Goal: Task Accomplishment & Management: Complete application form

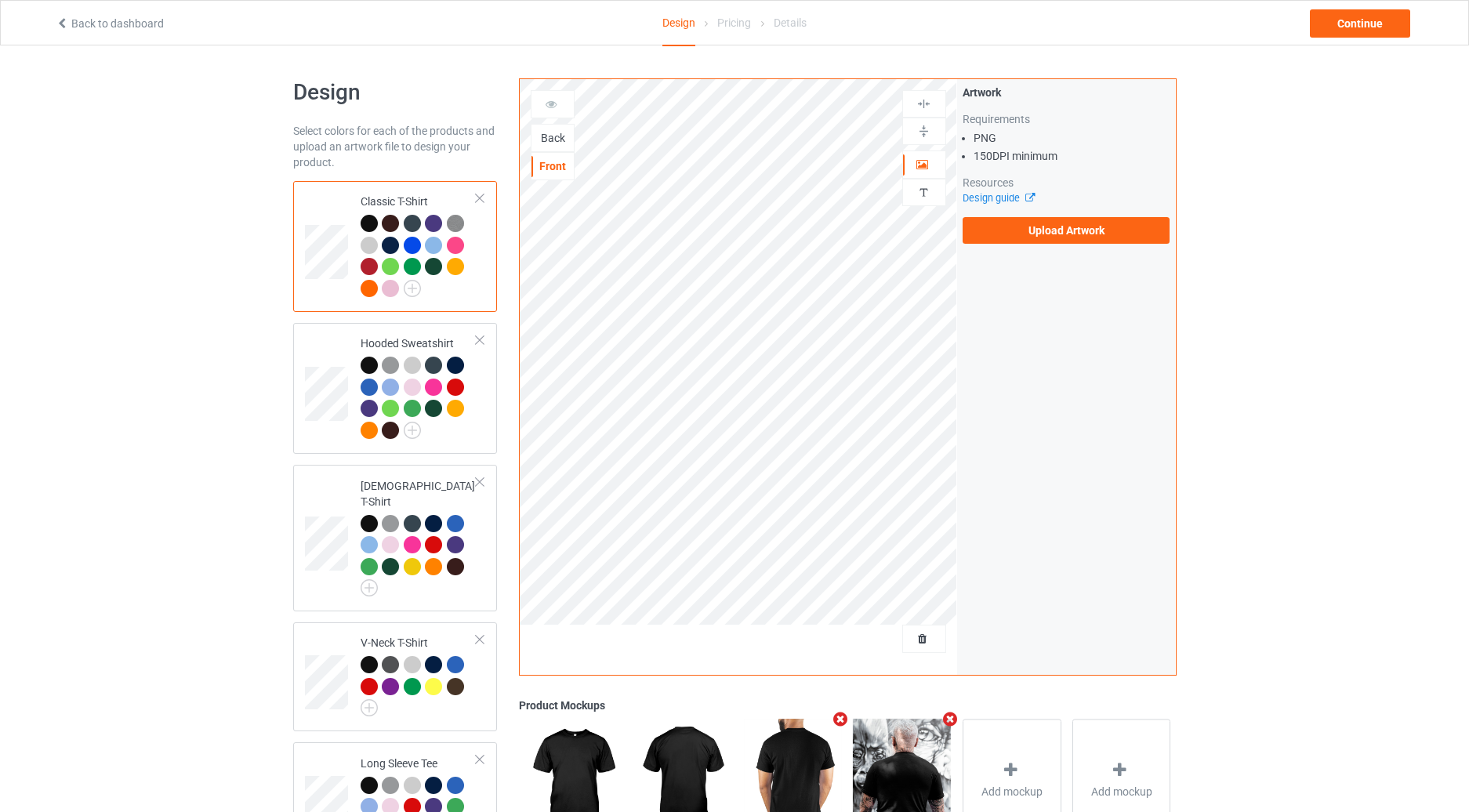
click at [543, 138] on div "Back" at bounding box center [552, 138] width 42 height 16
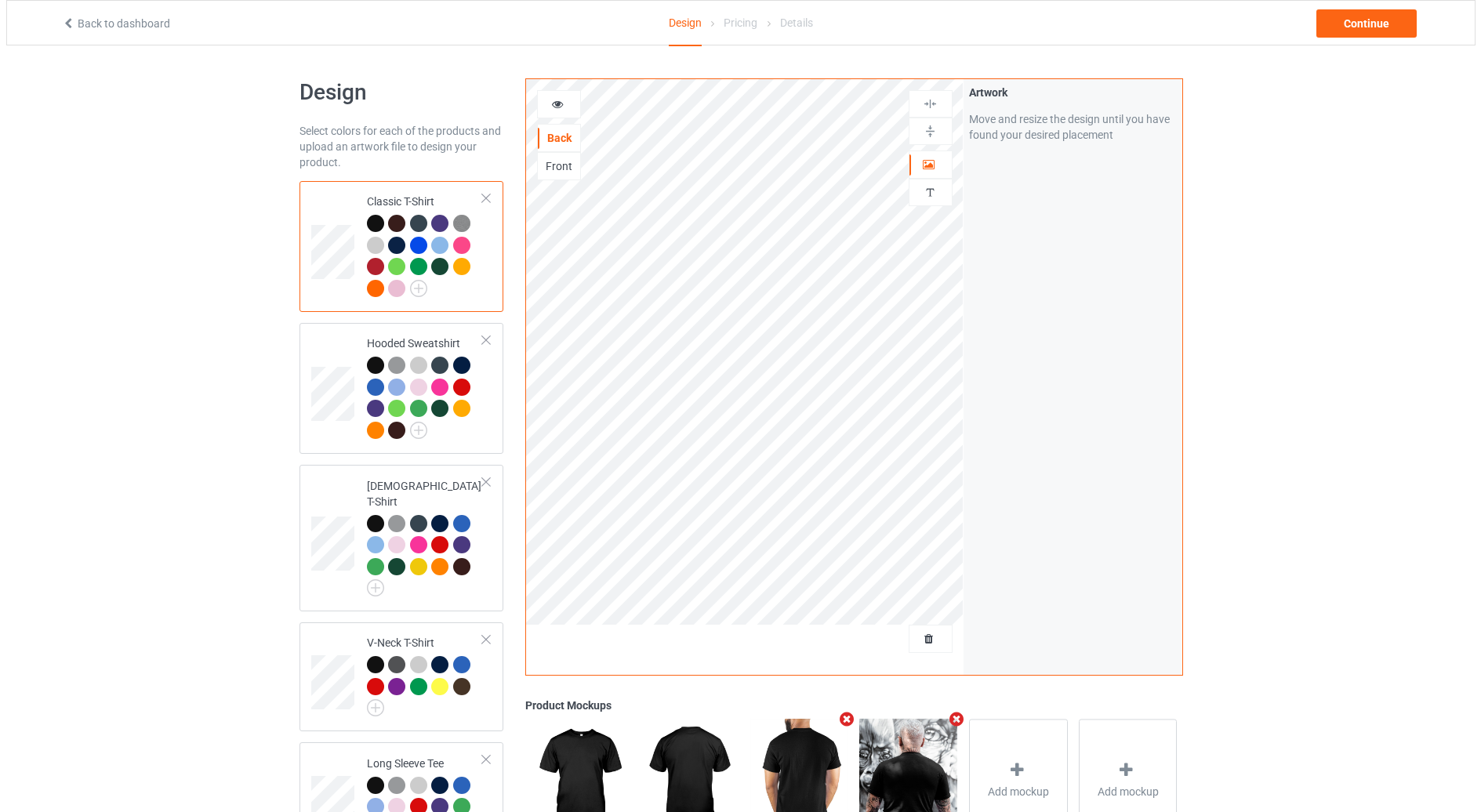
scroll to position [420, 0]
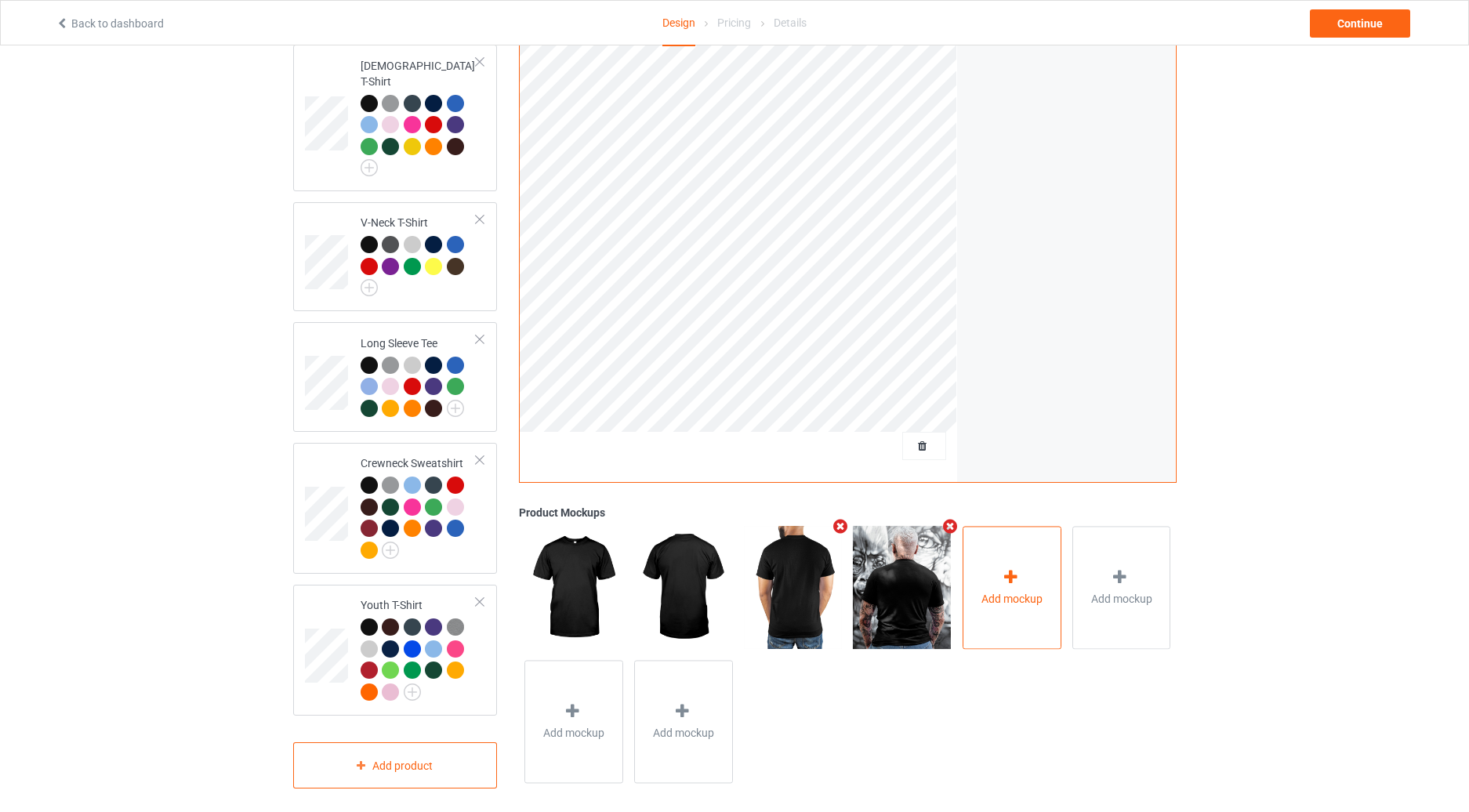
click at [992, 575] on div "Add mockup" at bounding box center [1012, 587] width 99 height 123
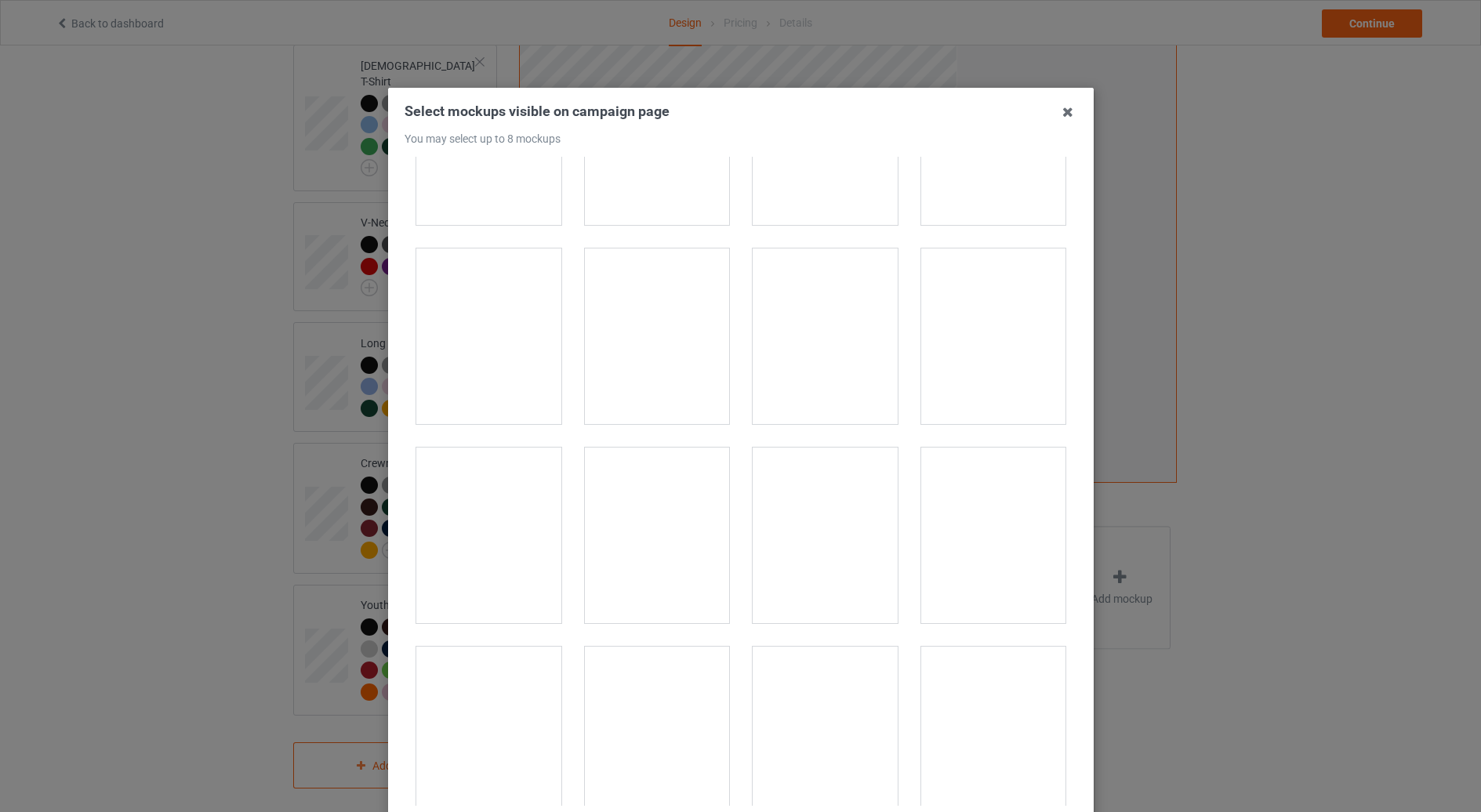
scroll to position [5670, 0]
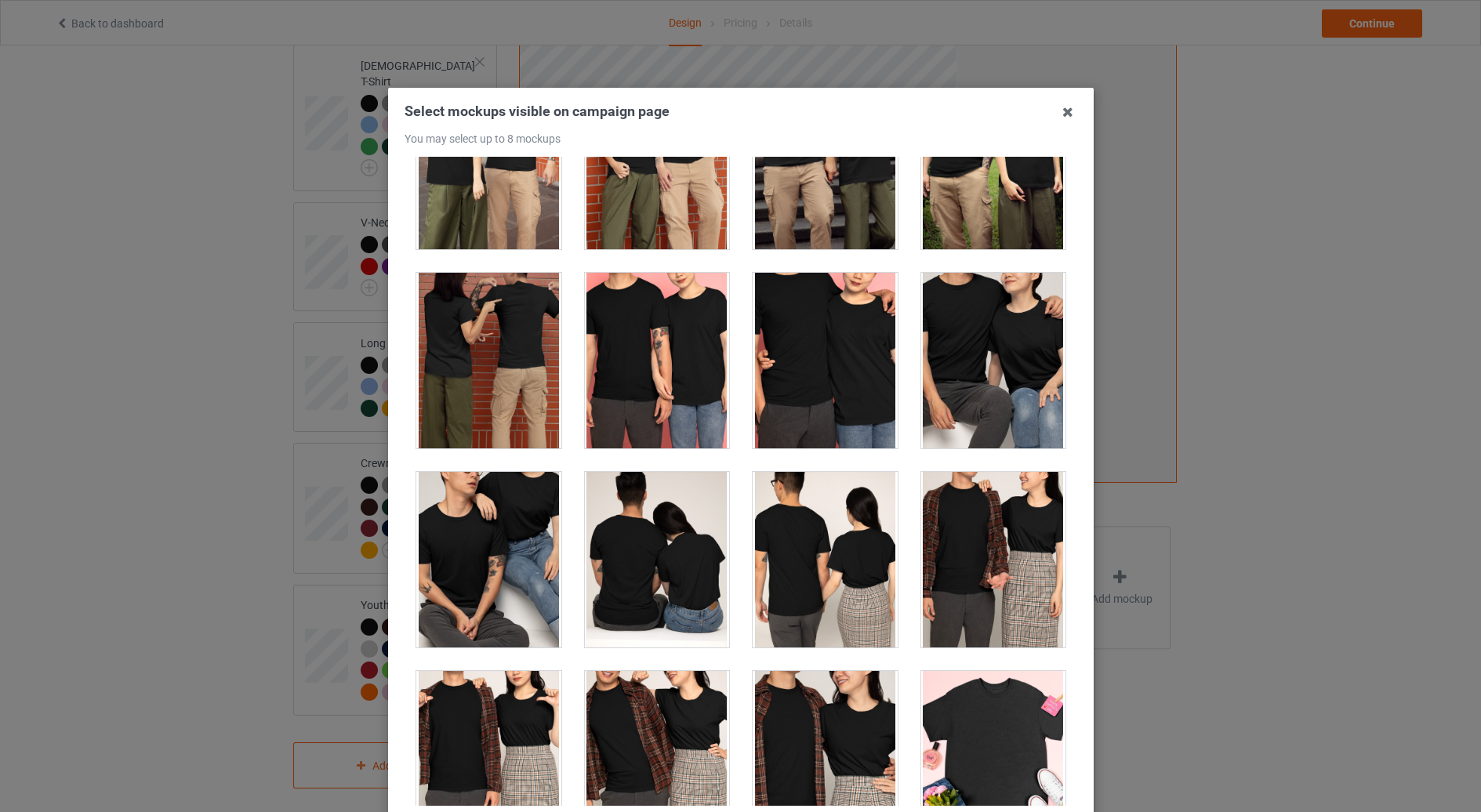
click at [642, 542] on div at bounding box center [656, 559] width 146 height 176
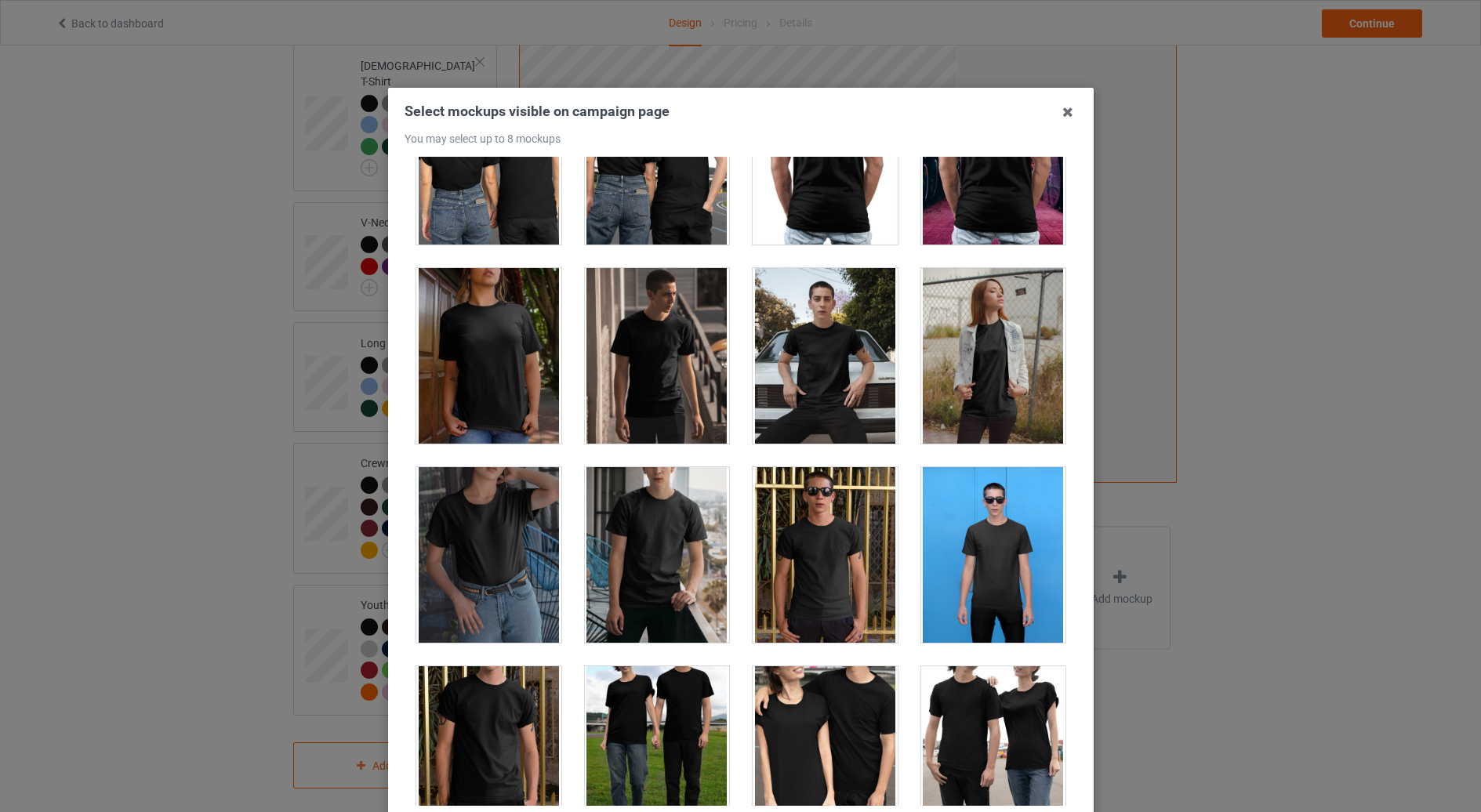
scroll to position [7499, 0]
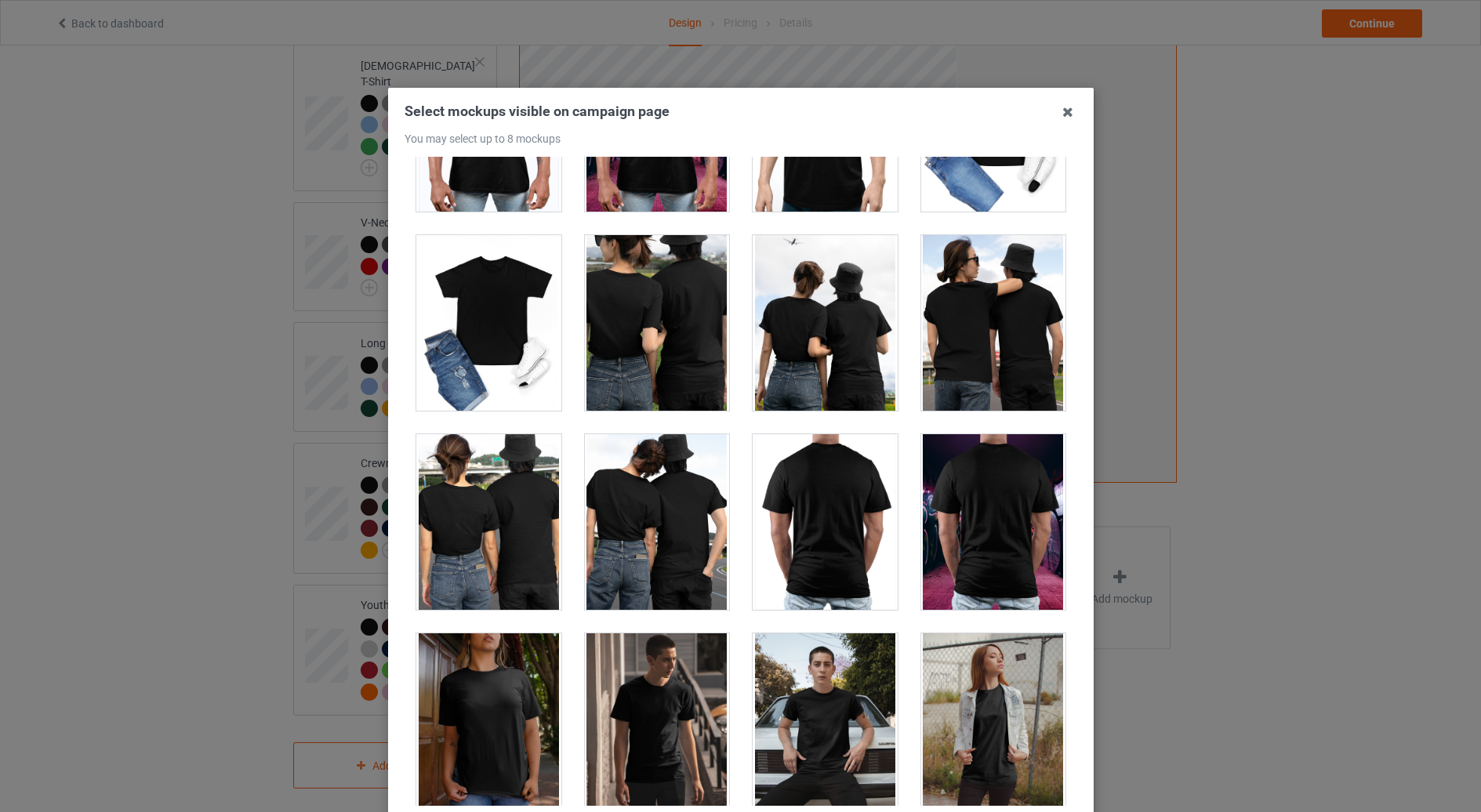
click at [816, 343] on div at bounding box center [825, 323] width 146 height 176
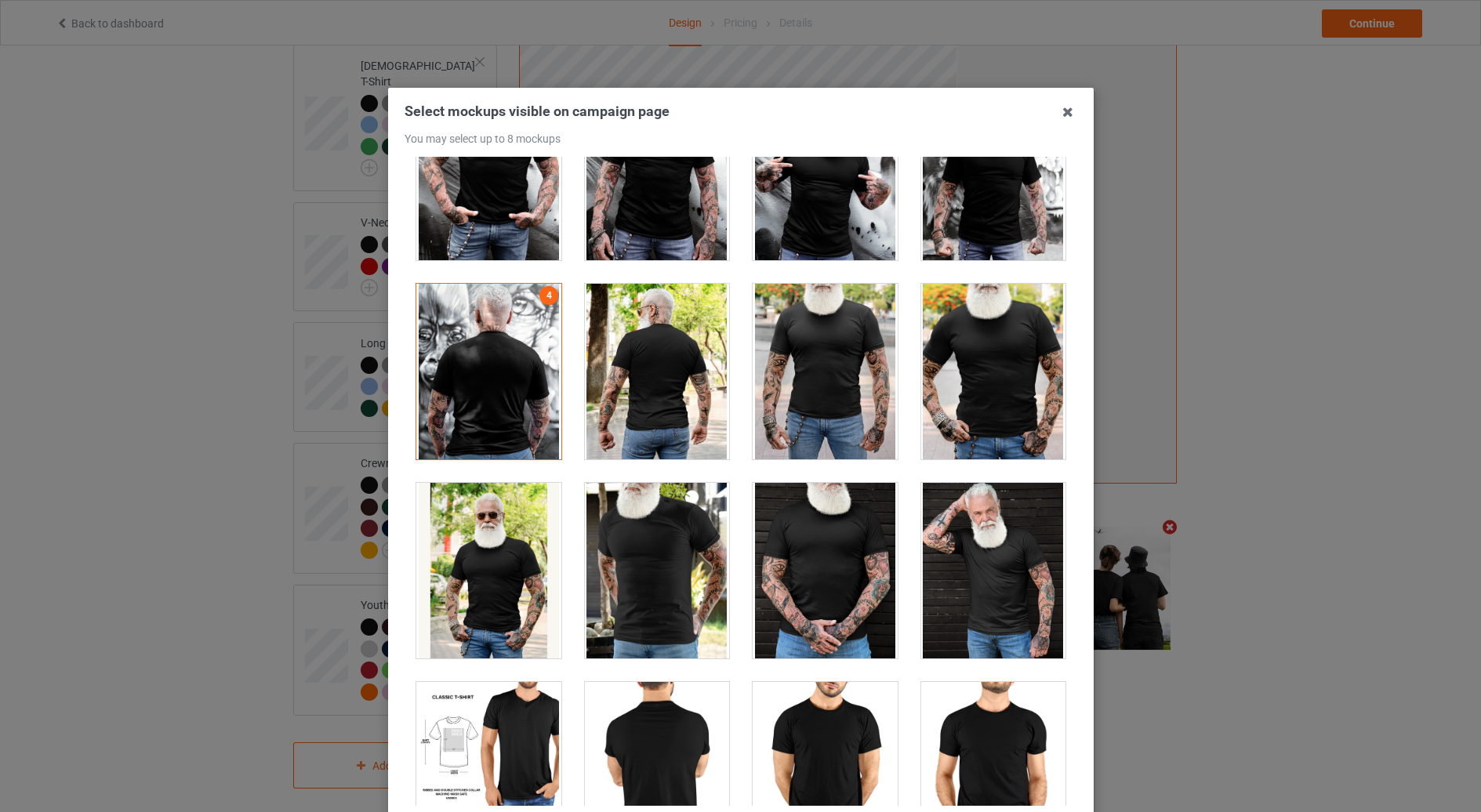
scroll to position [12619, 0]
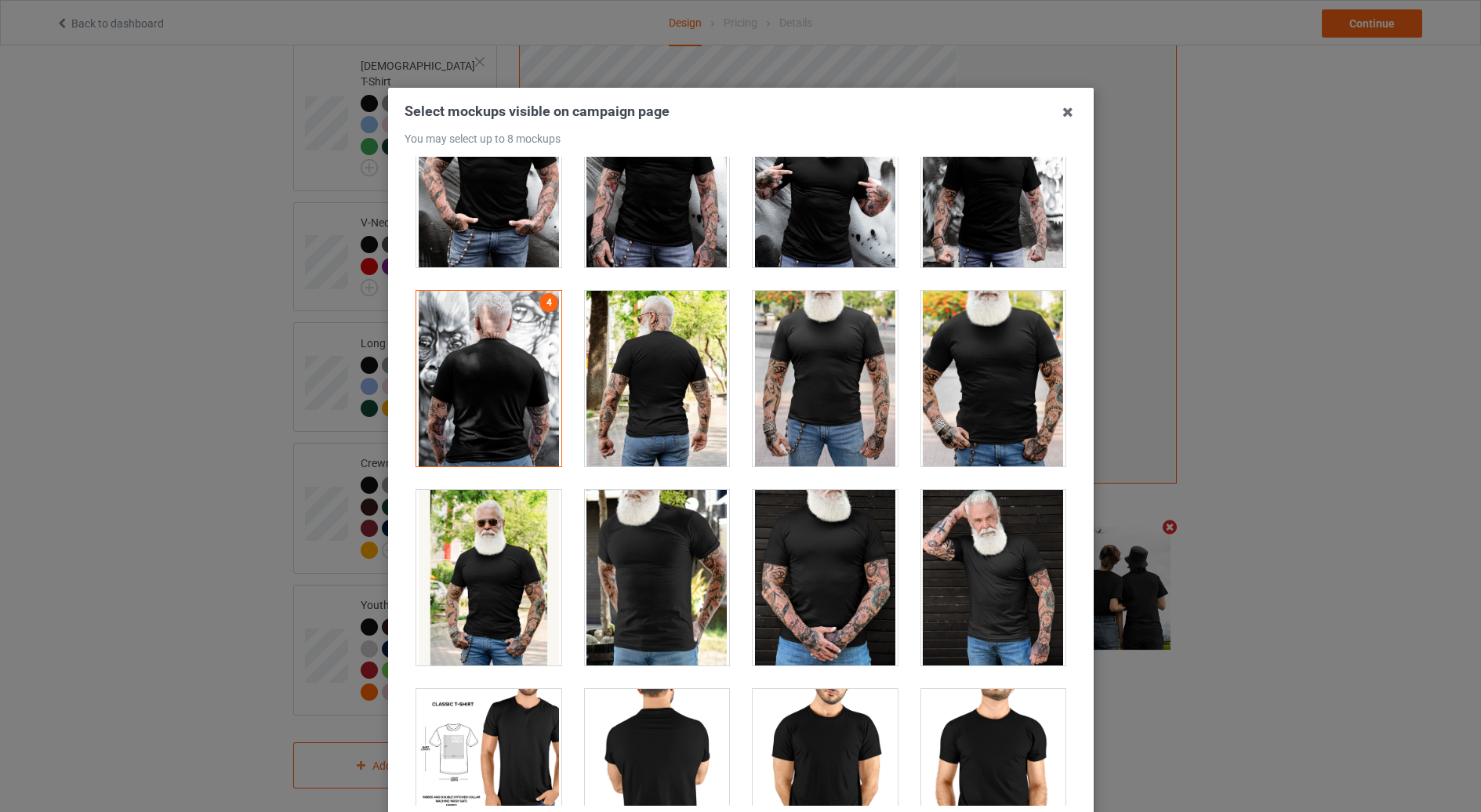
click at [658, 386] on div at bounding box center [656, 378] width 146 height 176
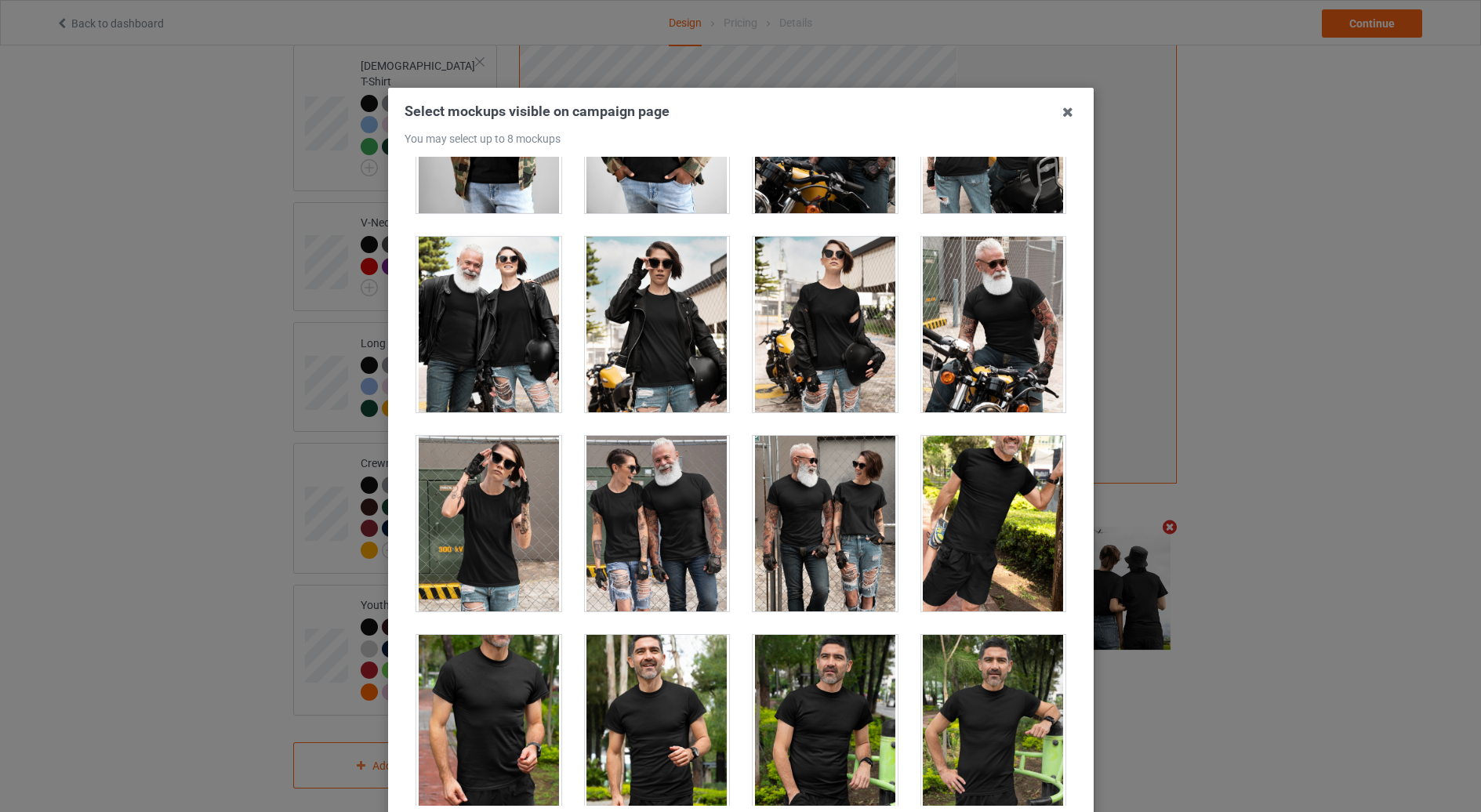
scroll to position [14631, 0]
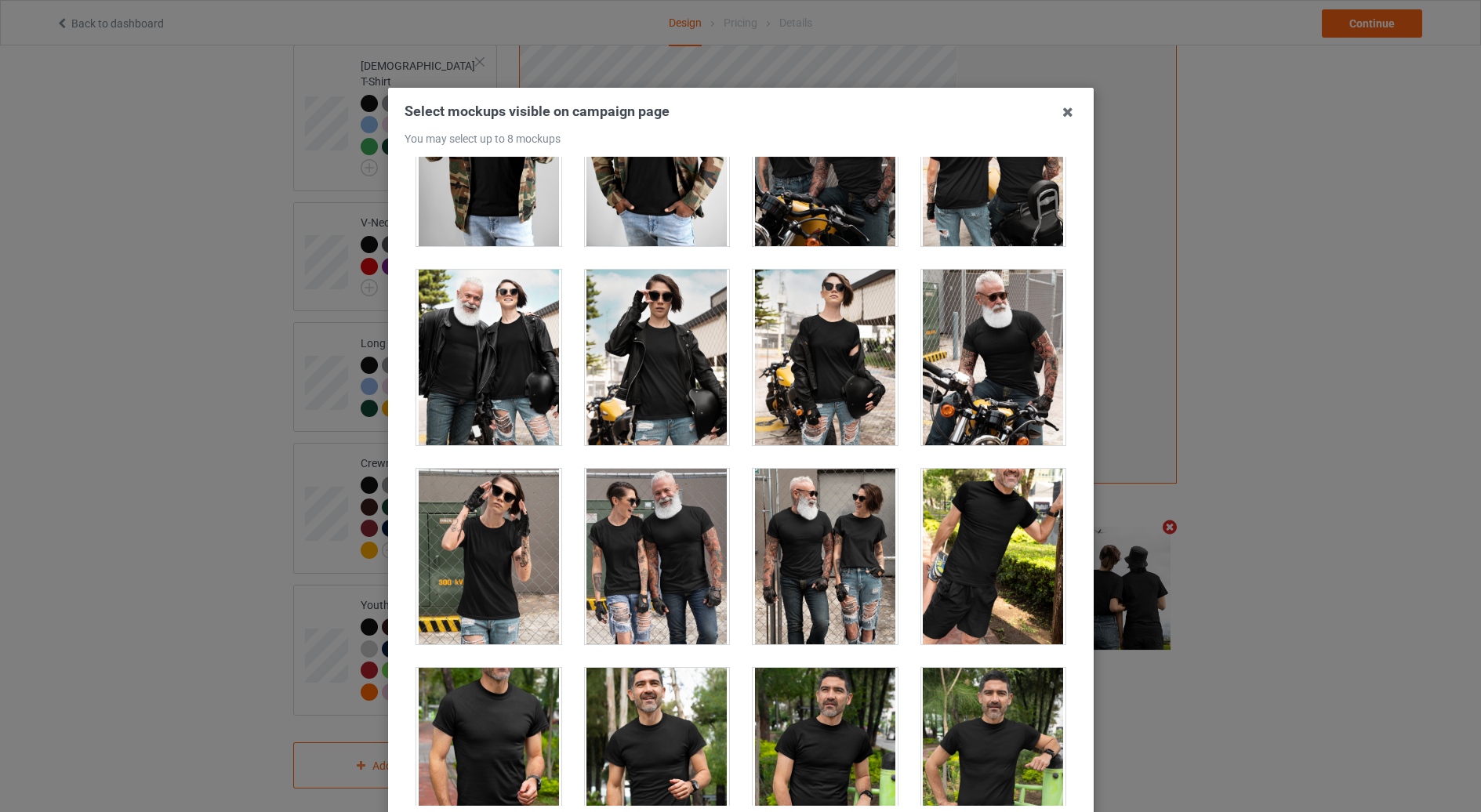
click at [992, 223] on div at bounding box center [993, 158] width 146 height 176
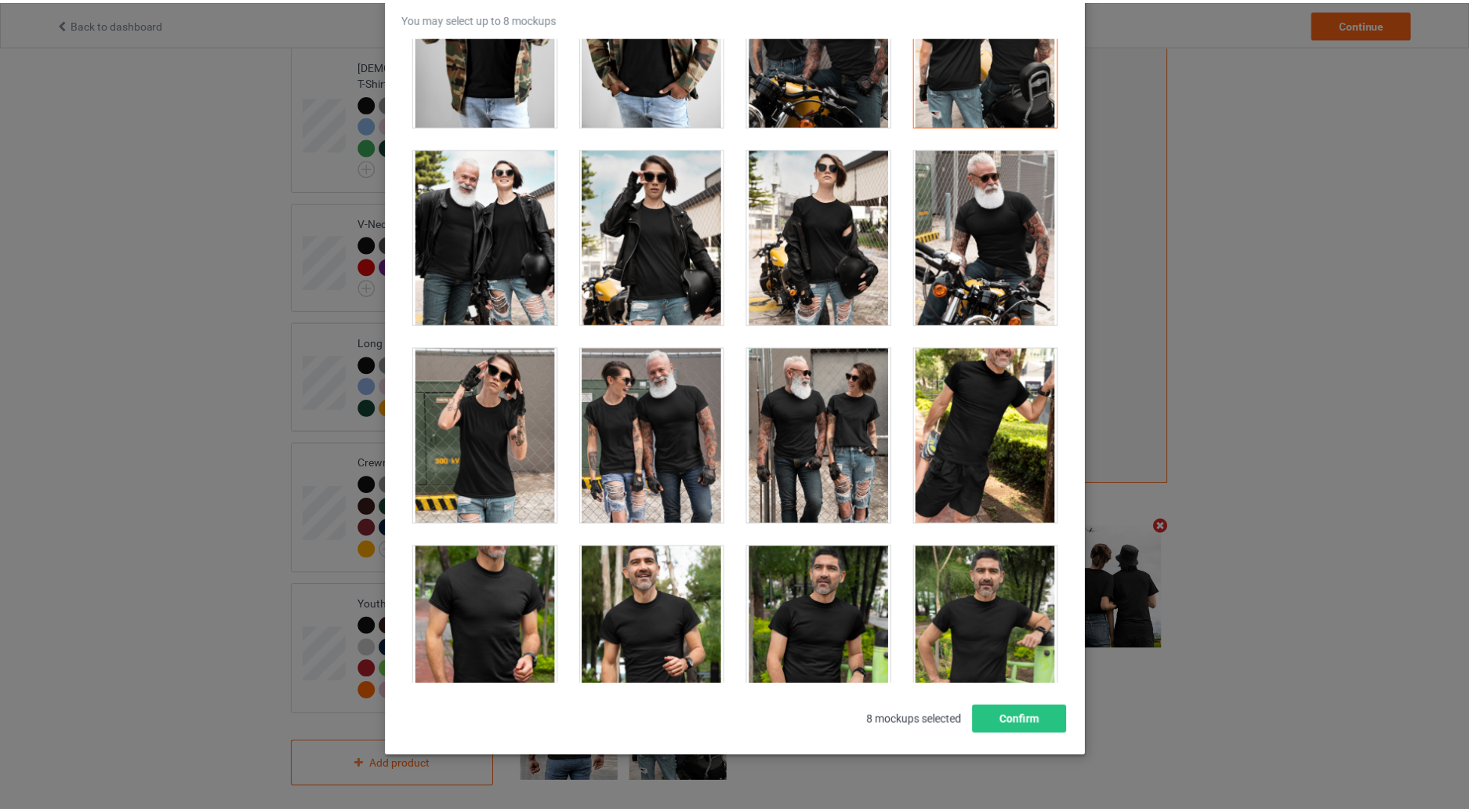
scroll to position [153, 0]
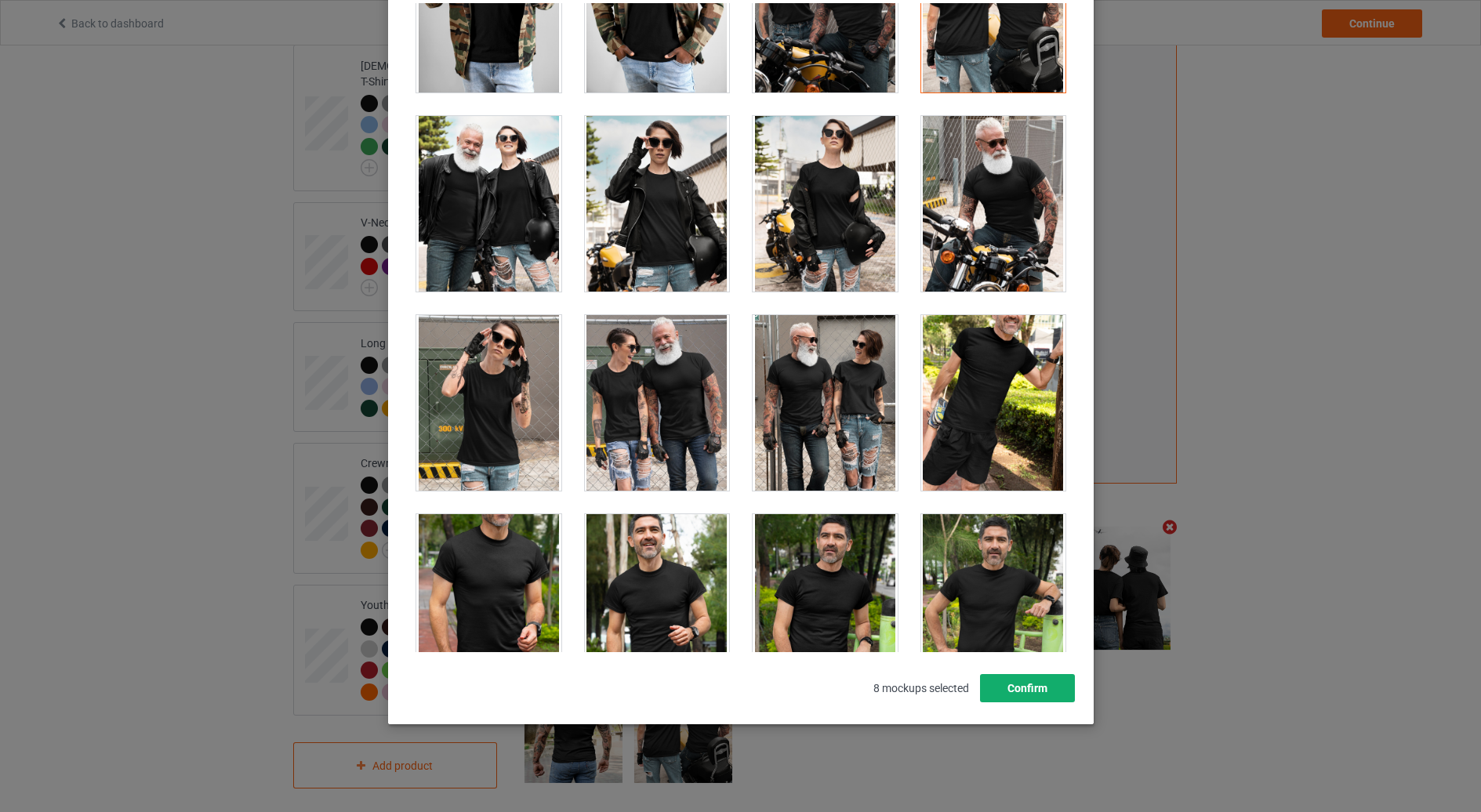
click at [1028, 688] on button "Confirm" at bounding box center [1027, 688] width 95 height 29
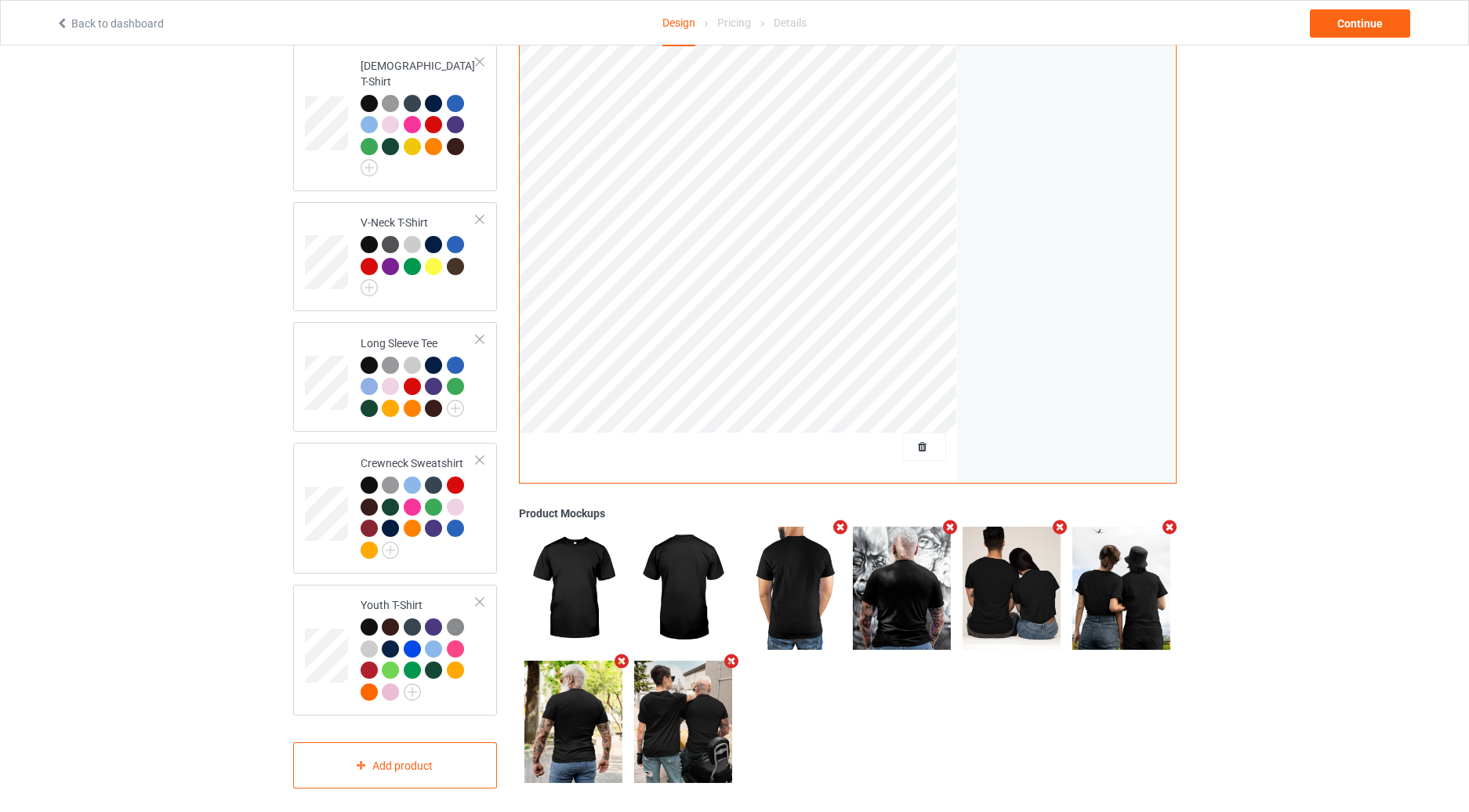
scroll to position [0, 0]
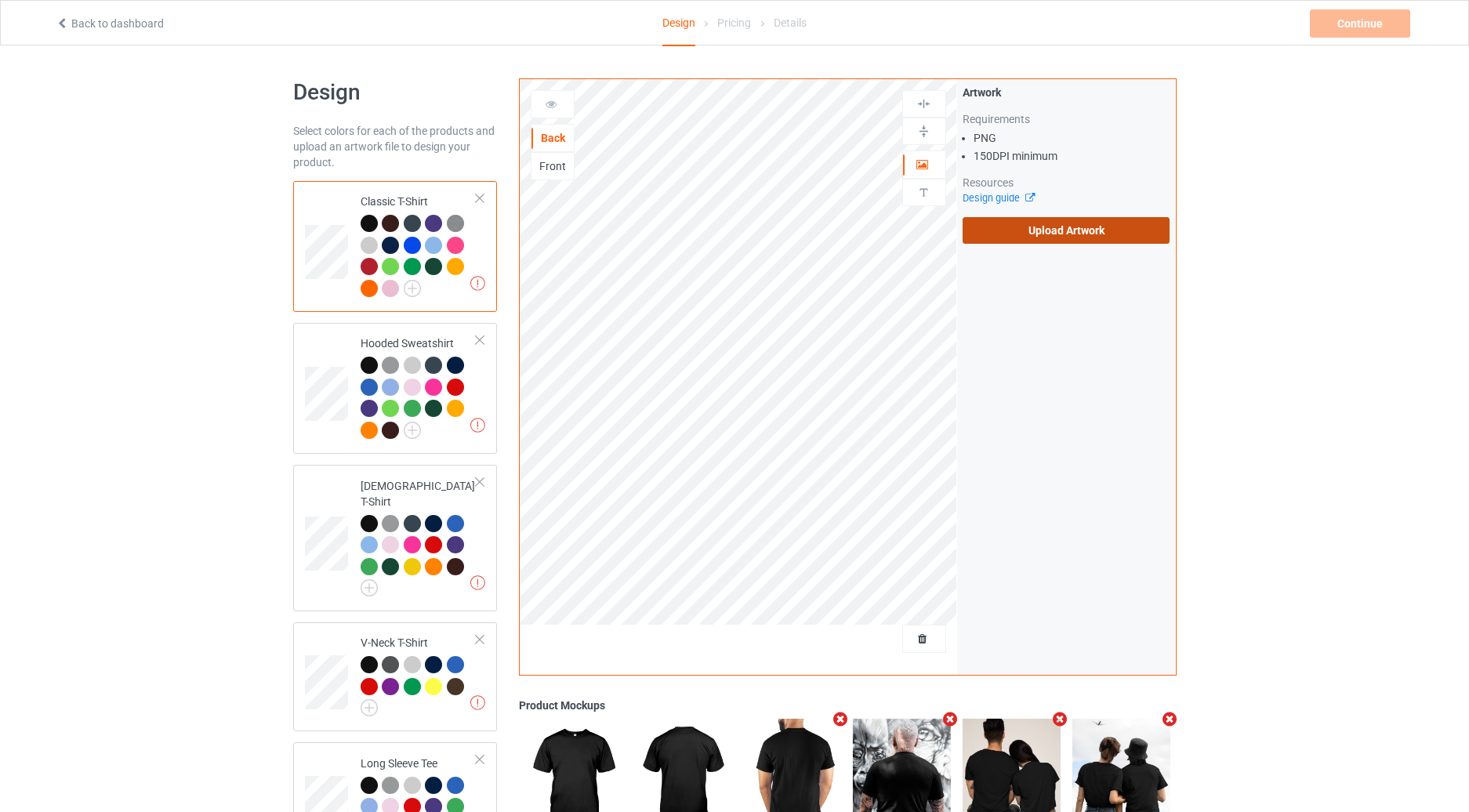
click at [1082, 228] on label "Upload Artwork" at bounding box center [1066, 230] width 208 height 27
click at [0, 0] on input "Upload Artwork" at bounding box center [0, 0] width 0 height 0
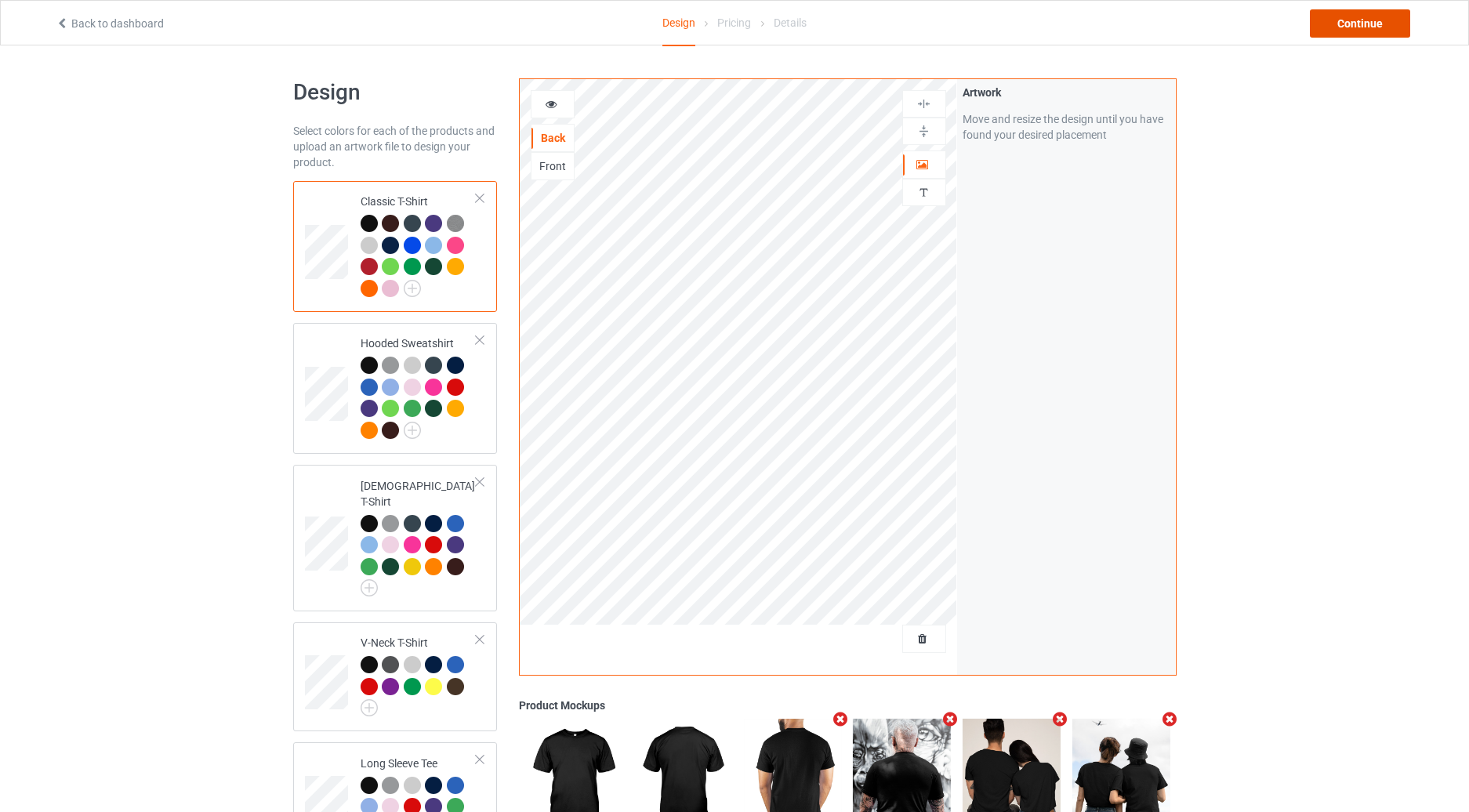
click at [1378, 27] on div "Continue" at bounding box center [1360, 24] width 100 height 29
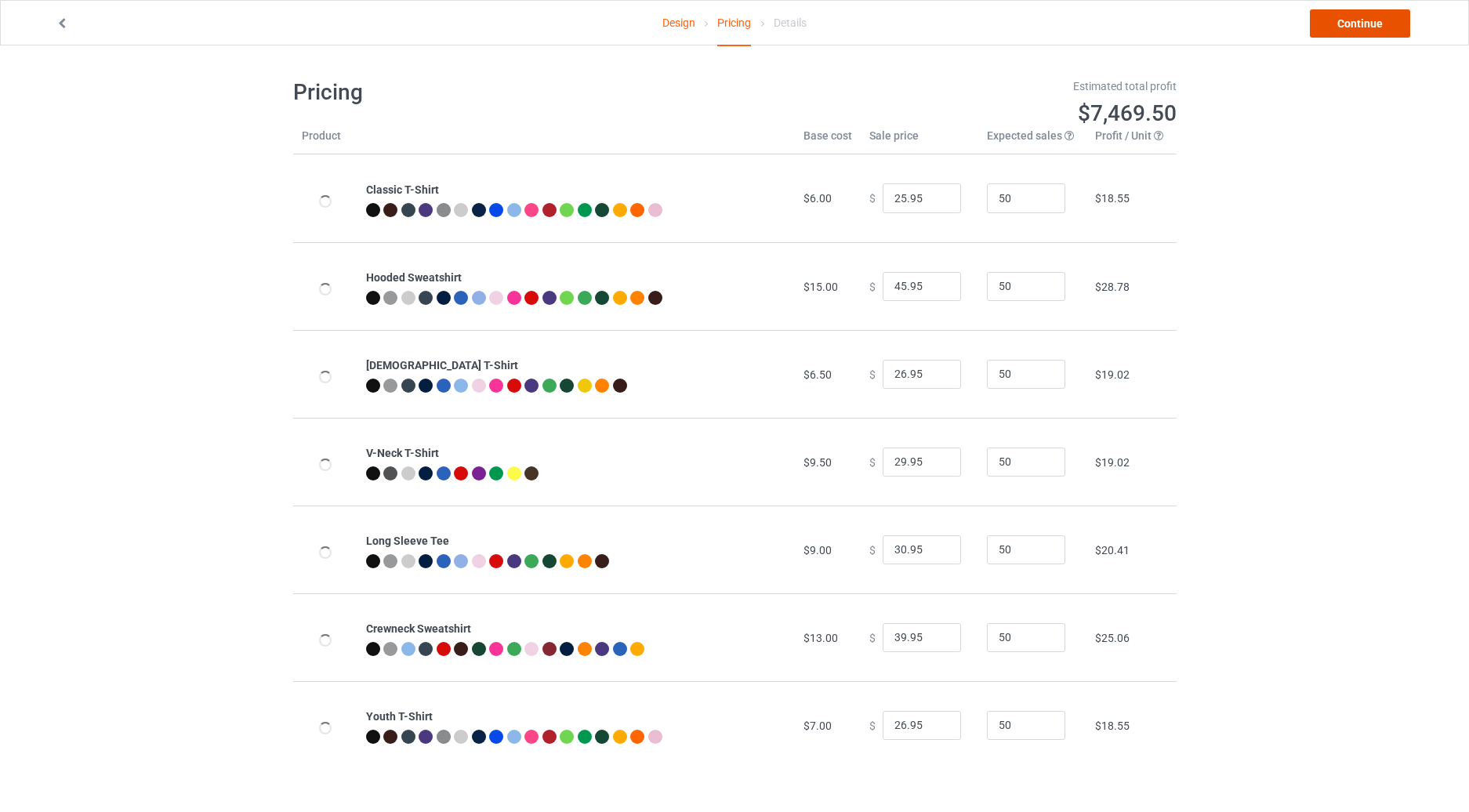
click at [1352, 24] on link "Continue" at bounding box center [1360, 24] width 100 height 29
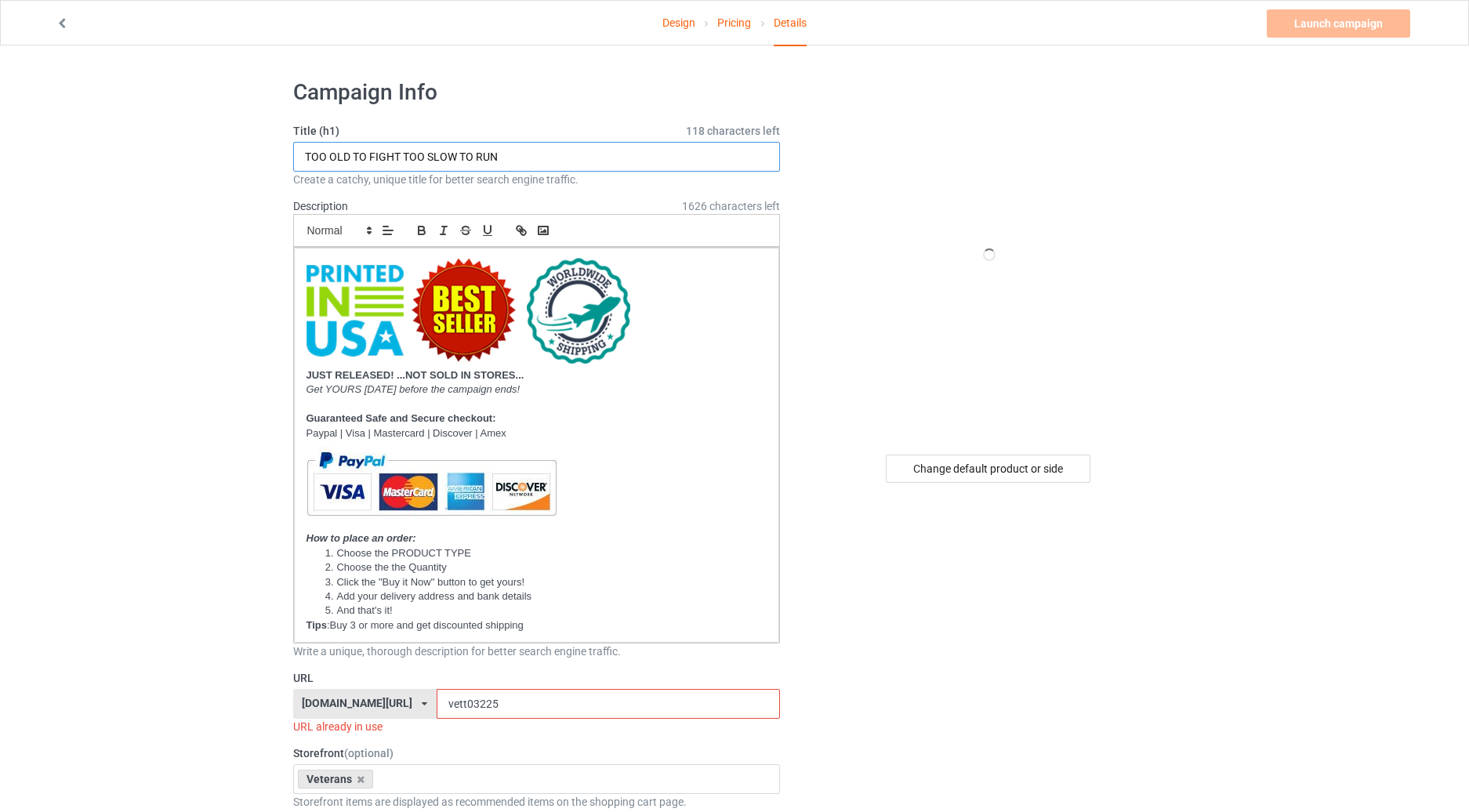
click at [558, 153] on input "TOO OLD TO FIGHT TOO SLOW TO RUN" at bounding box center [537, 156] width 487 height 29
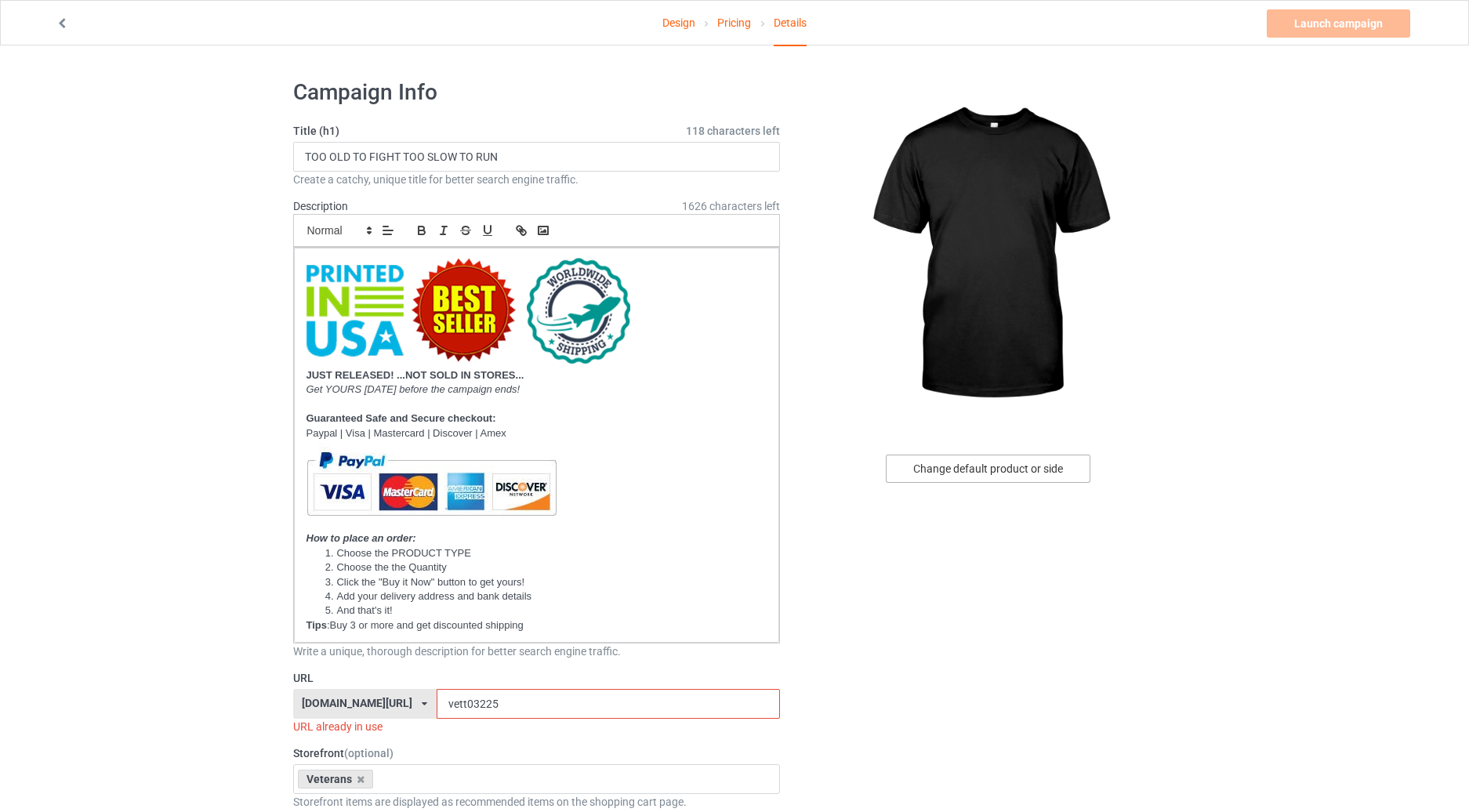
click at [1008, 472] on div "Change default product or side" at bounding box center [988, 468] width 204 height 29
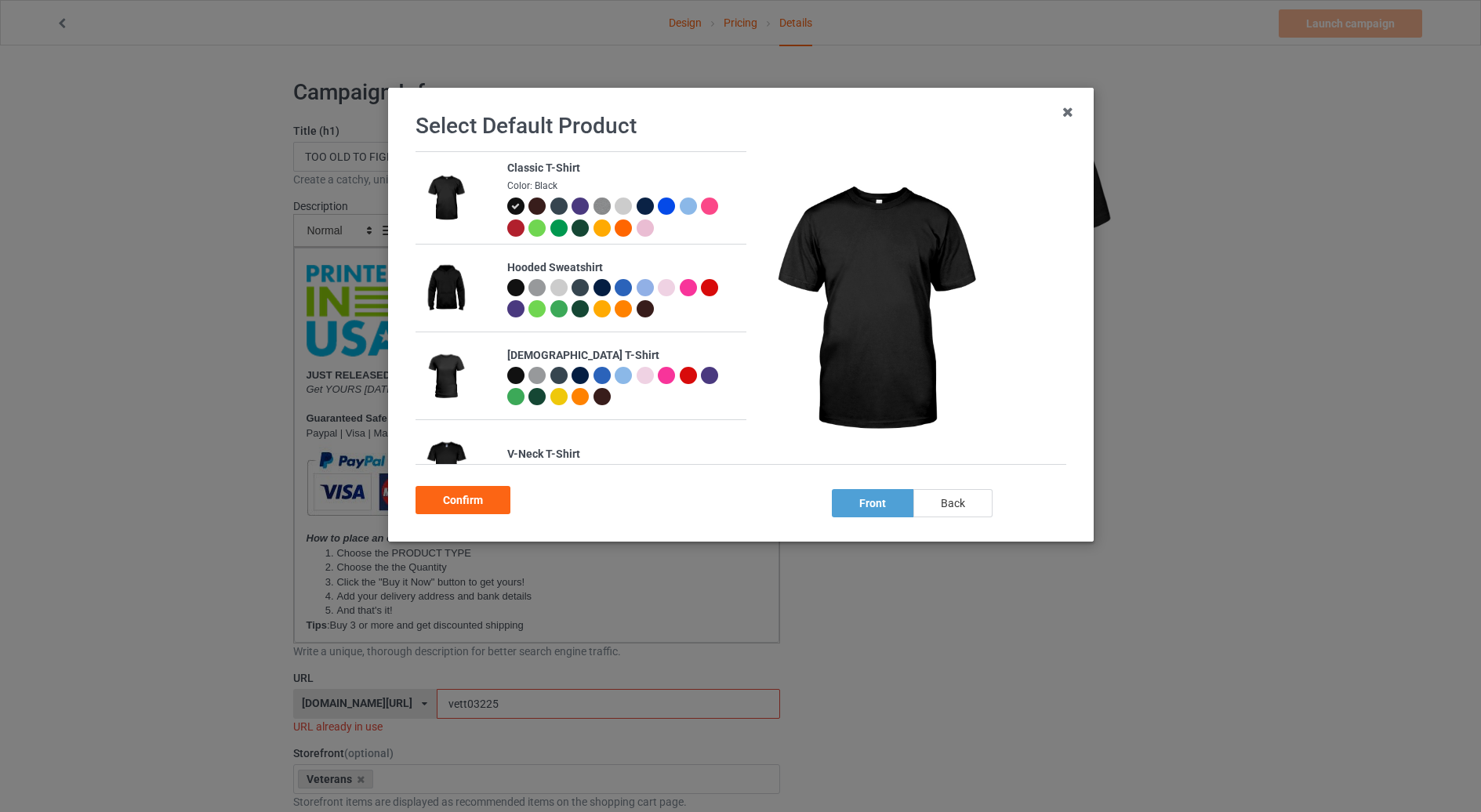
click at [961, 498] on div "back" at bounding box center [952, 503] width 79 height 29
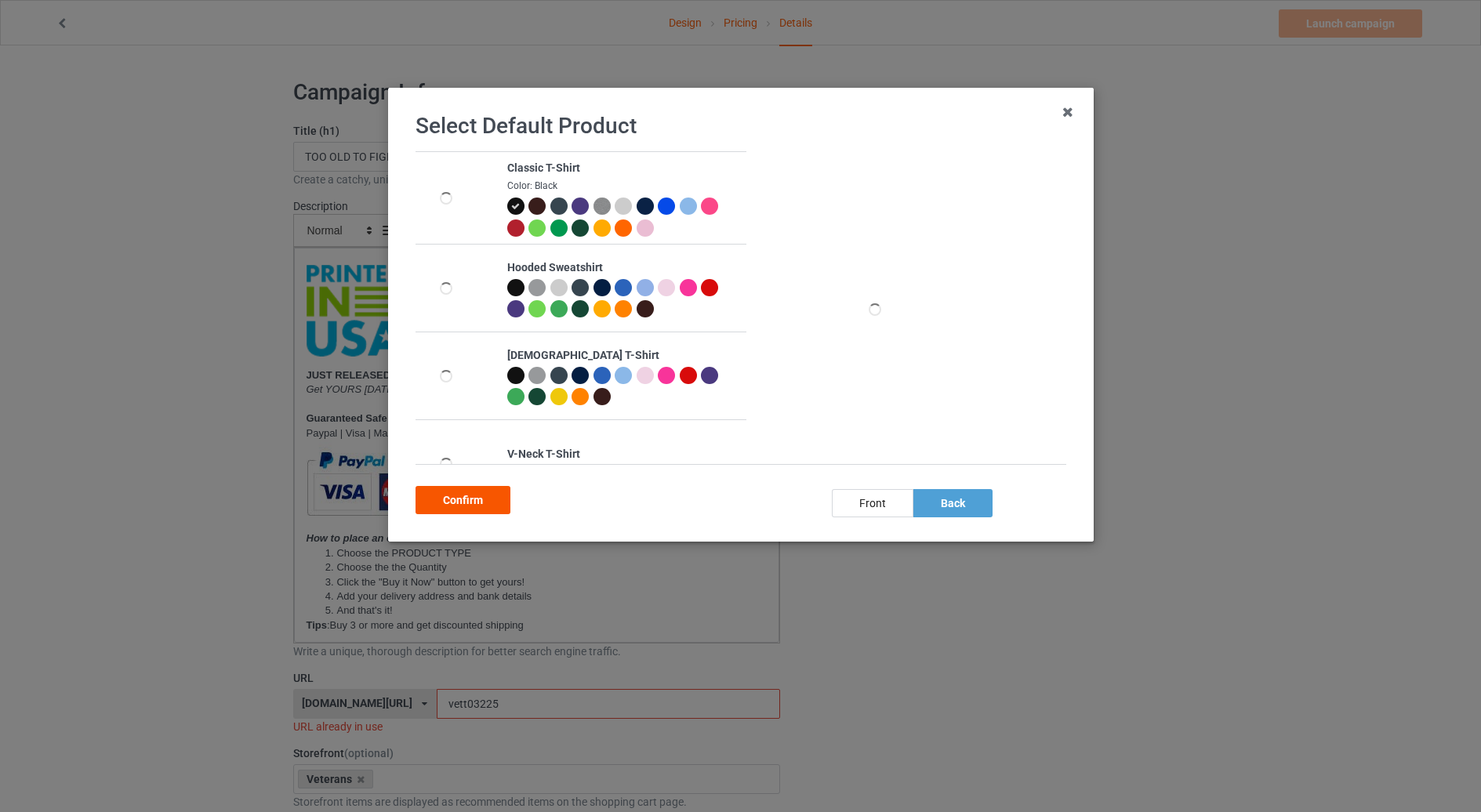
click at [497, 496] on div "Confirm" at bounding box center [463, 501] width 95 height 29
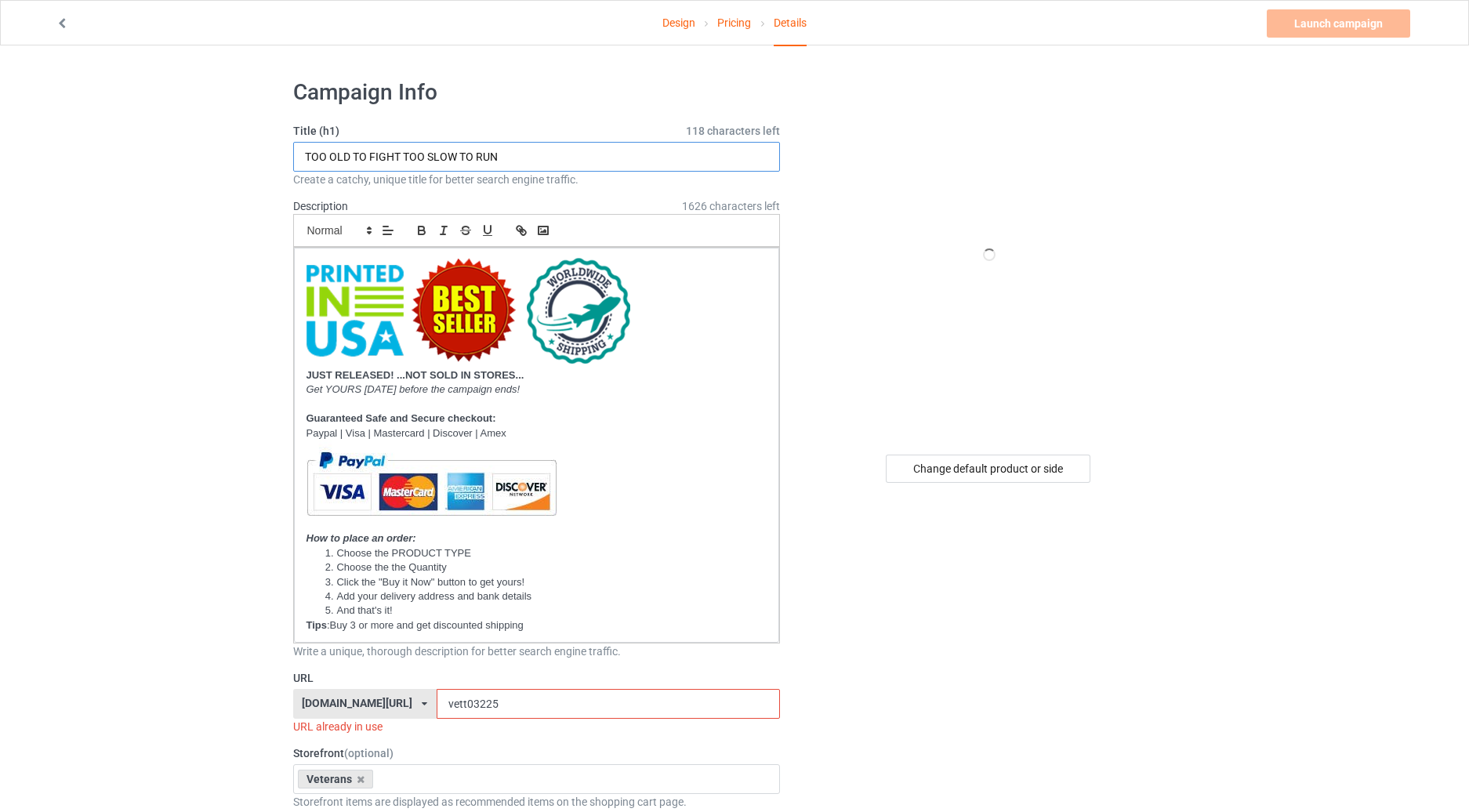
click at [487, 158] on input "TOO OLD TO FIGHT TOO SLOW TO RUN" at bounding box center [537, 156] width 487 height 29
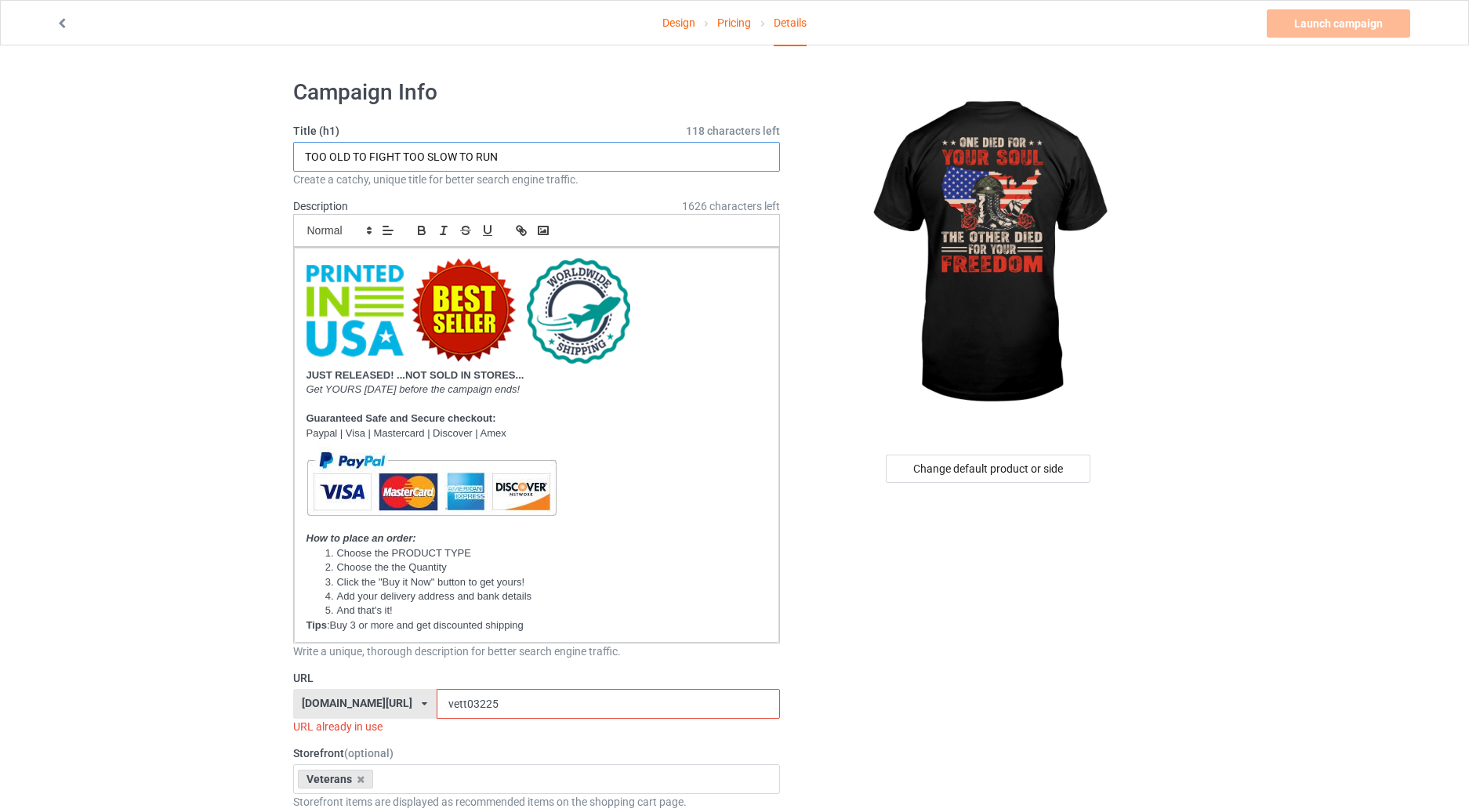
click at [566, 158] on input "TOO OLD TO FIGHT TOO SLOW TO RUN" at bounding box center [537, 156] width 487 height 29
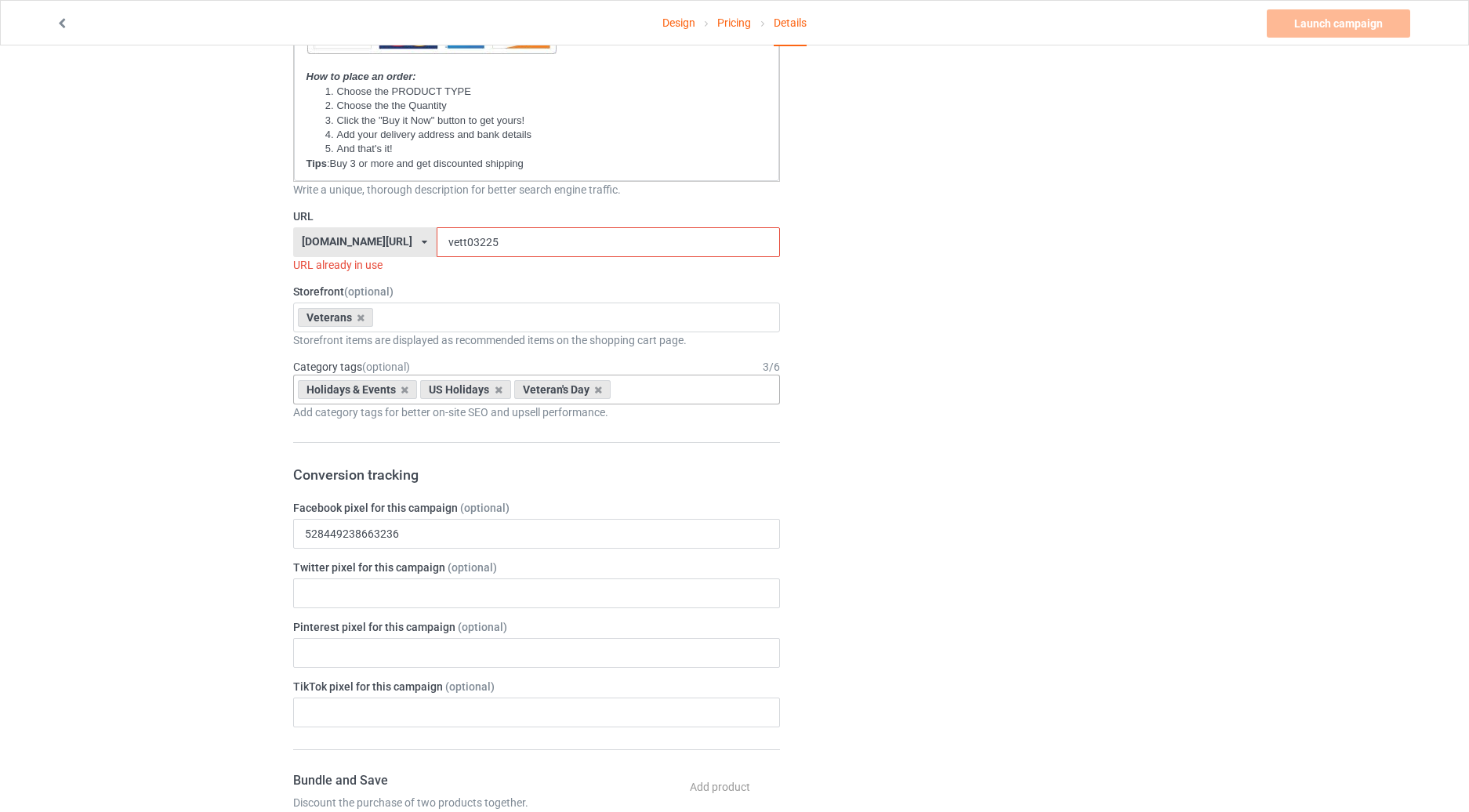
scroll to position [549, 0]
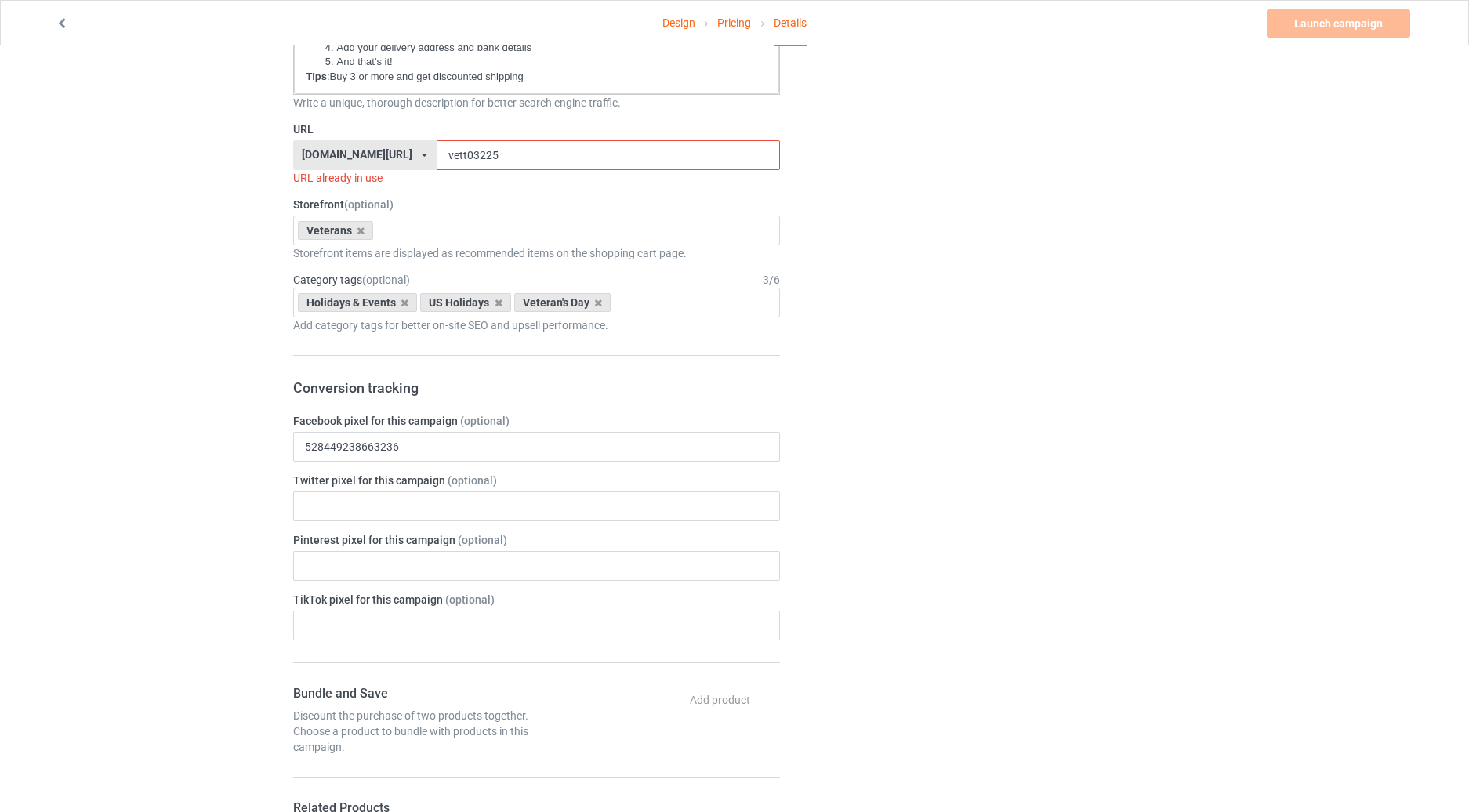
type input "ONE DIED FOR YOUR SOUL THE OTHER DIED FOR YOUR FREEDOM"
drag, startPoint x: 471, startPoint y: 152, endPoint x: 415, endPoint y: 145, distance: 56.4
click at [436, 145] on input "vett03225" at bounding box center [608, 154] width 344 height 29
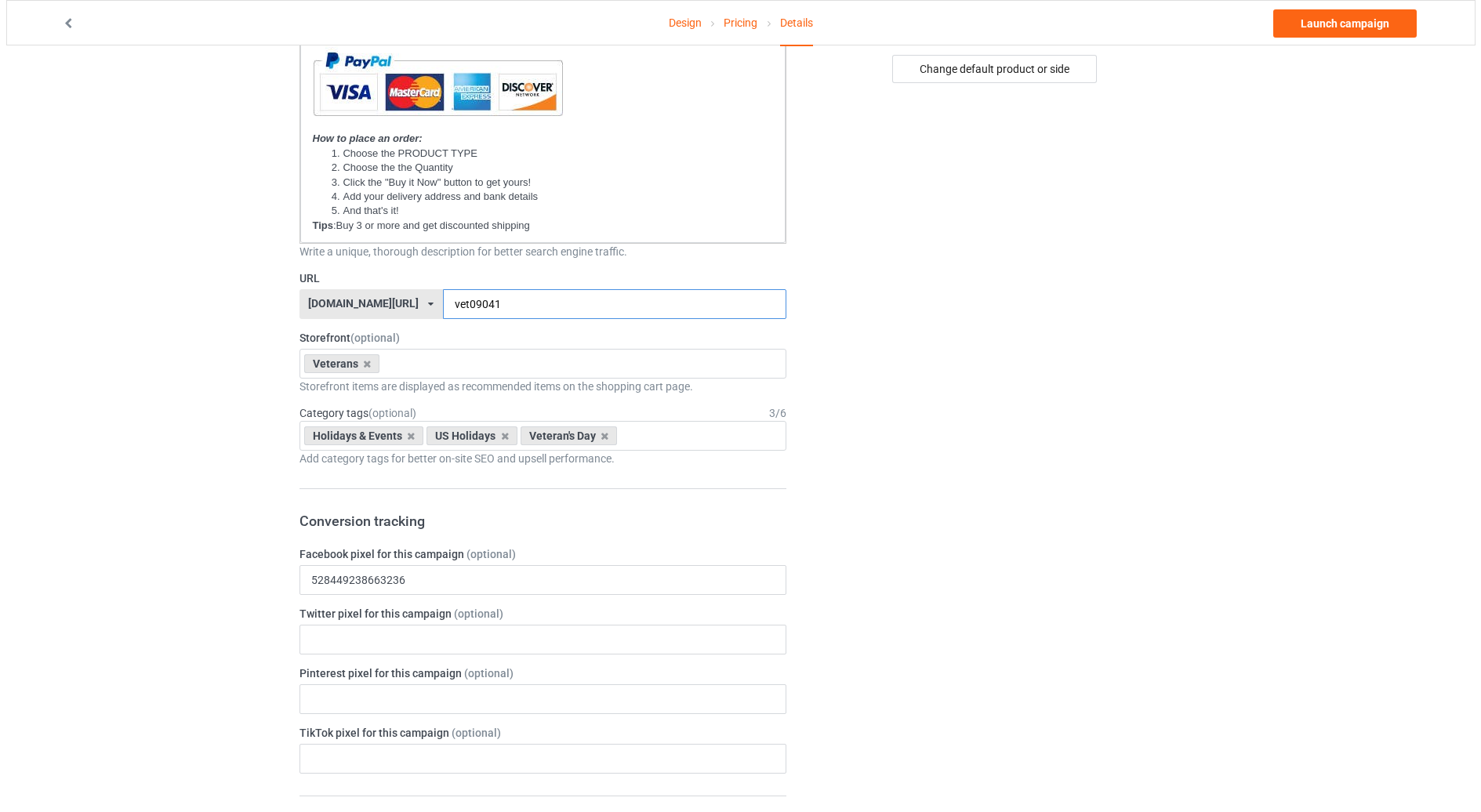
scroll to position [0, 0]
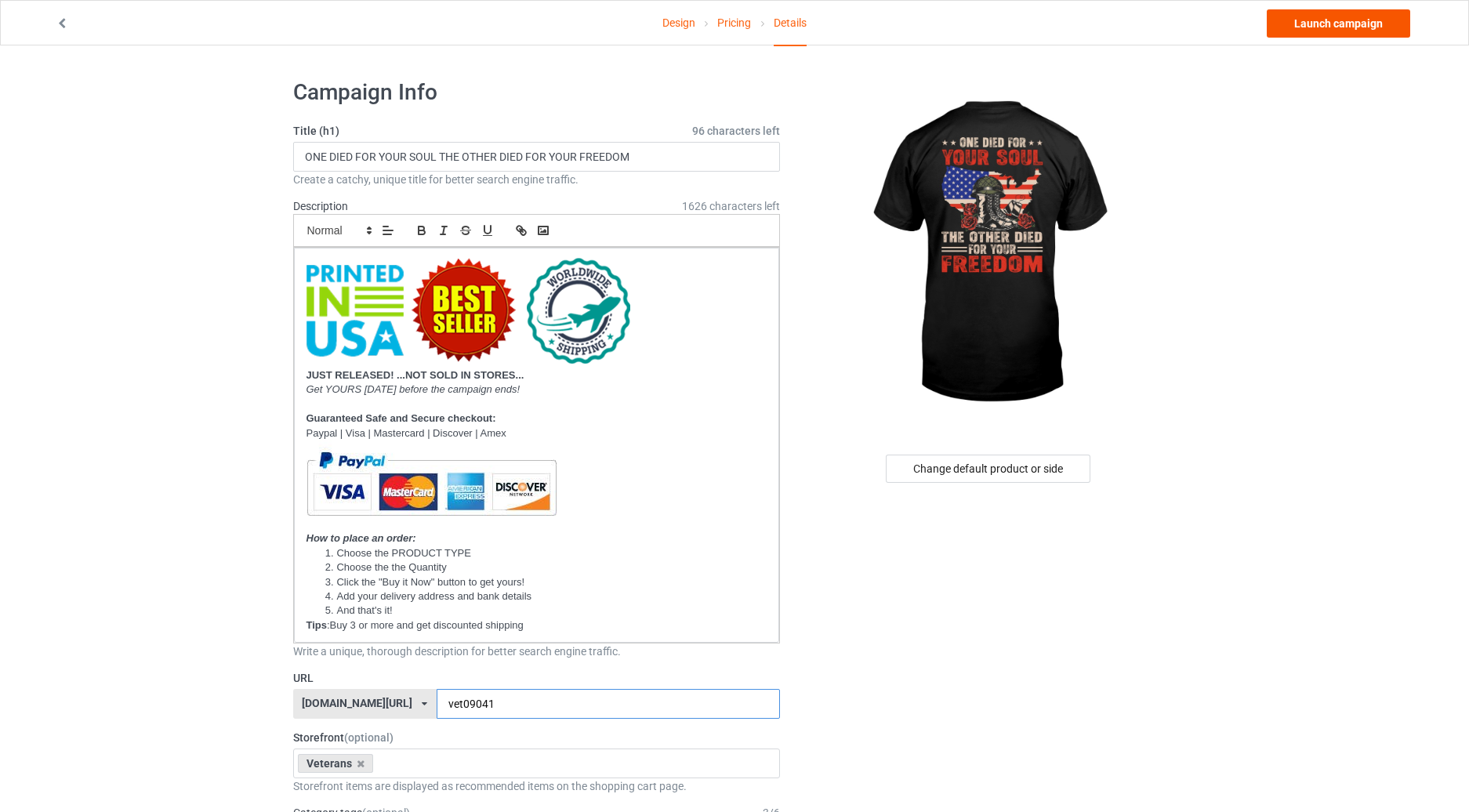
type input "vet09041"
click at [1326, 31] on link "Launch campaign" at bounding box center [1339, 24] width 144 height 29
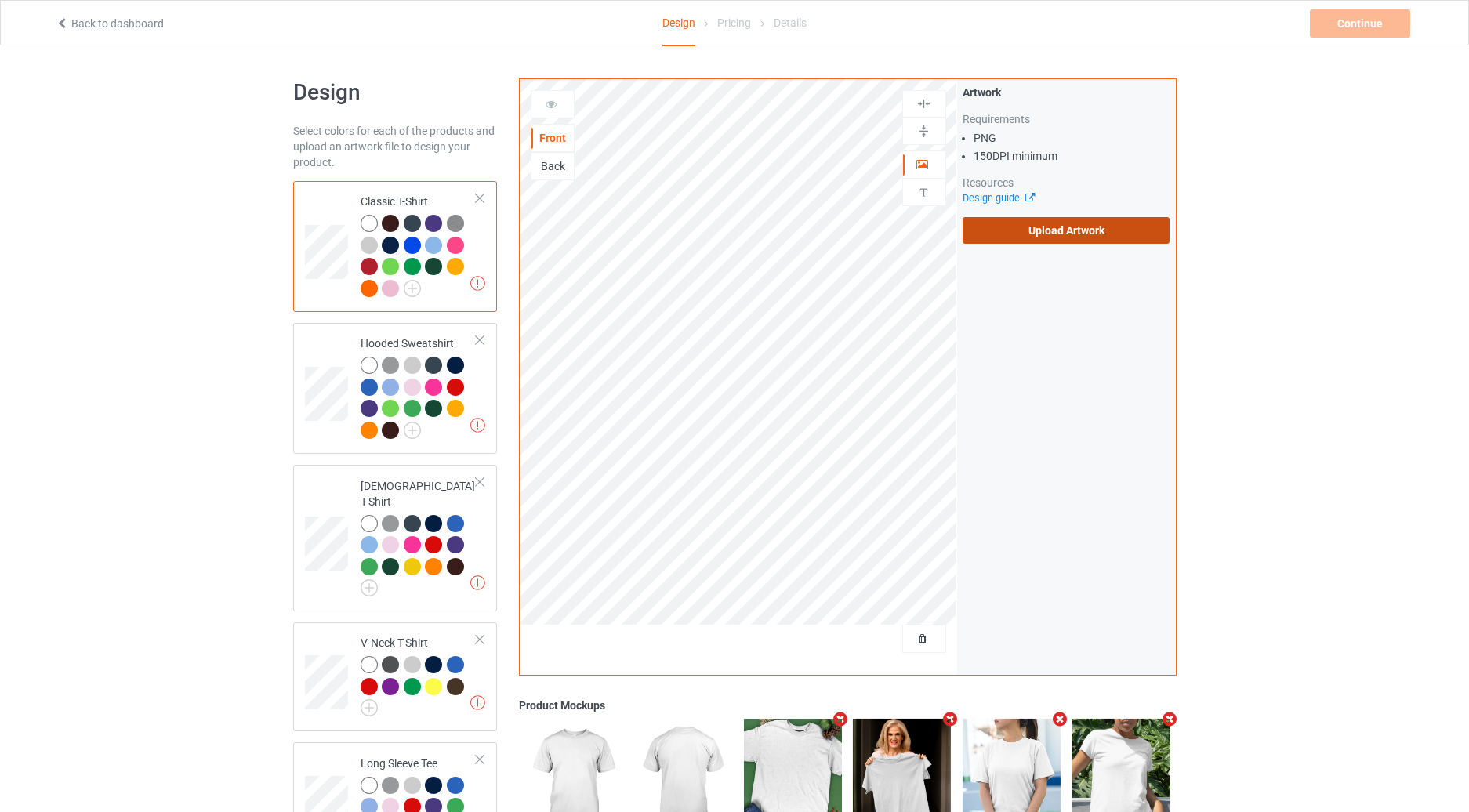
click at [999, 224] on label "Upload Artwork" at bounding box center [1066, 230] width 208 height 27
click at [0, 0] on input "Upload Artwork" at bounding box center [0, 0] width 0 height 0
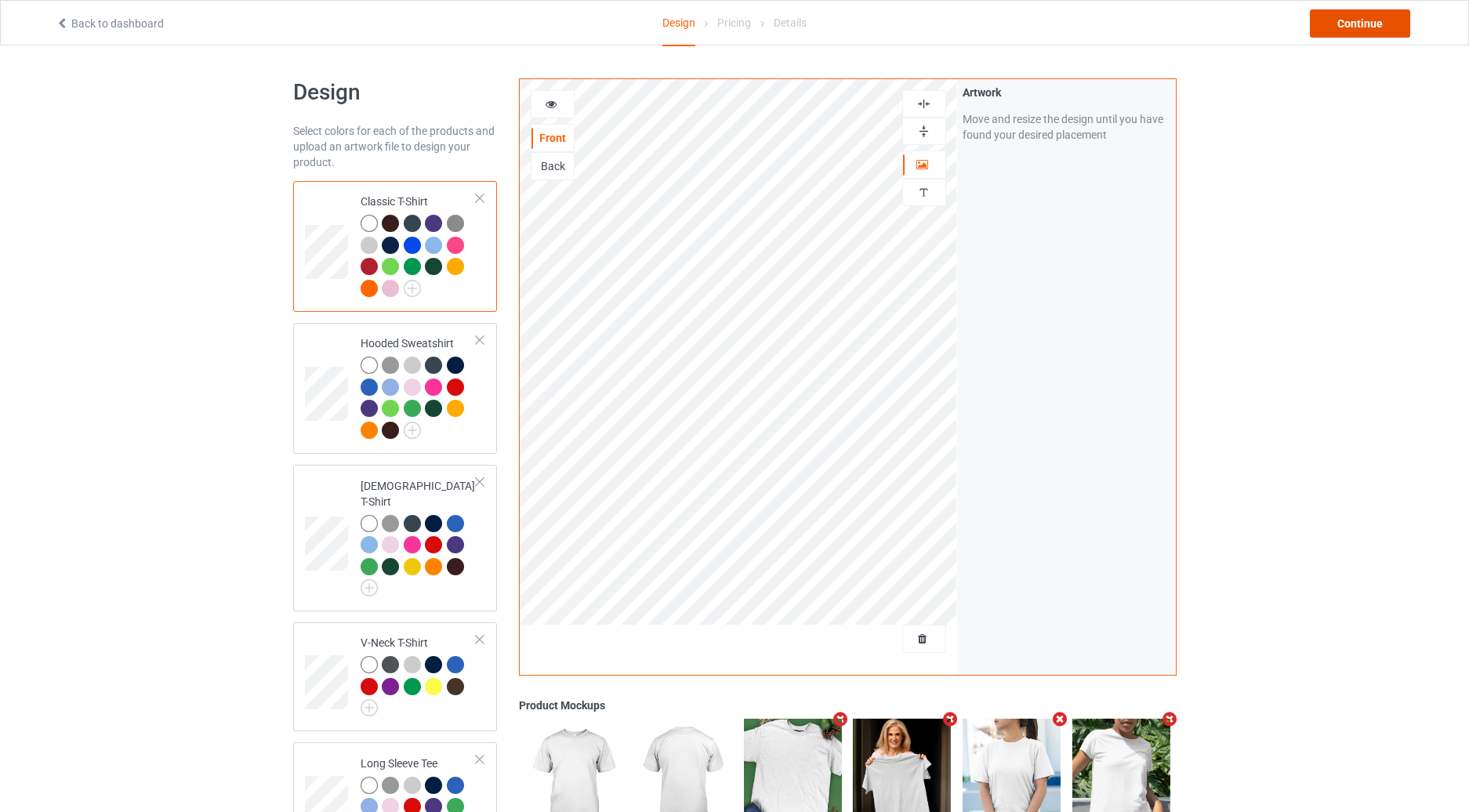
click at [1329, 27] on div "Continue" at bounding box center [1360, 24] width 100 height 29
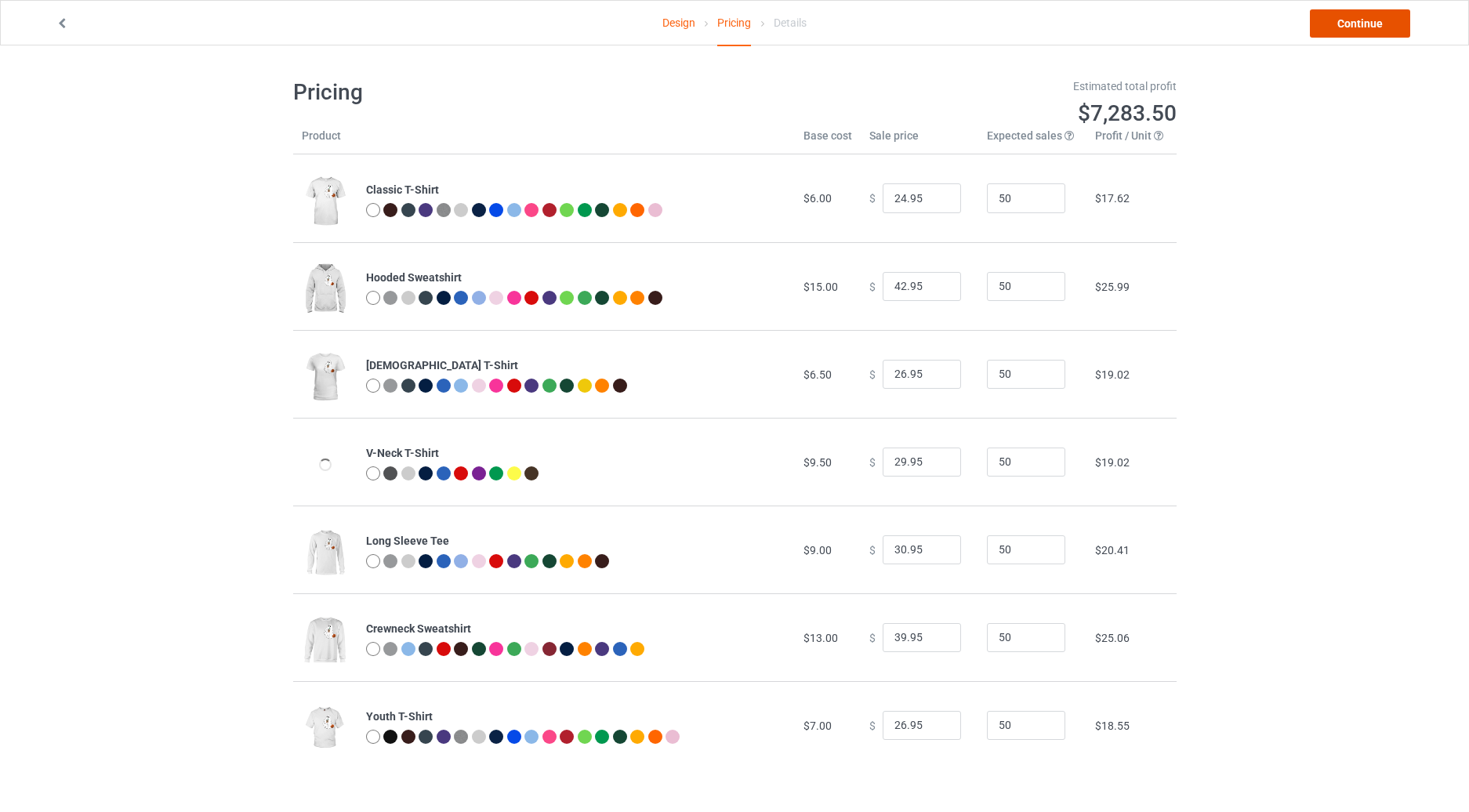
click at [1343, 22] on link "Continue" at bounding box center [1360, 24] width 100 height 29
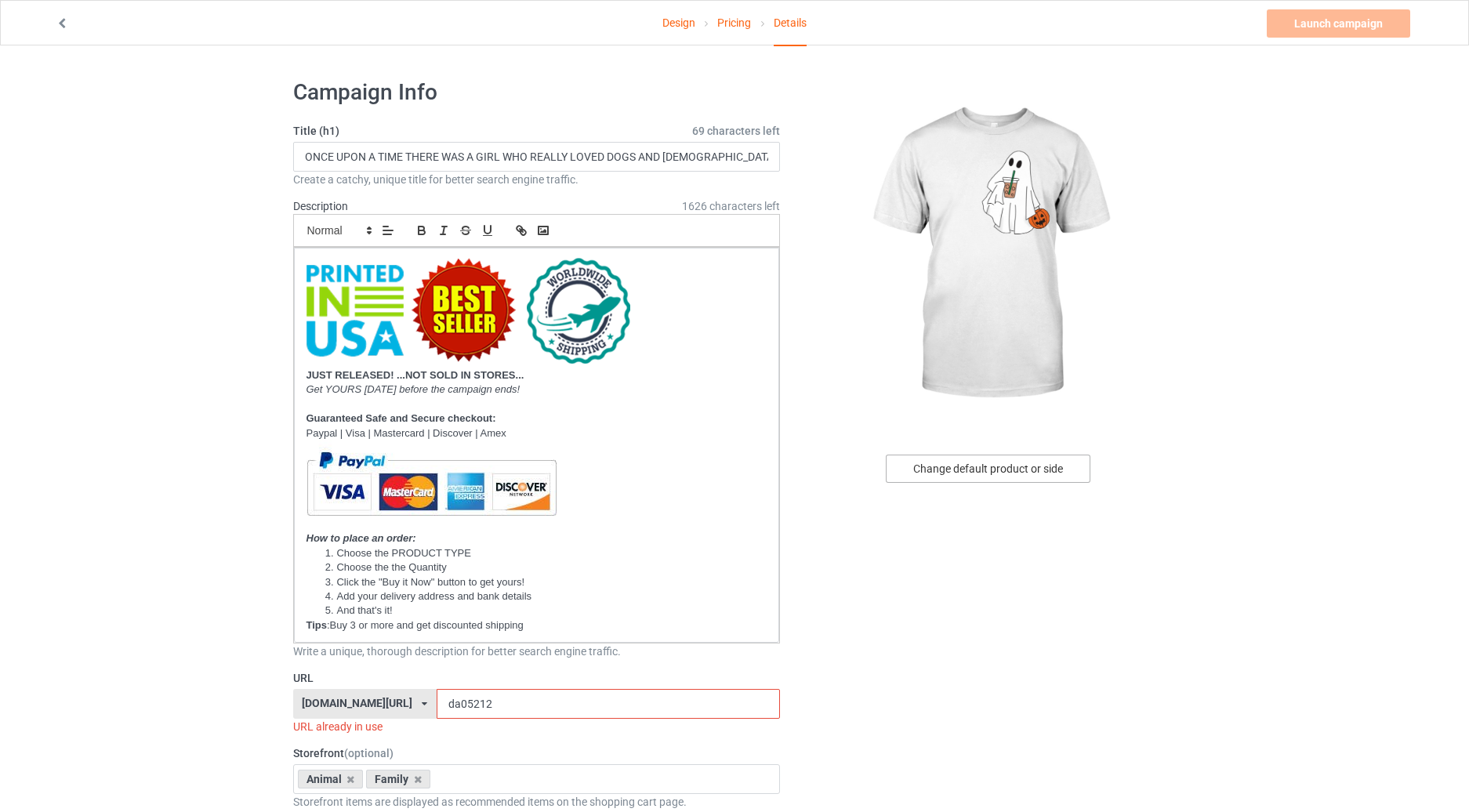
click at [1005, 462] on div "Change default product or side" at bounding box center [988, 468] width 204 height 29
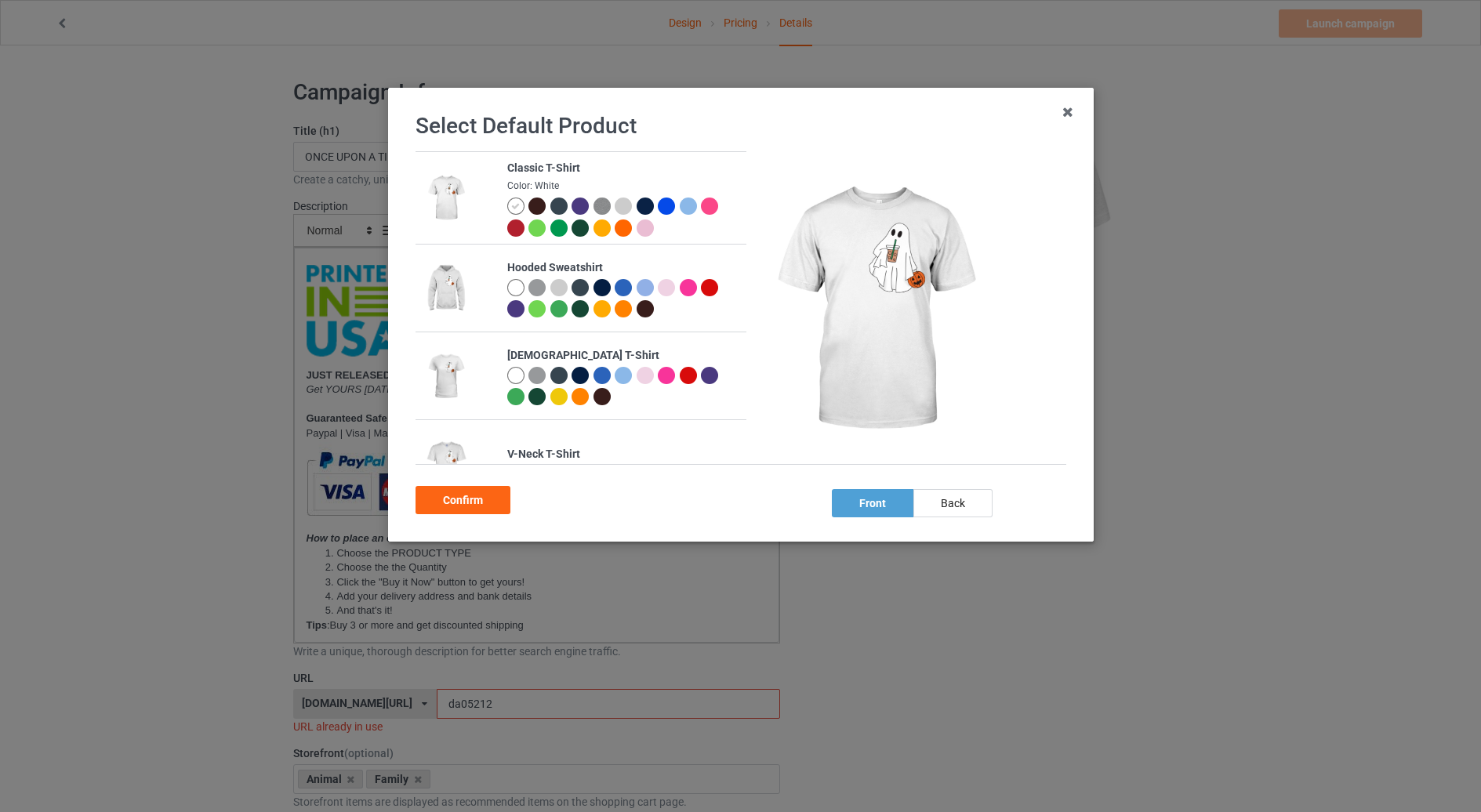
click at [619, 233] on div at bounding box center [623, 228] width 17 height 17
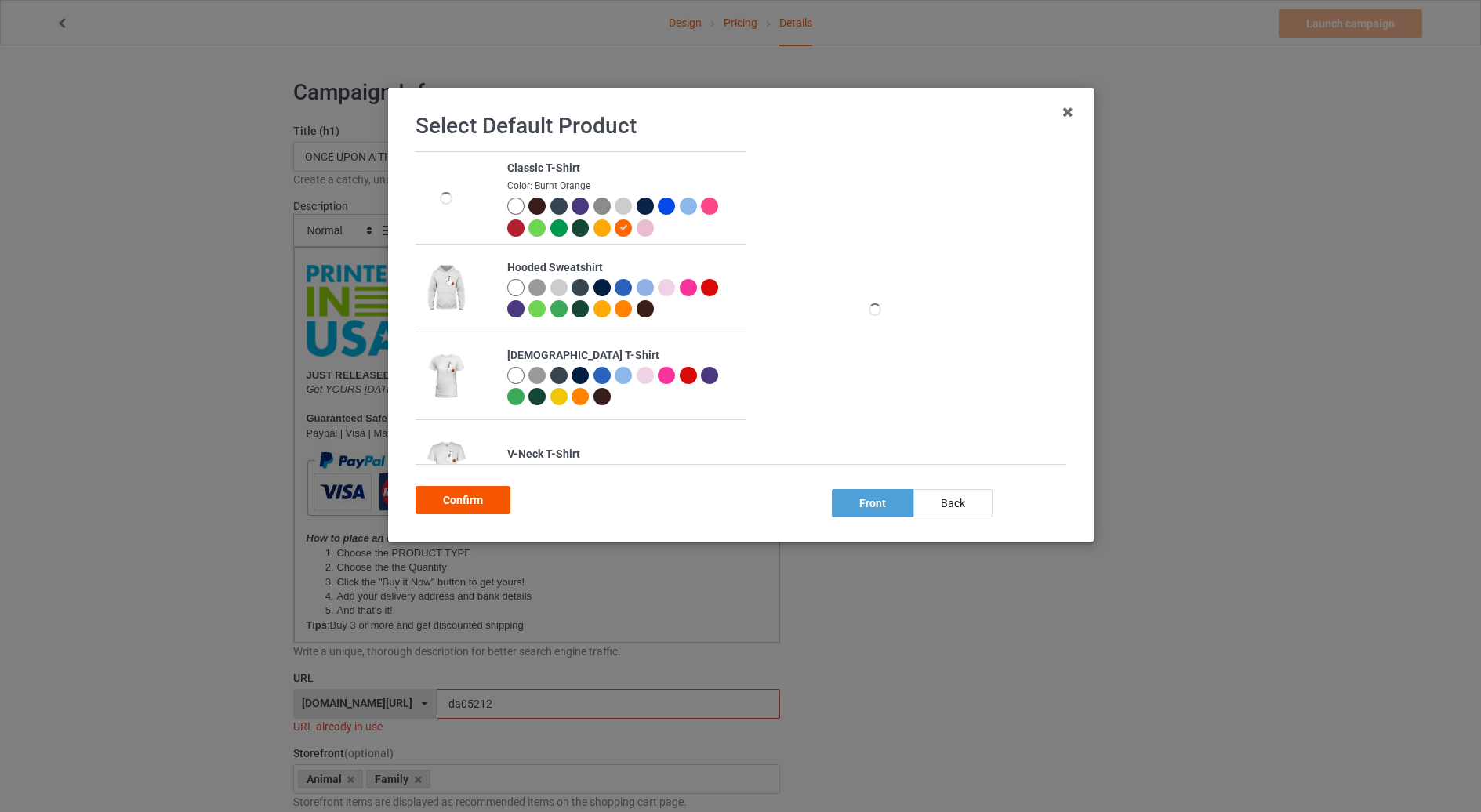
click at [459, 501] on div "Confirm" at bounding box center [463, 501] width 95 height 29
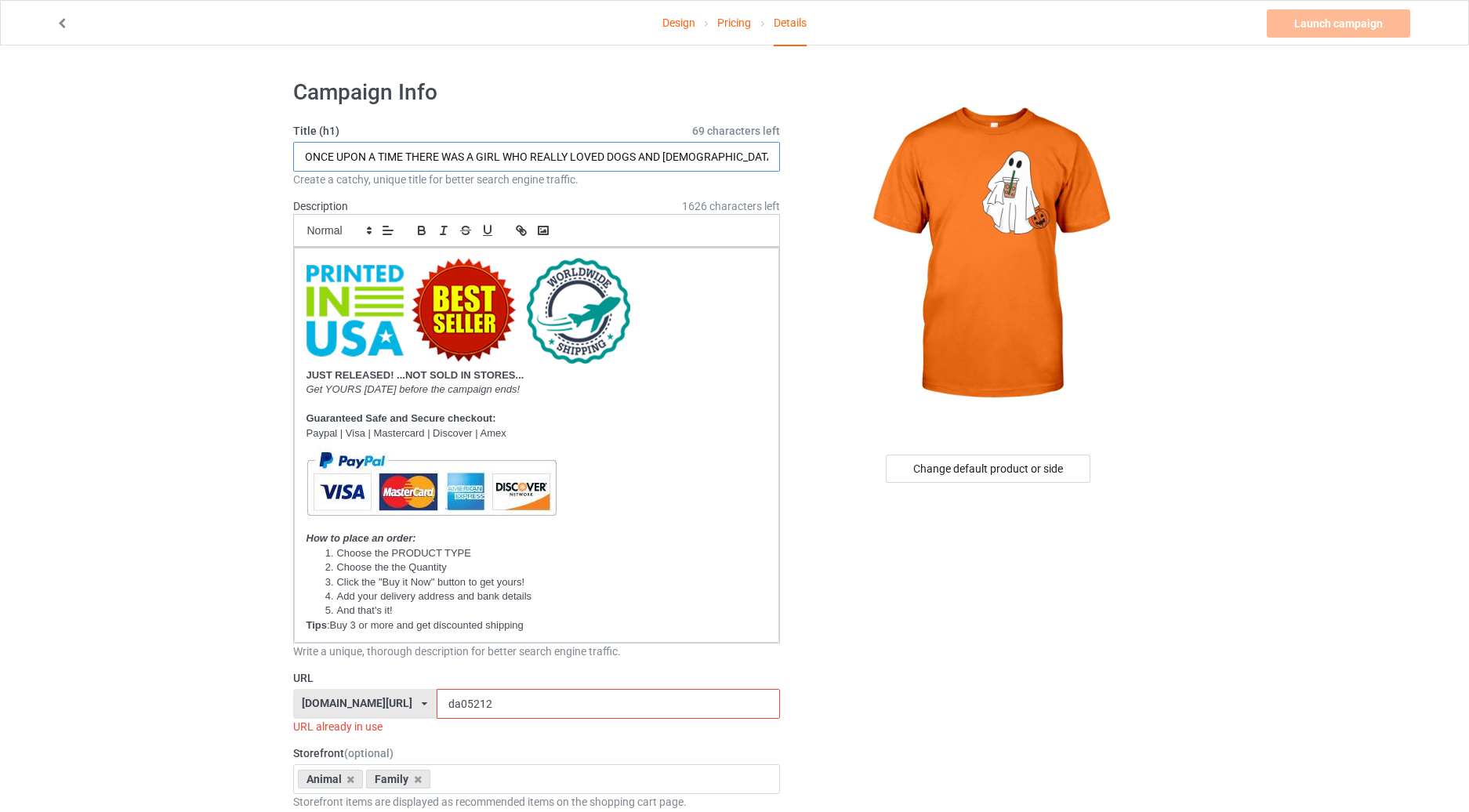
click at [442, 155] on input "ONCE UPON A TIME THERE WAS A GIRL WHO REALLY LOVED DOGS AND GOD IT WAS ME THE E…" at bounding box center [537, 156] width 487 height 29
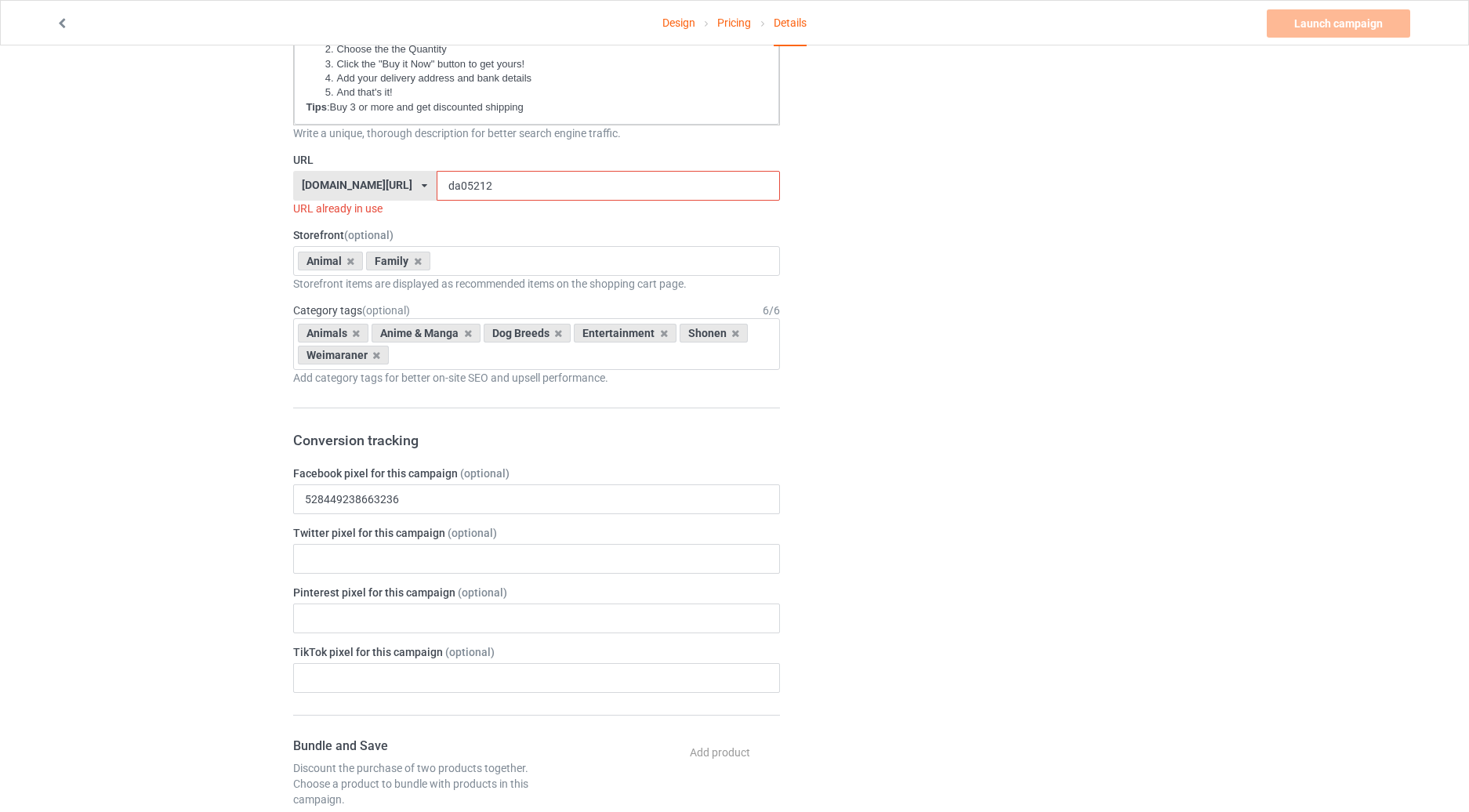
scroll to position [549, 0]
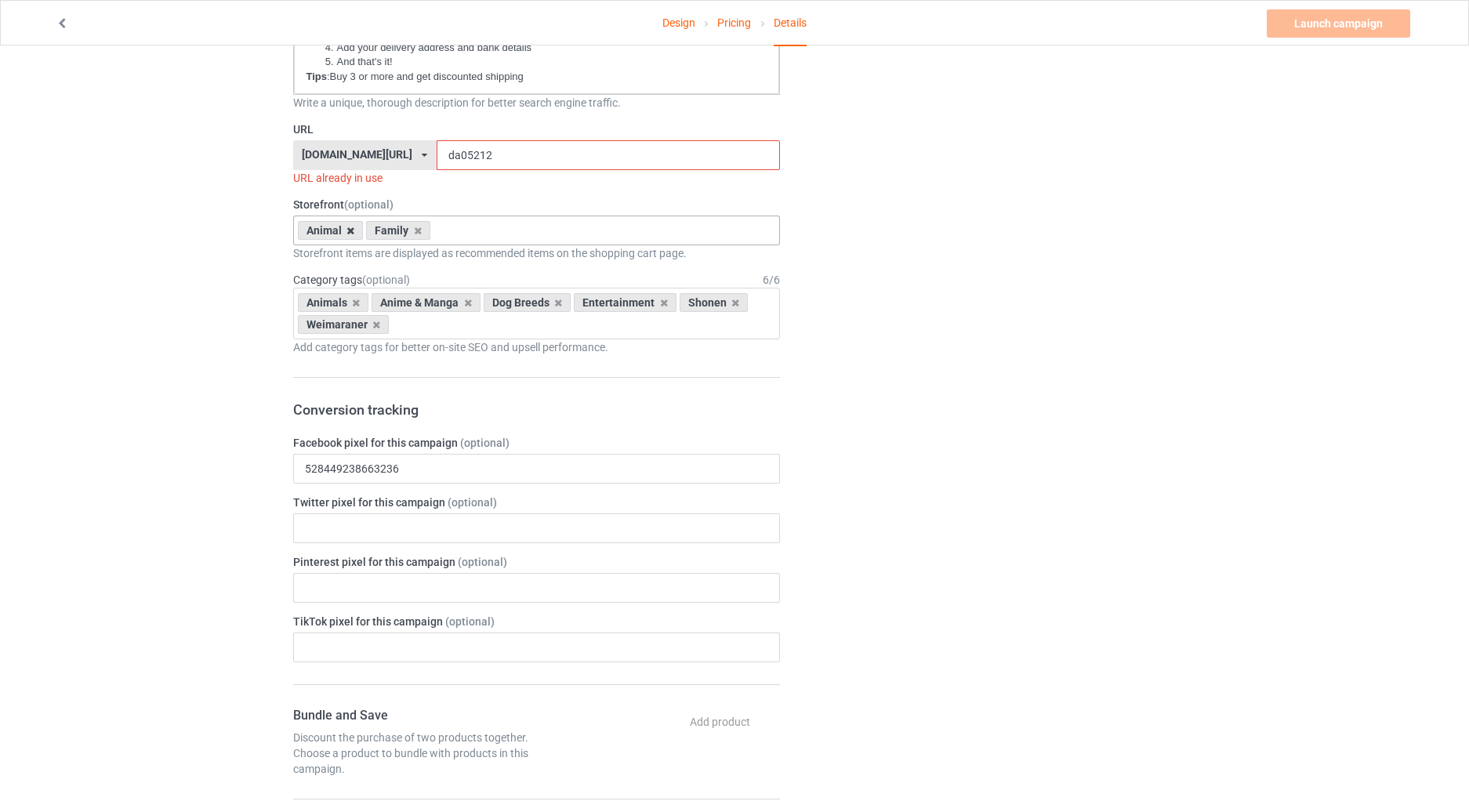
type input "LIMITED EDITION"
click at [352, 232] on icon at bounding box center [350, 230] width 8 height 10
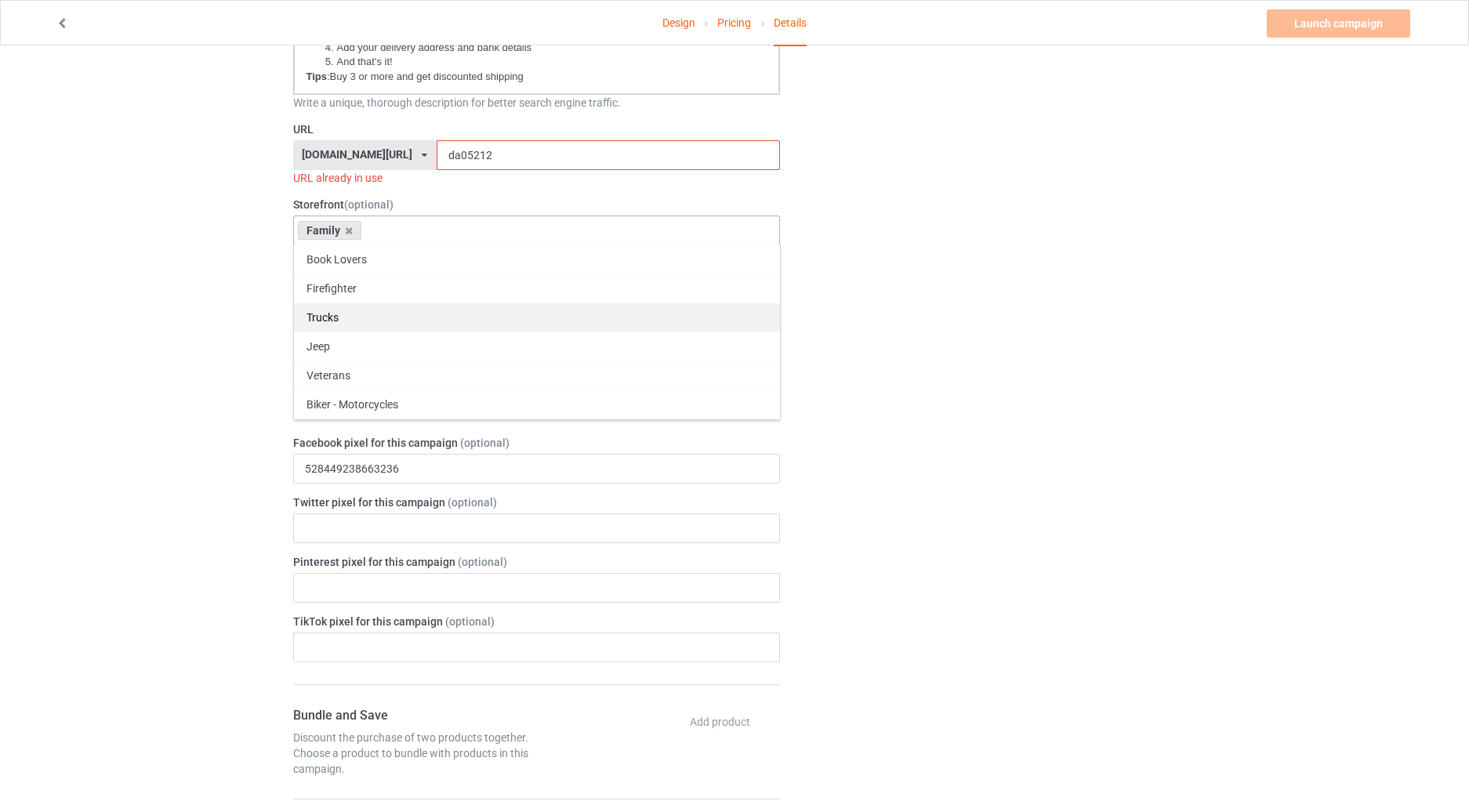
scroll to position [57, 0]
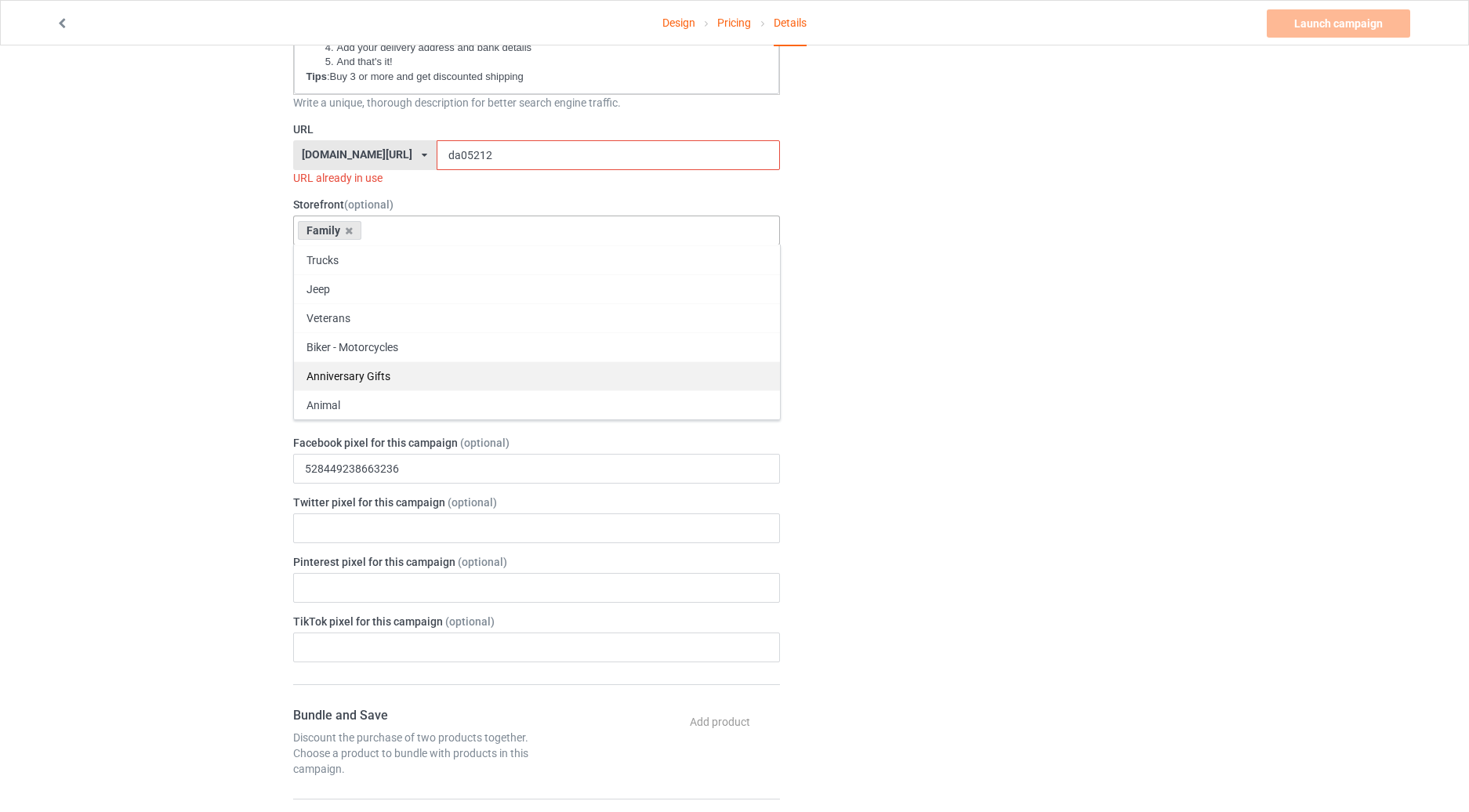
click at [409, 369] on div "Anniversary Gifts" at bounding box center [536, 376] width 486 height 29
click at [965, 300] on div "Change default product or side" at bounding box center [989, 607] width 396 height 2176
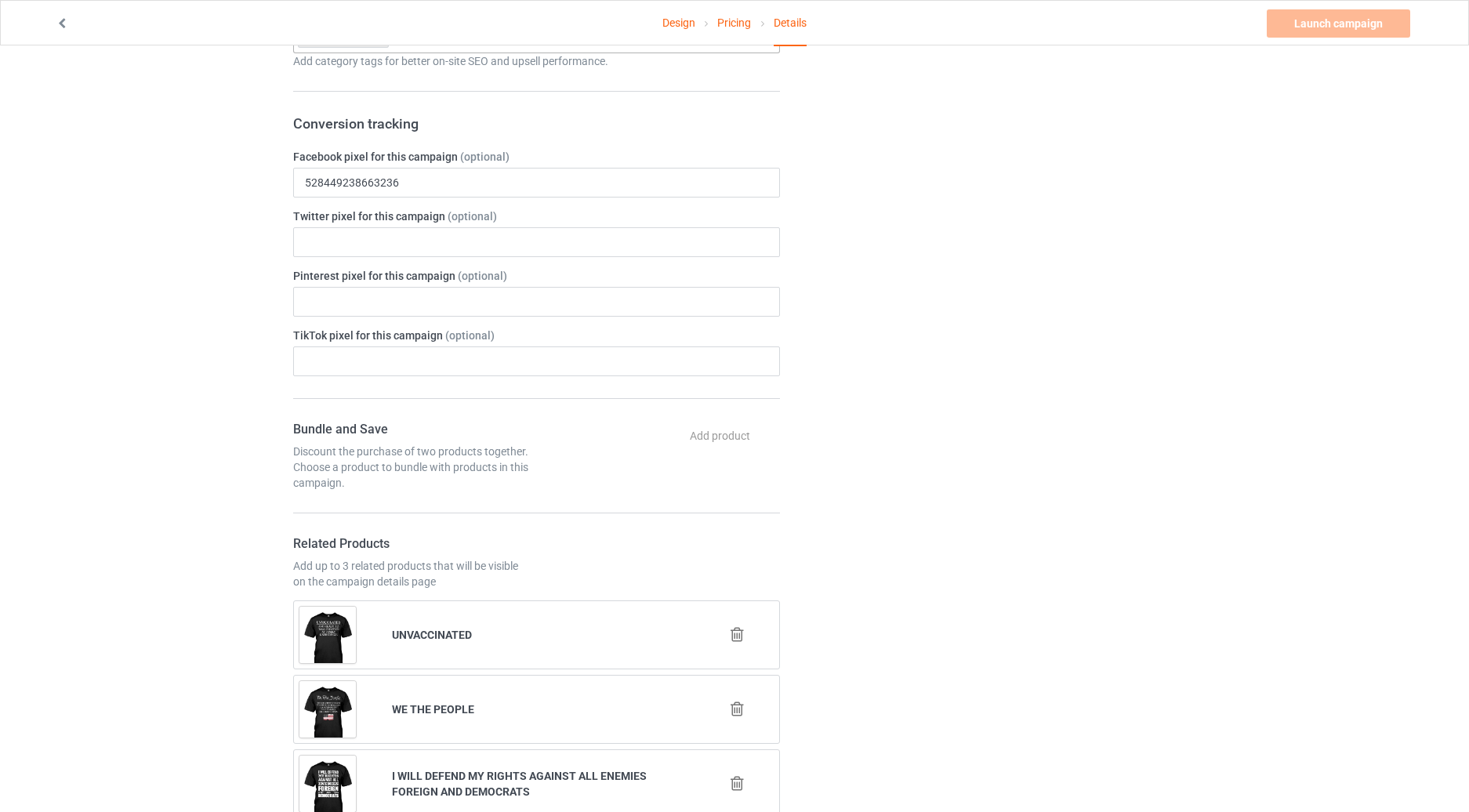
scroll to position [549, 0]
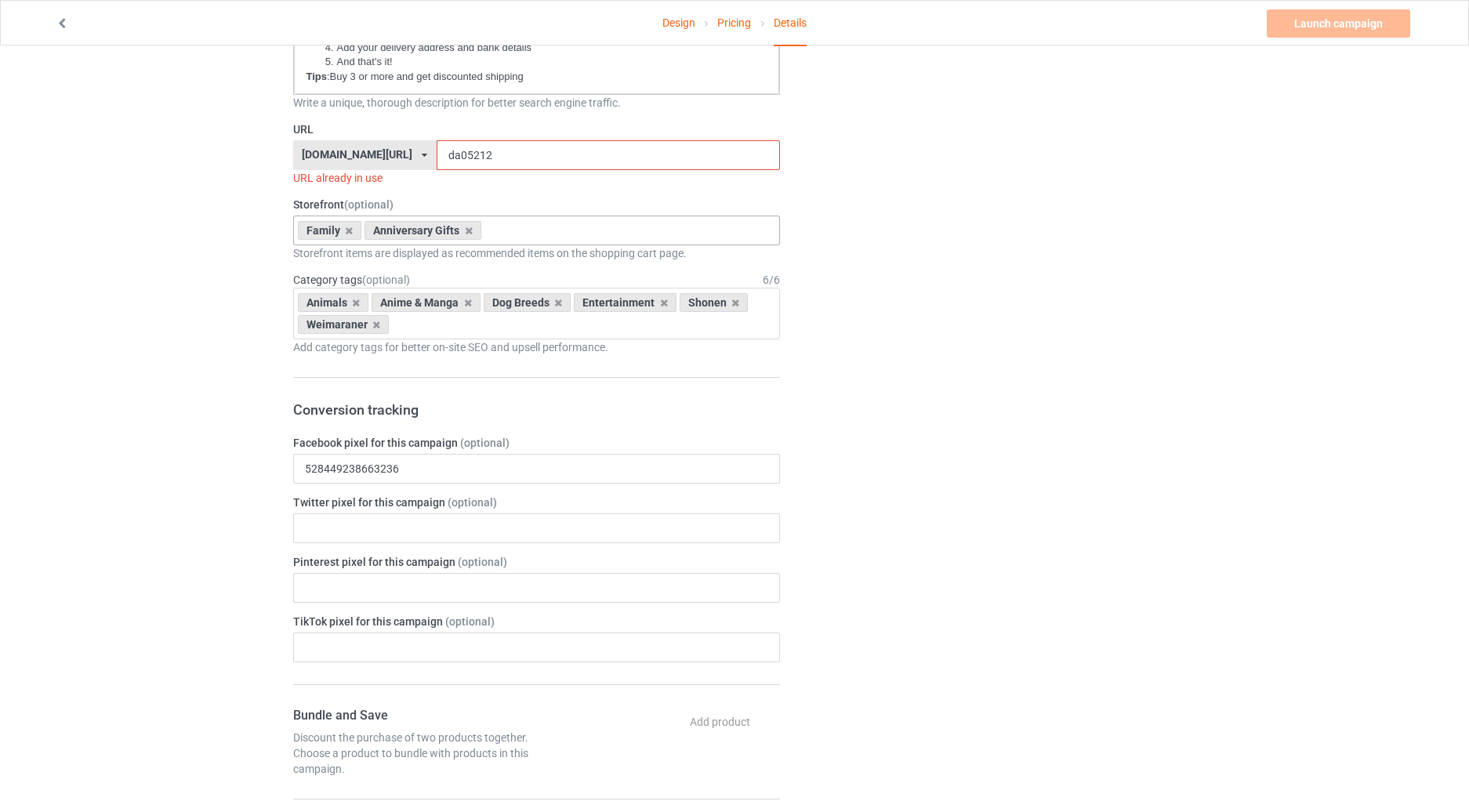
drag, startPoint x: 438, startPoint y: 157, endPoint x: 411, endPoint y: 157, distance: 27.0
click at [436, 157] on input "da05212" at bounding box center [608, 154] width 344 height 29
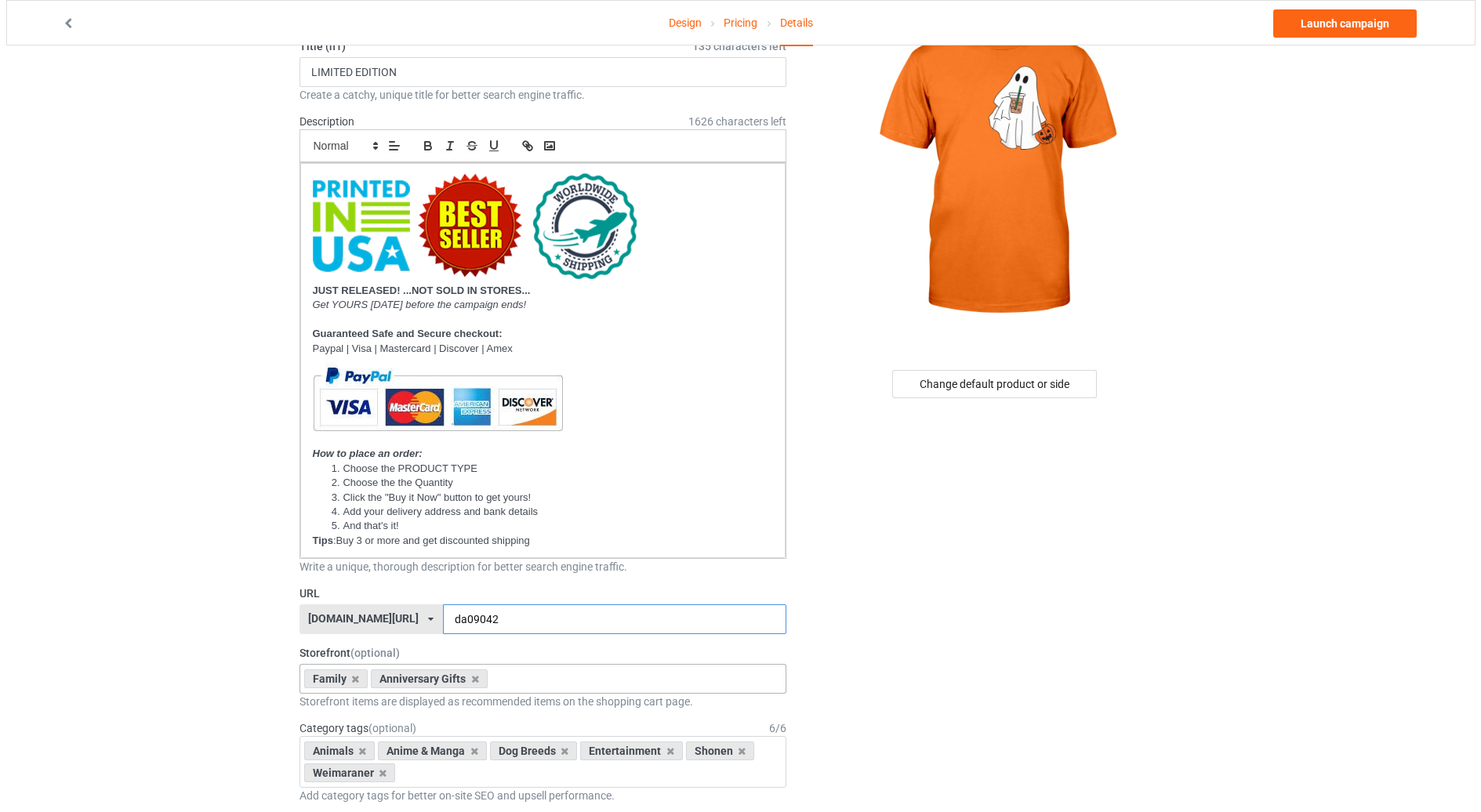
scroll to position [0, 0]
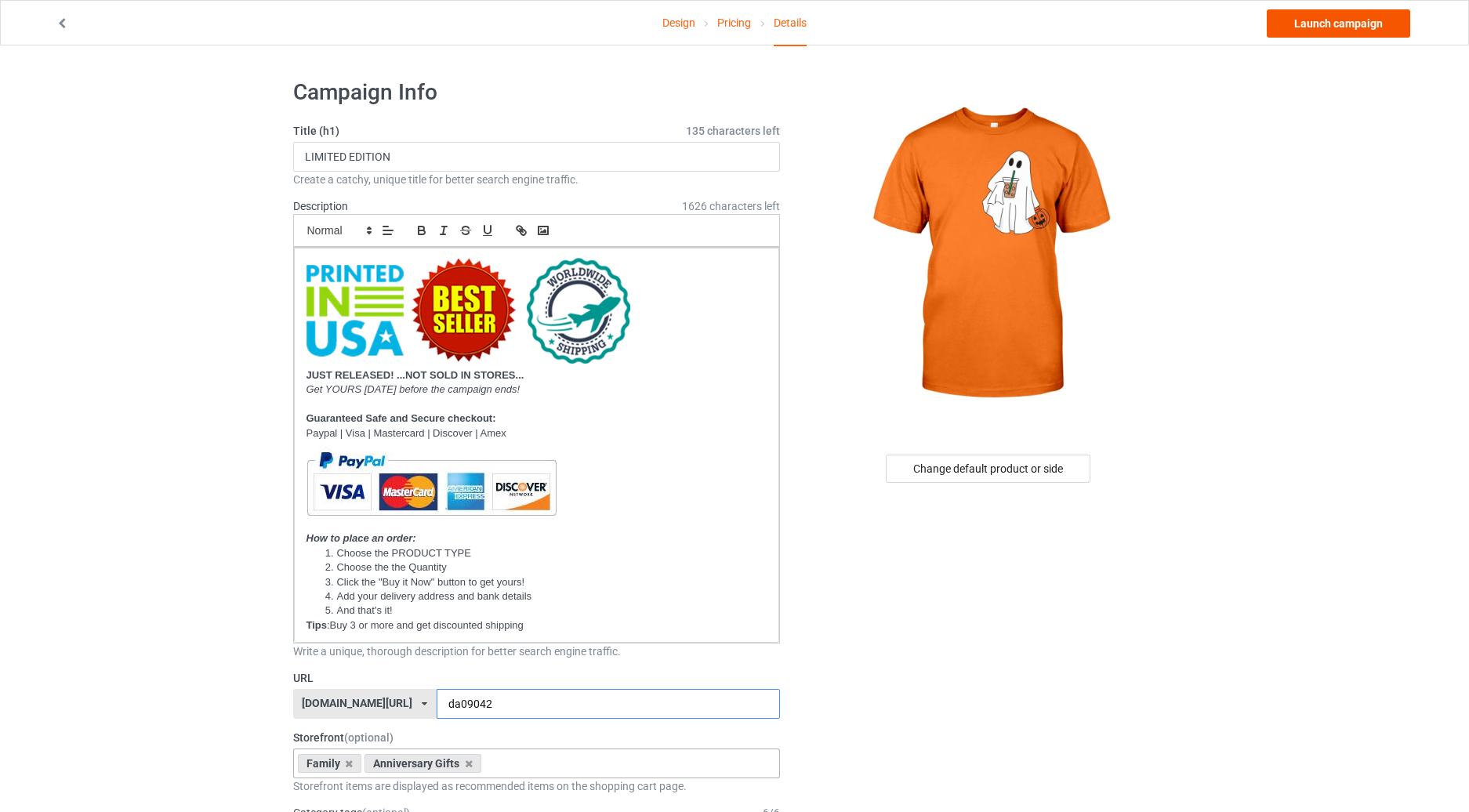
type input "da09042"
click at [1304, 27] on link "Launch campaign" at bounding box center [1339, 24] width 144 height 29
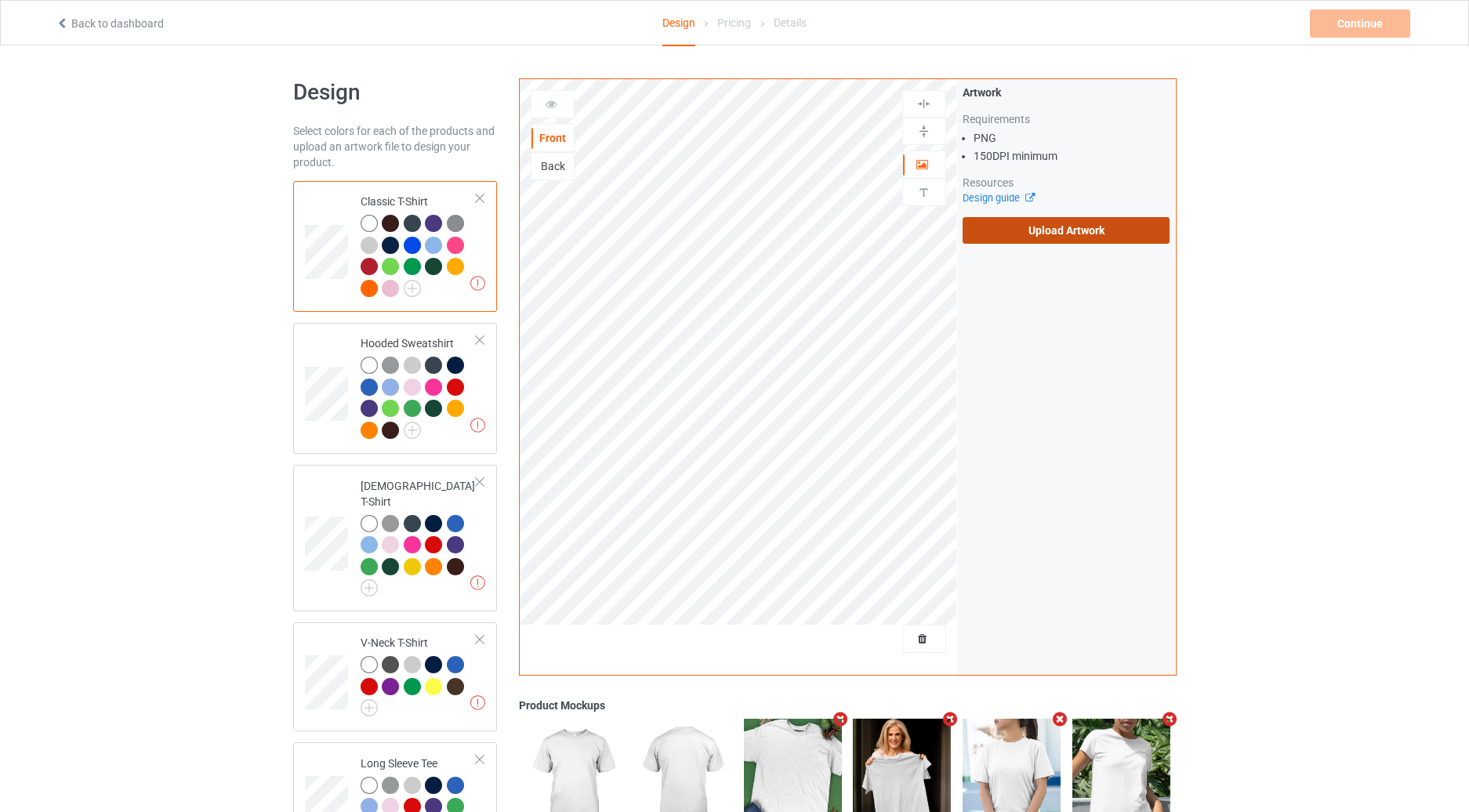
click at [1015, 239] on label "Upload Artwork" at bounding box center [1066, 230] width 208 height 27
click at [0, 0] on input "Upload Artwork" at bounding box center [0, 0] width 0 height 0
click at [1025, 243] on label "Upload Artwork" at bounding box center [1066, 230] width 208 height 27
click at [0, 0] on input "Upload Artwork" at bounding box center [0, 0] width 0 height 0
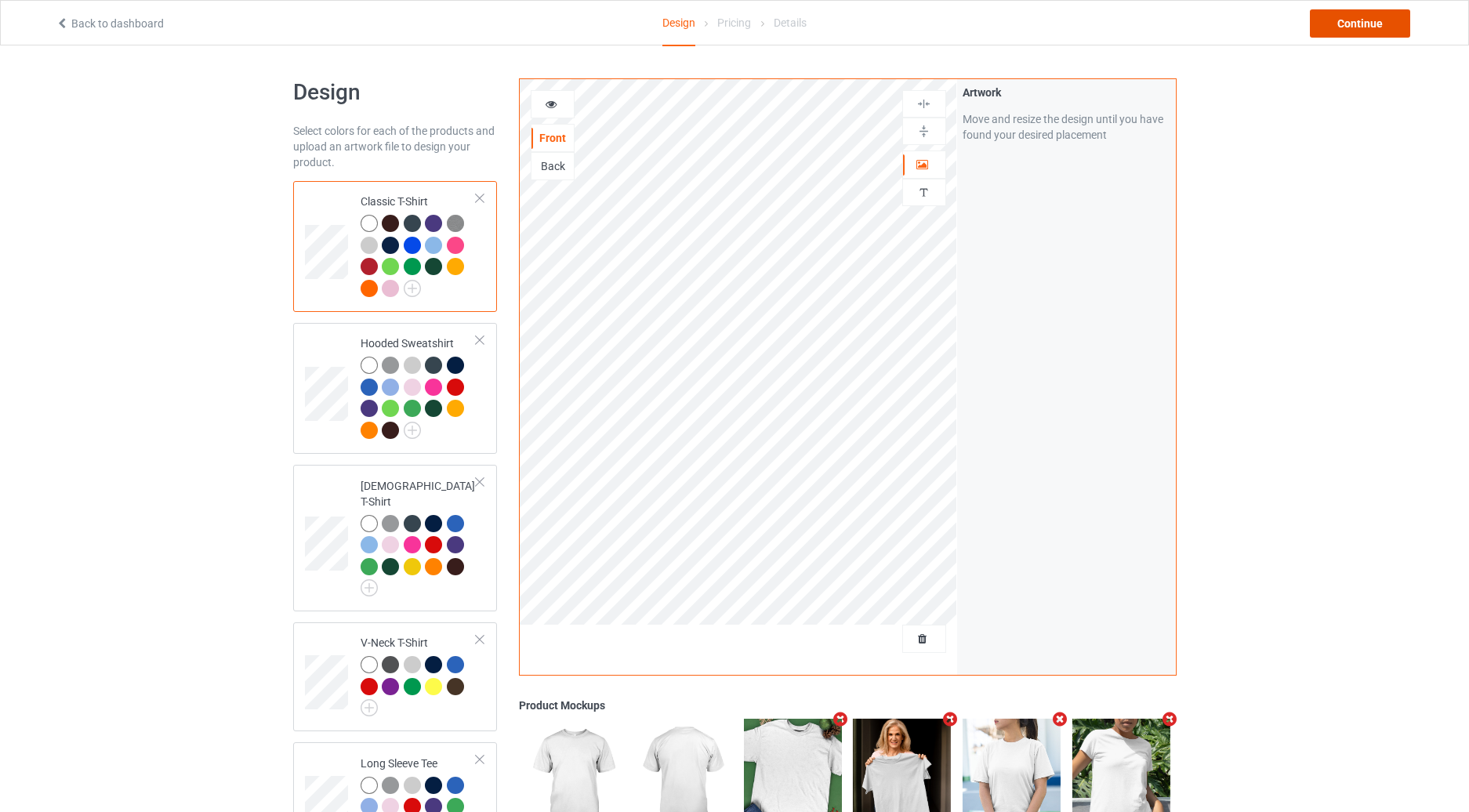
click at [1350, 22] on div "Continue" at bounding box center [1360, 24] width 100 height 29
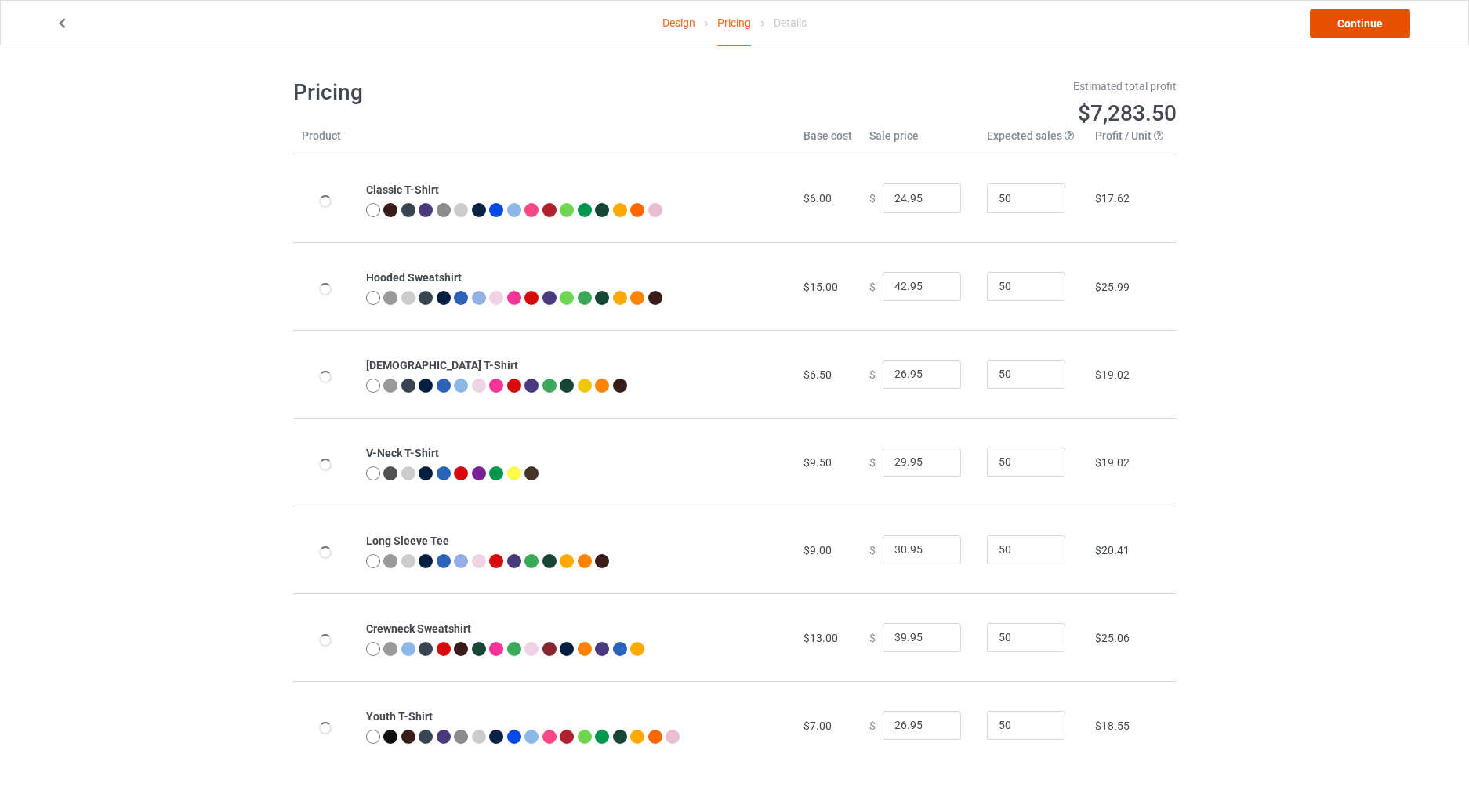
click at [1350, 22] on link "Continue" at bounding box center [1360, 24] width 100 height 29
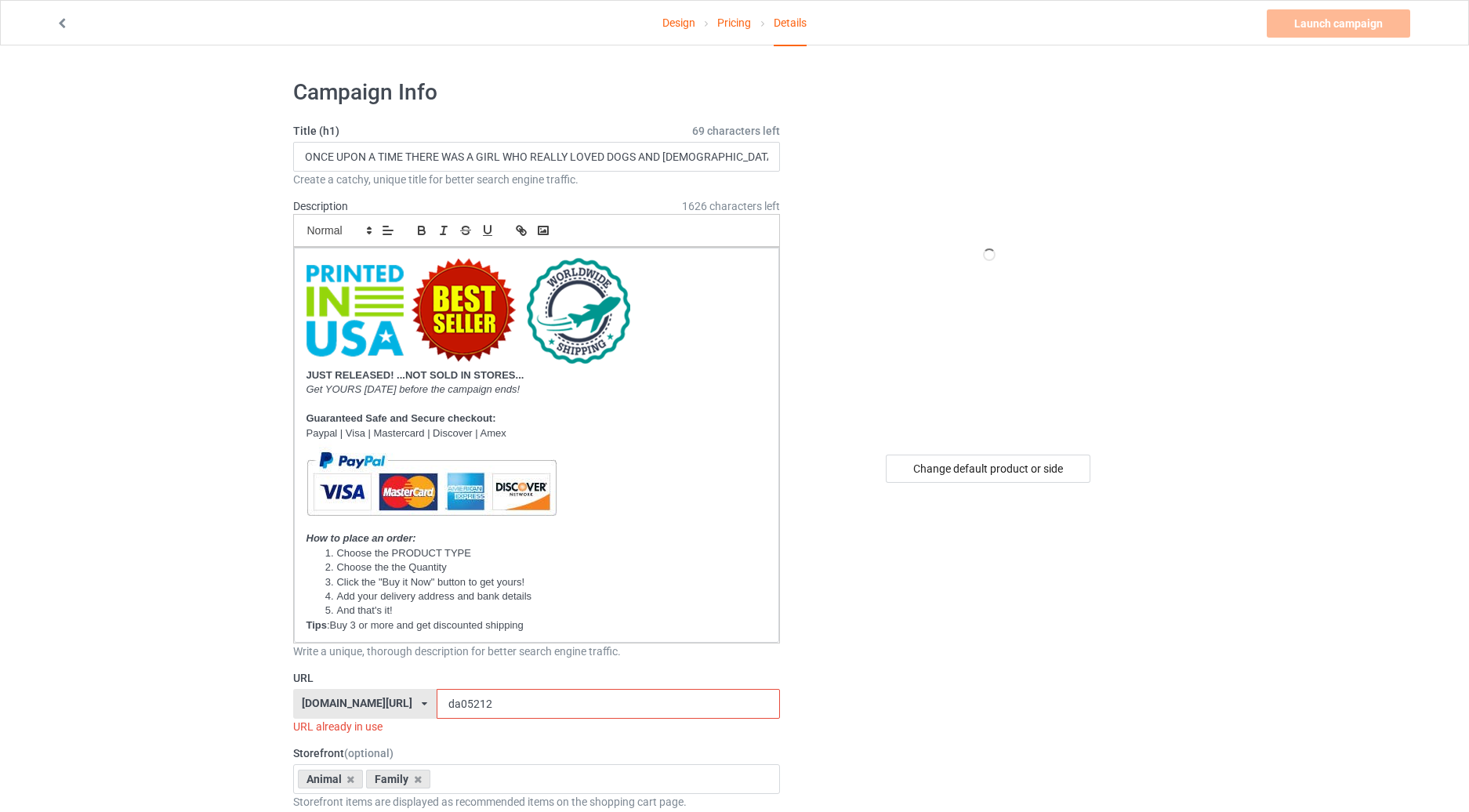
click at [736, 21] on link "Pricing" at bounding box center [734, 22] width 34 height 44
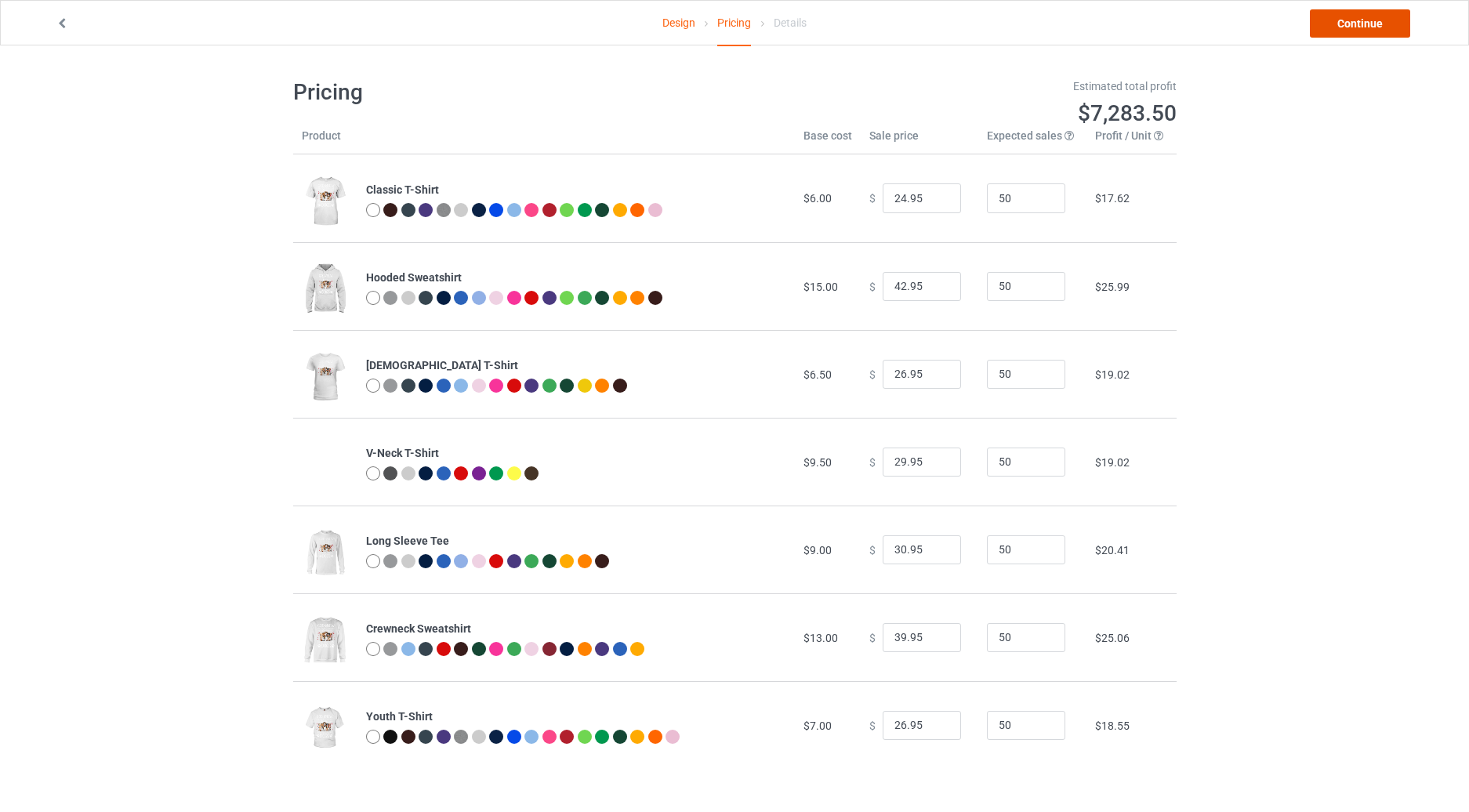
click at [1349, 24] on link "Continue" at bounding box center [1360, 24] width 100 height 29
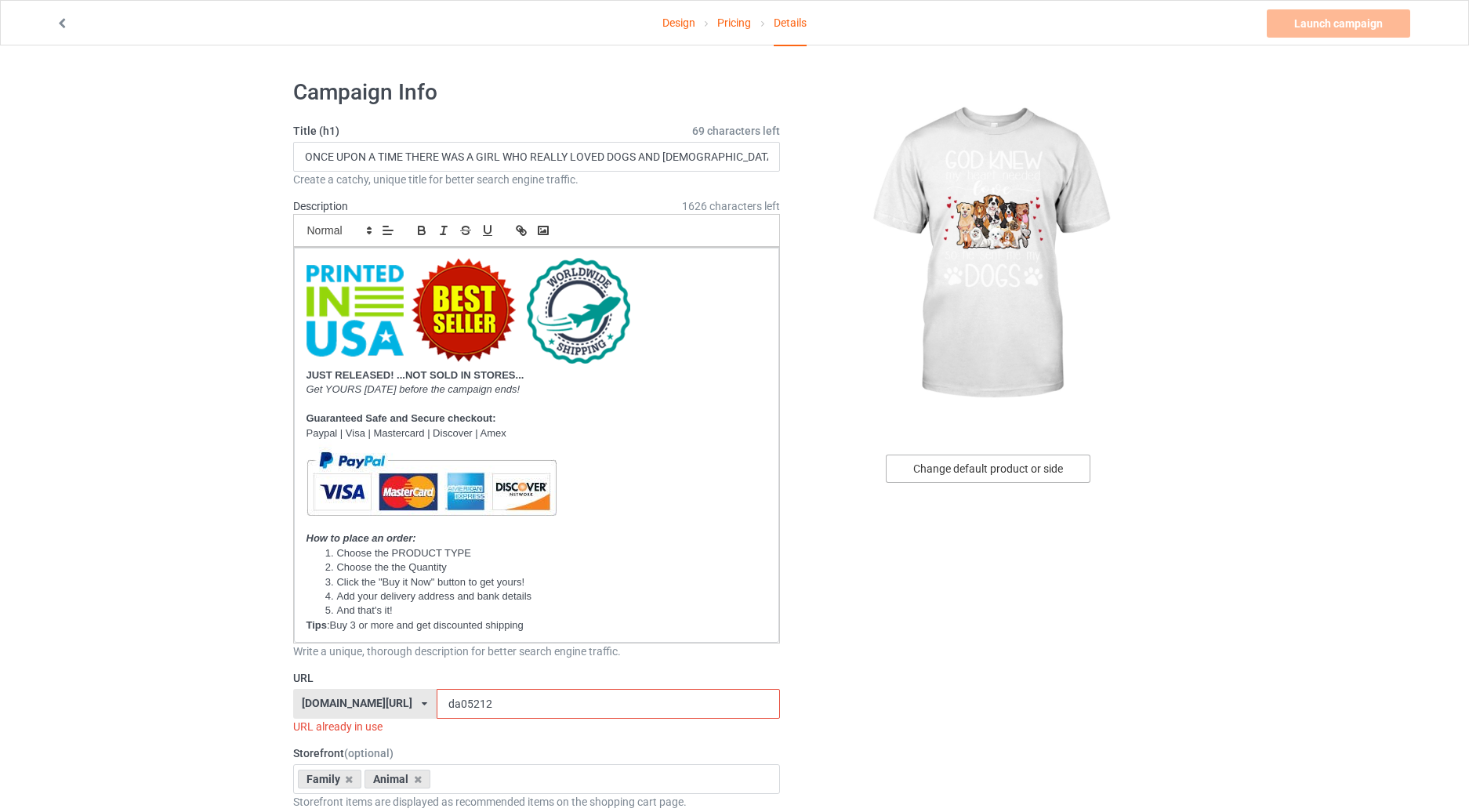
click at [995, 461] on div "Change default product or side" at bounding box center [988, 468] width 204 height 29
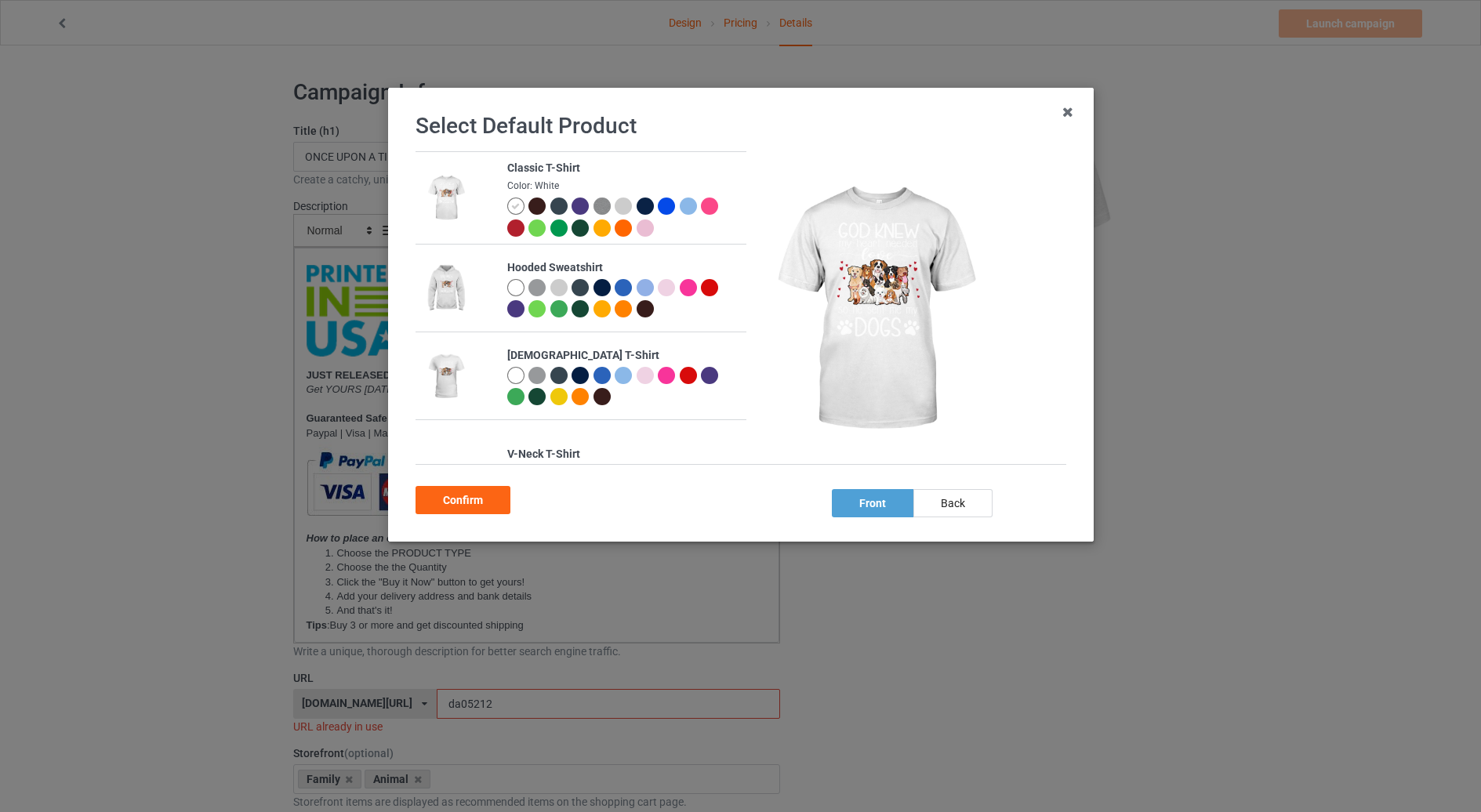
click at [595, 206] on img at bounding box center [601, 205] width 17 height 17
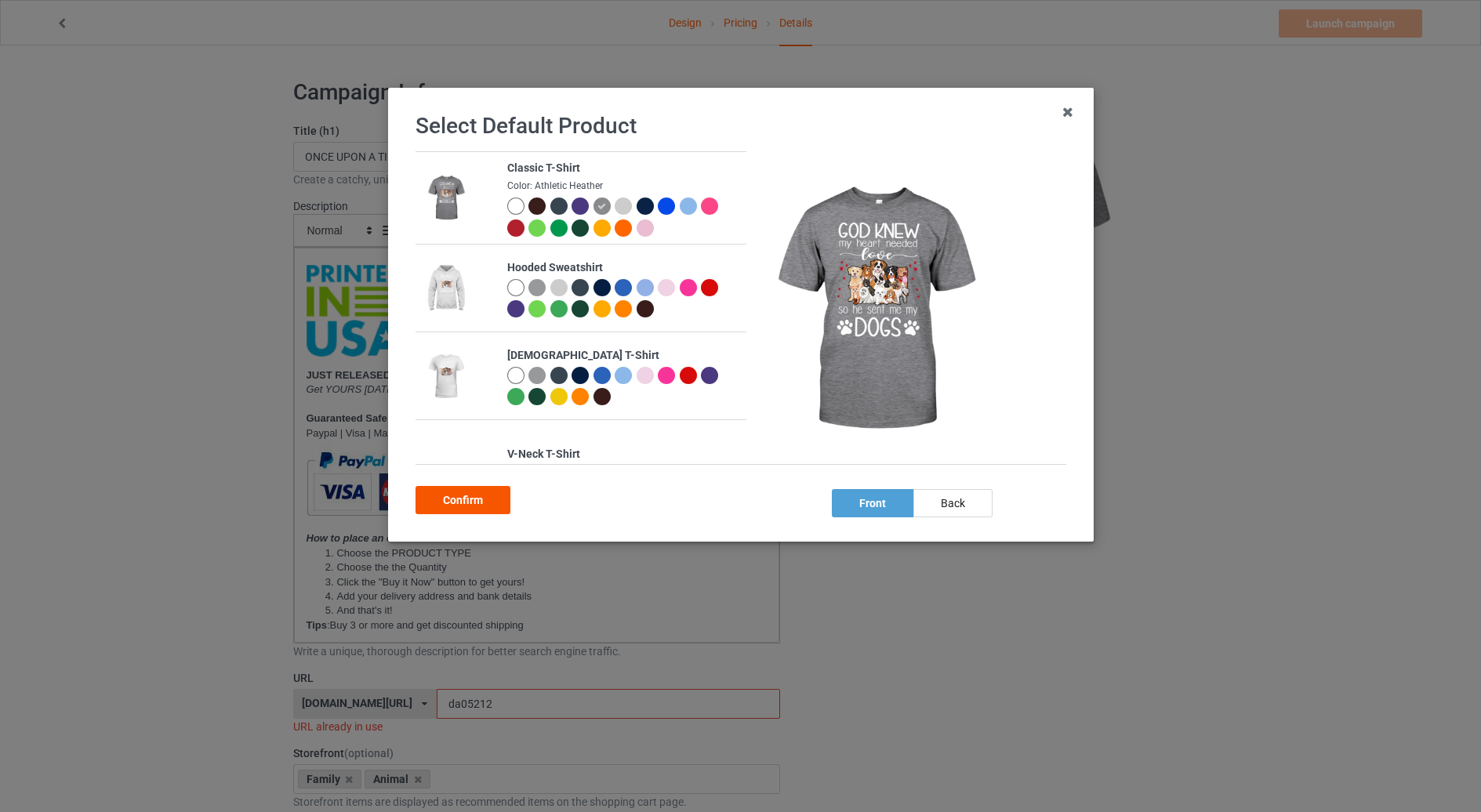
click at [466, 497] on div "Confirm" at bounding box center [463, 501] width 95 height 29
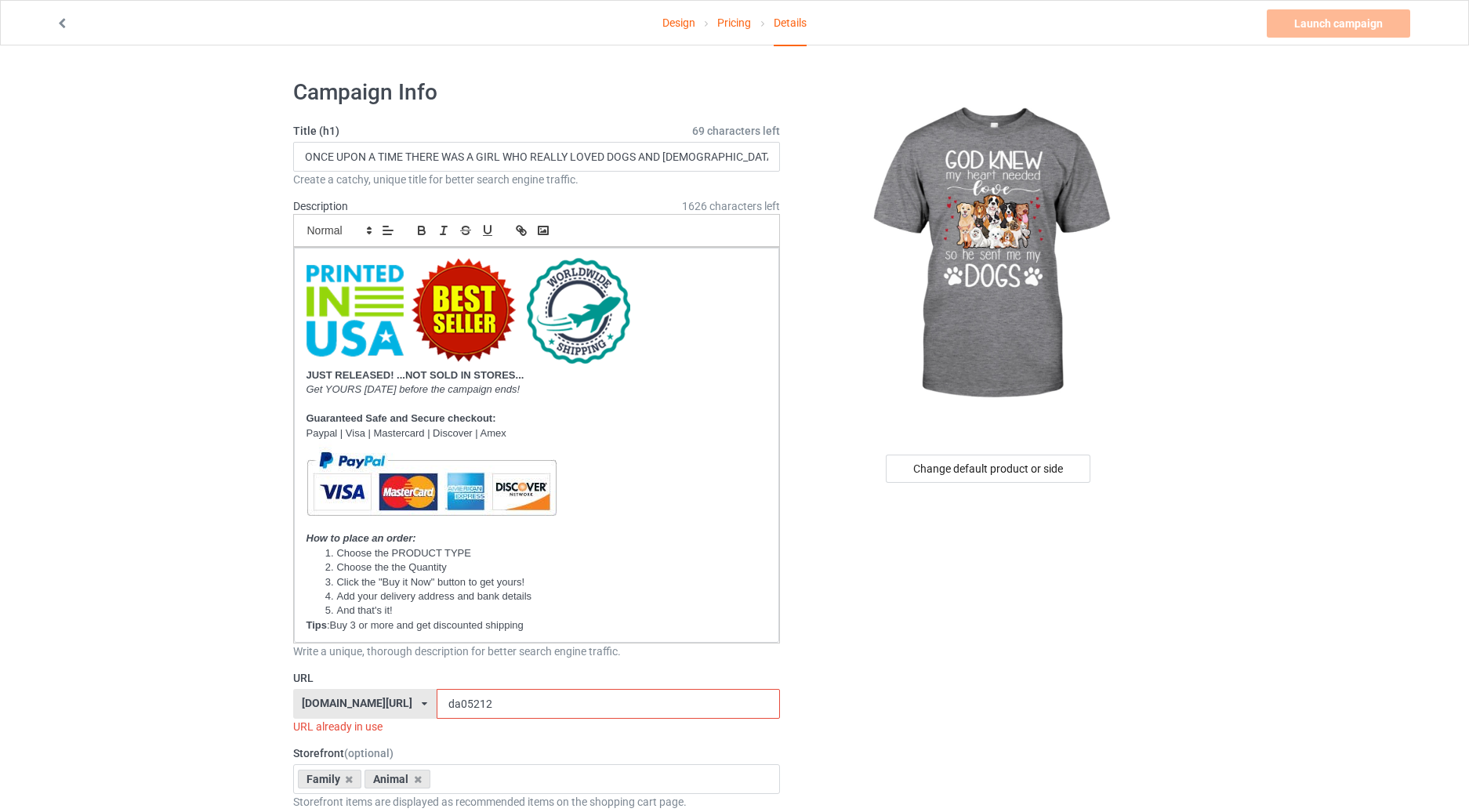
click at [728, 24] on link "Pricing" at bounding box center [734, 22] width 34 height 44
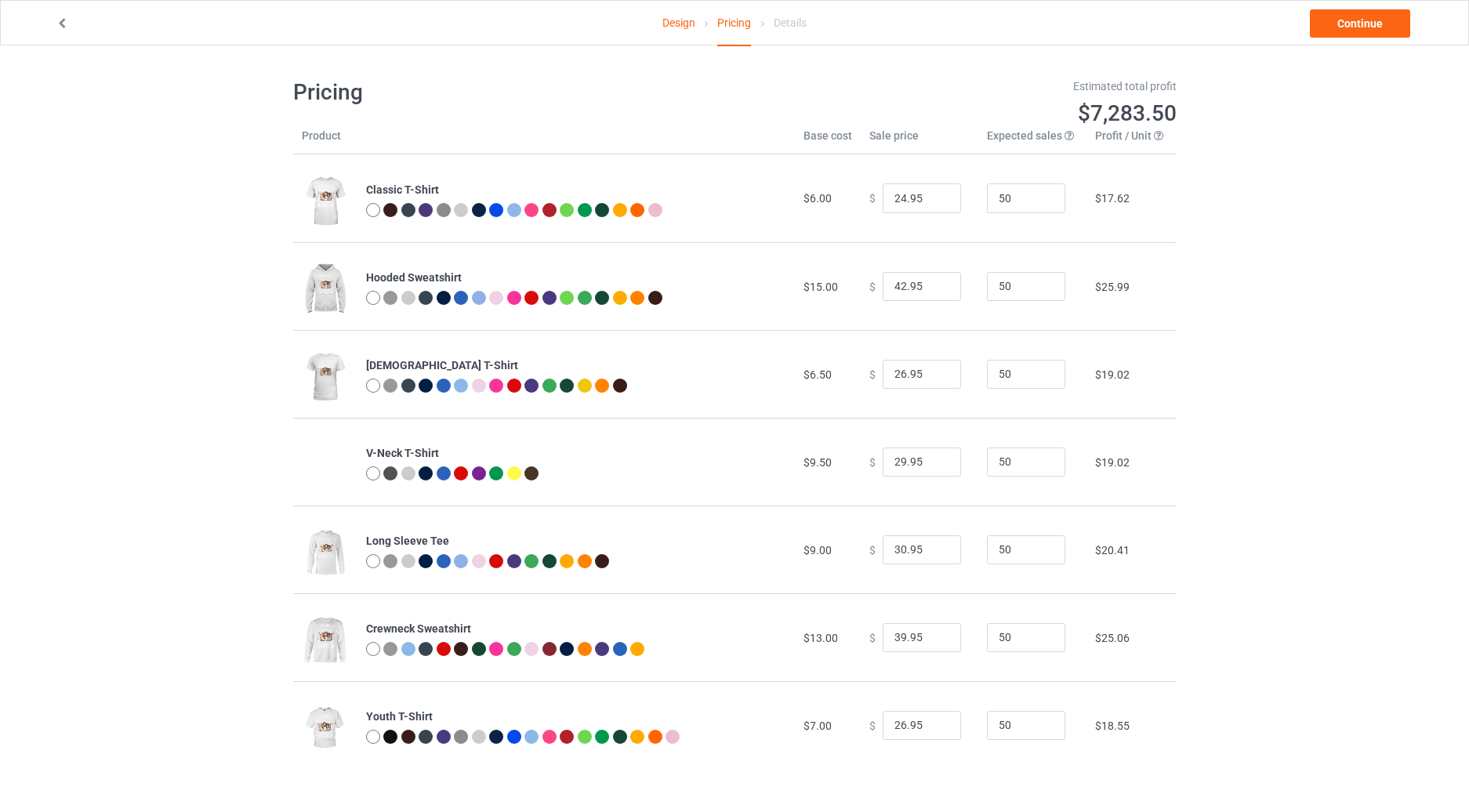
click at [677, 20] on link "Design" at bounding box center [678, 22] width 33 height 44
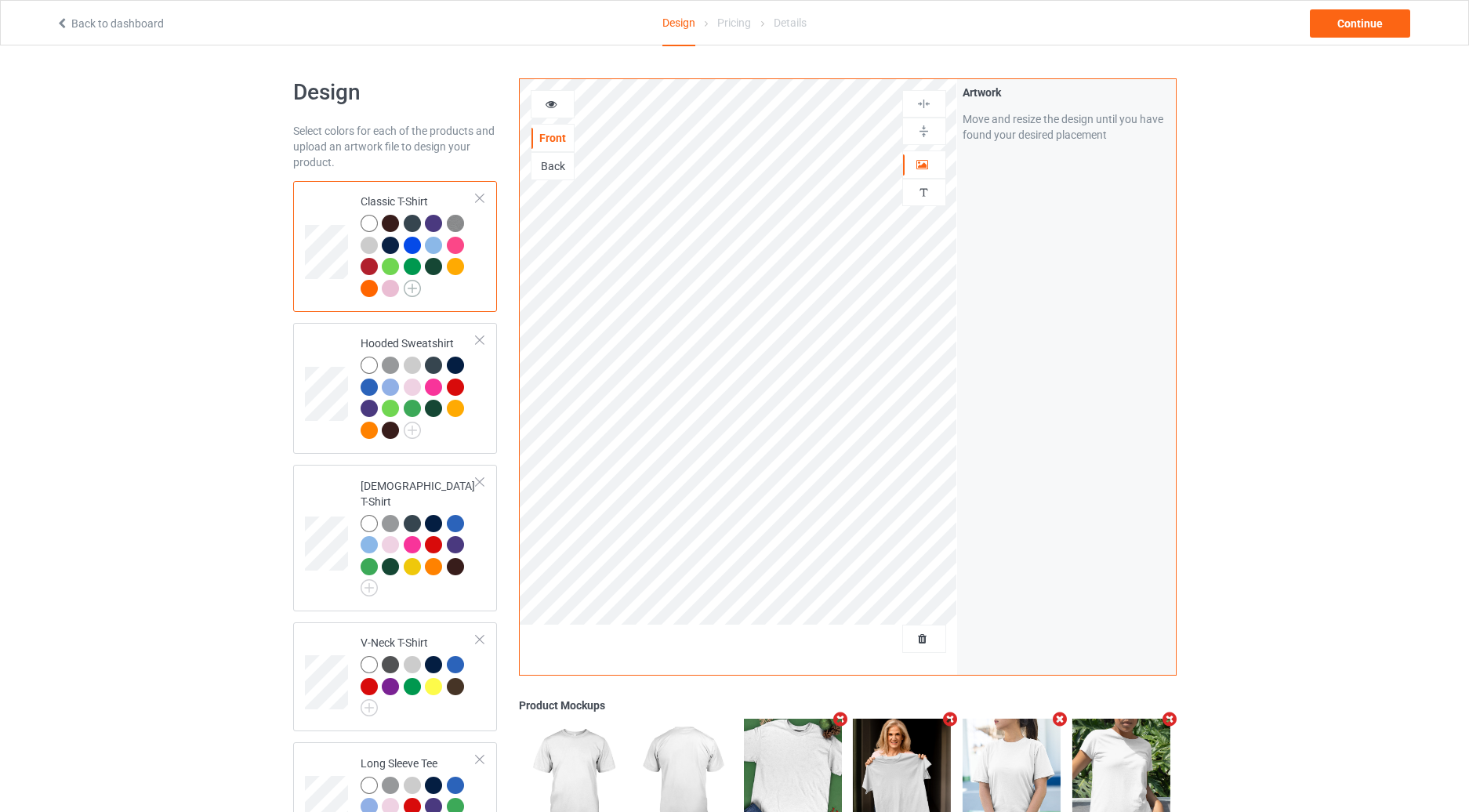
click at [410, 289] on img at bounding box center [411, 288] width 17 height 17
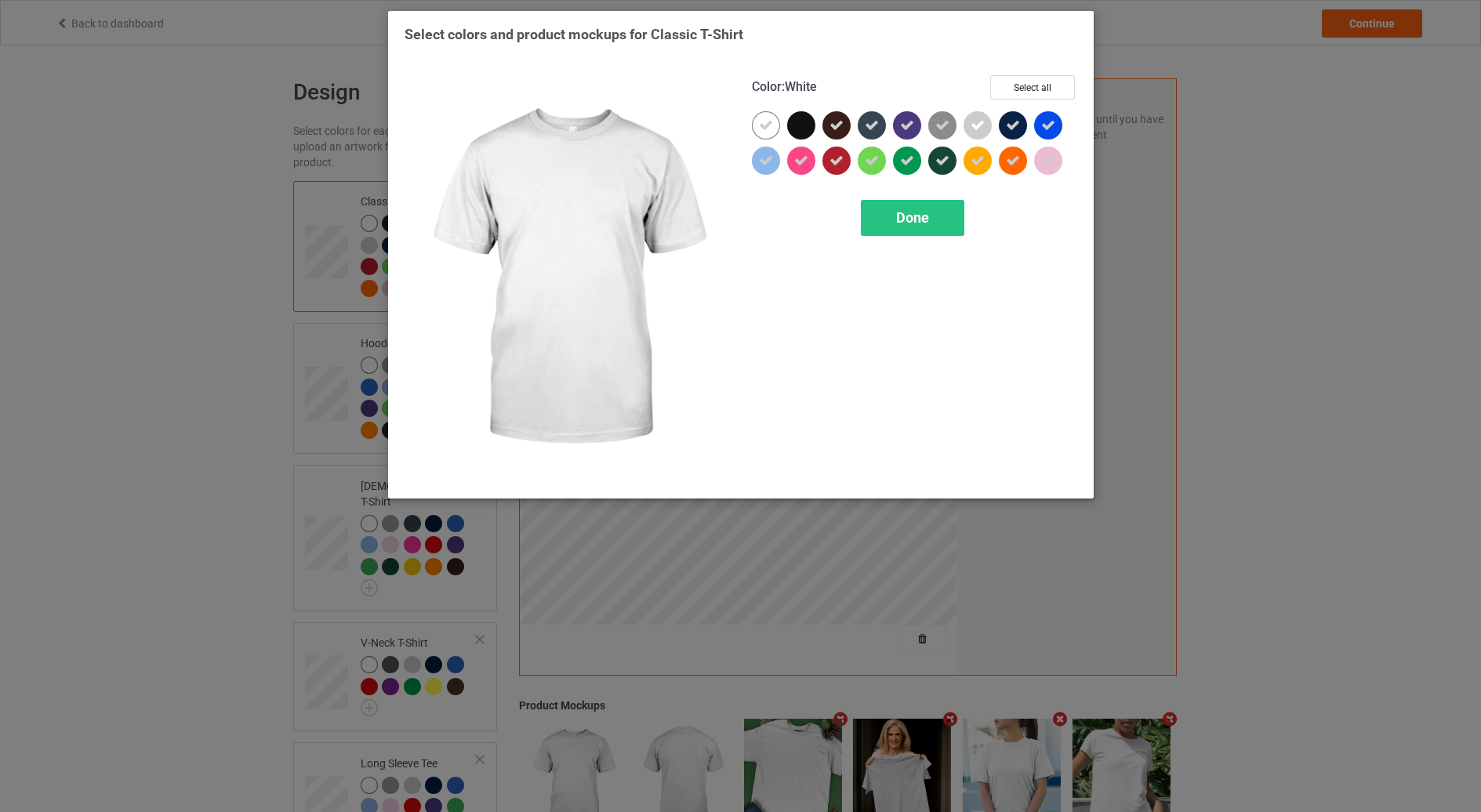
click at [765, 128] on icon at bounding box center [766, 126] width 14 height 14
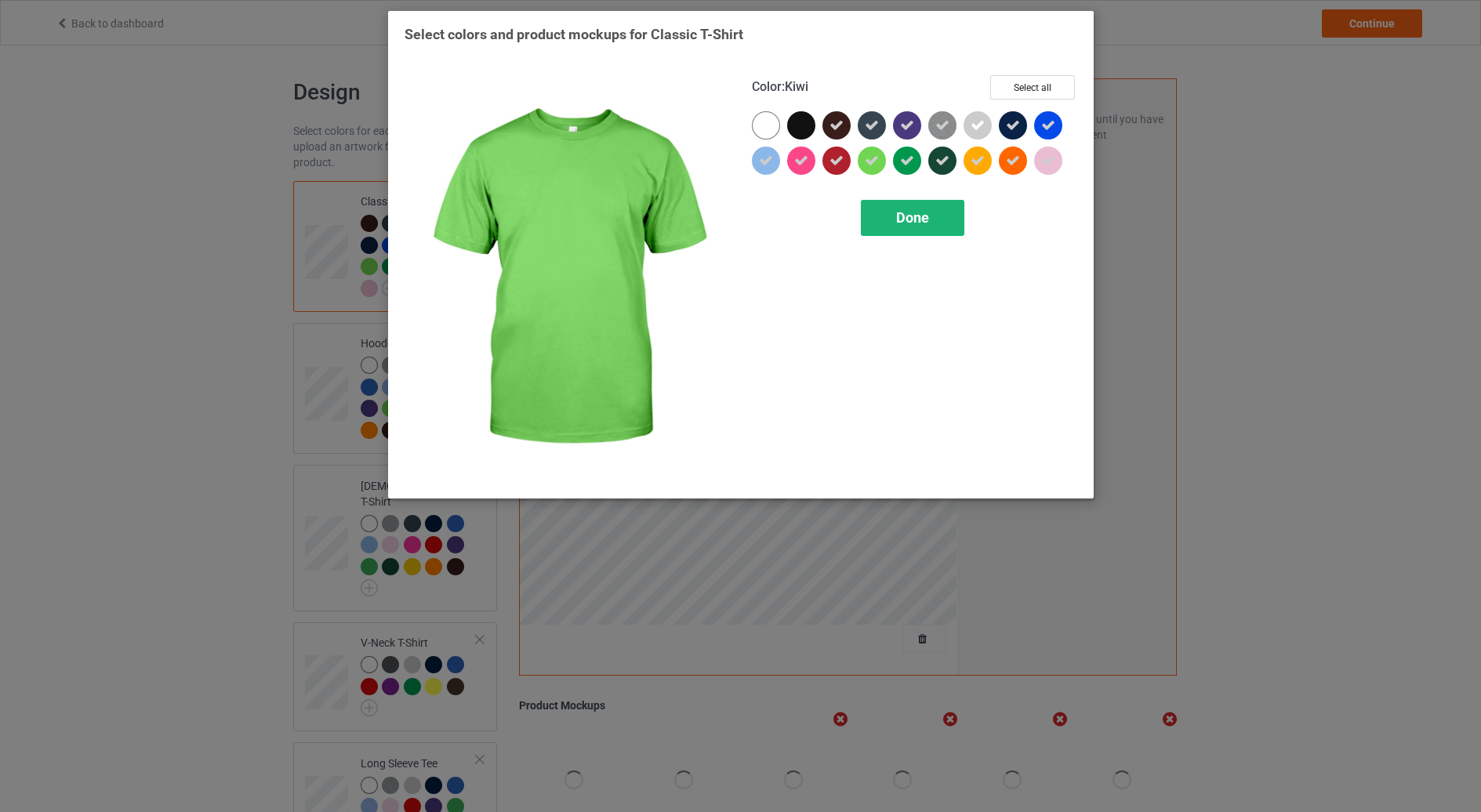
click at [932, 226] on div "Done" at bounding box center [912, 218] width 104 height 36
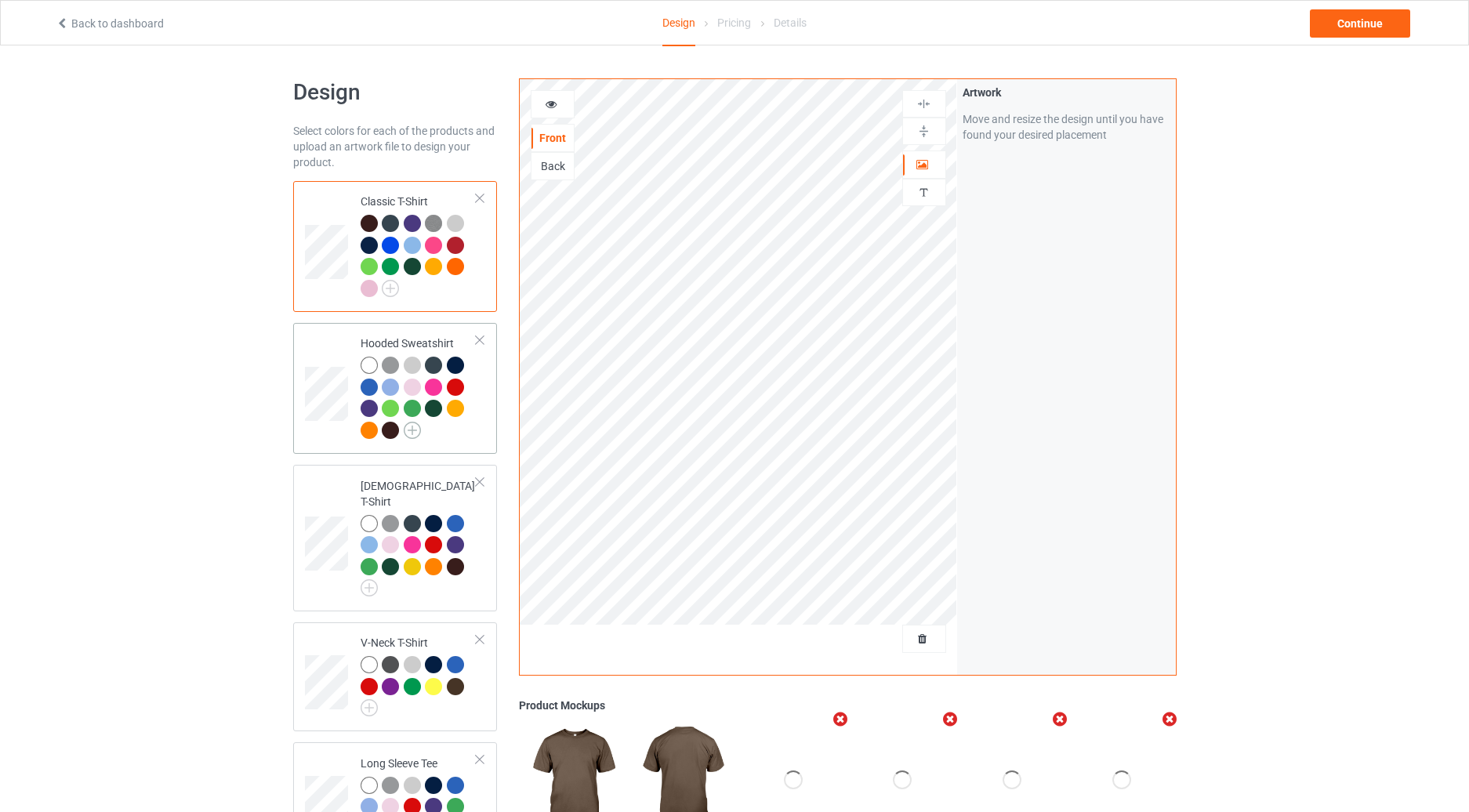
click at [413, 426] on img at bounding box center [411, 430] width 17 height 17
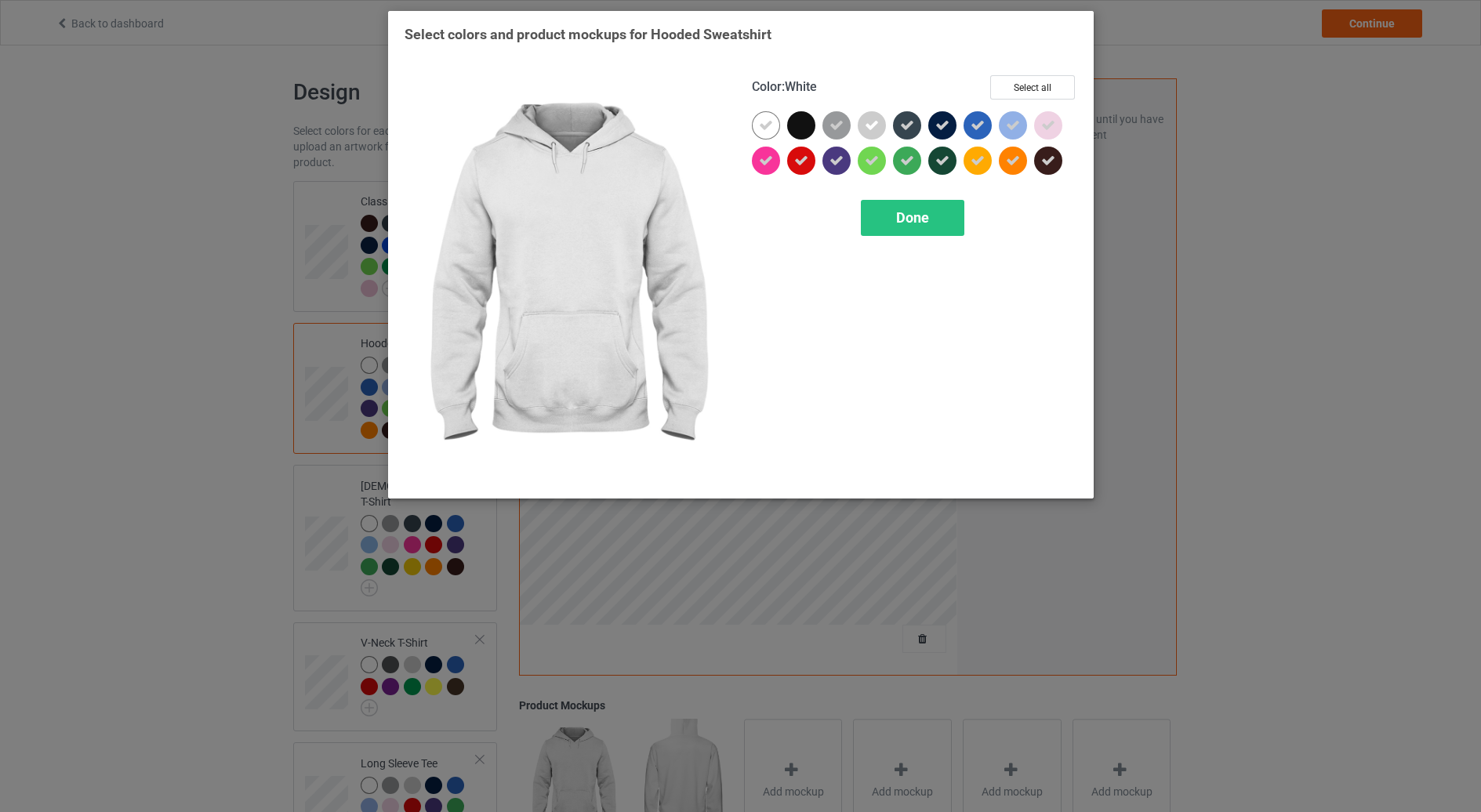
click at [770, 128] on icon at bounding box center [766, 126] width 14 height 14
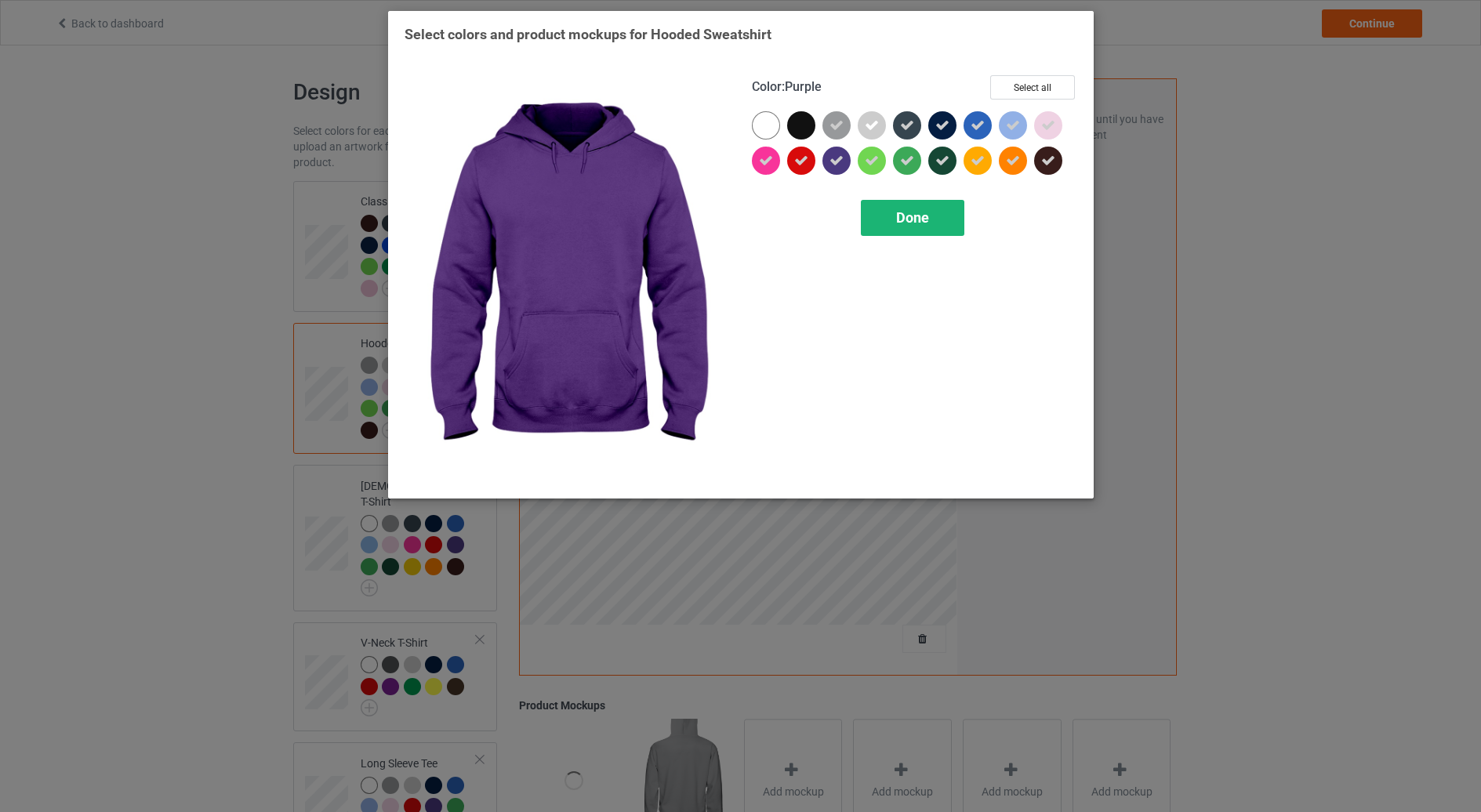
click at [904, 220] on span "Done" at bounding box center [912, 218] width 33 height 16
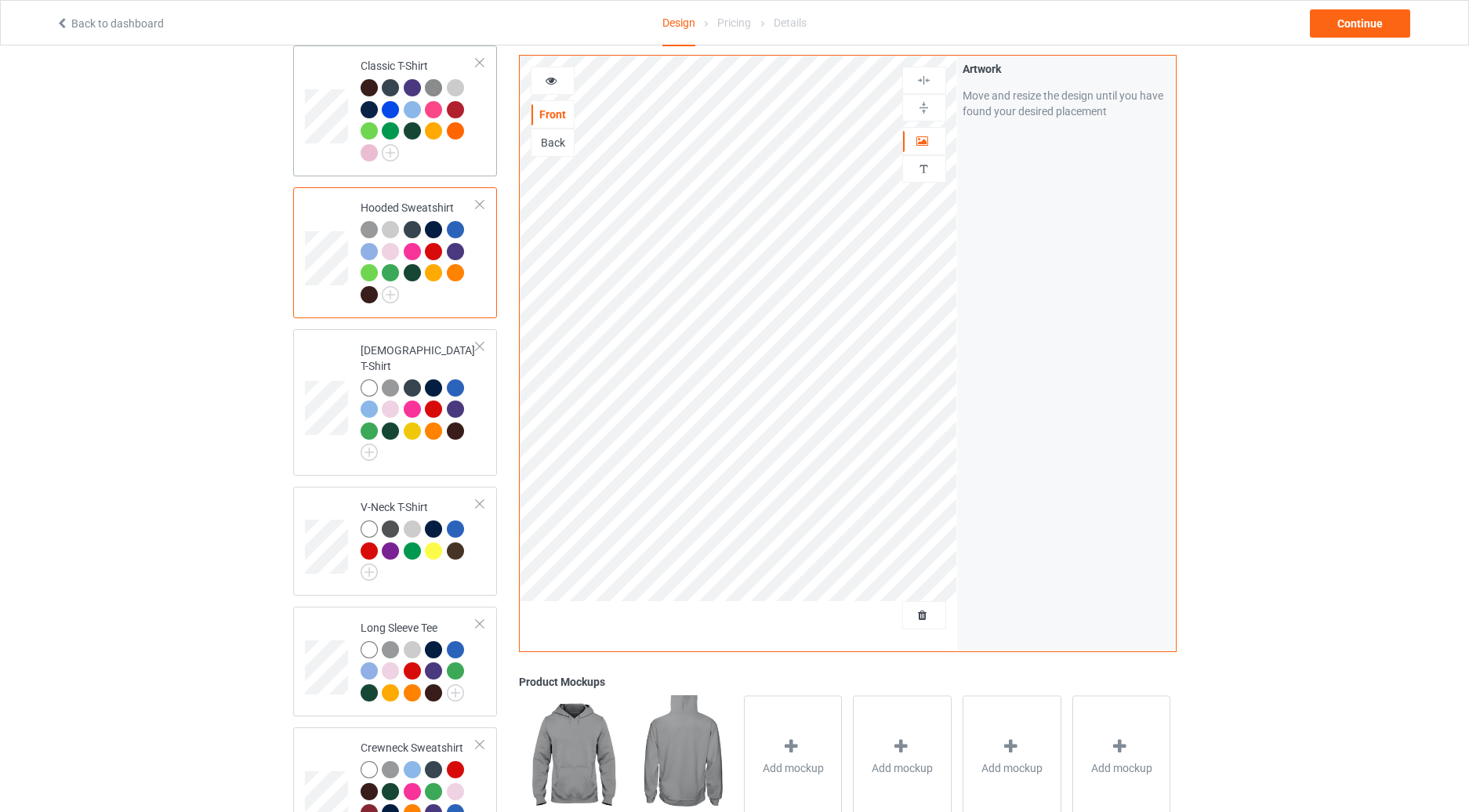
scroll to position [183, 0]
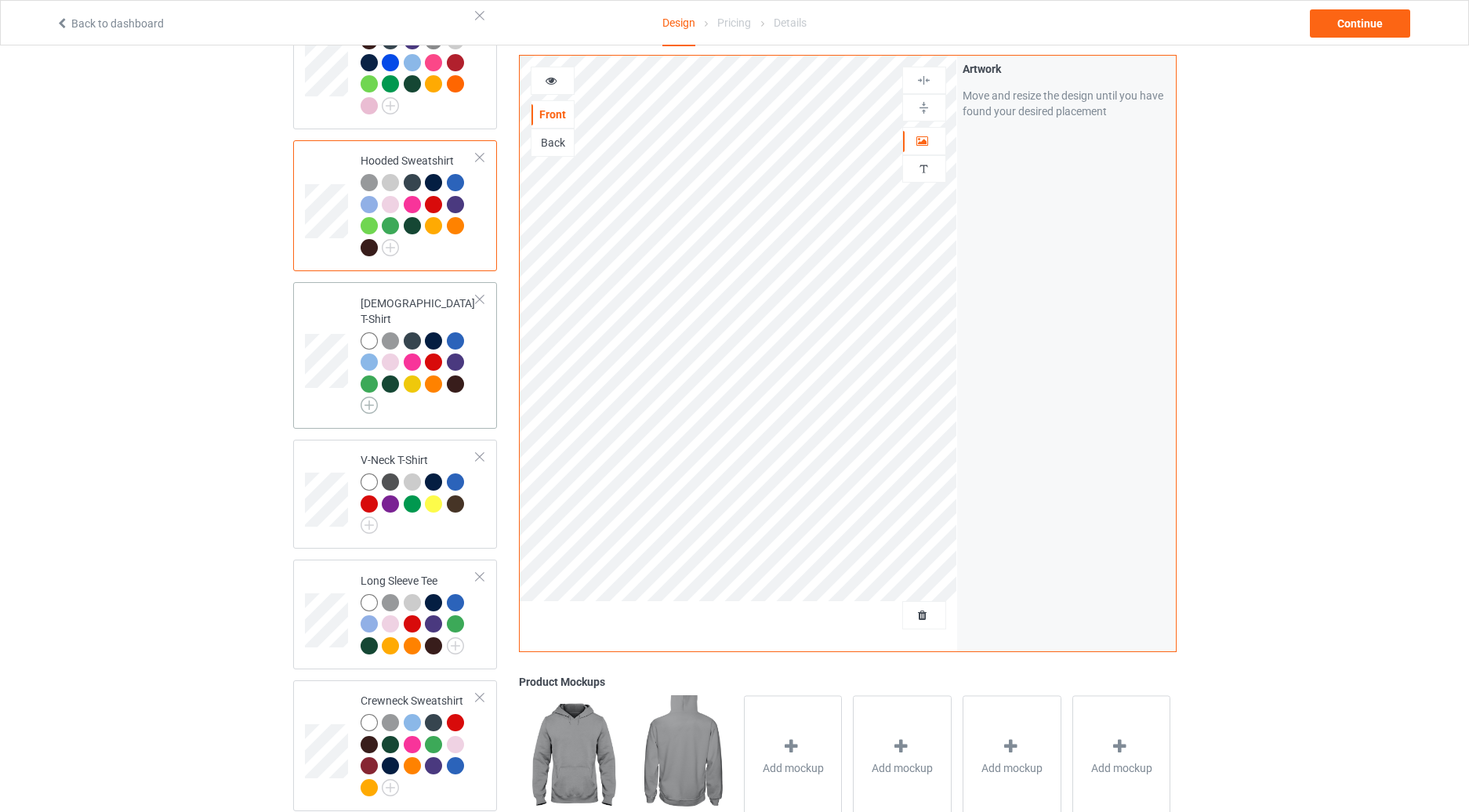
click at [370, 396] on img at bounding box center [369, 404] width 17 height 17
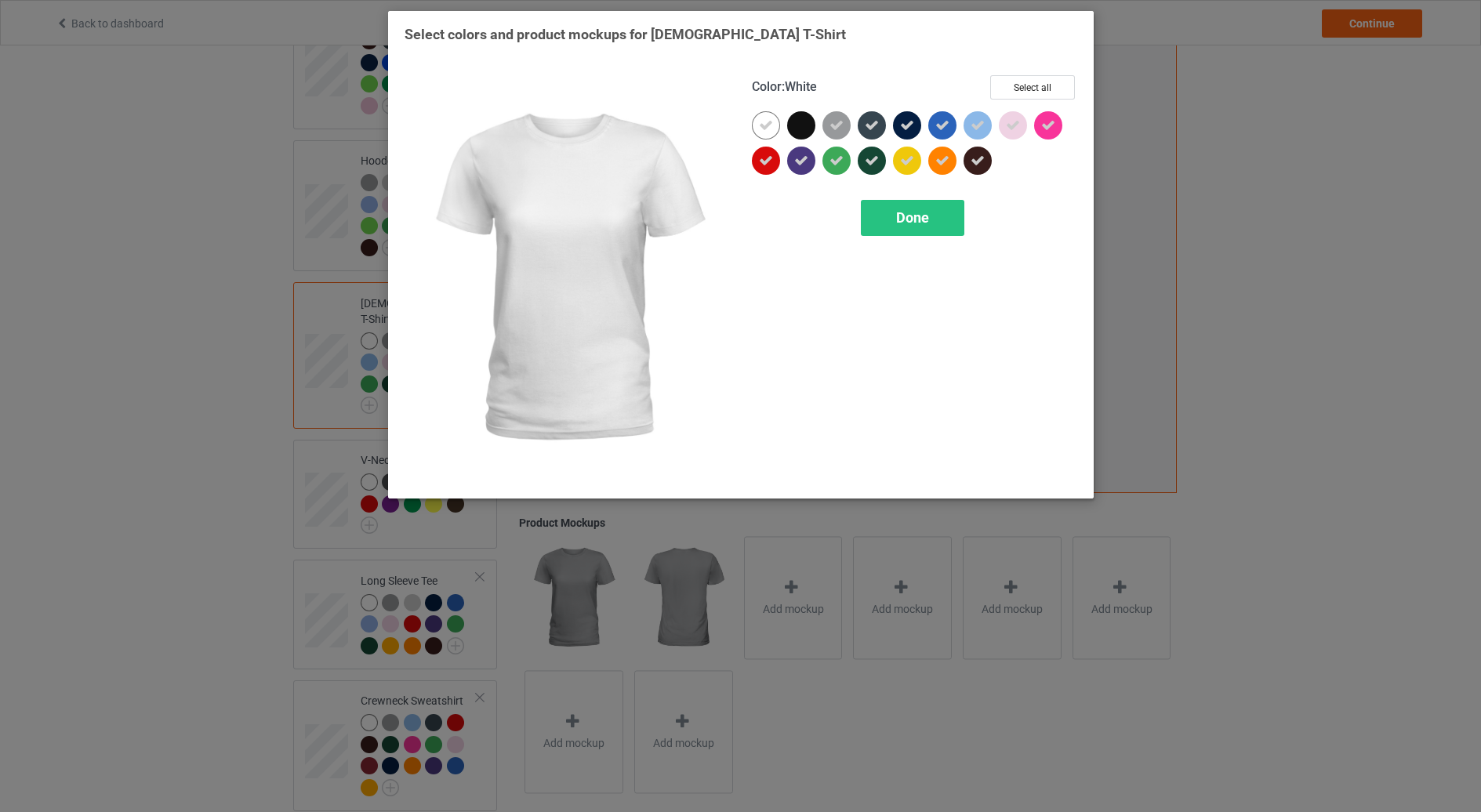
click at [756, 128] on div at bounding box center [766, 126] width 29 height 29
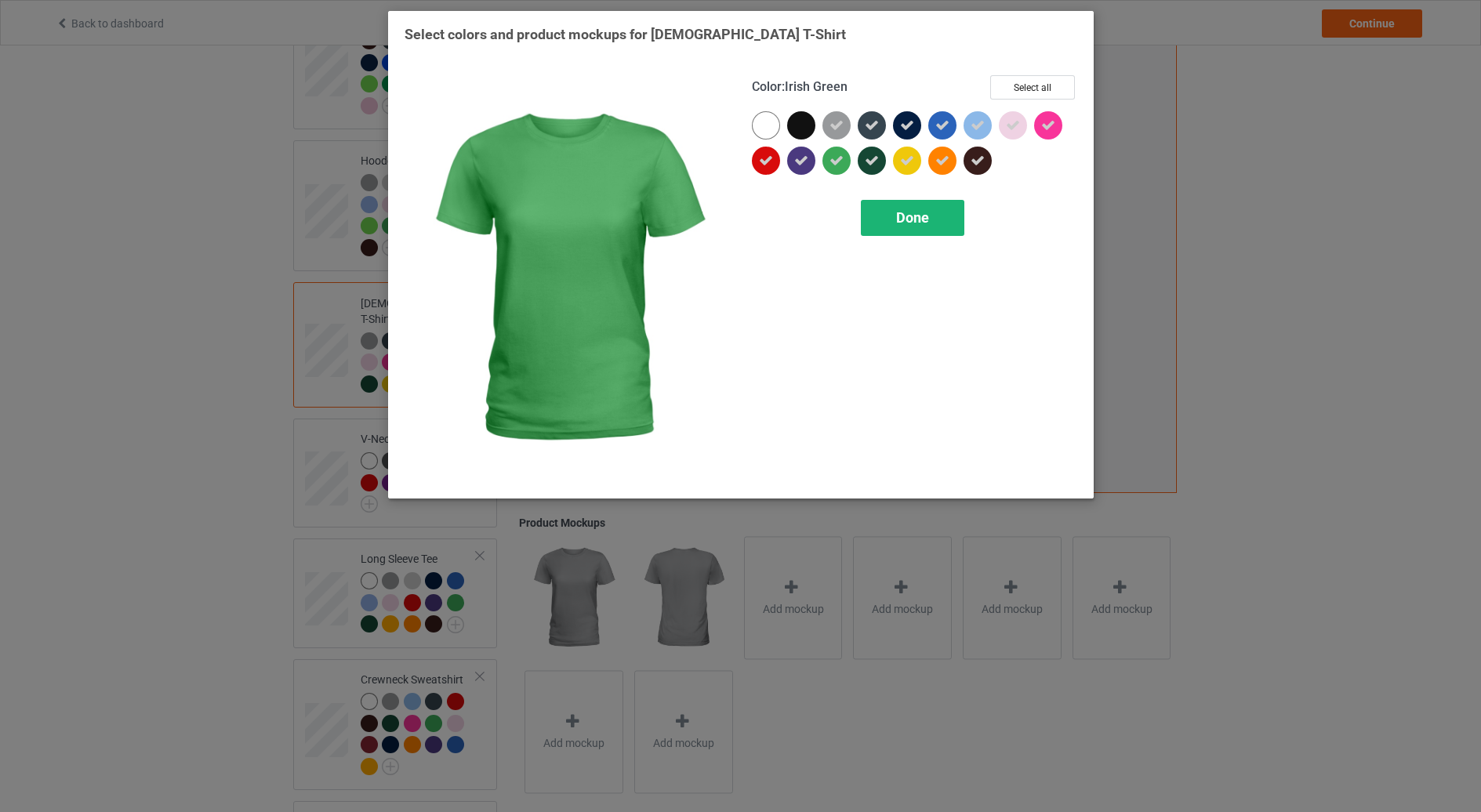
click at [920, 223] on span "Done" at bounding box center [912, 218] width 33 height 16
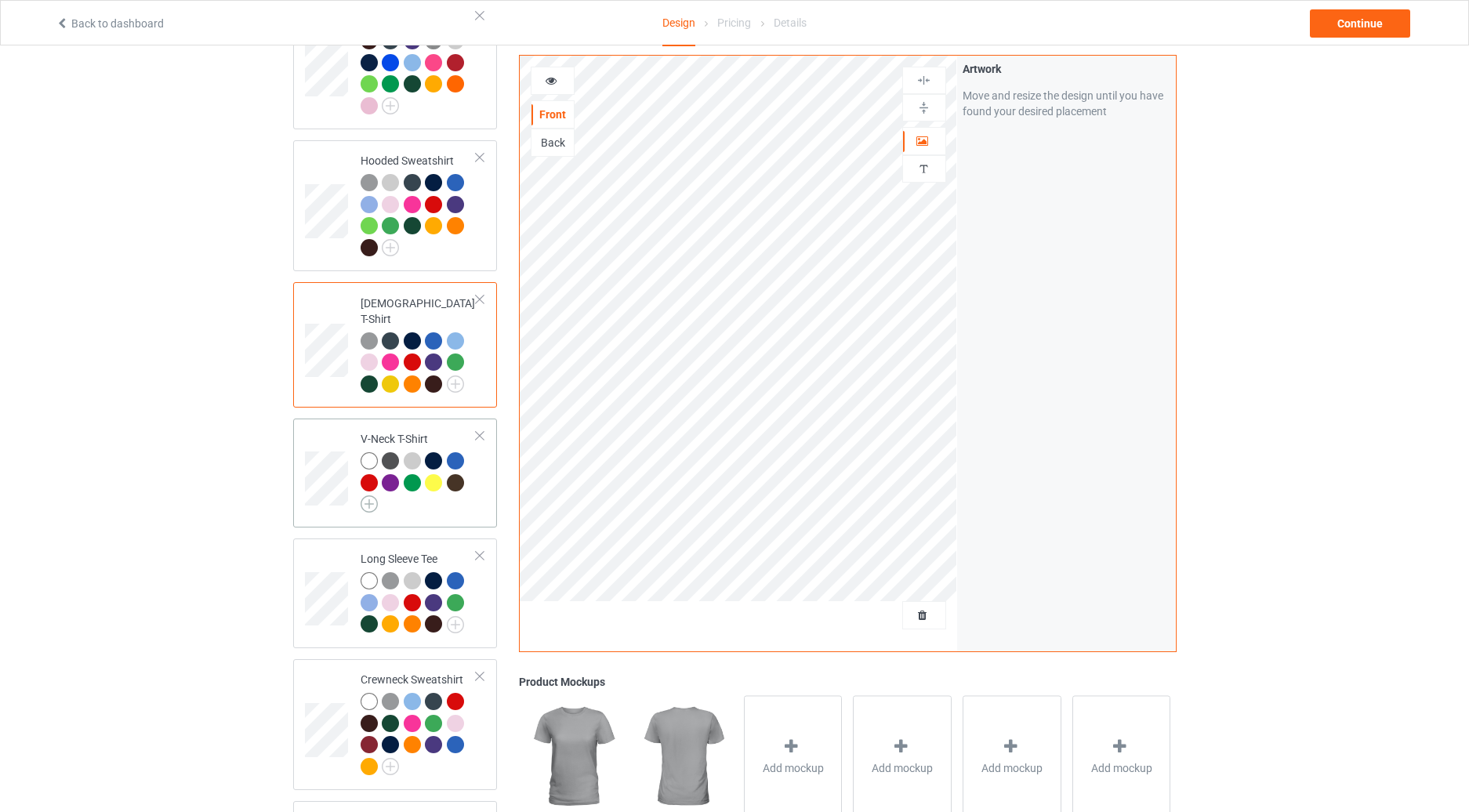
click at [367, 495] on img at bounding box center [369, 503] width 17 height 17
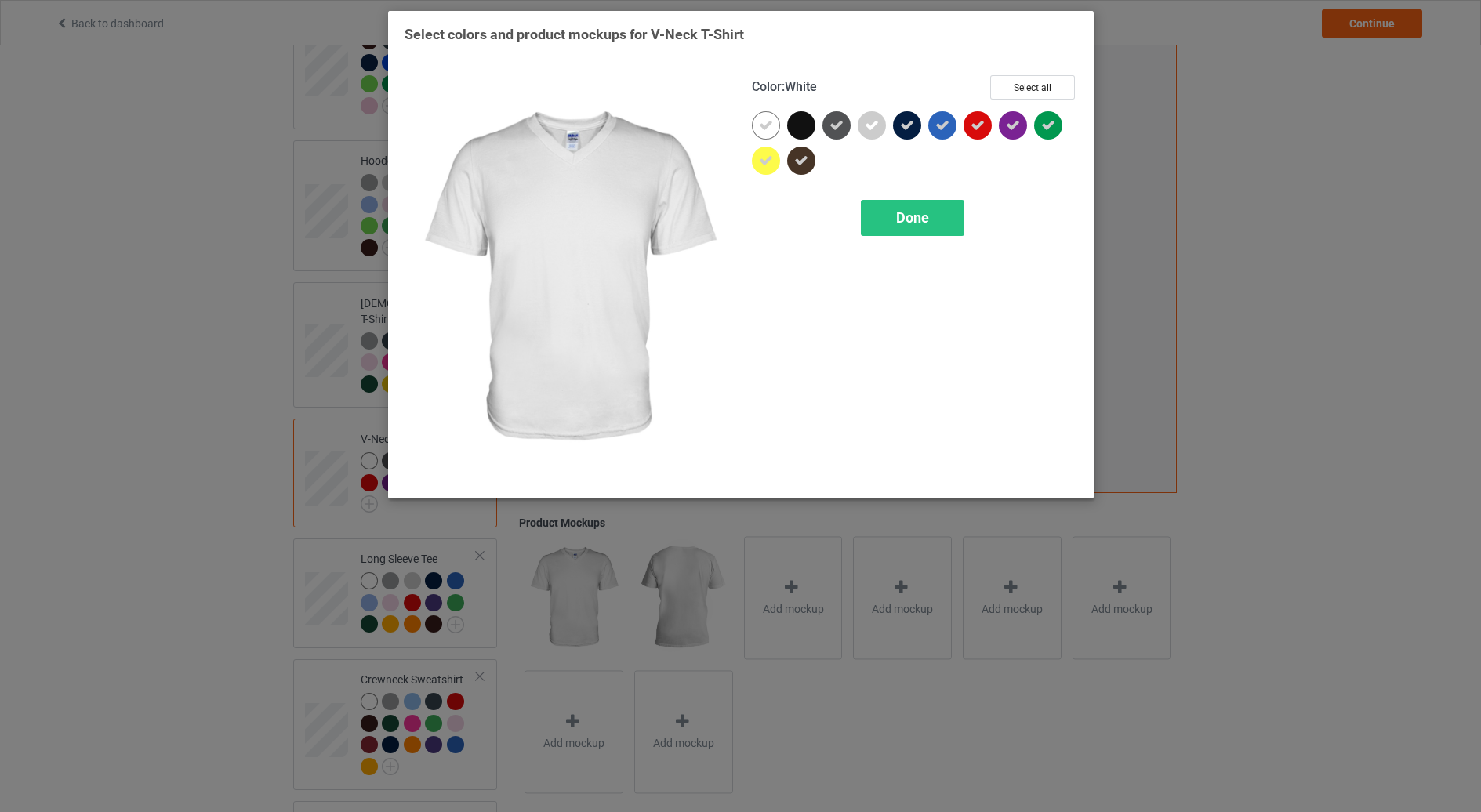
click at [768, 125] on icon at bounding box center [766, 126] width 14 height 14
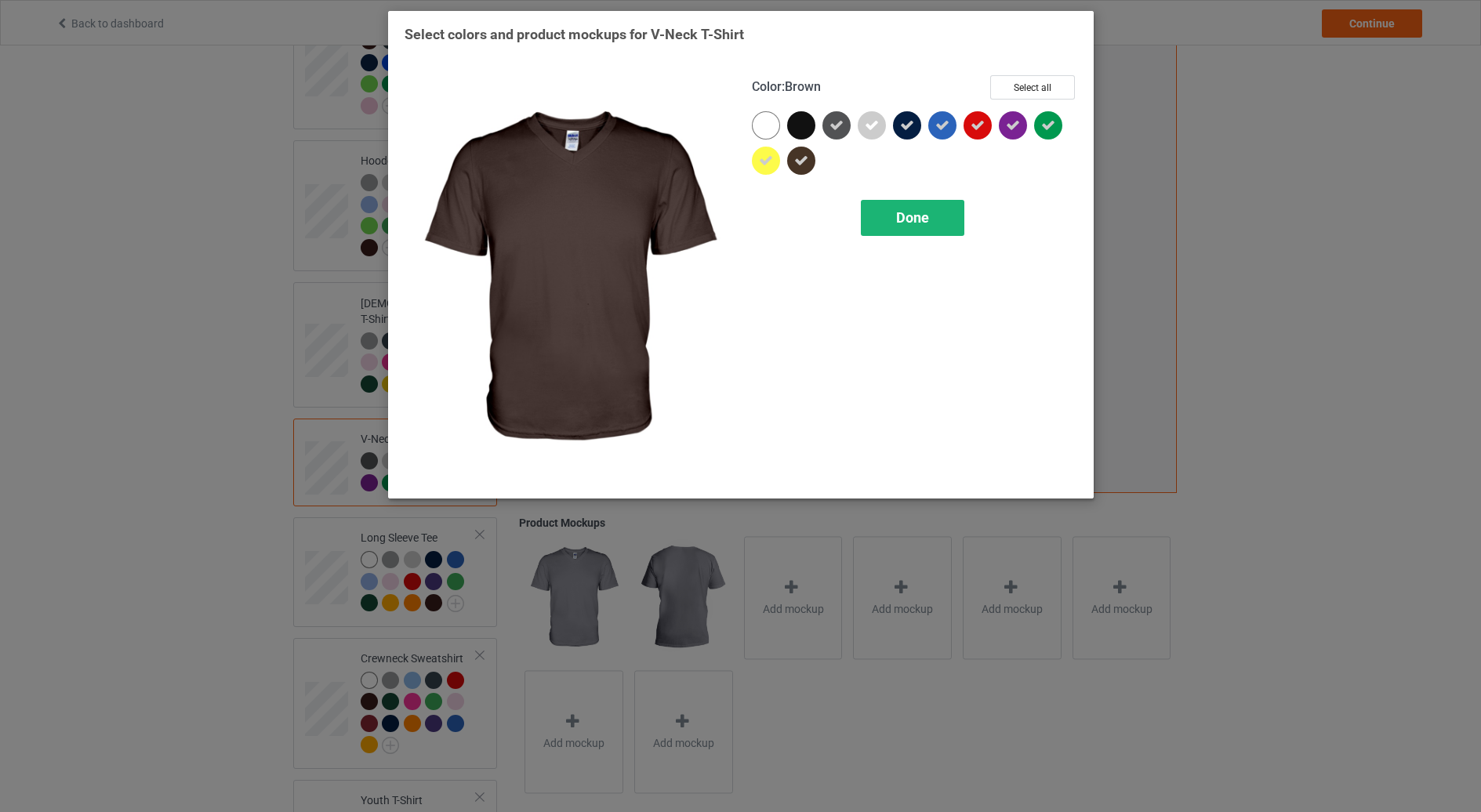
click at [866, 212] on div "Done" at bounding box center [912, 218] width 104 height 36
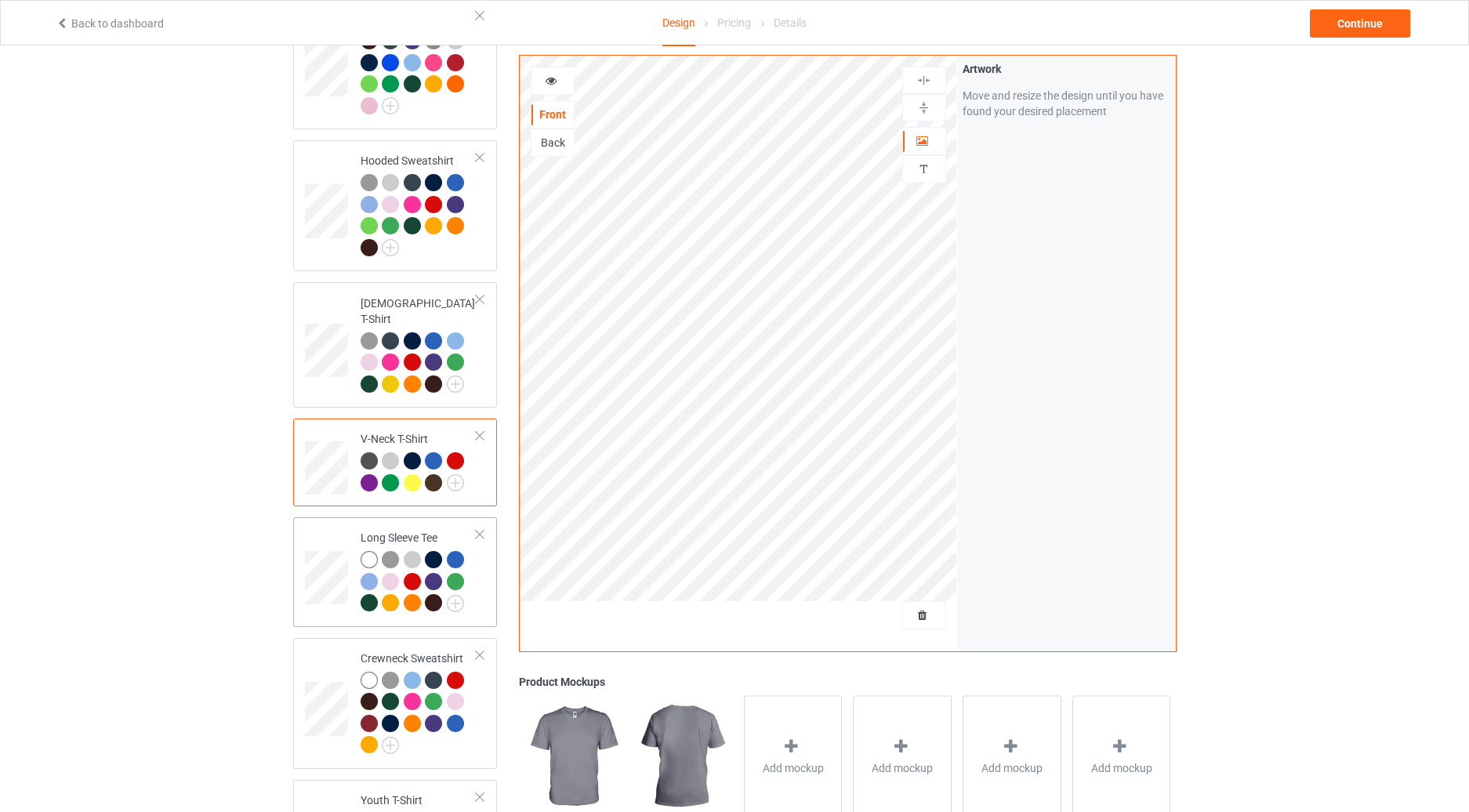
scroll to position [377, 0]
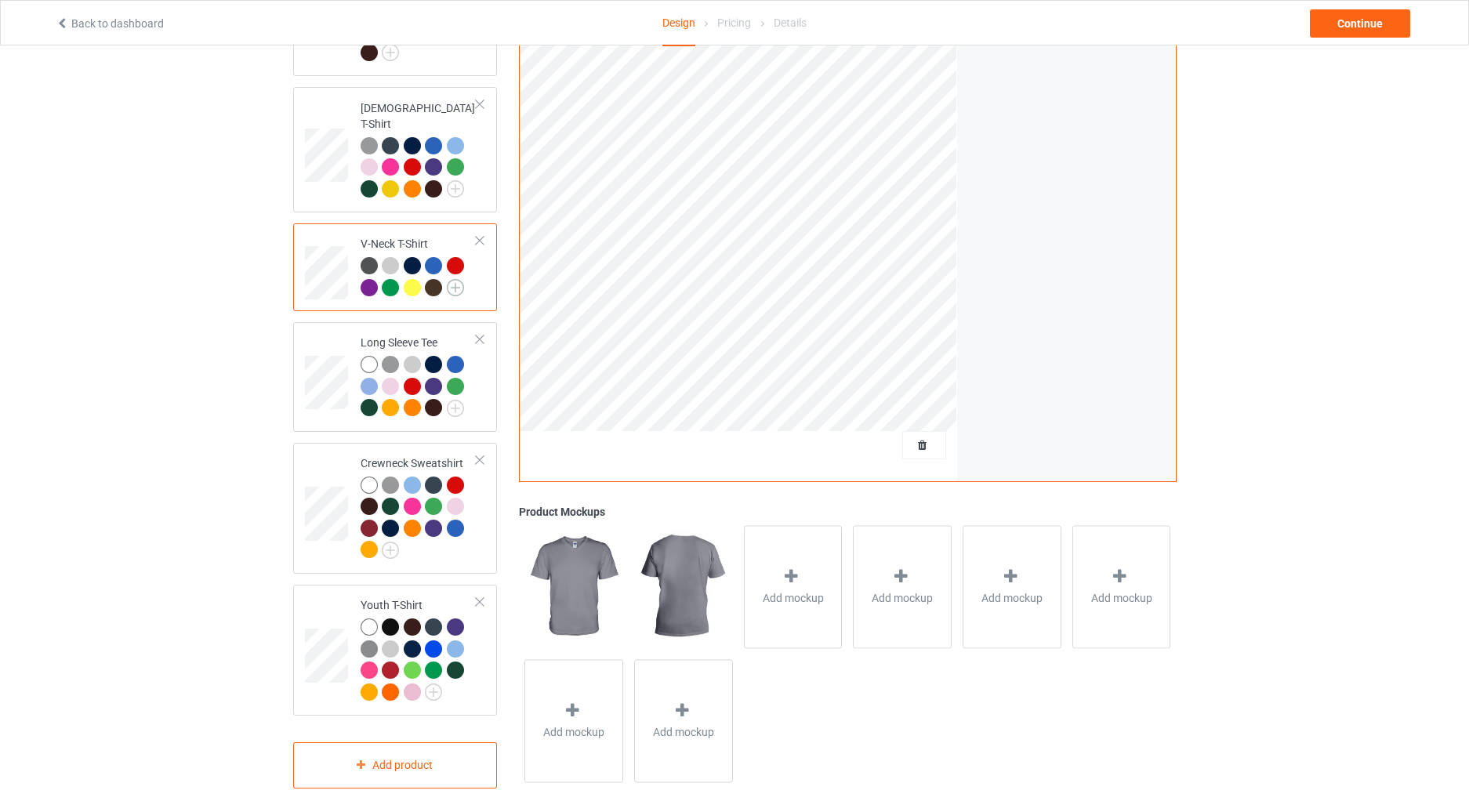
click at [459, 279] on img at bounding box center [455, 287] width 17 height 17
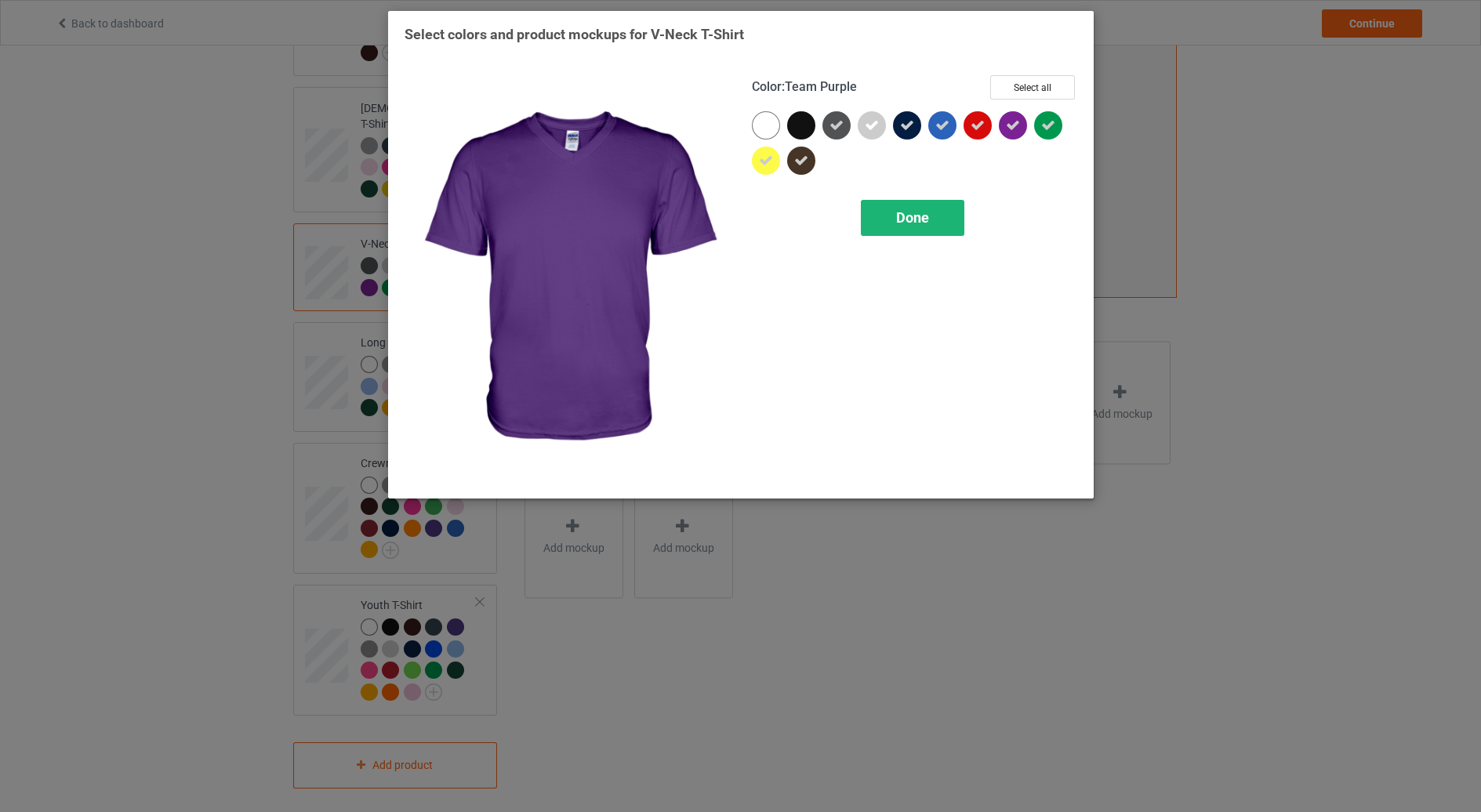
click at [926, 216] on span "Done" at bounding box center [912, 218] width 33 height 16
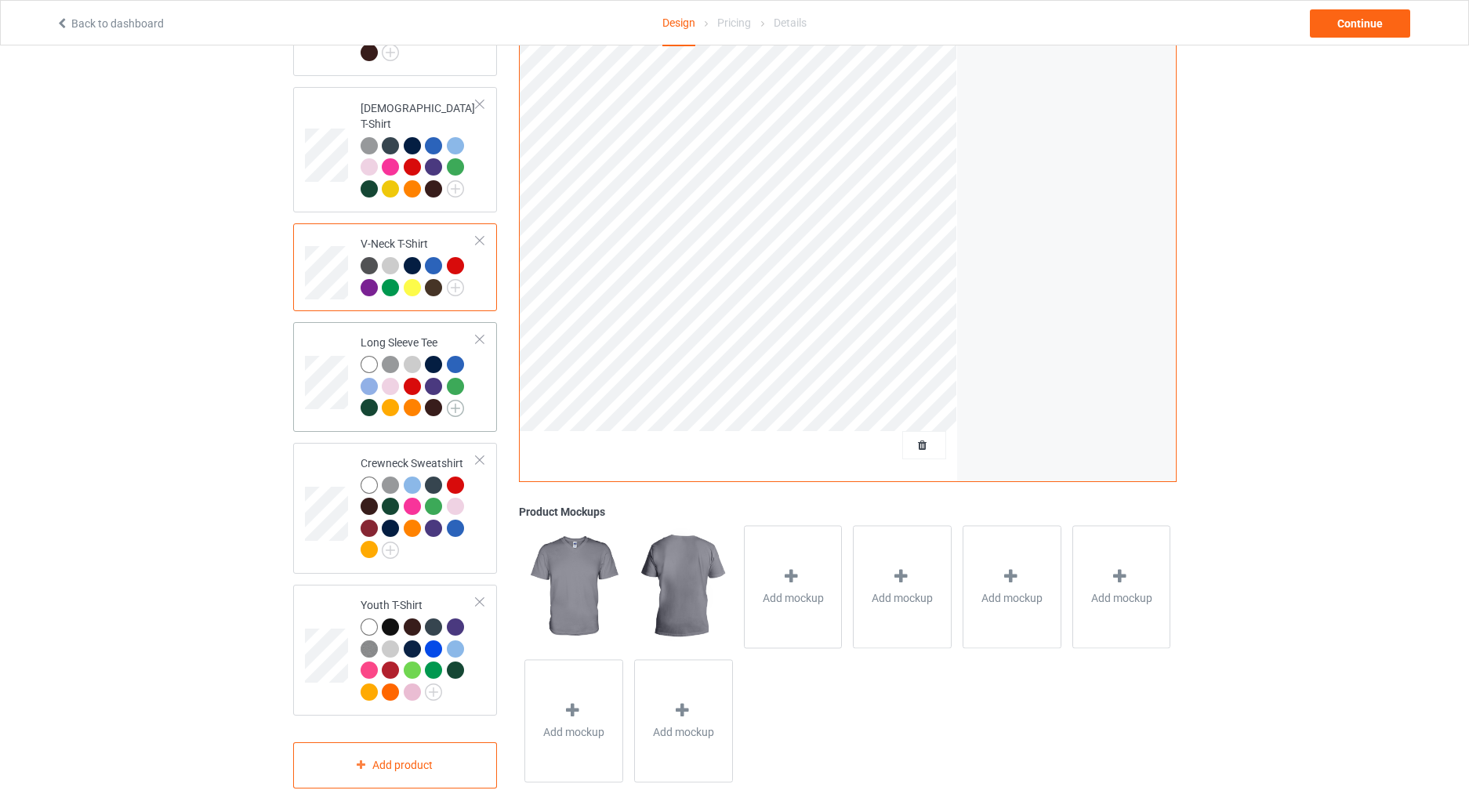
click at [455, 400] on img at bounding box center [455, 408] width 17 height 17
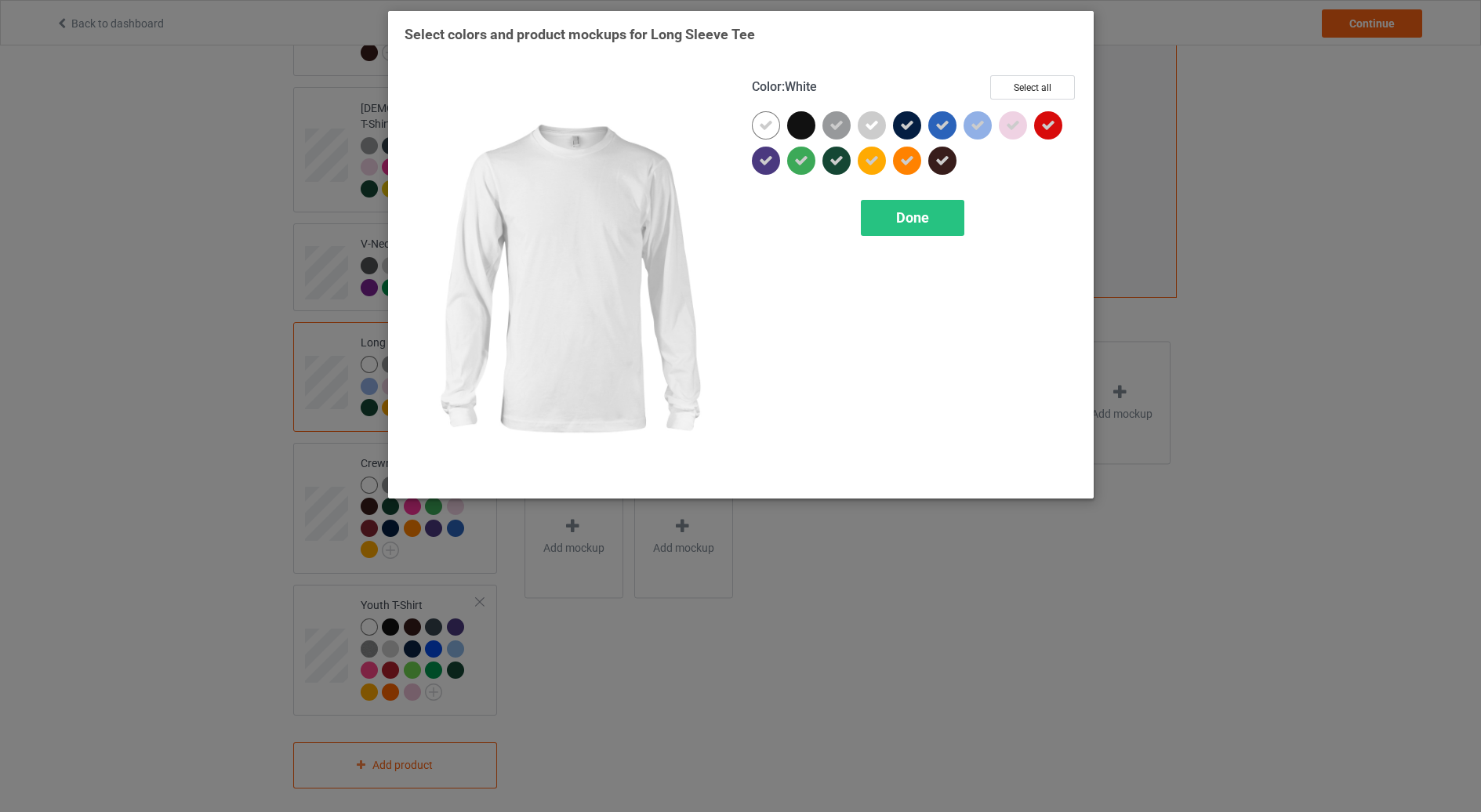
click at [756, 120] on div at bounding box center [766, 126] width 29 height 29
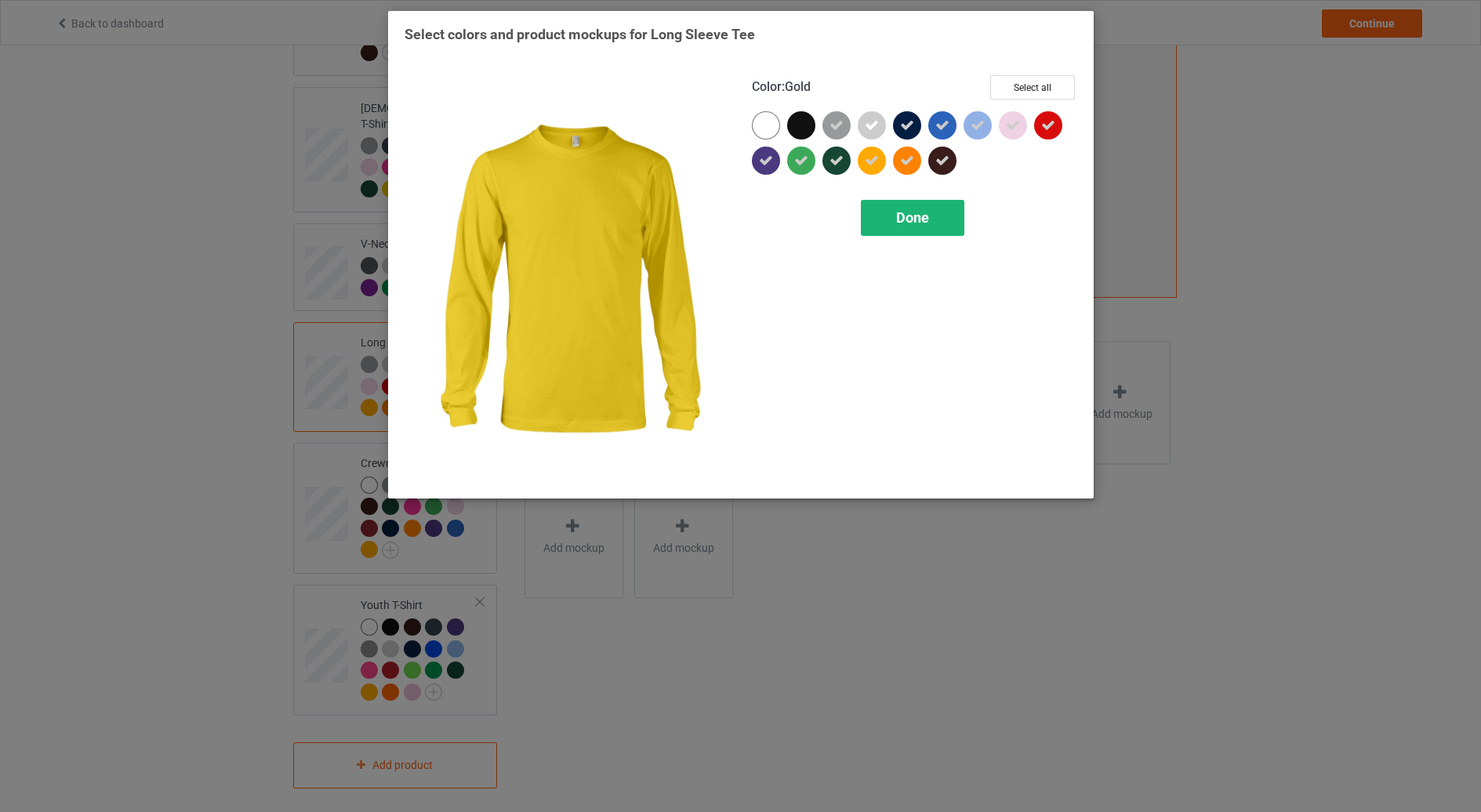
click at [919, 211] on span "Done" at bounding box center [912, 218] width 33 height 16
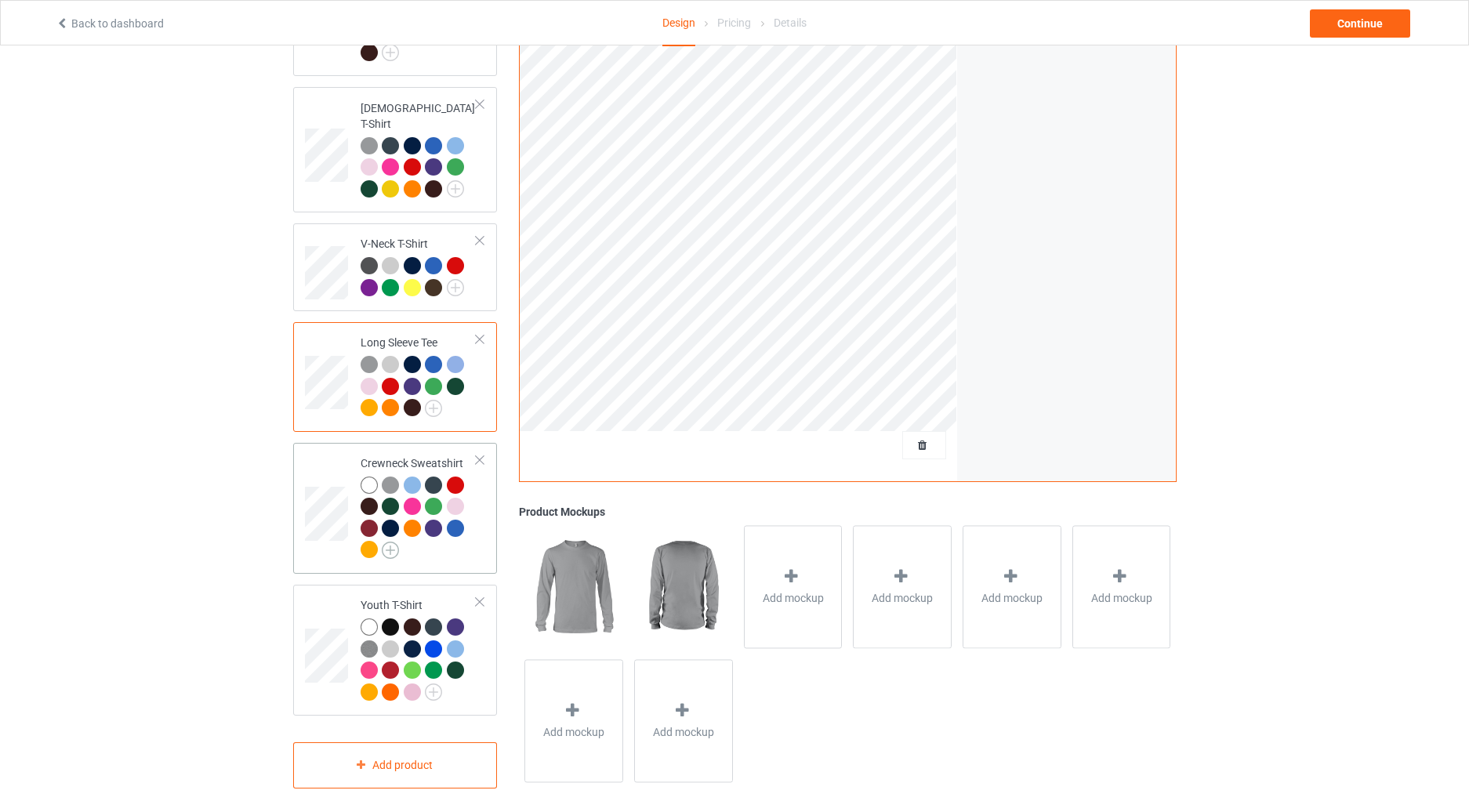
click at [384, 542] on img at bounding box center [390, 550] width 17 height 17
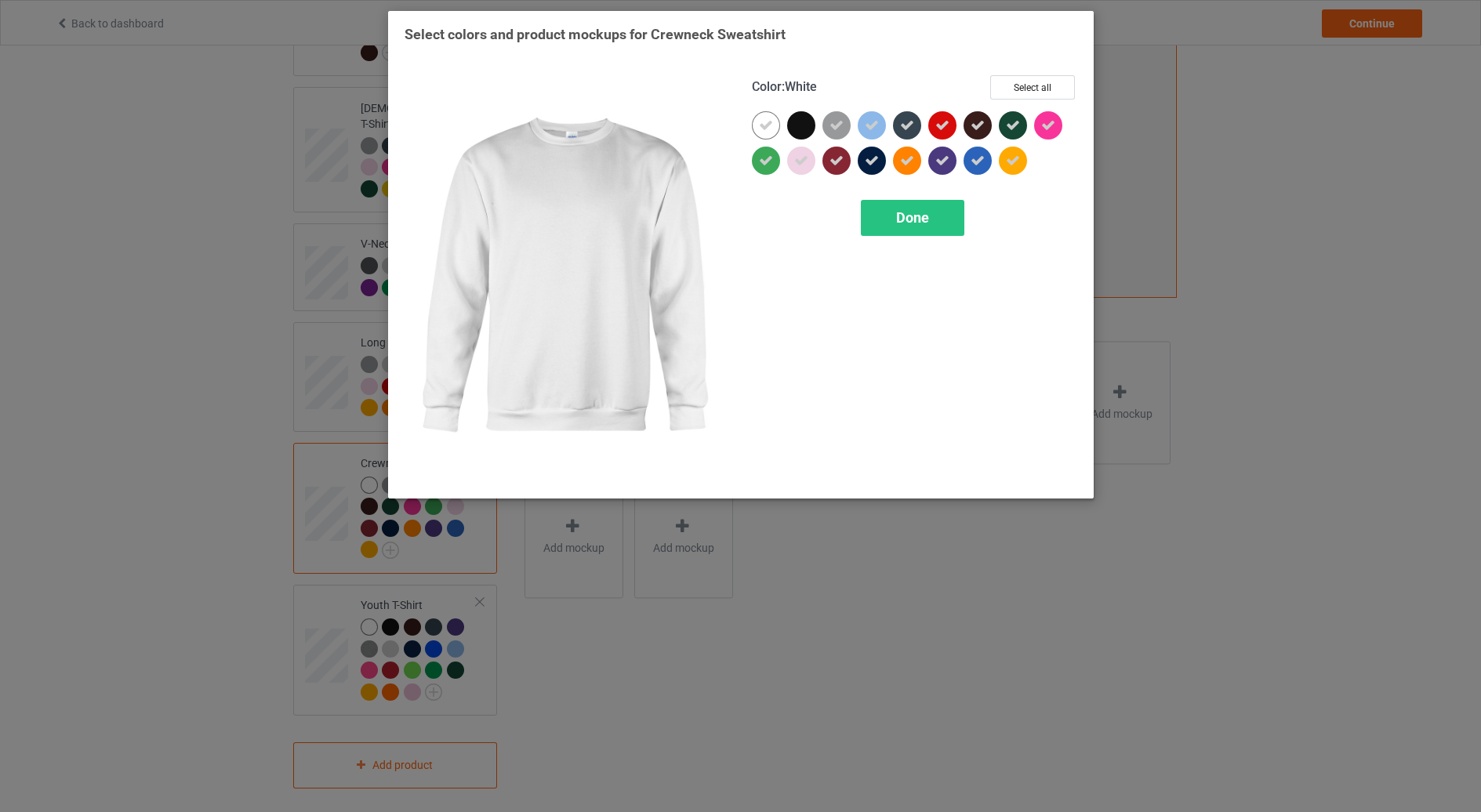
click at [772, 132] on icon at bounding box center [766, 126] width 14 height 14
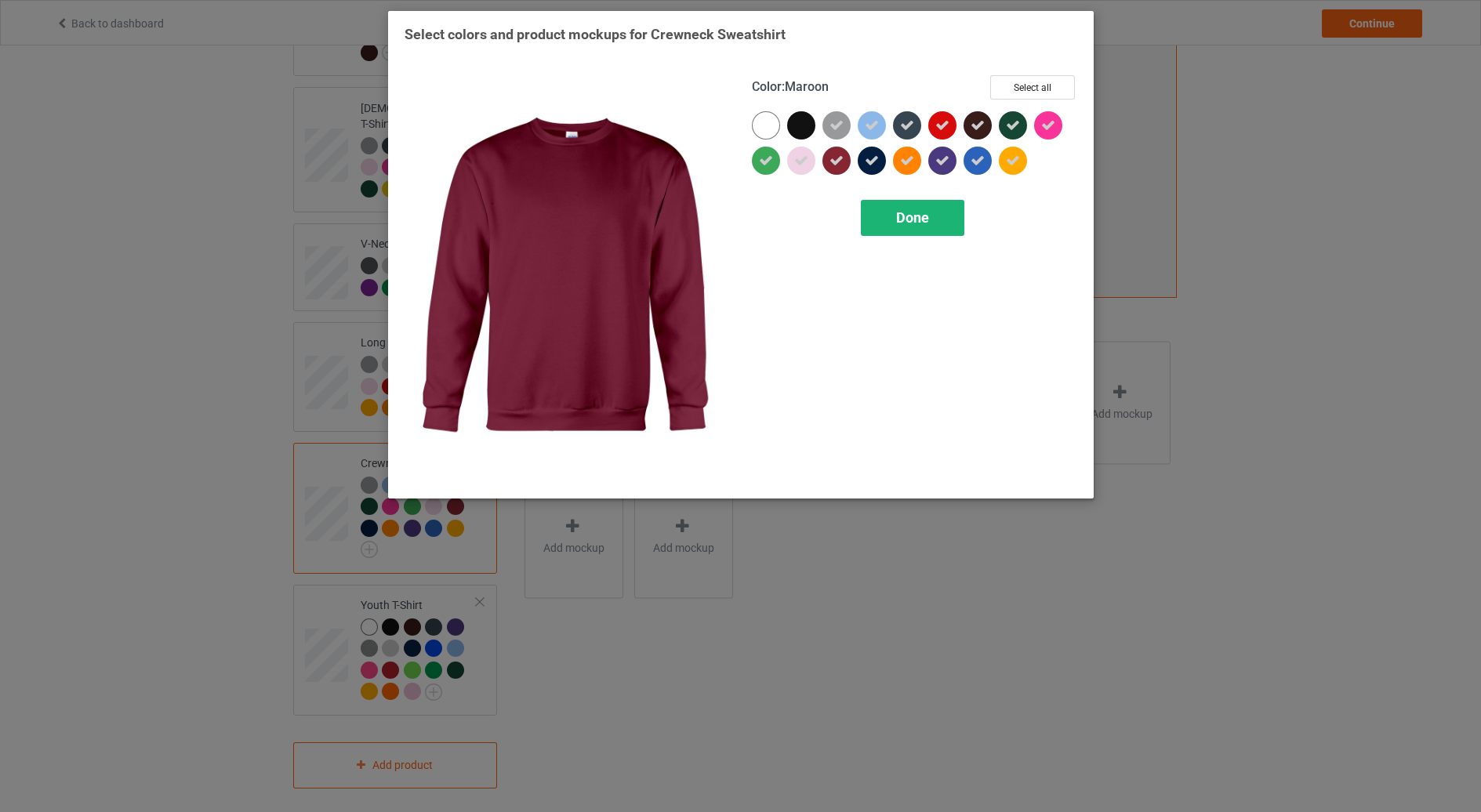
click at [915, 230] on div "Done" at bounding box center [912, 218] width 104 height 36
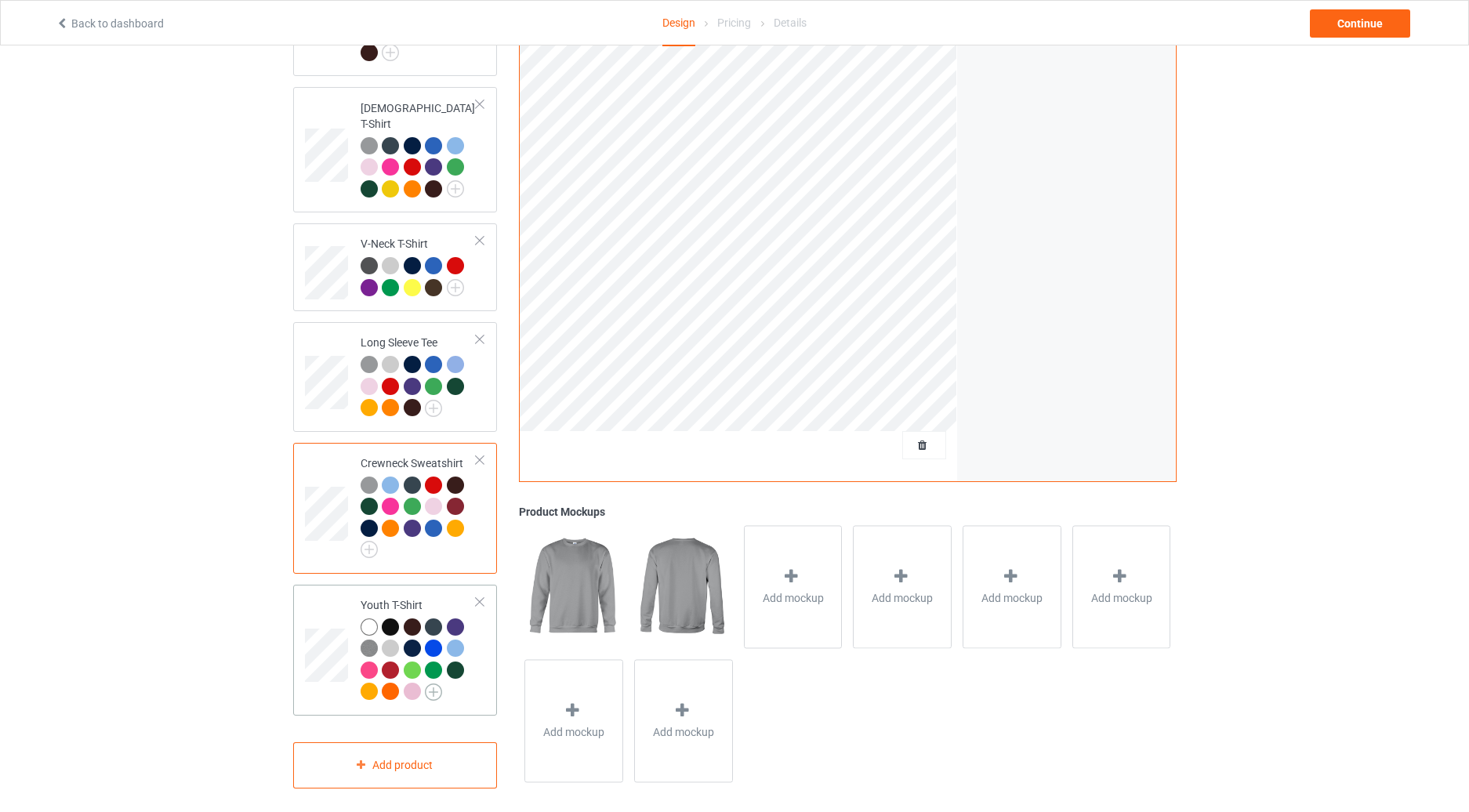
click at [434, 684] on img at bounding box center [433, 692] width 17 height 17
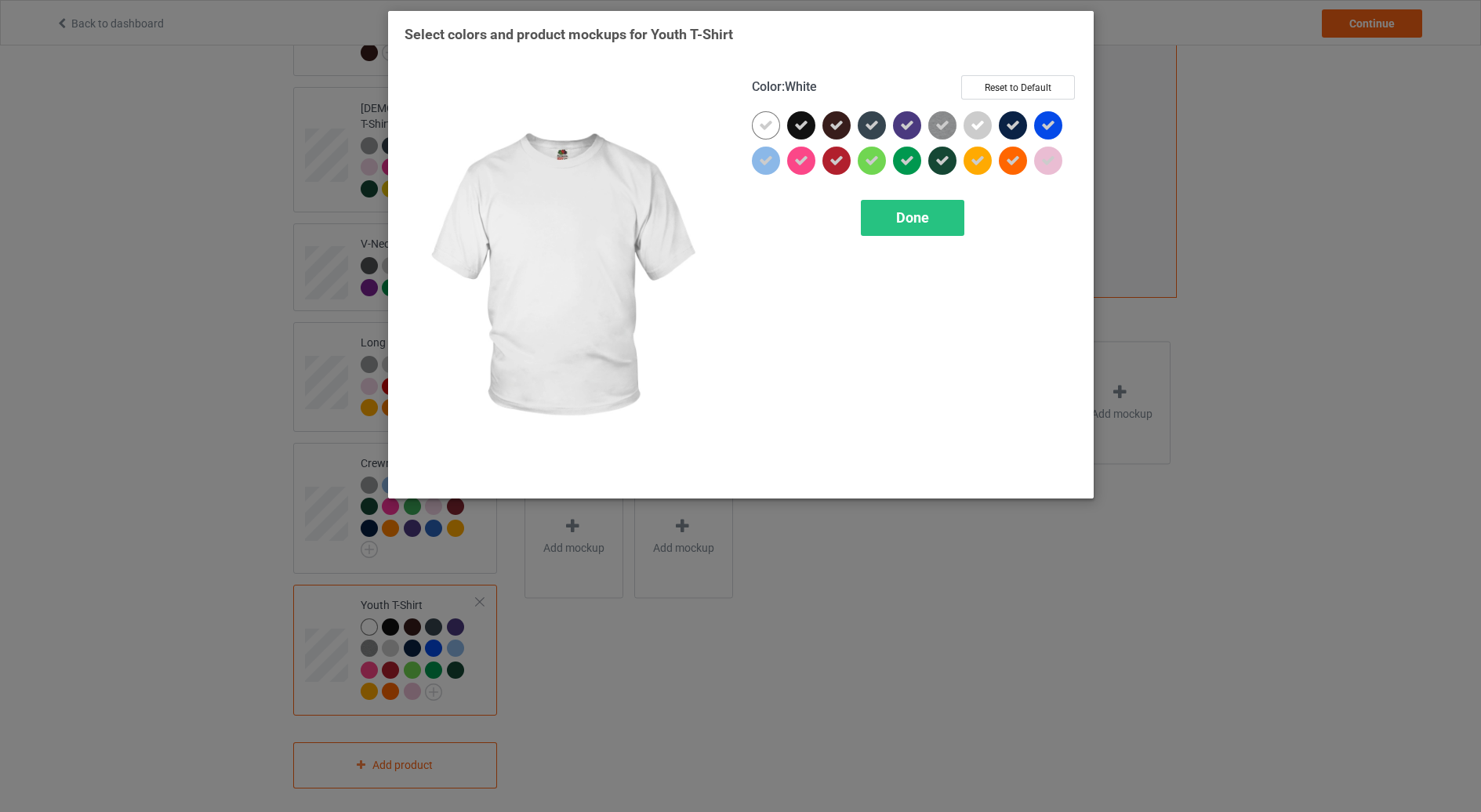
drag, startPoint x: 762, startPoint y: 133, endPoint x: 824, endPoint y: 156, distance: 66.1
click at [763, 133] on div at bounding box center [766, 126] width 29 height 29
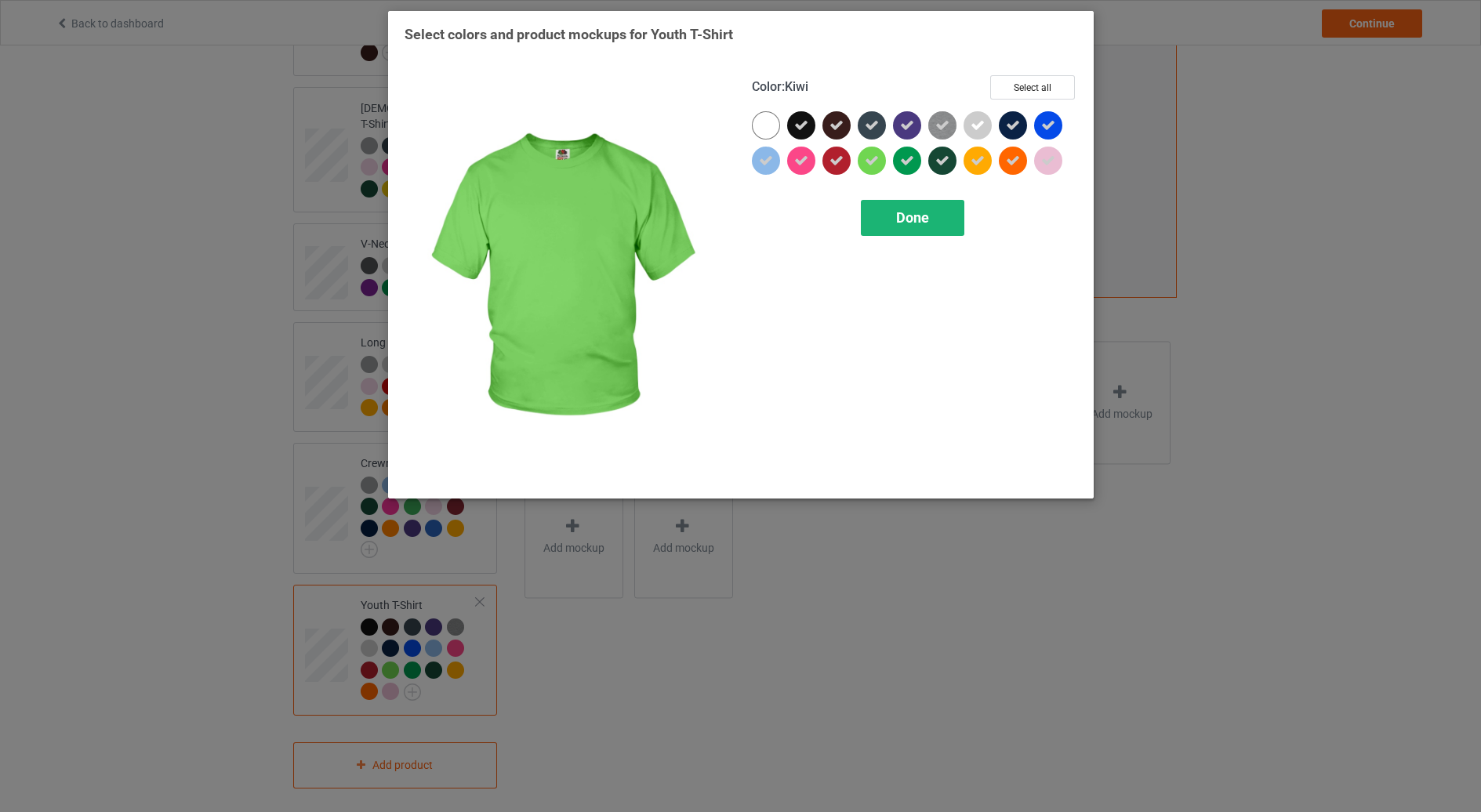
click at [905, 207] on div "Done" at bounding box center [912, 218] width 104 height 36
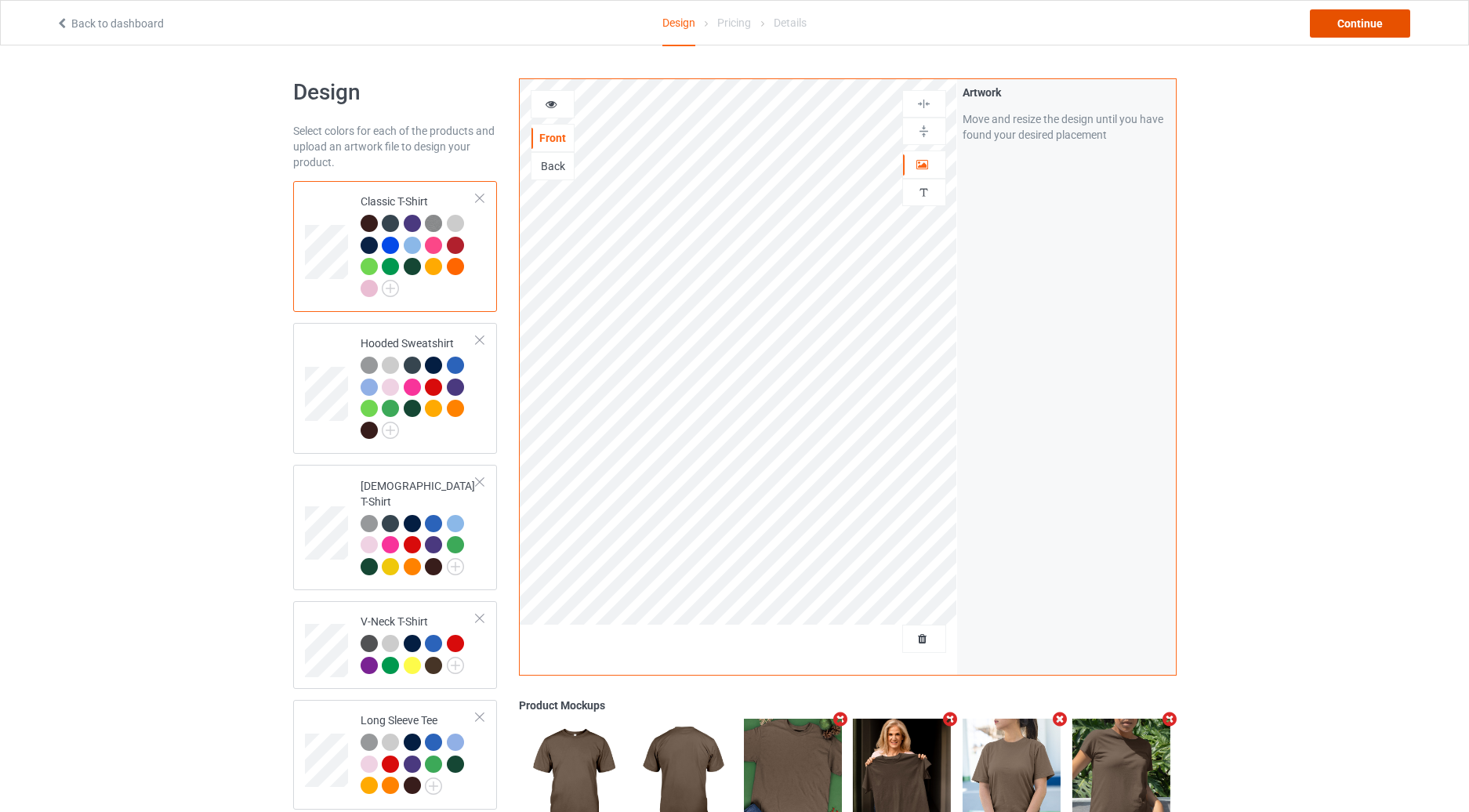
click at [1385, 14] on div "Continue" at bounding box center [1360, 24] width 100 height 29
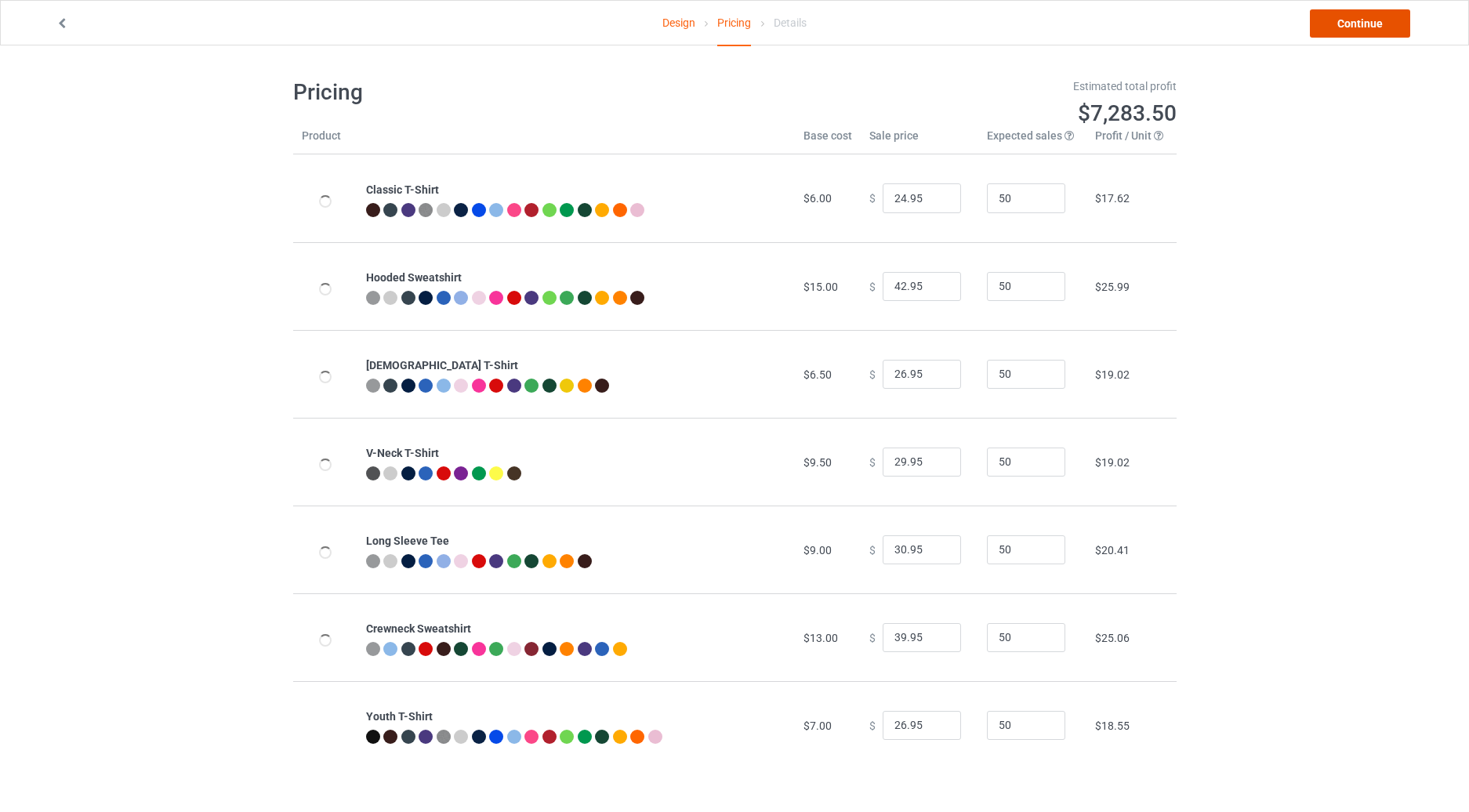
click at [1369, 22] on link "Continue" at bounding box center [1360, 24] width 100 height 29
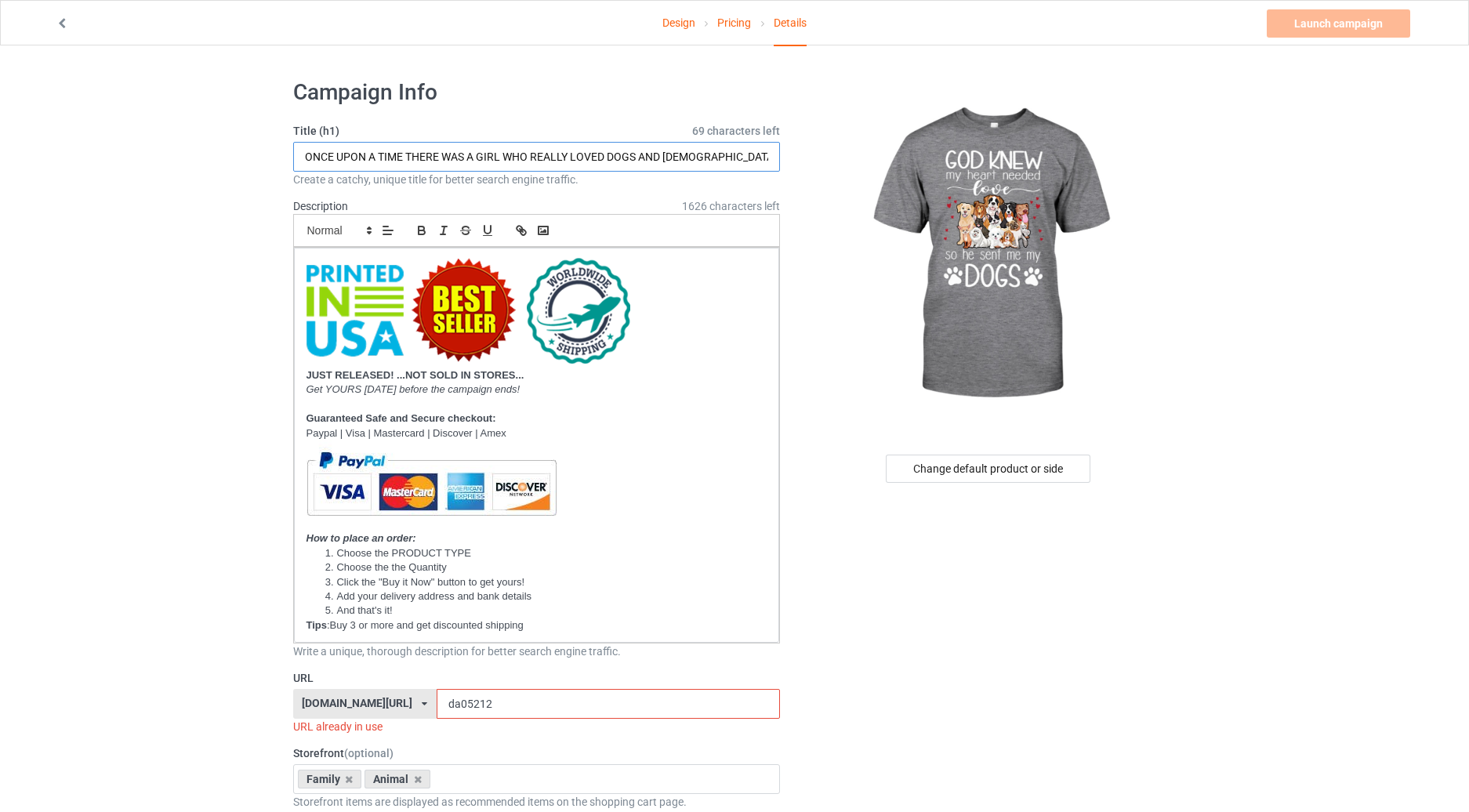
click at [412, 156] on input "ONCE UPON A TIME THERE WAS A GIRL WHO REALLY LOVED DOGS AND GOD IT WAS ME THE E…" at bounding box center [537, 156] width 487 height 29
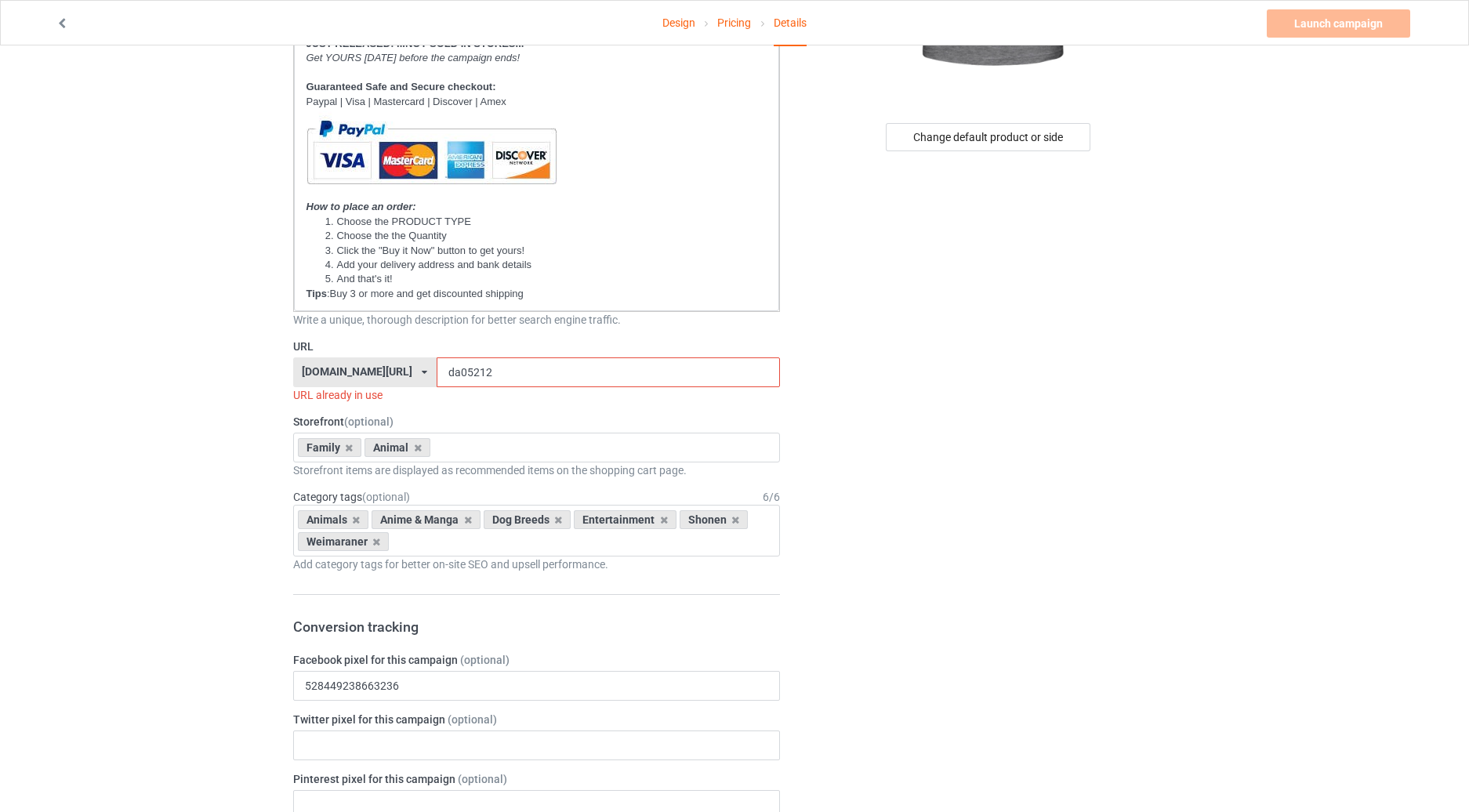
scroll to position [366, 0]
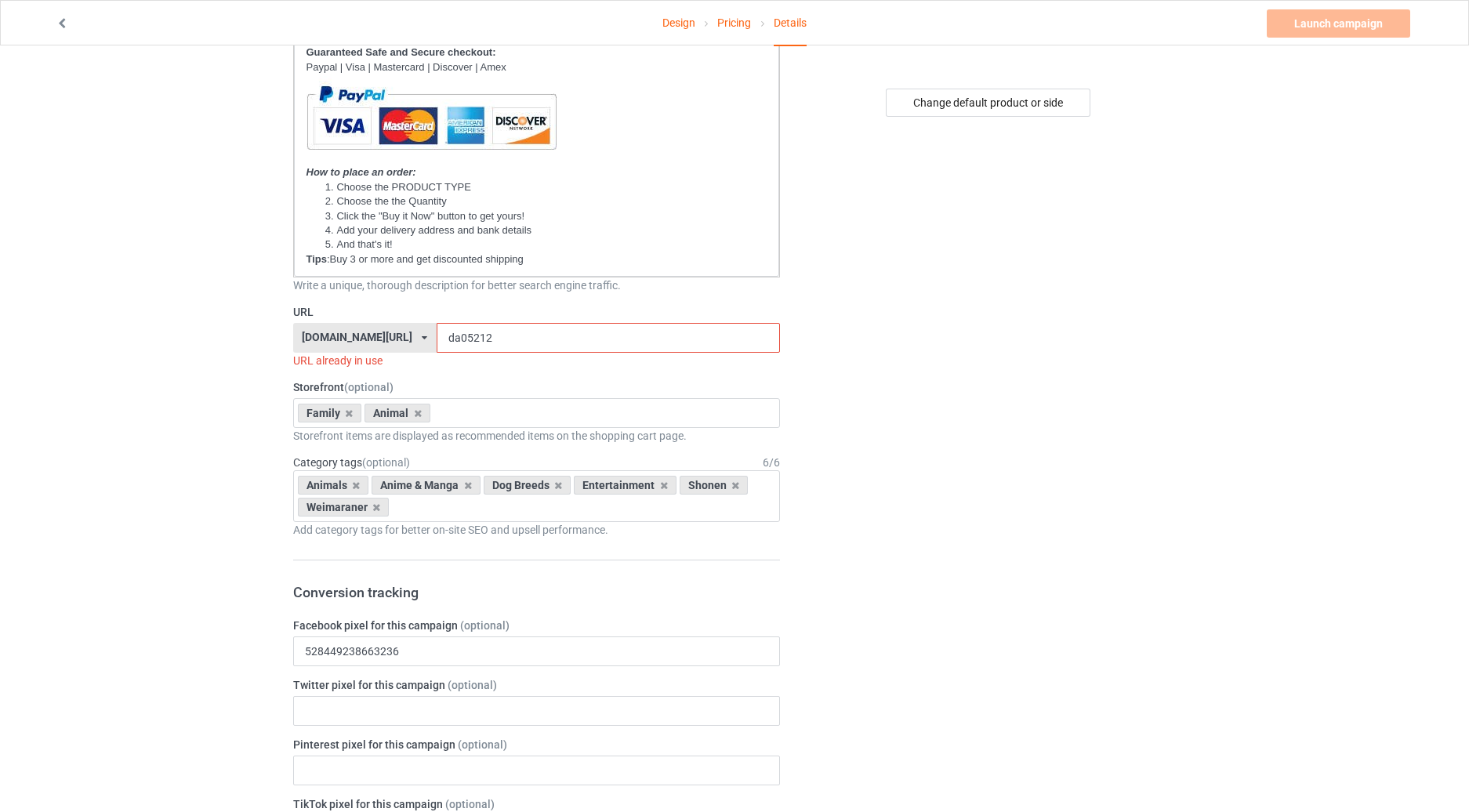
type input "GOD KNEW MY HEART NEEDED LOVE SO HE SENT ME MY DOGS"
drag, startPoint x: 476, startPoint y: 333, endPoint x: 412, endPoint y: 338, distance: 64.2
click at [436, 338] on input "da05212" at bounding box center [608, 337] width 344 height 29
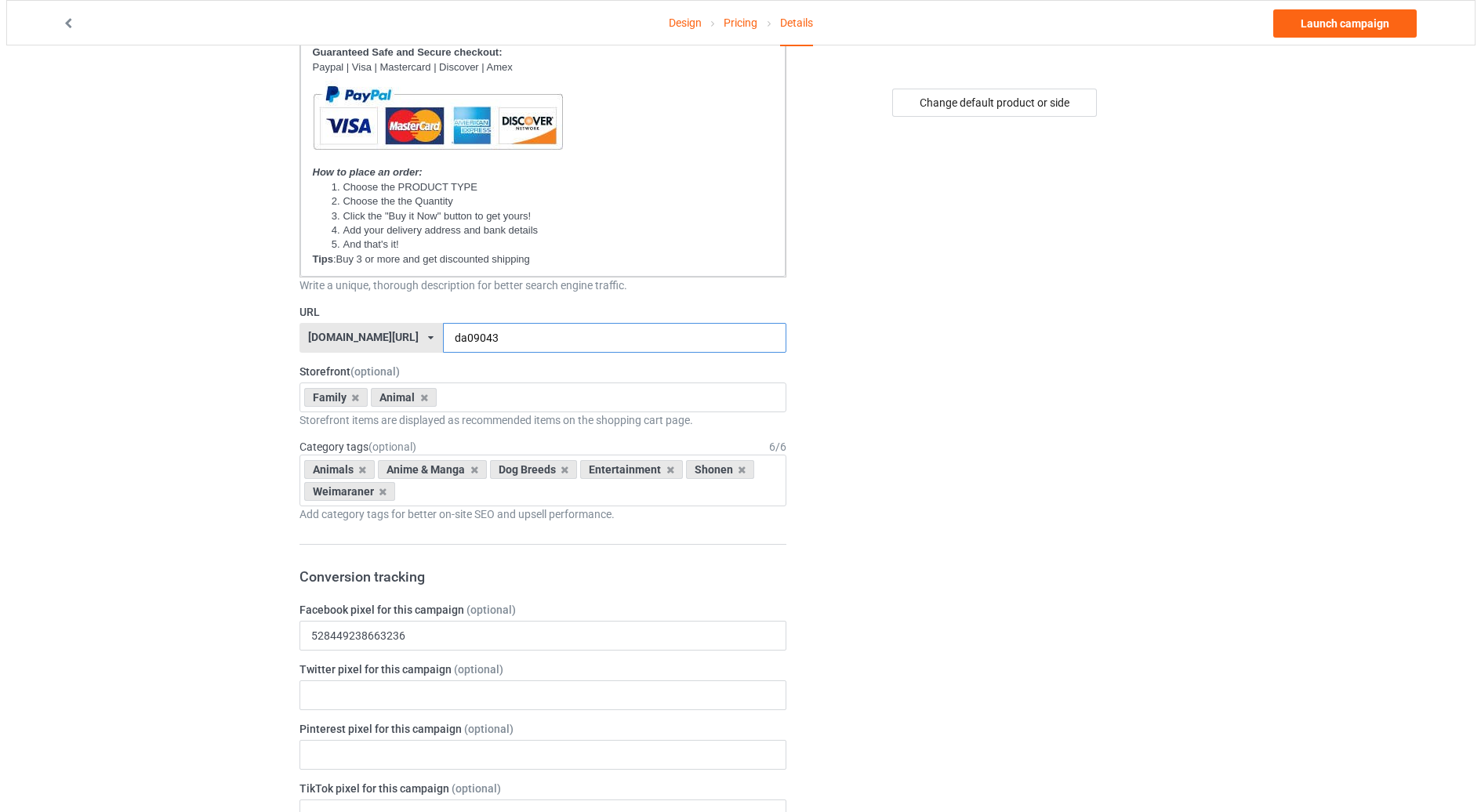
scroll to position [0, 0]
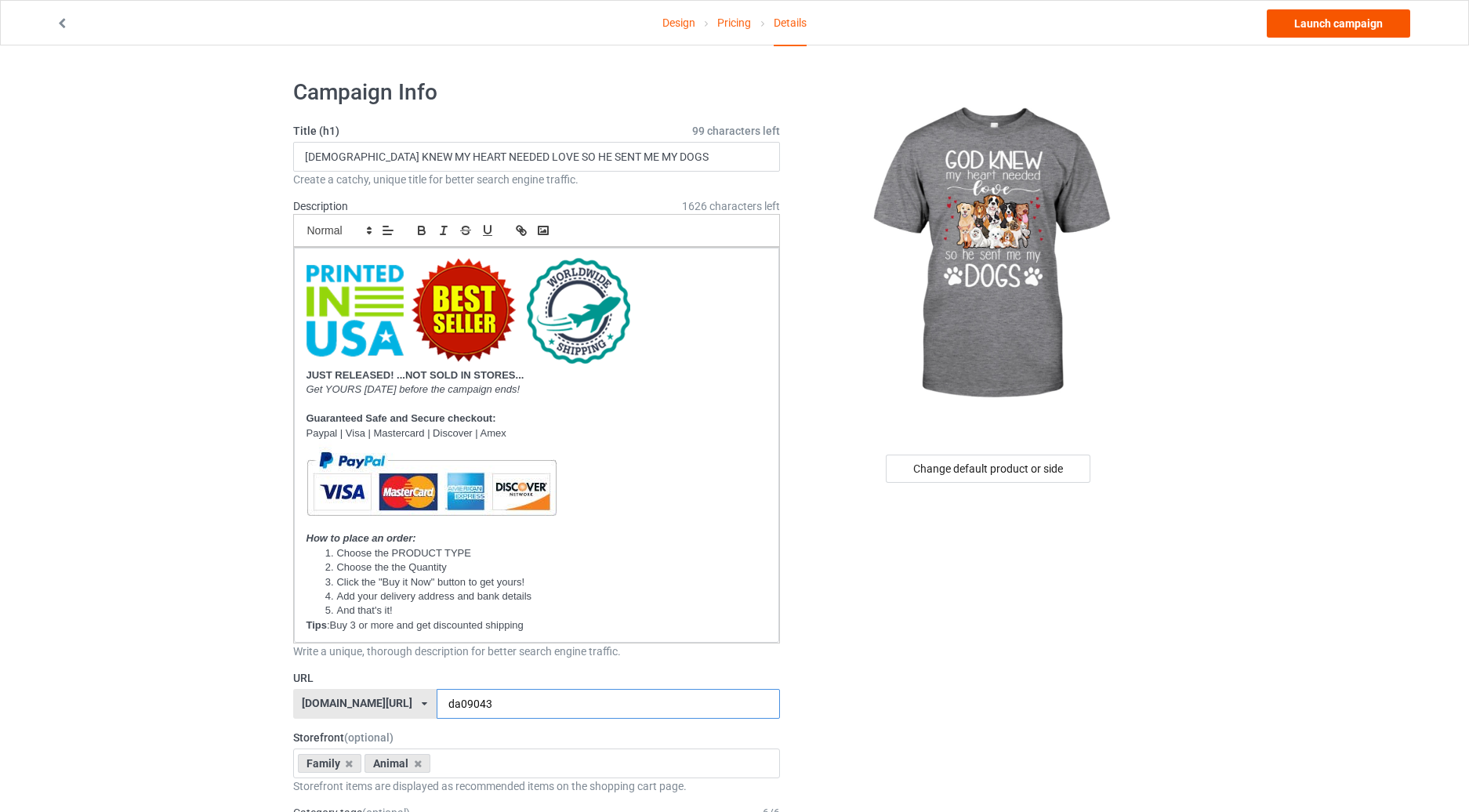
type input "da09043"
click at [1334, 32] on link "Launch campaign" at bounding box center [1339, 24] width 144 height 29
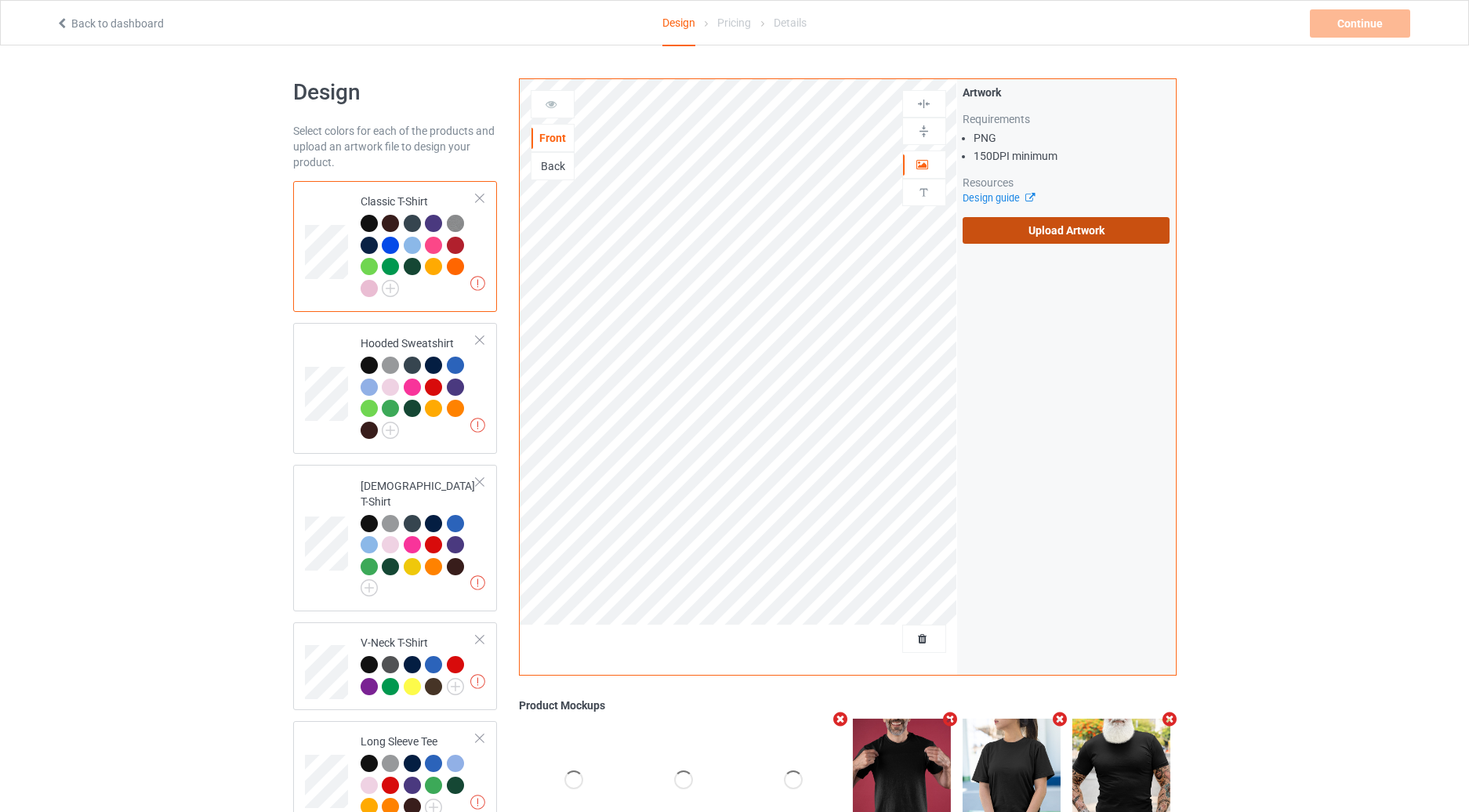
click at [998, 222] on label "Upload Artwork" at bounding box center [1066, 230] width 208 height 27
click at [0, 0] on input "Upload Artwork" at bounding box center [0, 0] width 0 height 0
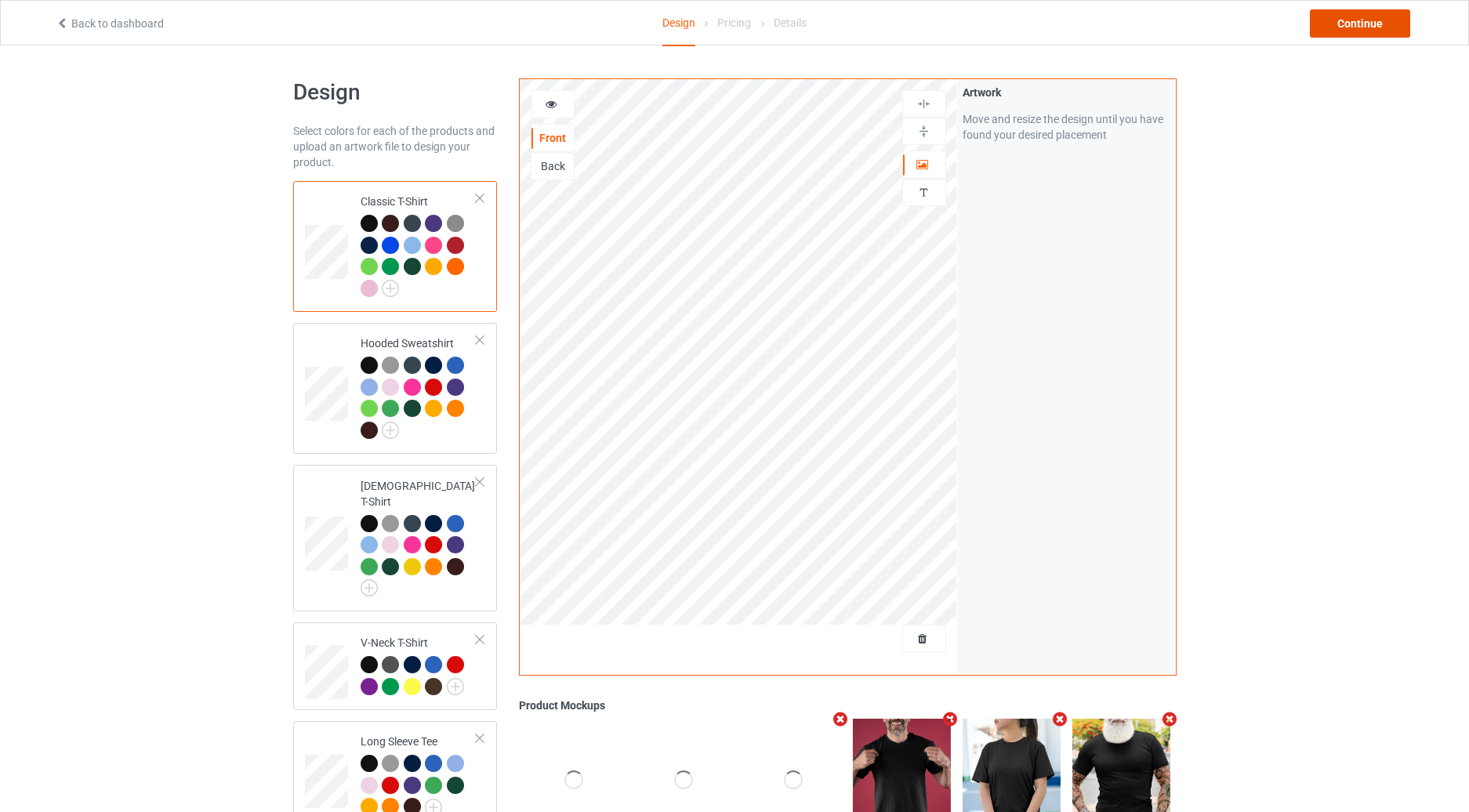
click at [1343, 24] on div "Continue" at bounding box center [1360, 24] width 100 height 29
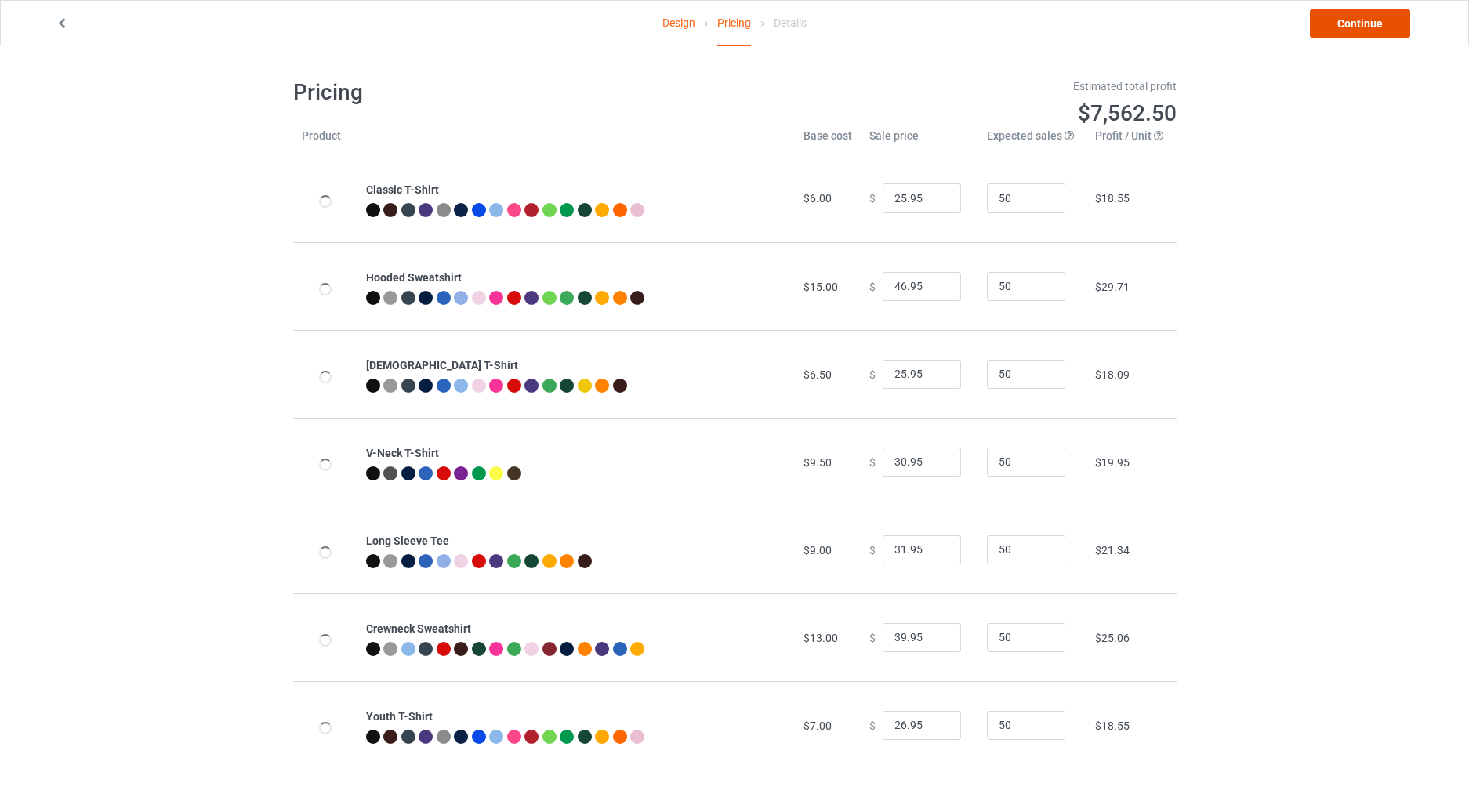
click at [1343, 23] on link "Continue" at bounding box center [1360, 24] width 100 height 29
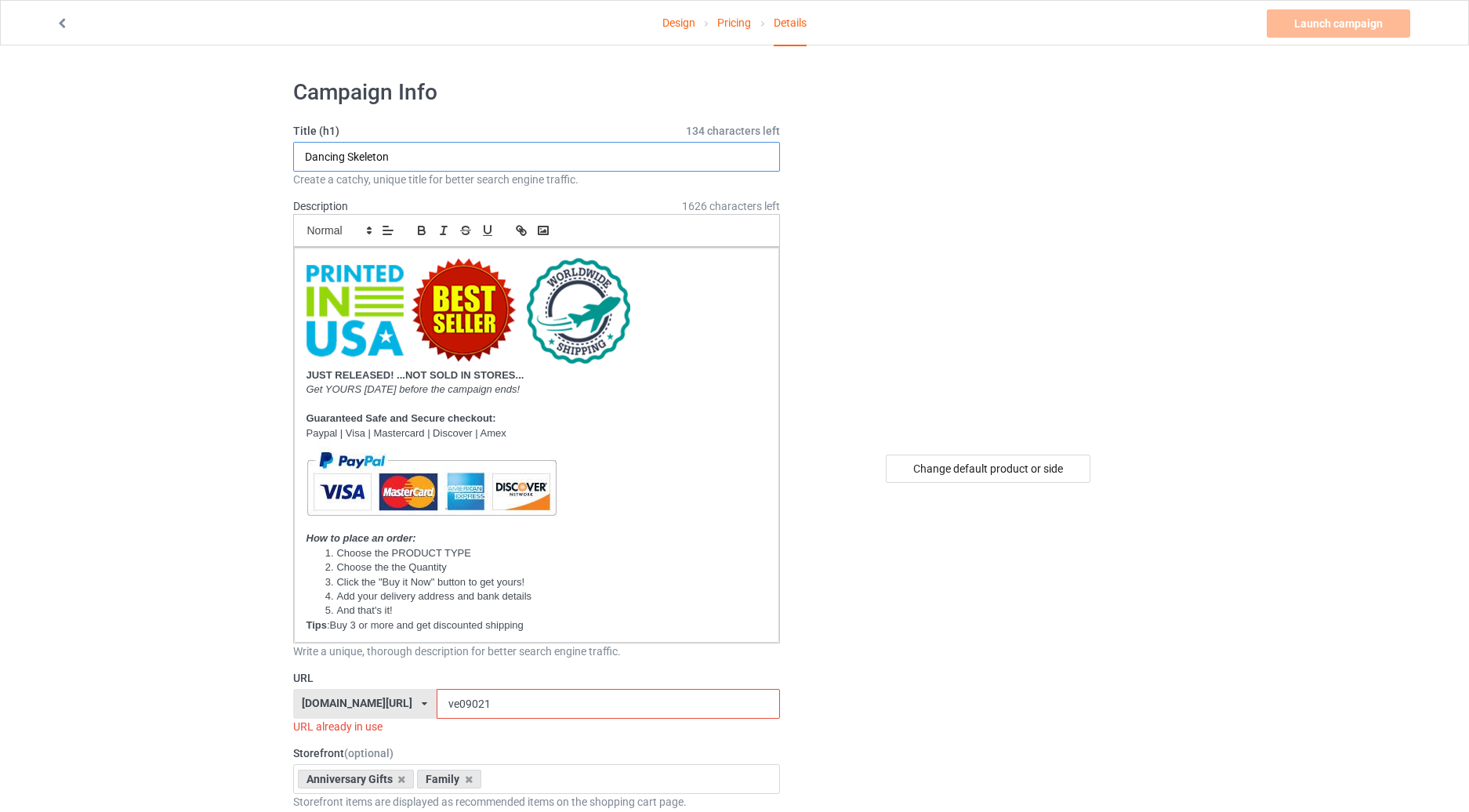
drag, startPoint x: 582, startPoint y: 153, endPoint x: 12, endPoint y: 178, distance: 570.5
paste input "[DEMOGRAPHIC_DATA] KNEW MY HEART NEEDED LOVE SO HE SENT ME MY"
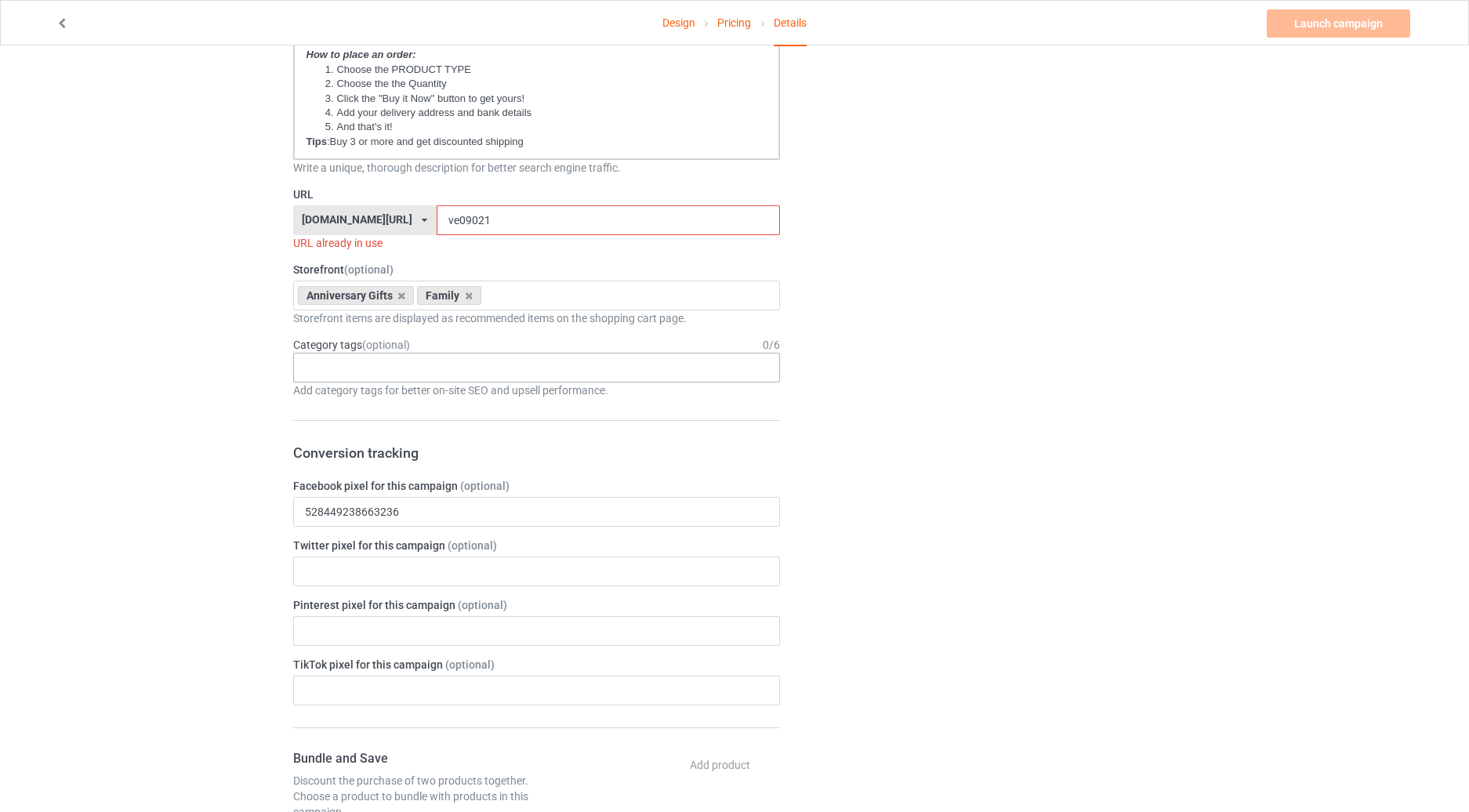
scroll to position [549, 0]
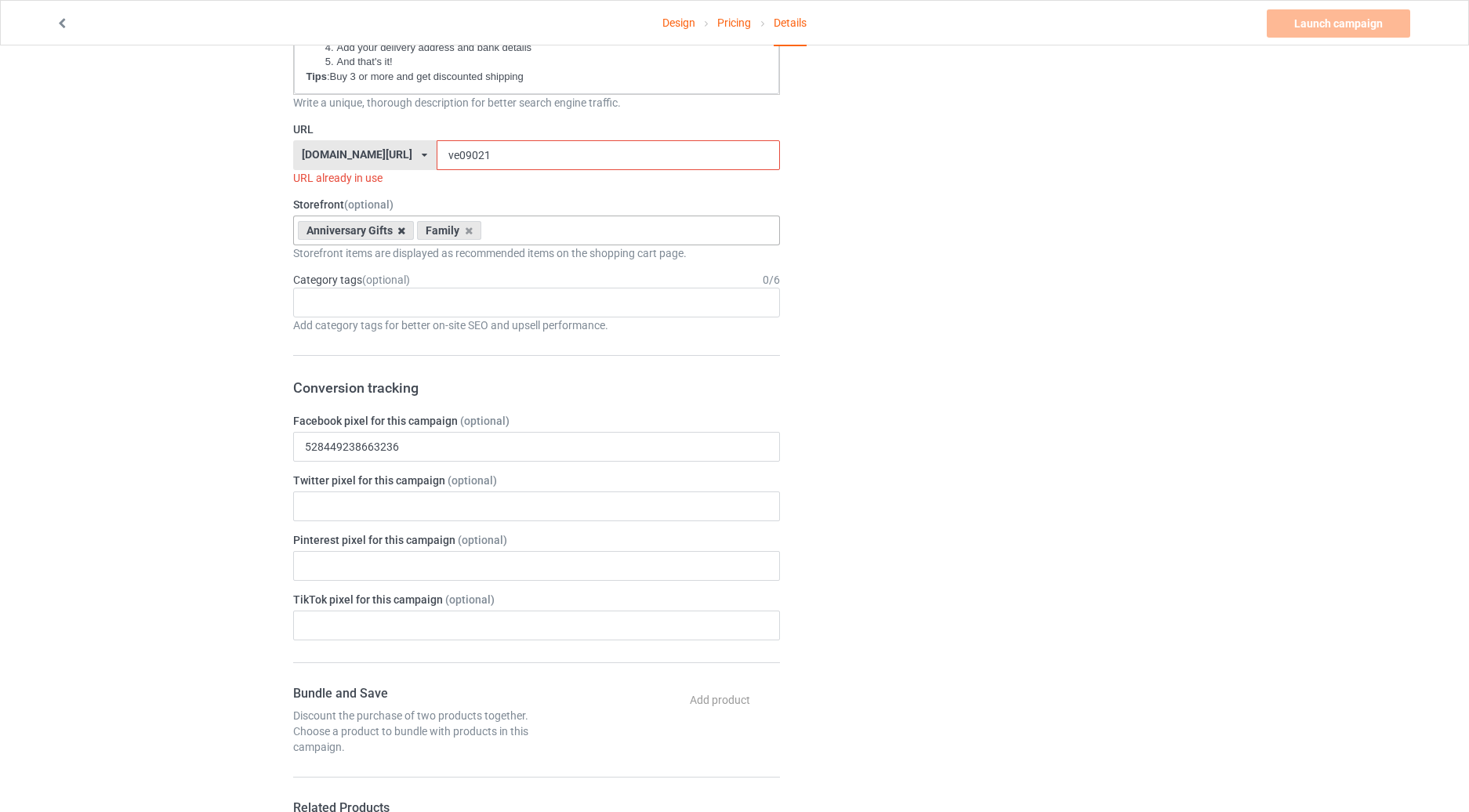
type input "[DEMOGRAPHIC_DATA] KNEW MY HEART NEEDED LOVE SO HE SENT ME MY CATS"
click at [398, 230] on icon at bounding box center [401, 230] width 8 height 10
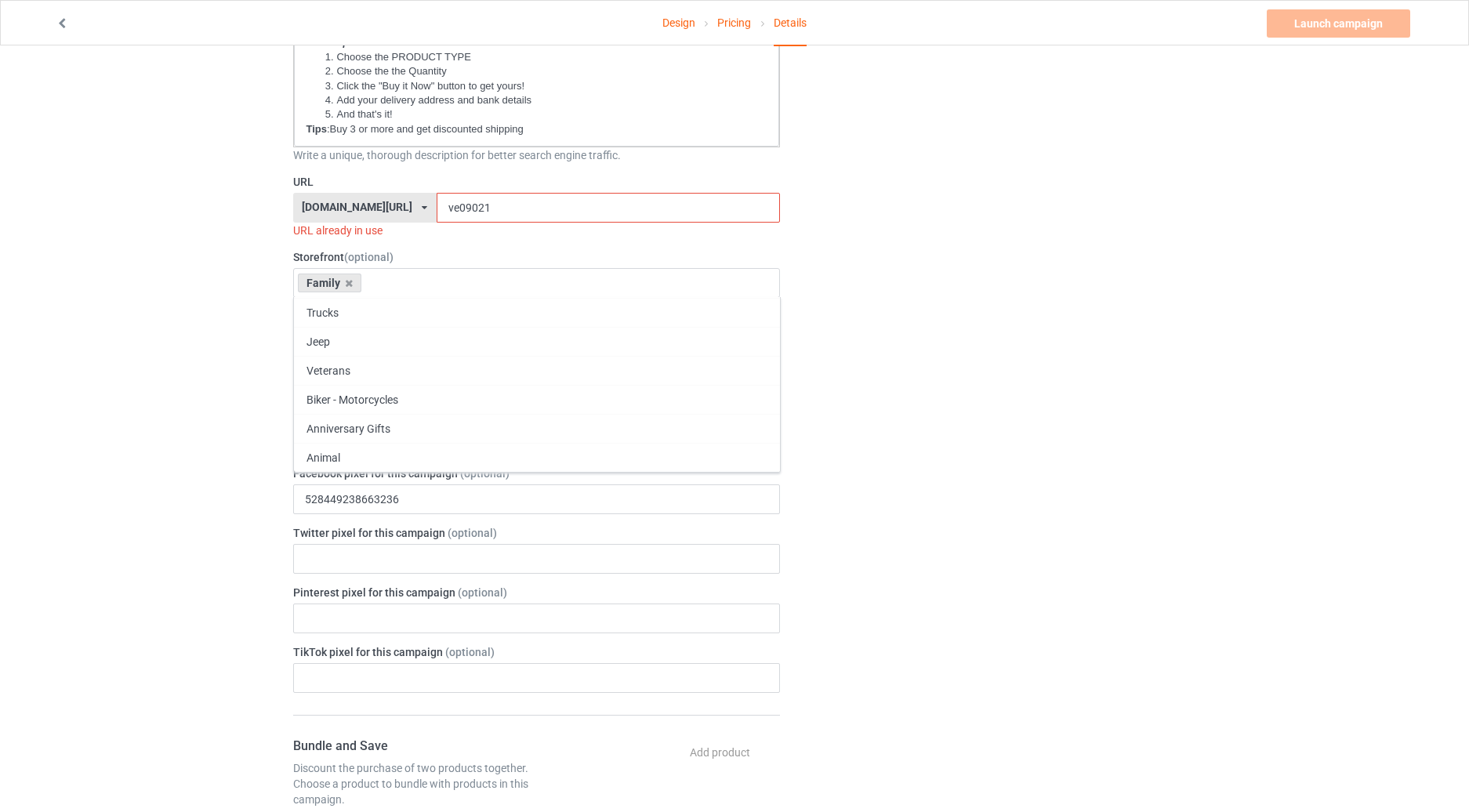
scroll to position [366, 0]
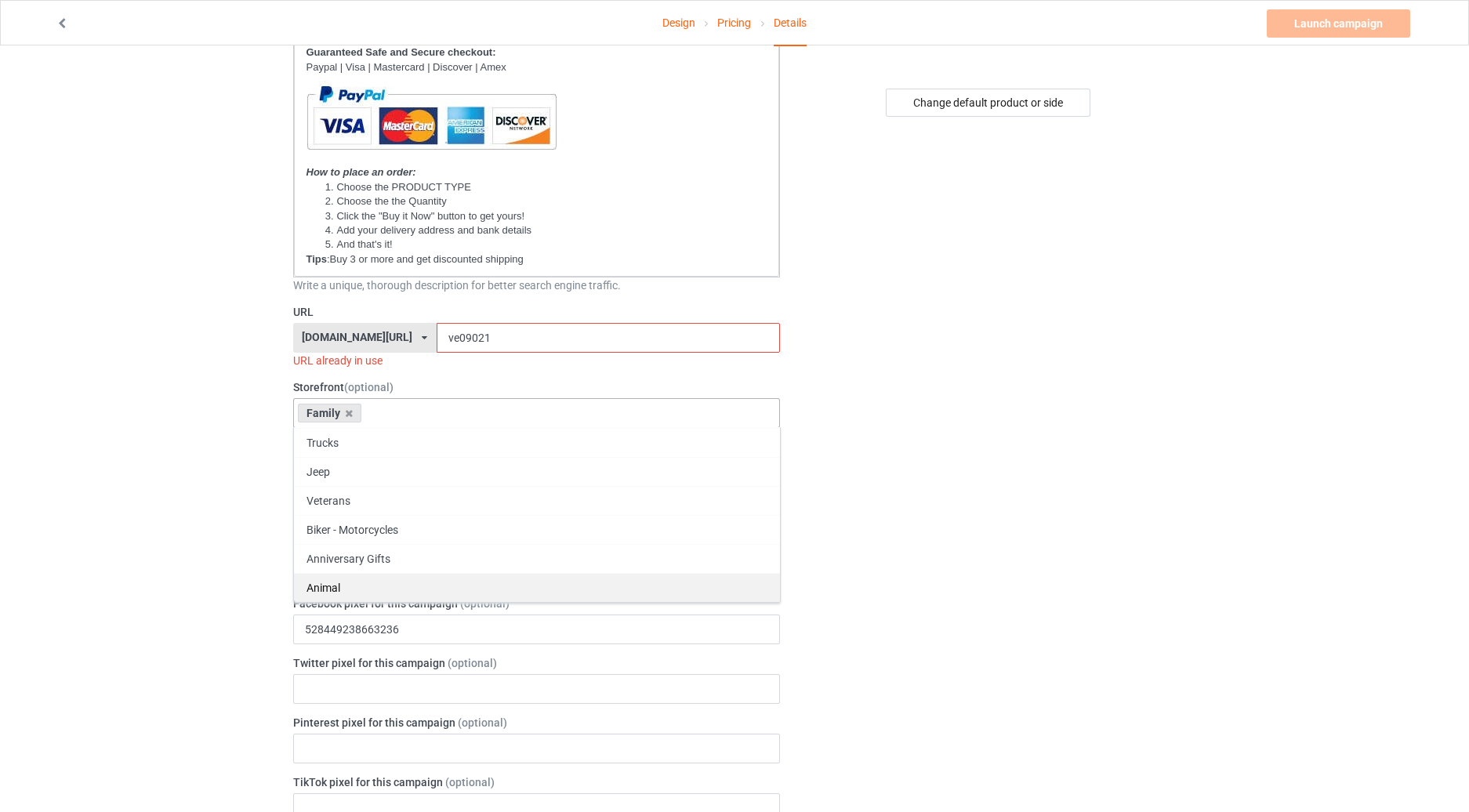
click at [344, 577] on div "Animal" at bounding box center [536, 587] width 486 height 29
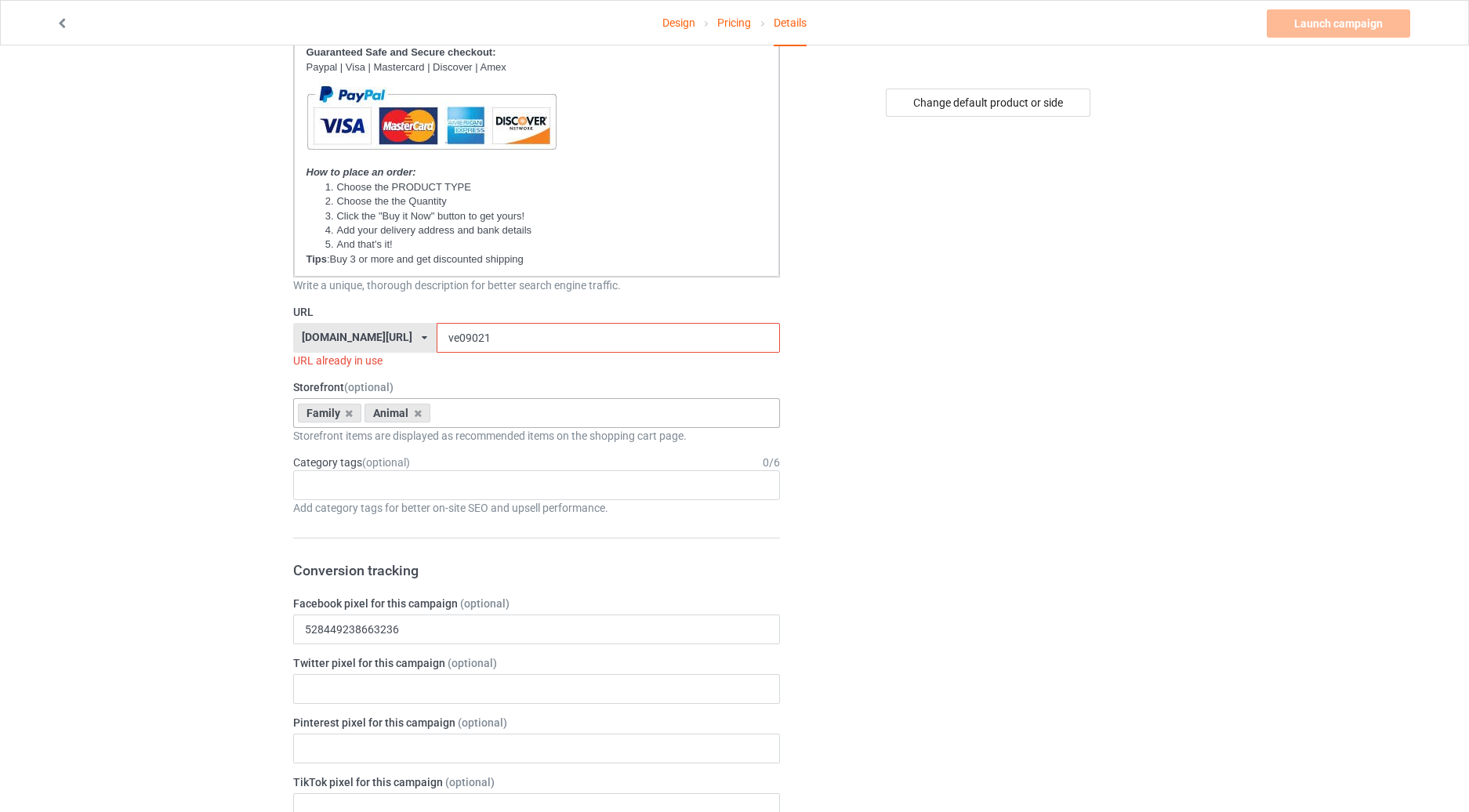
drag, startPoint x: 180, startPoint y: 506, endPoint x: 248, endPoint y: 435, distance: 98.3
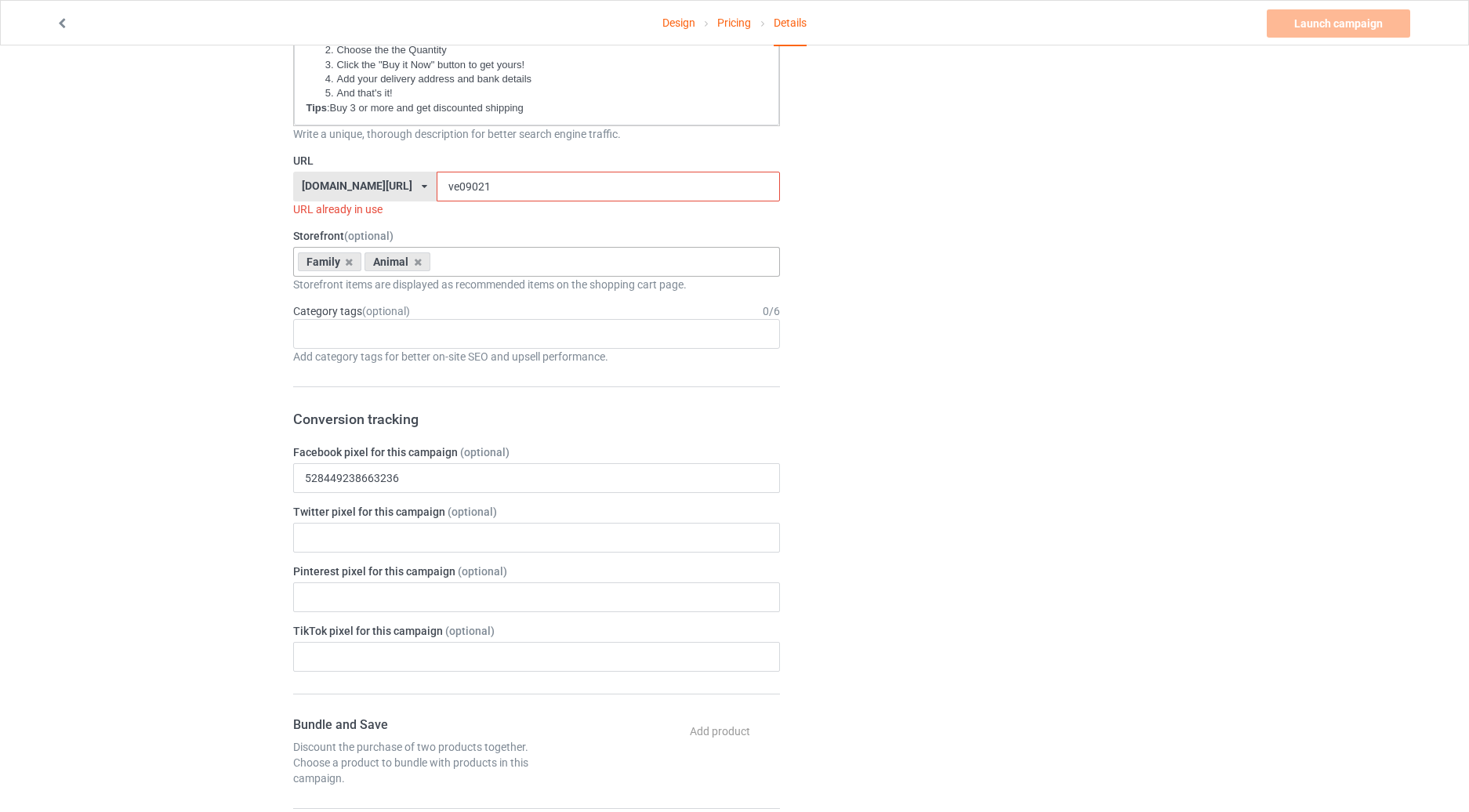
scroll to position [549, 0]
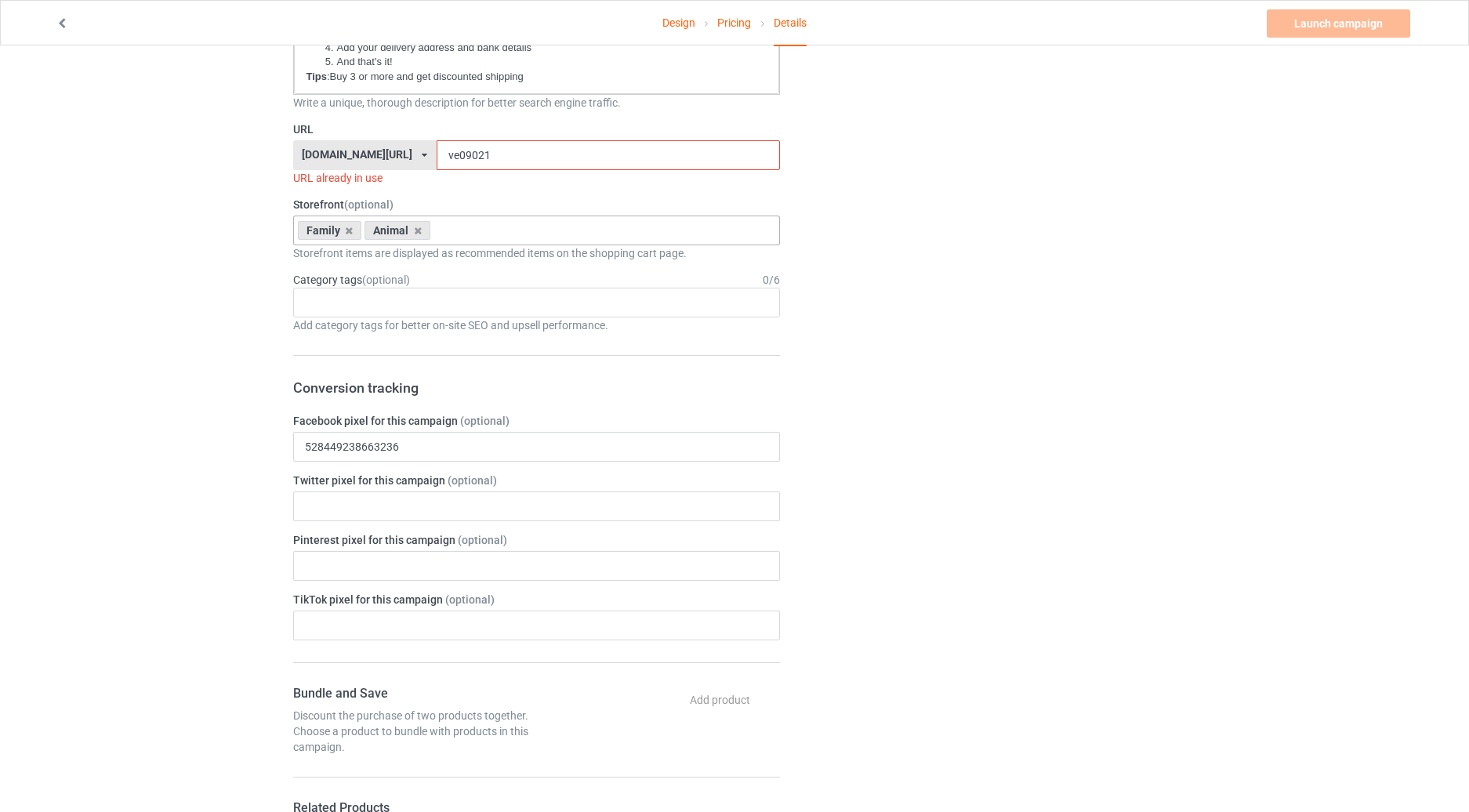
drag, startPoint x: 461, startPoint y: 156, endPoint x: 412, endPoint y: 159, distance: 49.1
click at [436, 159] on input "ve09021" at bounding box center [608, 154] width 344 height 29
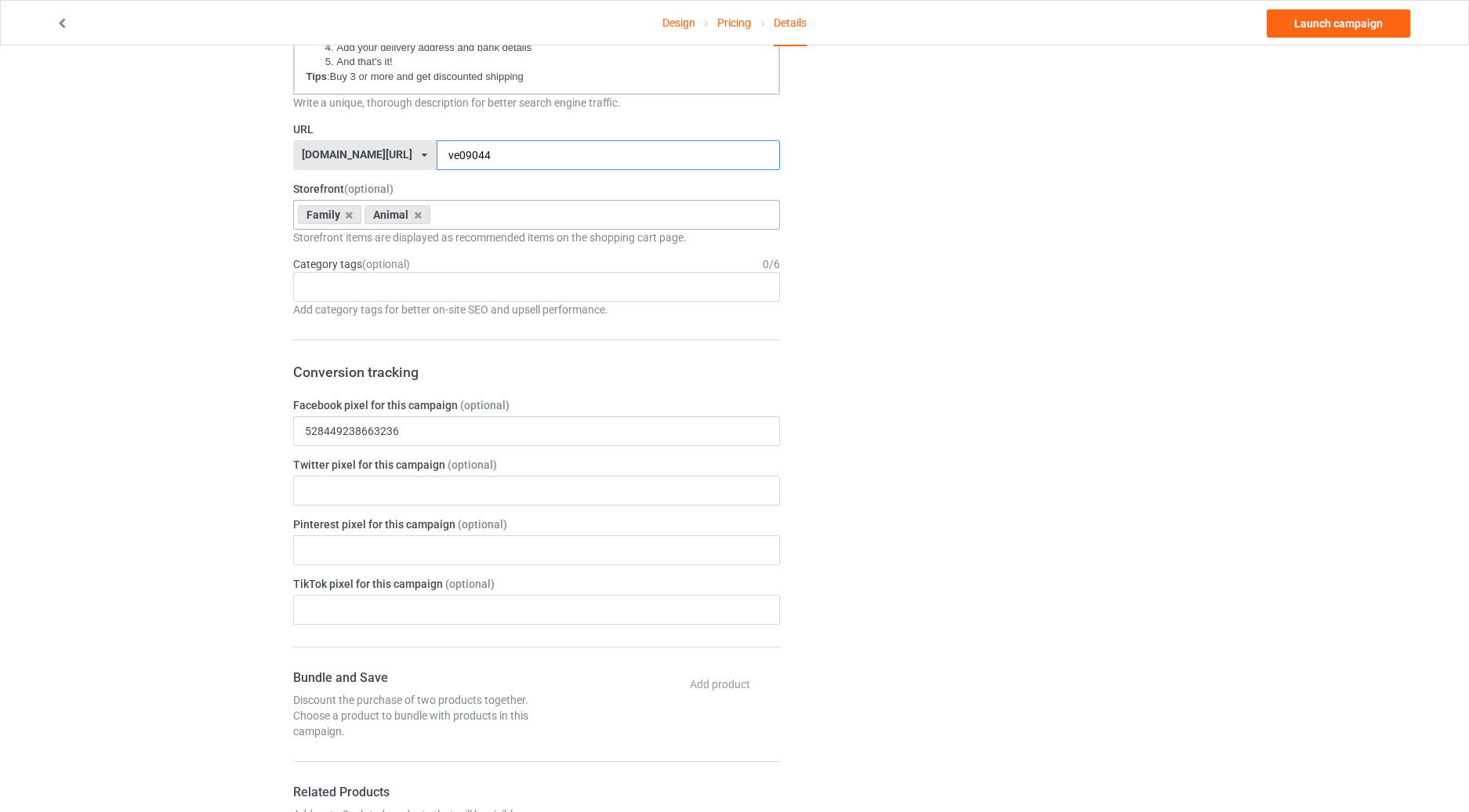
type input "ve09044"
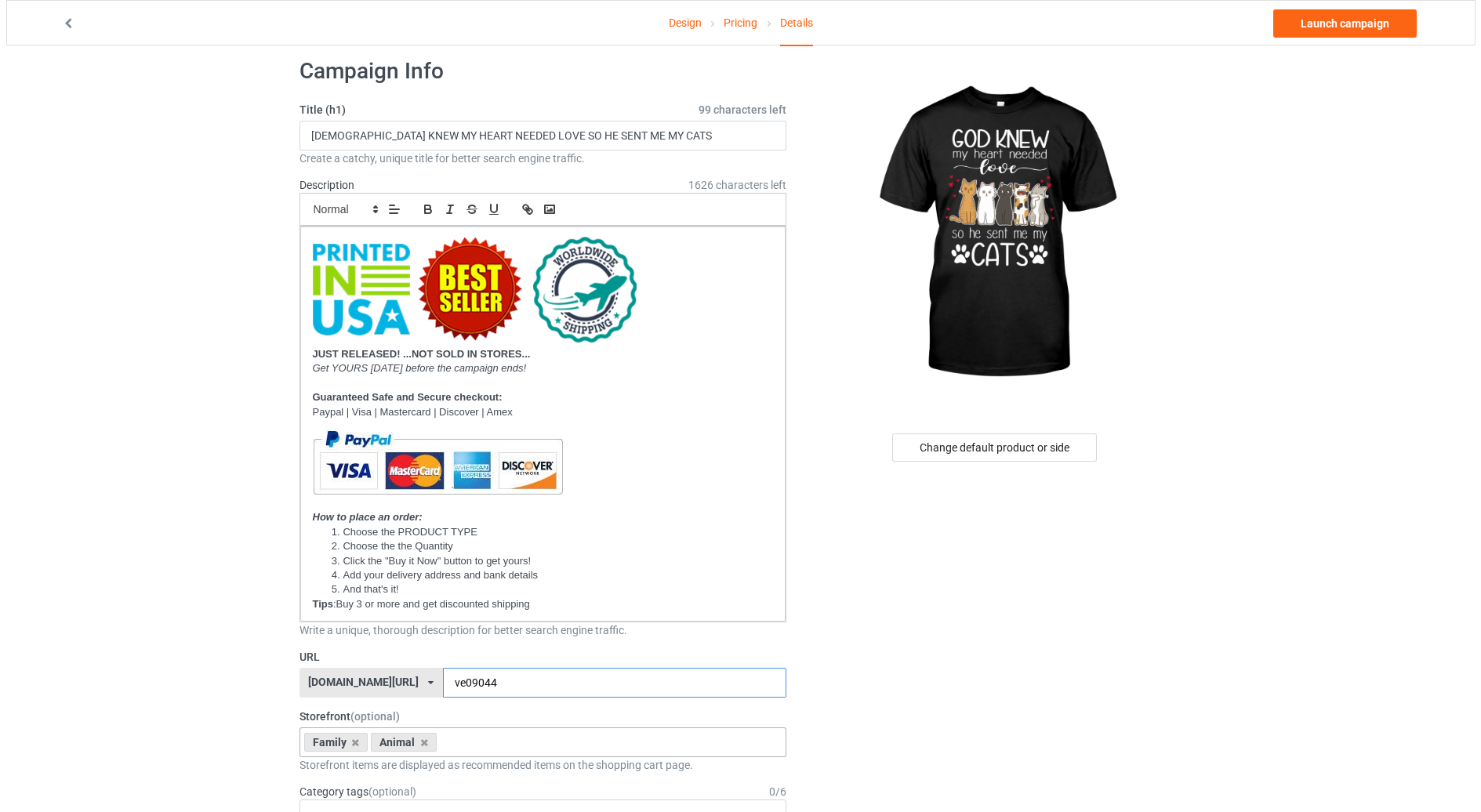
scroll to position [0, 0]
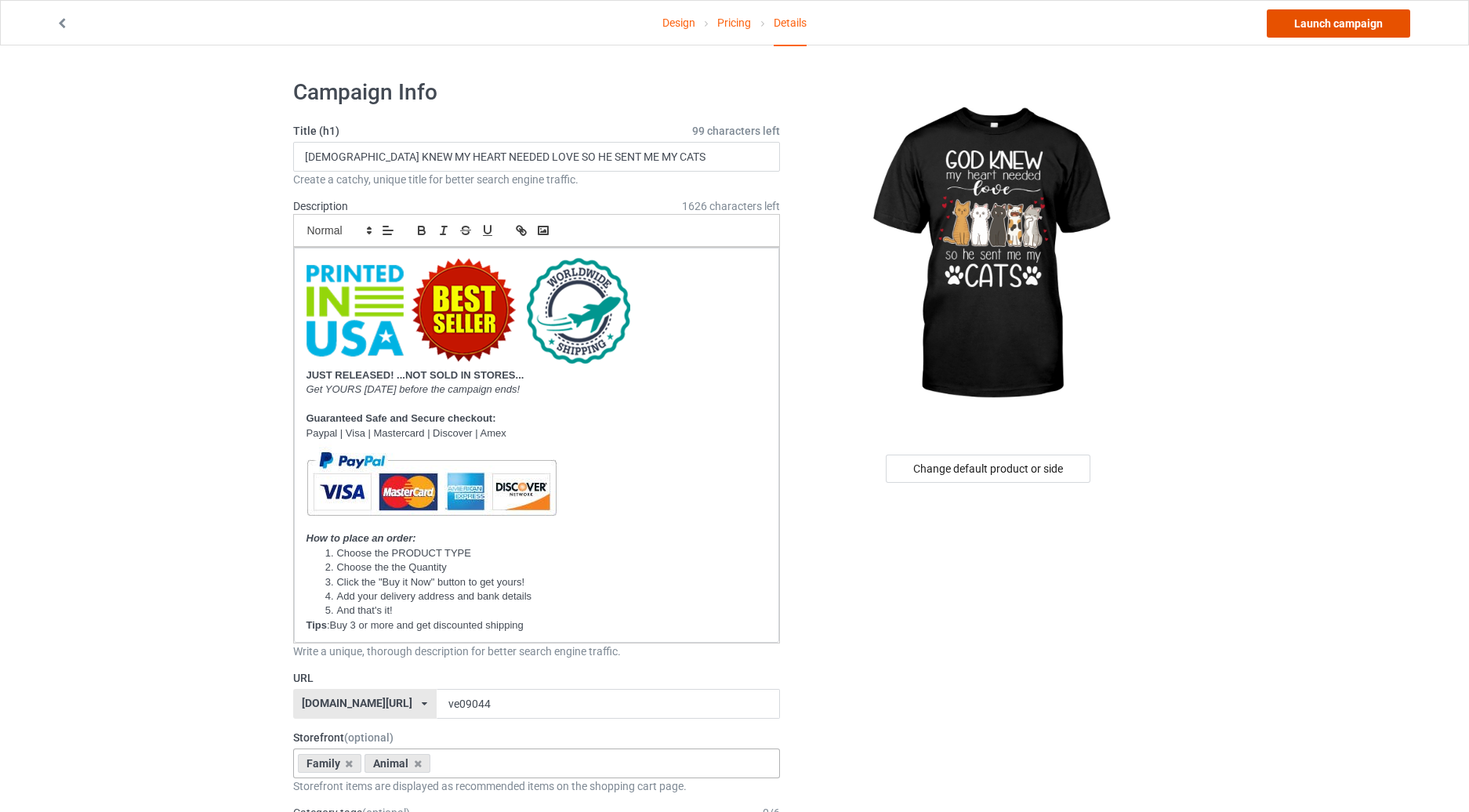
click at [1312, 21] on link "Launch campaign" at bounding box center [1339, 24] width 144 height 29
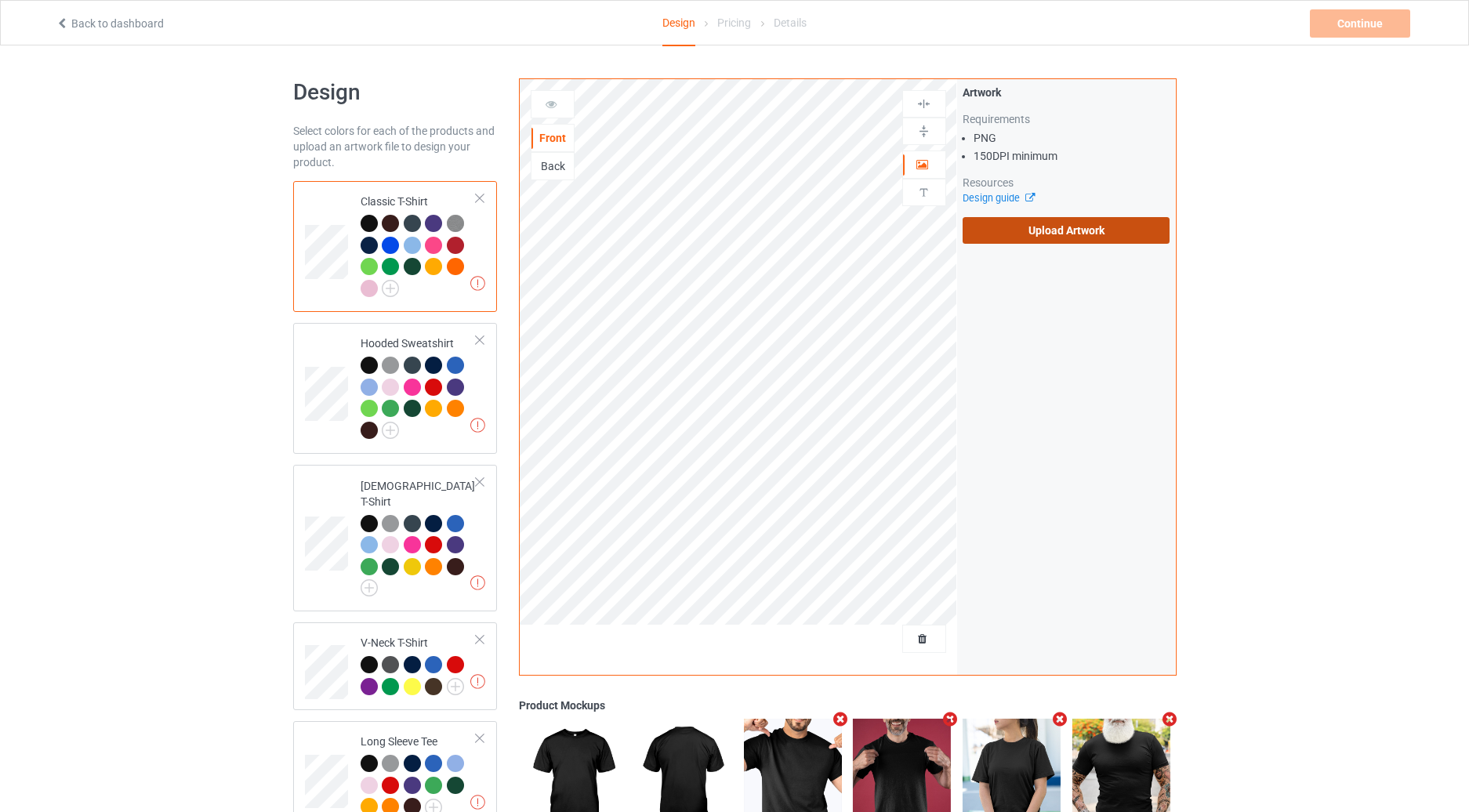
click at [978, 236] on label "Upload Artwork" at bounding box center [1066, 230] width 208 height 27
click at [0, 0] on input "Upload Artwork" at bounding box center [0, 0] width 0 height 0
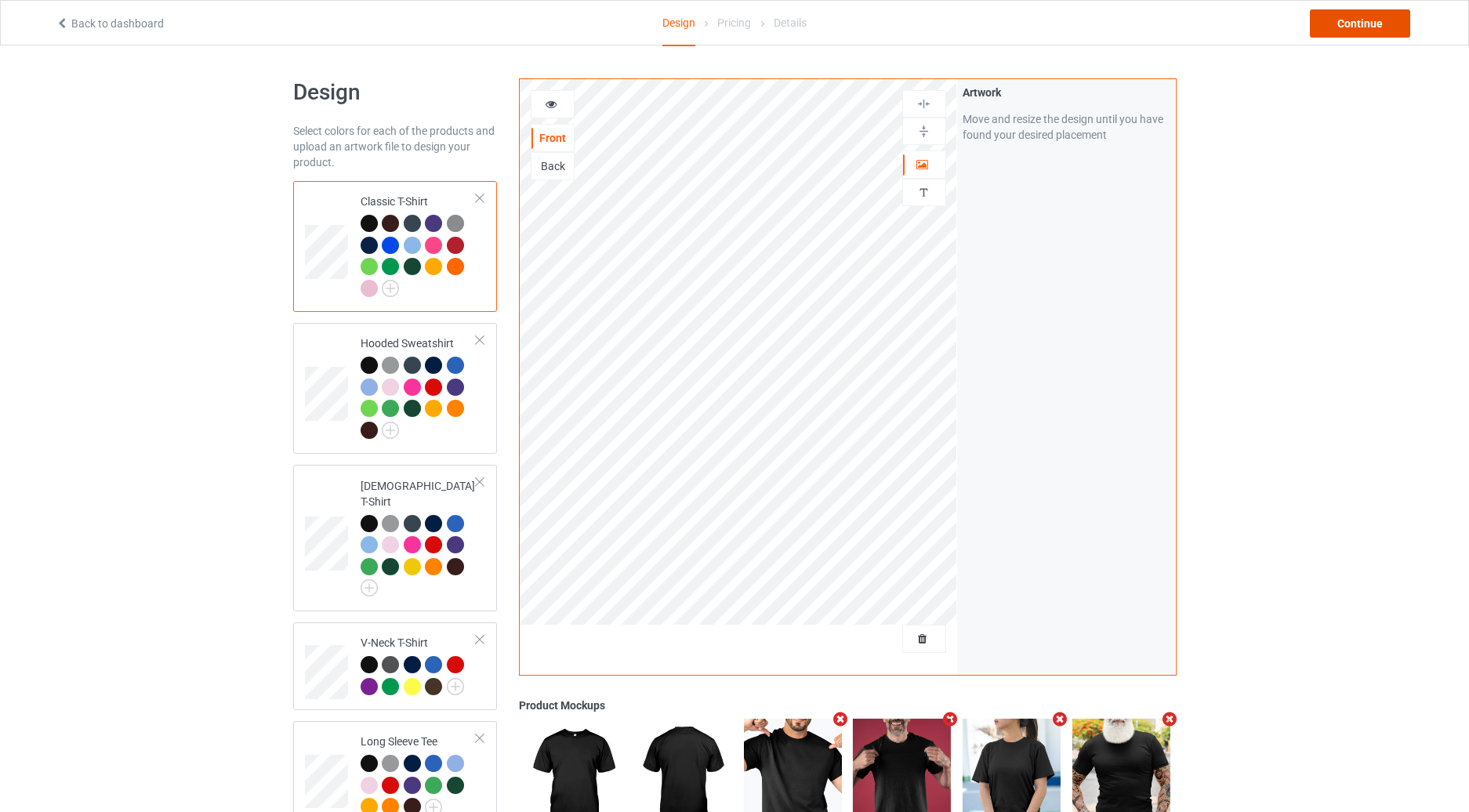
click at [1356, 22] on div "Continue" at bounding box center [1360, 24] width 100 height 29
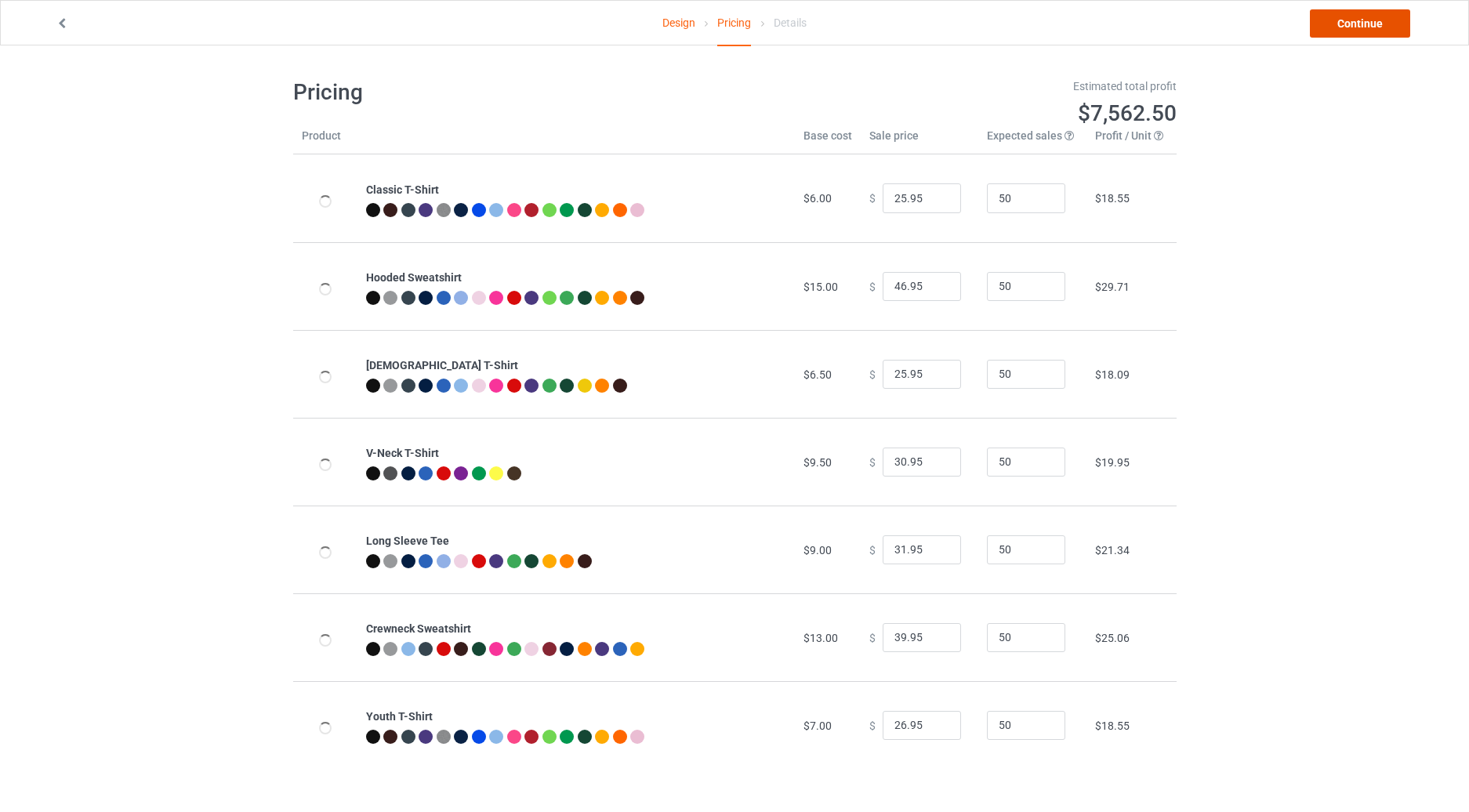
click at [1356, 22] on link "Continue" at bounding box center [1360, 24] width 100 height 29
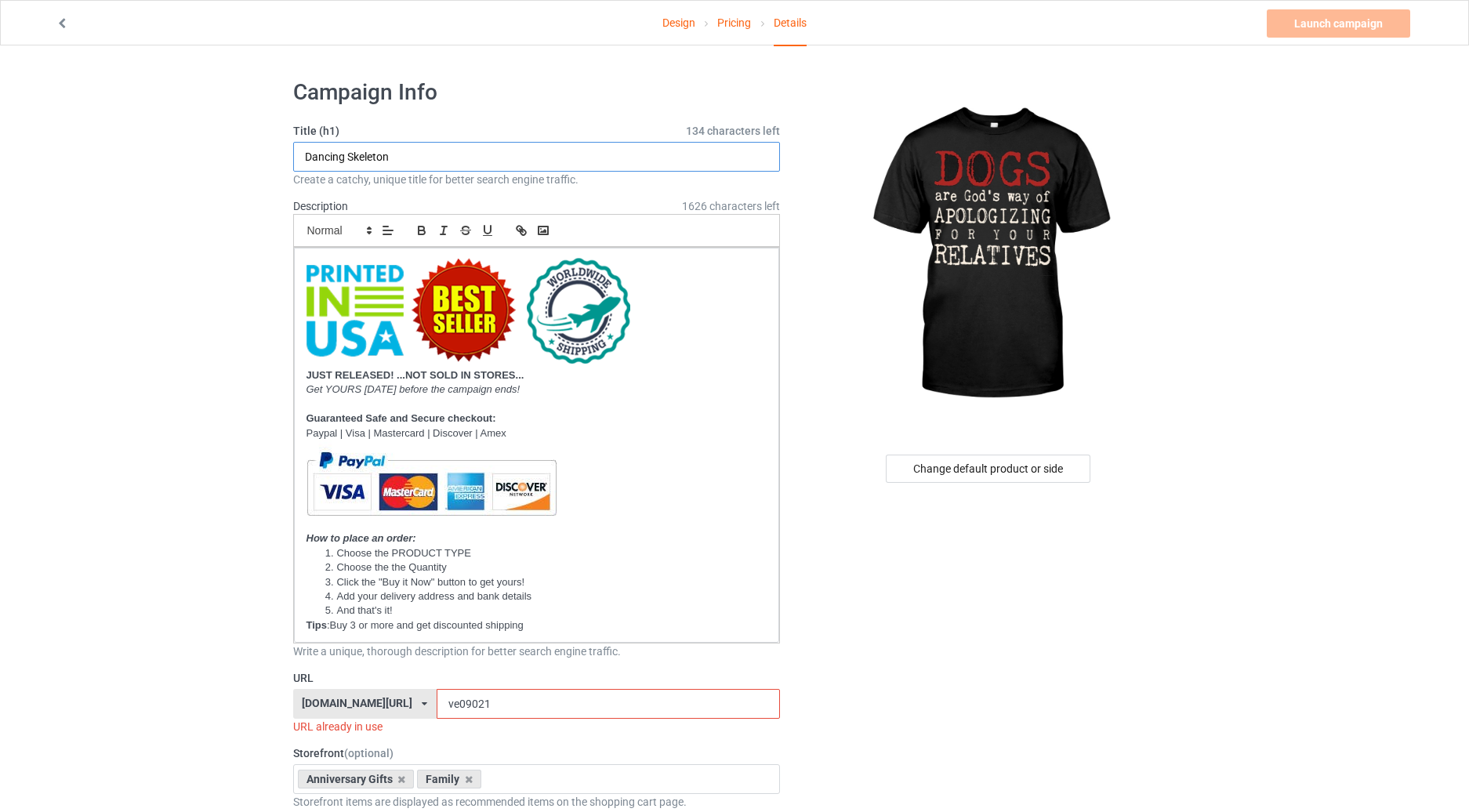
click at [481, 158] on input "Dancing Skeleton" at bounding box center [537, 156] width 487 height 29
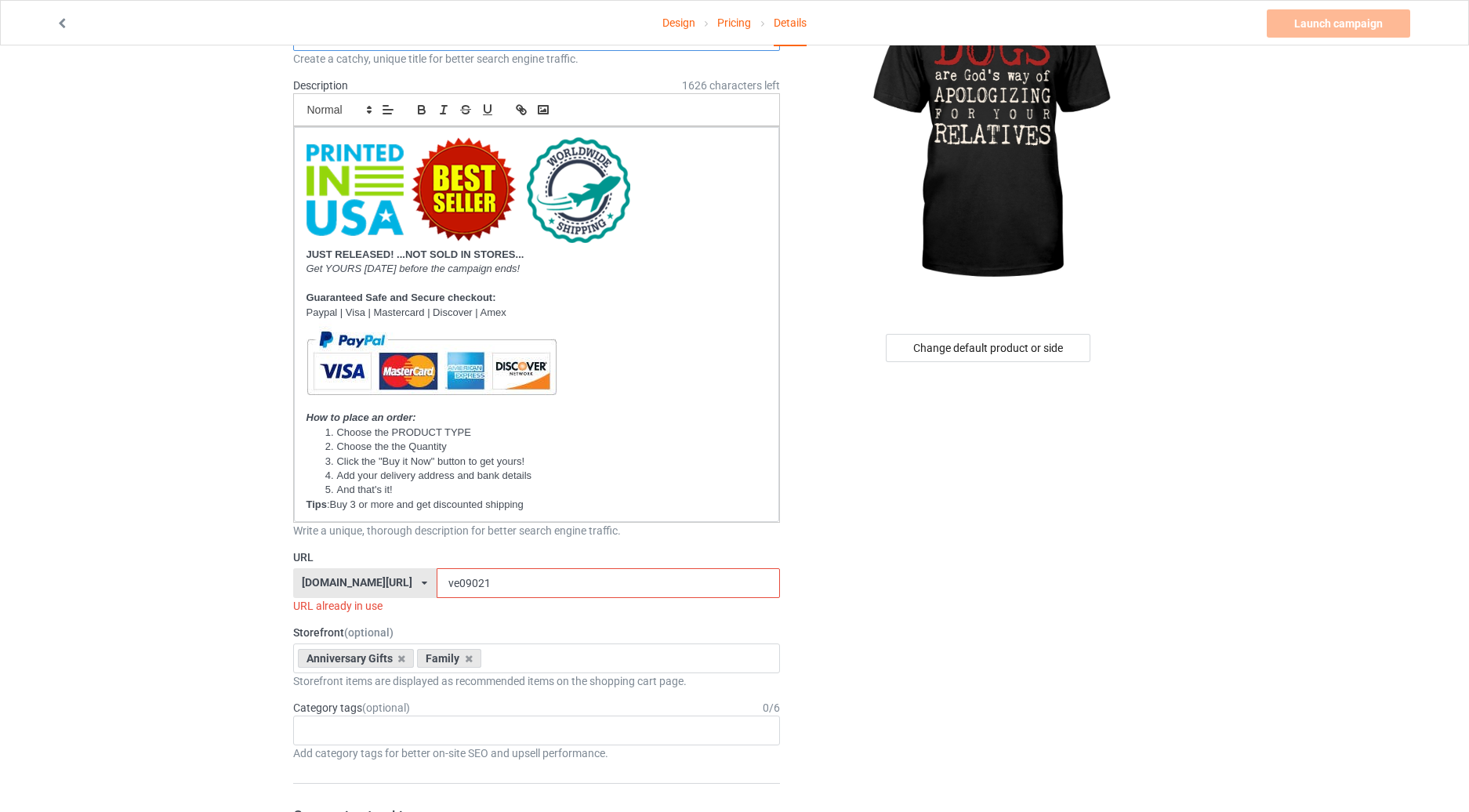
scroll to position [183, 0]
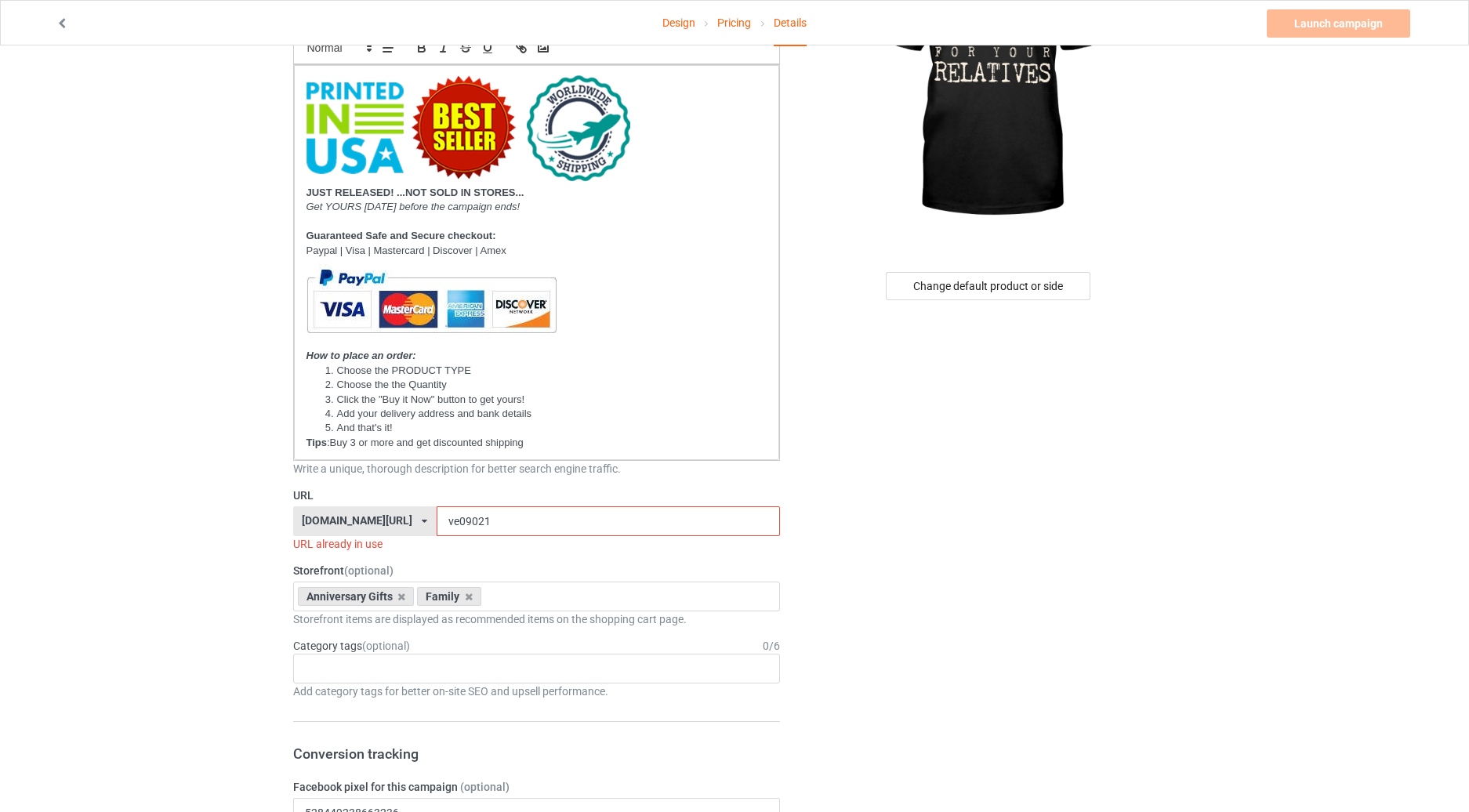
type input "DOGS ARE GOD'S WAY OF APOLOGIZING FOR YOUR RELATIVES"
drag, startPoint x: 453, startPoint y: 519, endPoint x: 413, endPoint y: 518, distance: 40.0
click at [436, 518] on input "ve09021" at bounding box center [608, 520] width 344 height 29
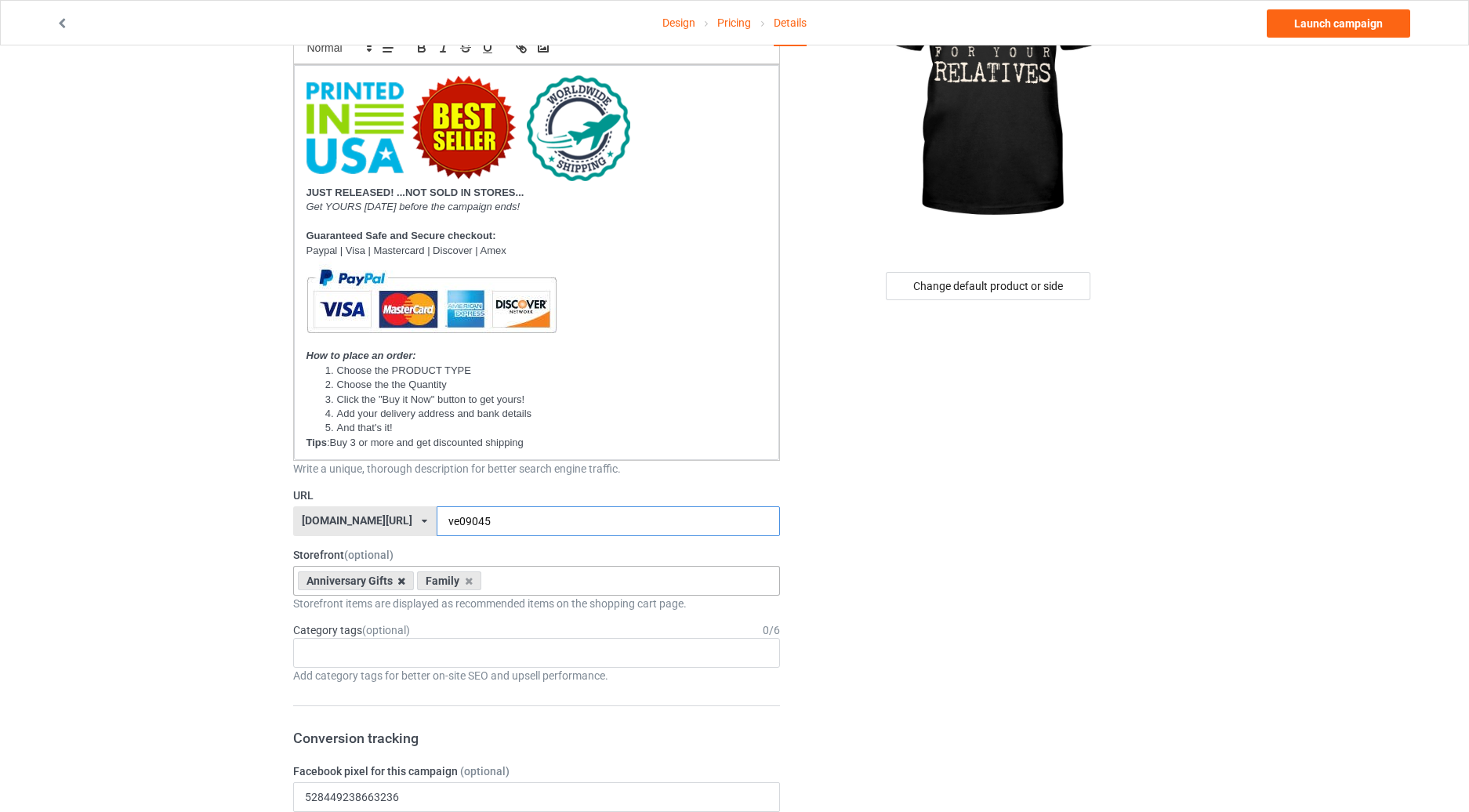
type input "ve09045"
click at [398, 582] on icon at bounding box center [401, 581] width 8 height 10
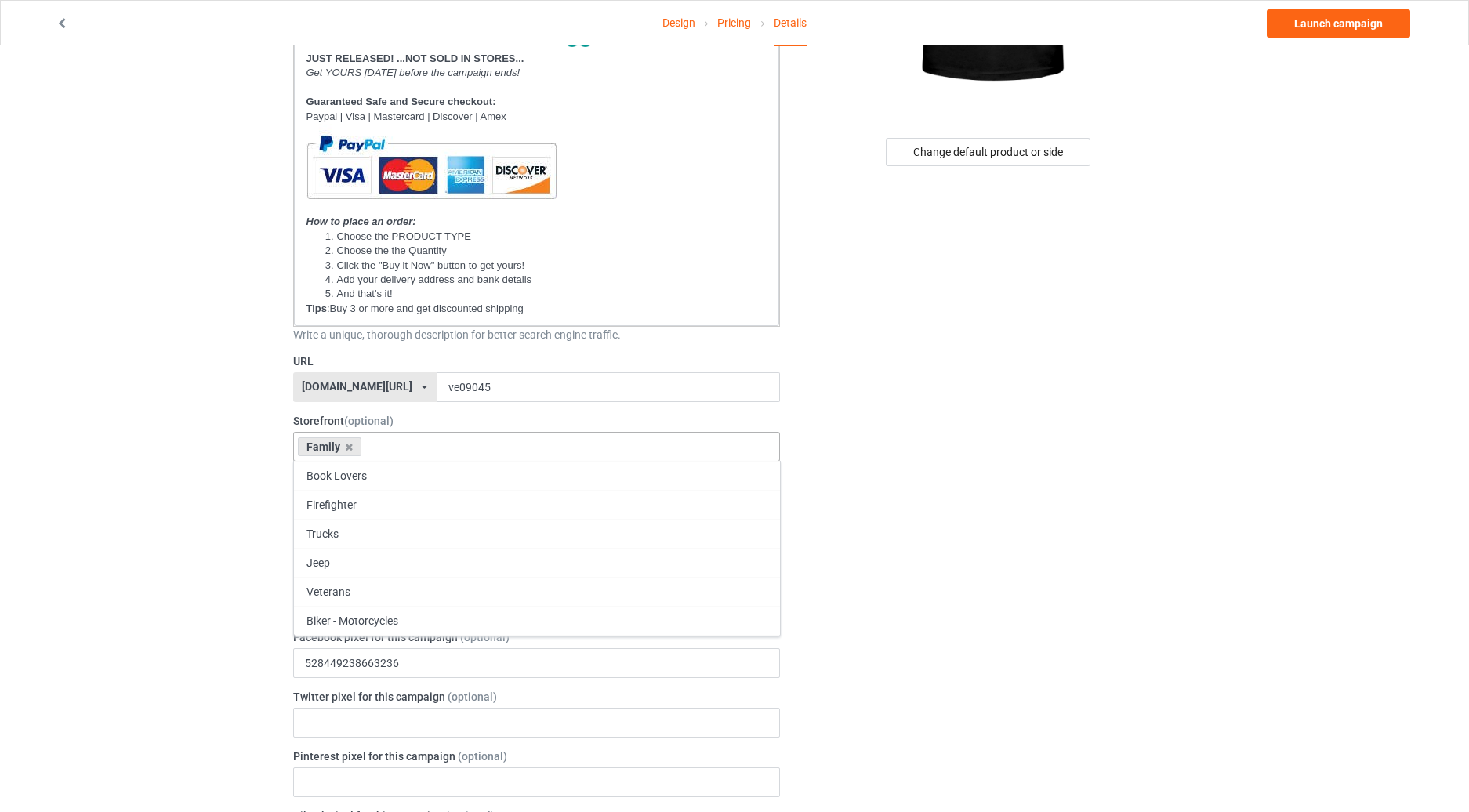
scroll to position [549, 0]
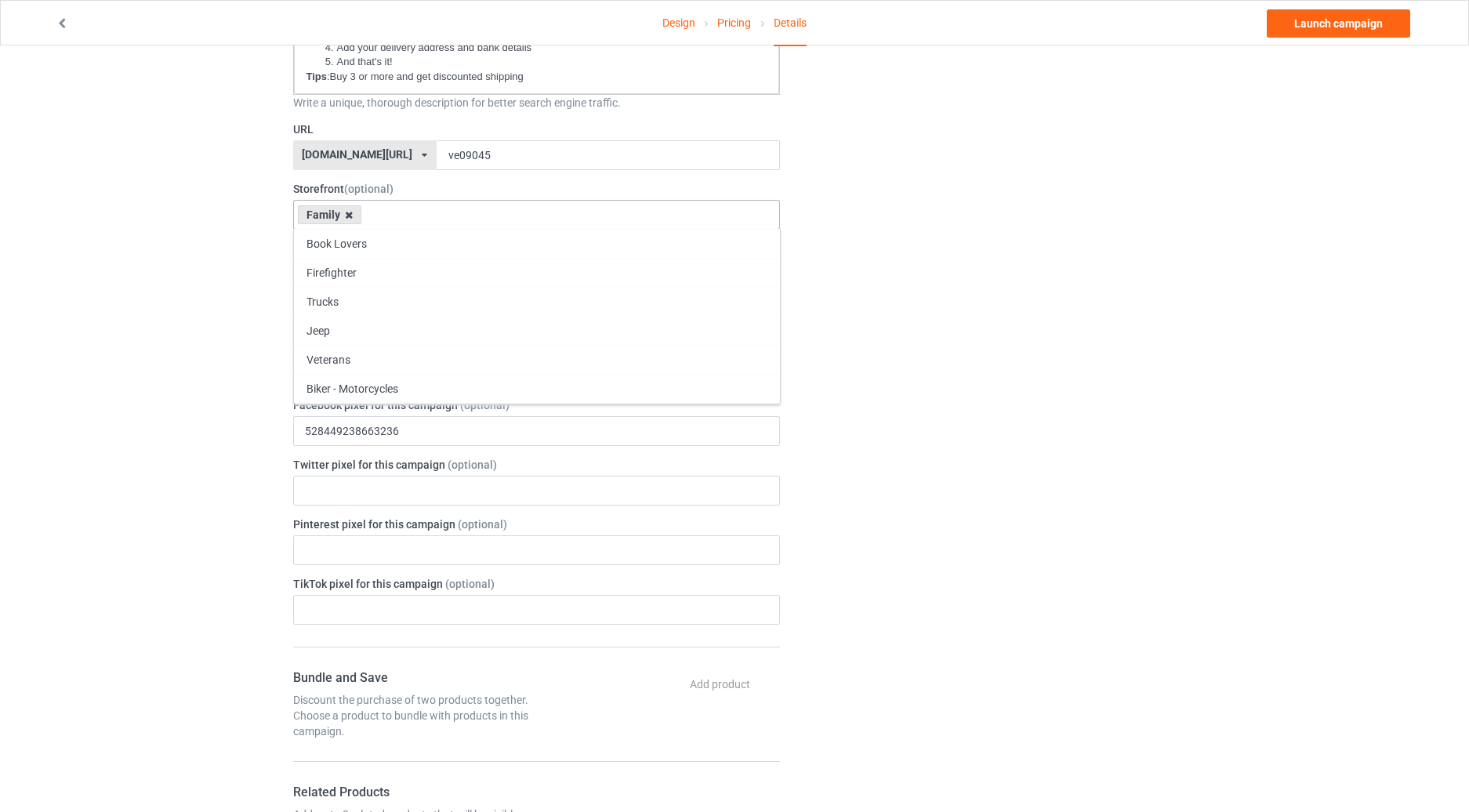
click at [348, 218] on icon at bounding box center [349, 214] width 8 height 10
click at [326, 386] on div "Animal" at bounding box center [536, 389] width 486 height 29
click at [1067, 270] on div "Change default product or side" at bounding box center [989, 788] width 396 height 2538
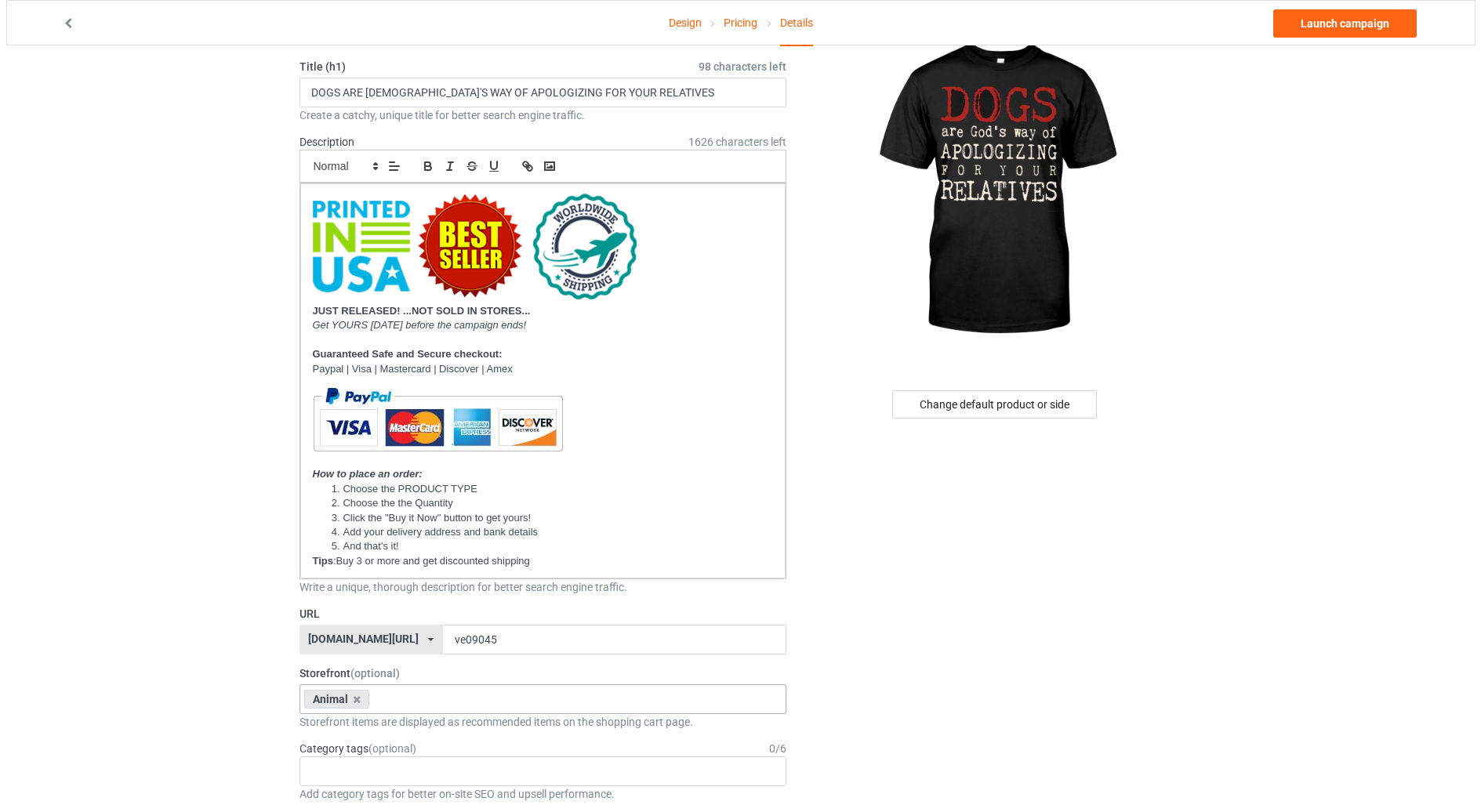
scroll to position [0, 0]
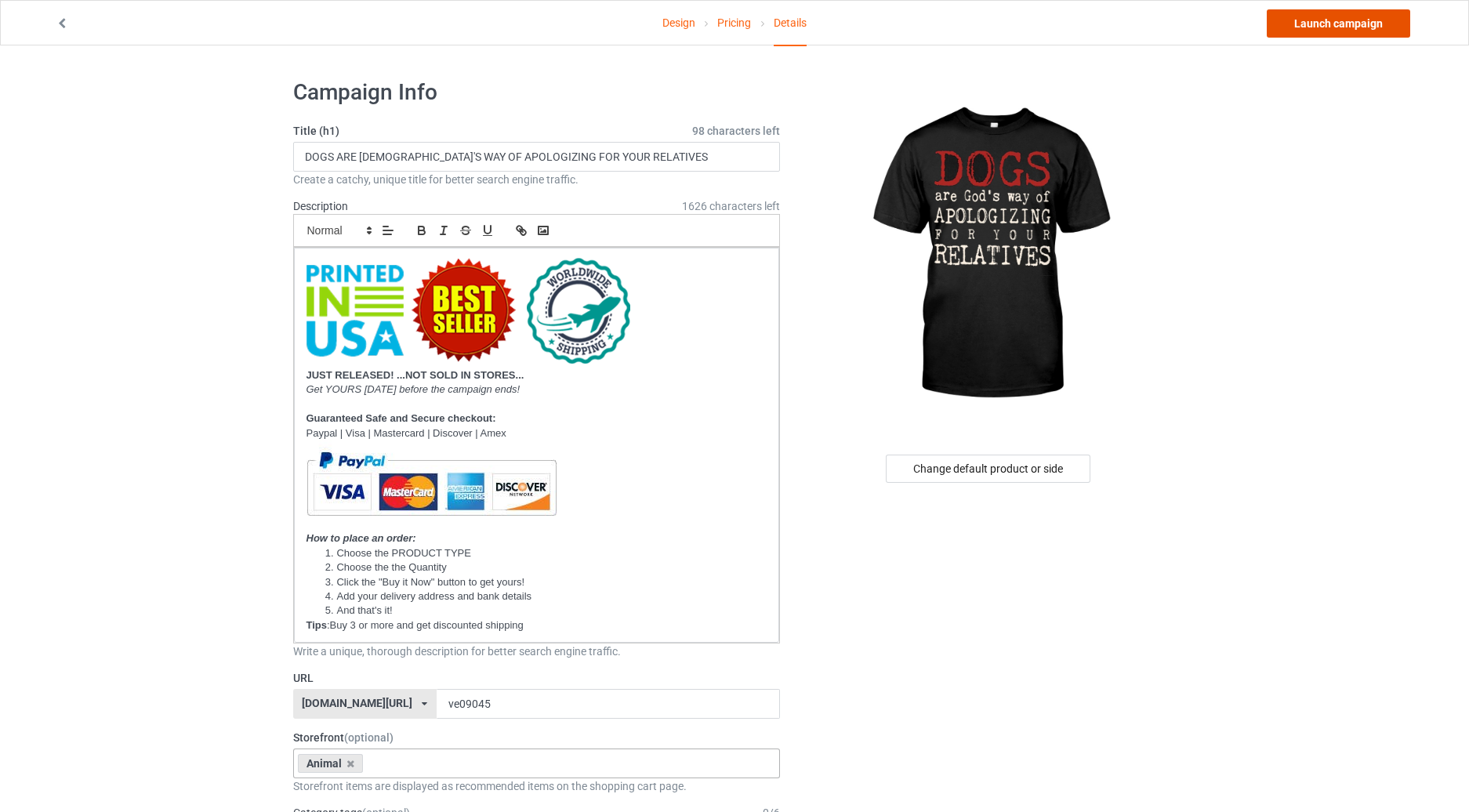
click at [1332, 24] on link "Launch campaign" at bounding box center [1339, 24] width 144 height 29
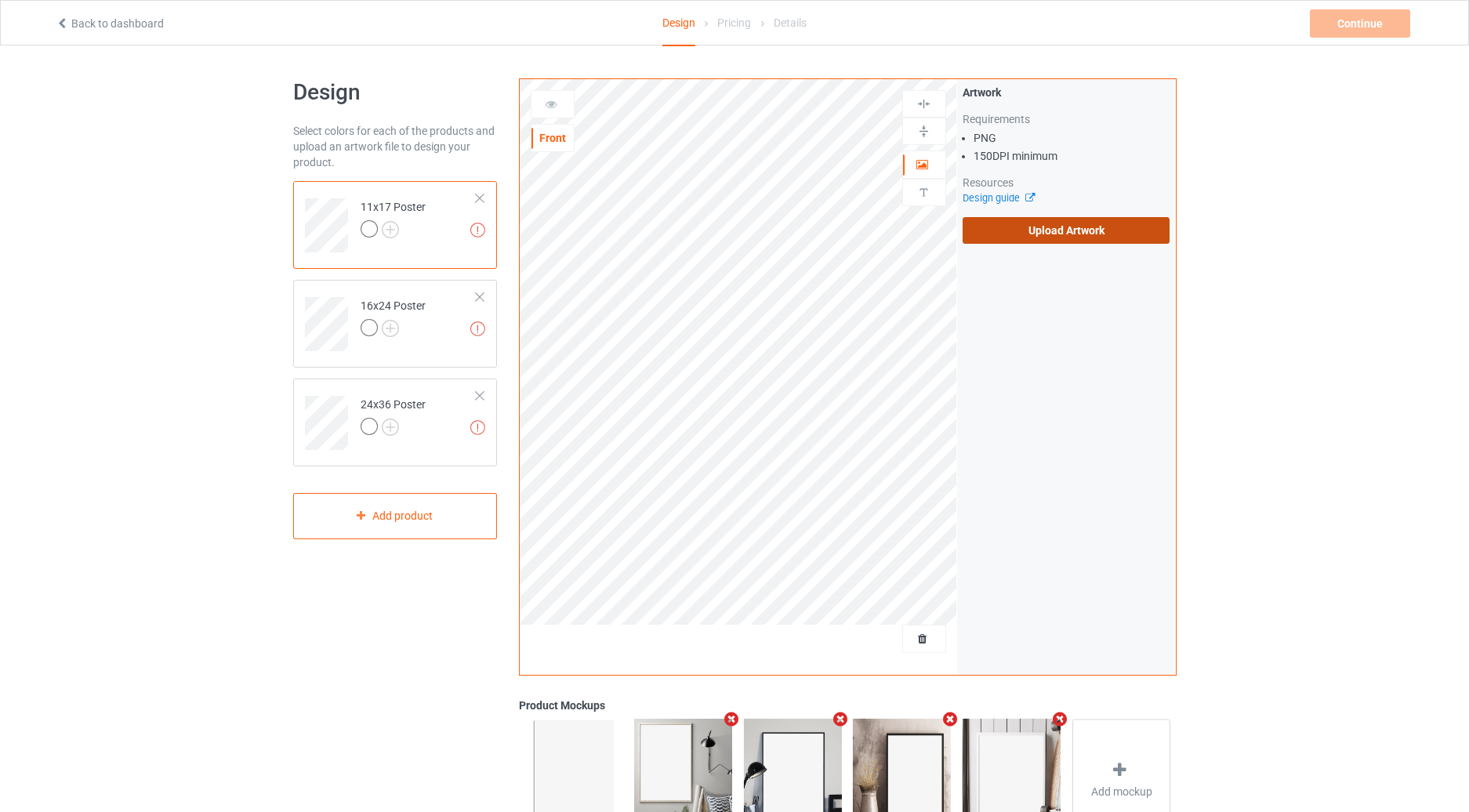
click at [1058, 236] on label "Upload Artwork" at bounding box center [1066, 230] width 208 height 27
click at [0, 0] on input "Upload Artwork" at bounding box center [0, 0] width 0 height 0
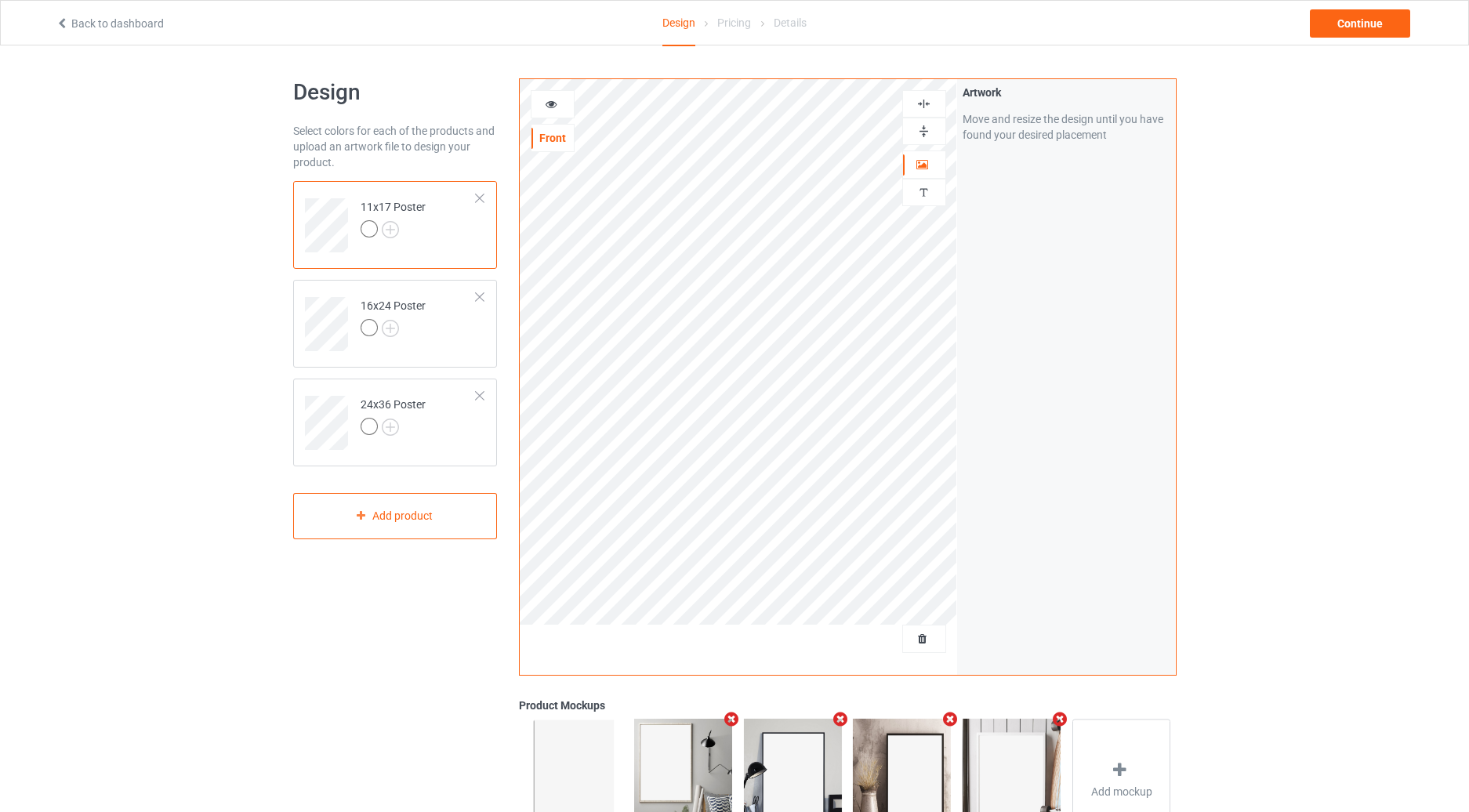
click at [920, 97] on img at bounding box center [924, 104] width 15 height 15
click at [914, 130] on div at bounding box center [924, 131] width 42 height 15
click at [1323, 29] on div "Continue" at bounding box center [1360, 24] width 100 height 29
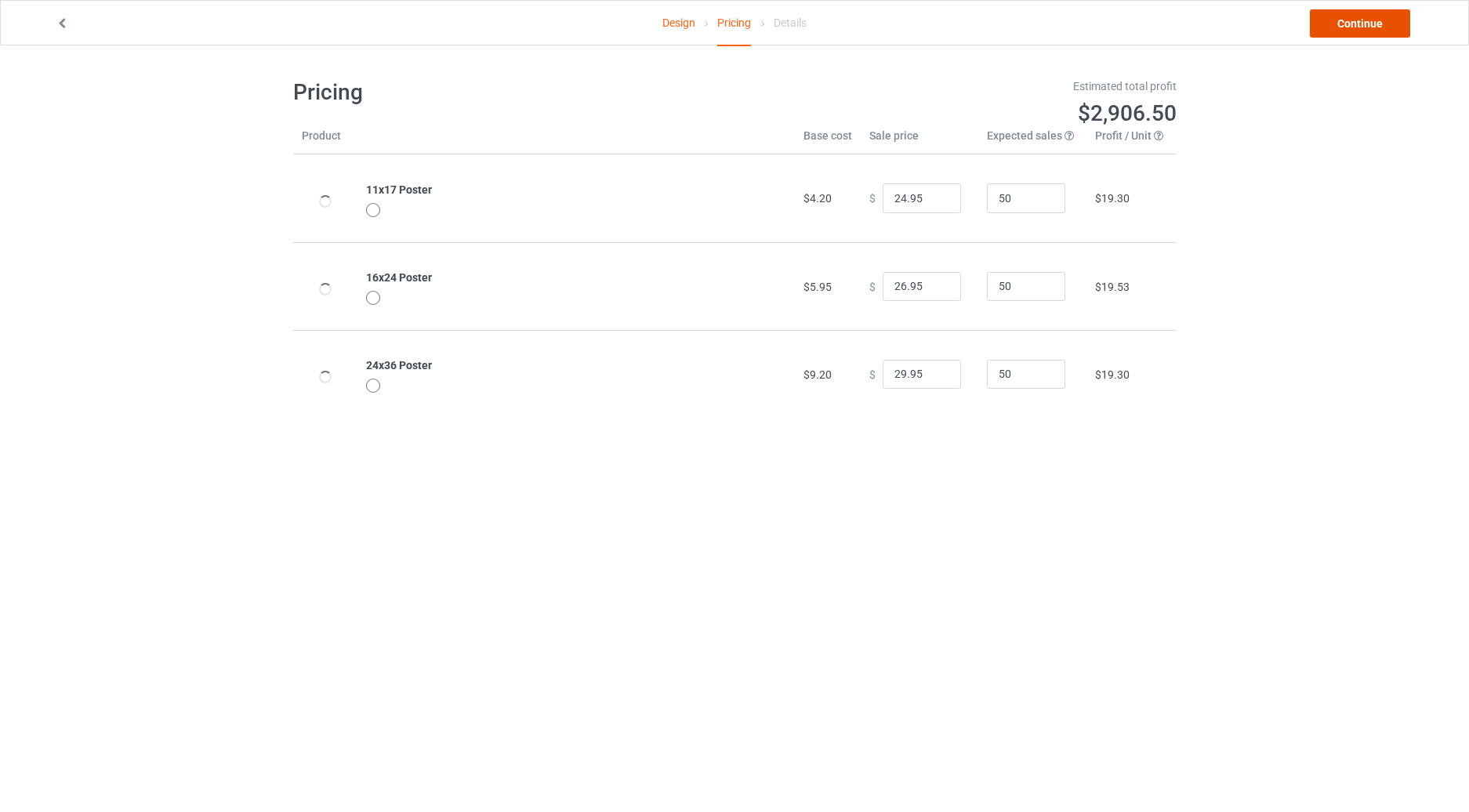
click at [1340, 21] on link "Continue" at bounding box center [1360, 24] width 100 height 29
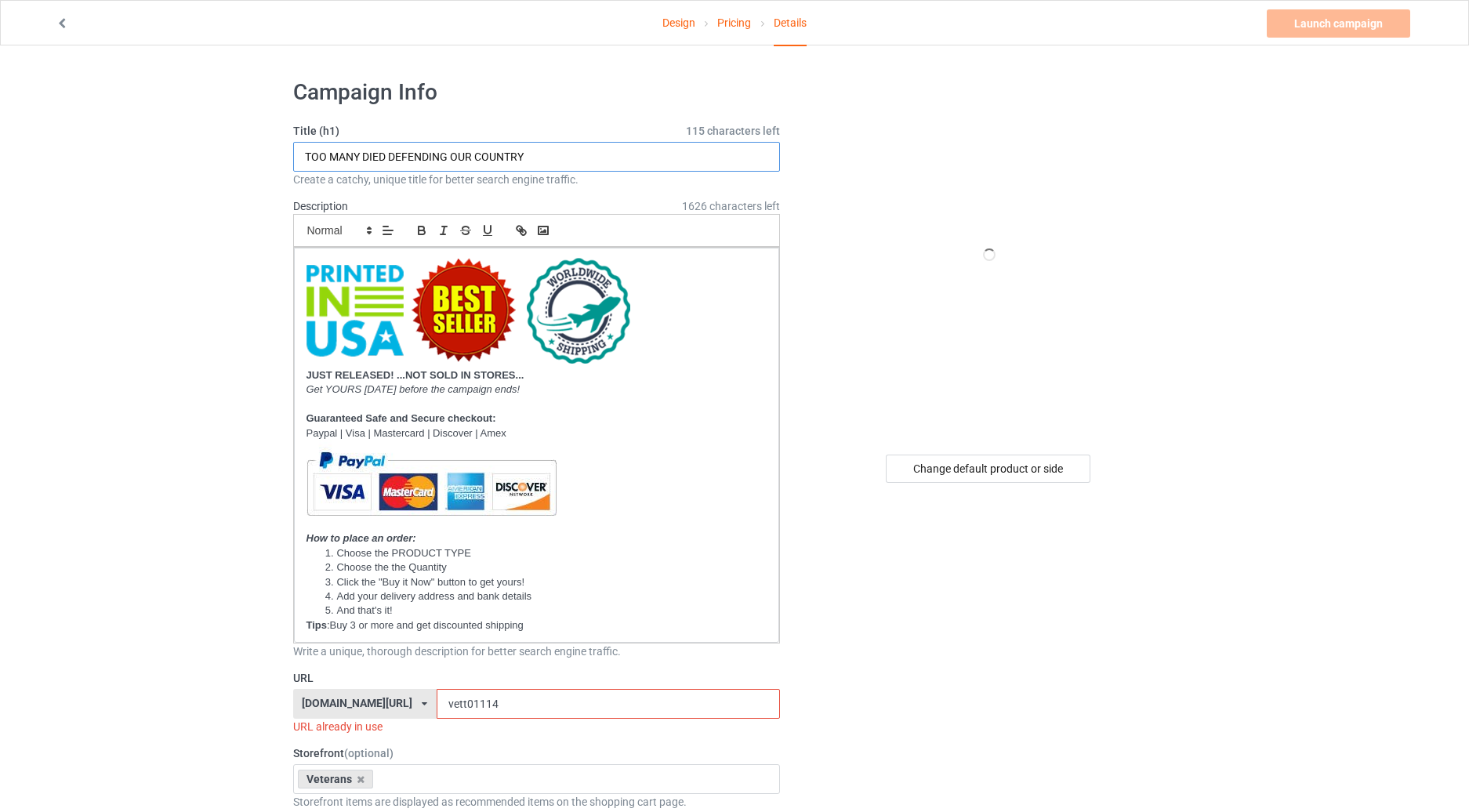
click at [500, 152] on input "TOO MANY DIED DEFENDING OUR COUNTRY" at bounding box center [537, 156] width 487 height 29
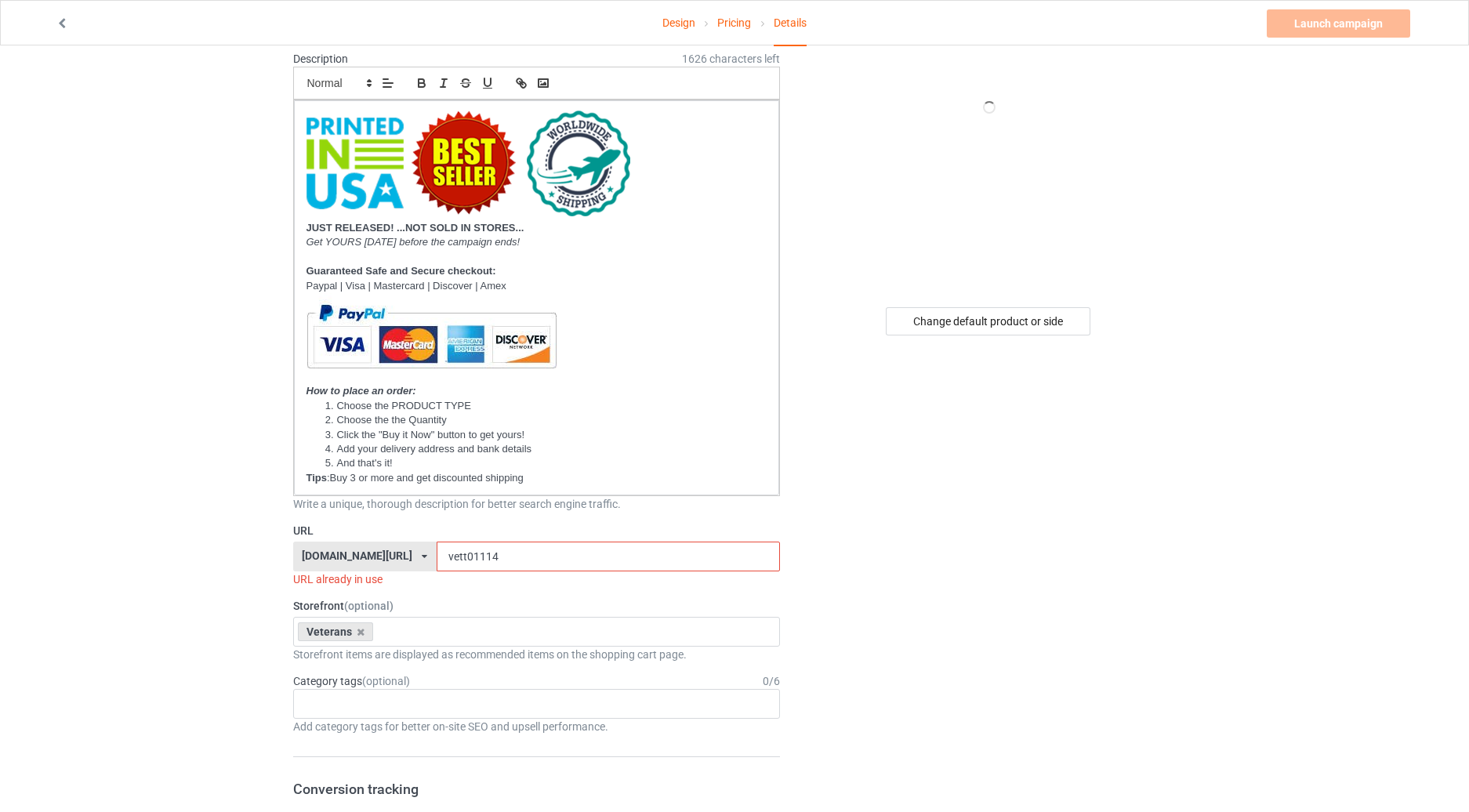
scroll to position [183, 0]
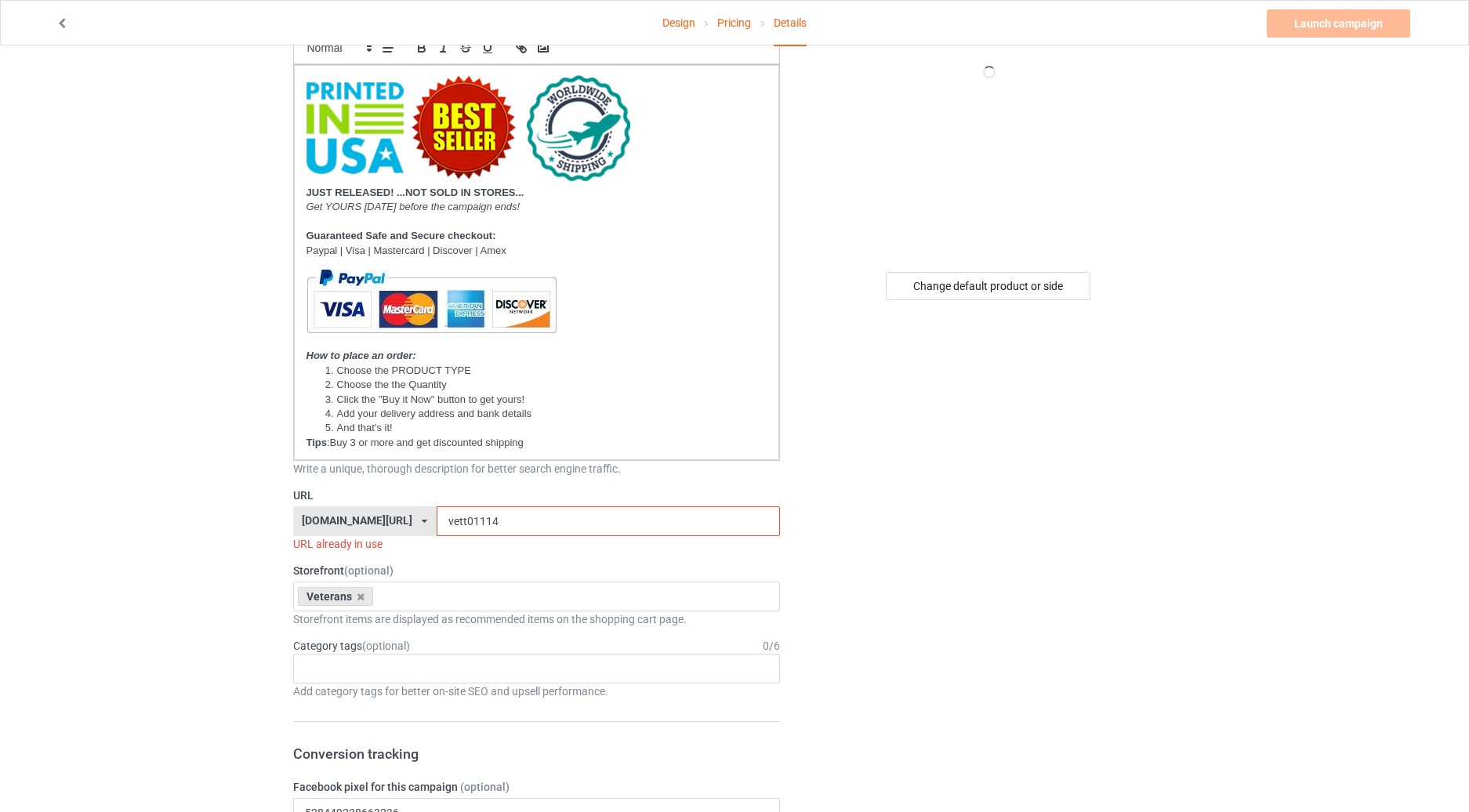
type input "TO MY SON"
drag, startPoint x: 464, startPoint y: 519, endPoint x: 410, endPoint y: 523, distance: 54.1
click at [436, 523] on input "vett01114" at bounding box center [608, 520] width 344 height 29
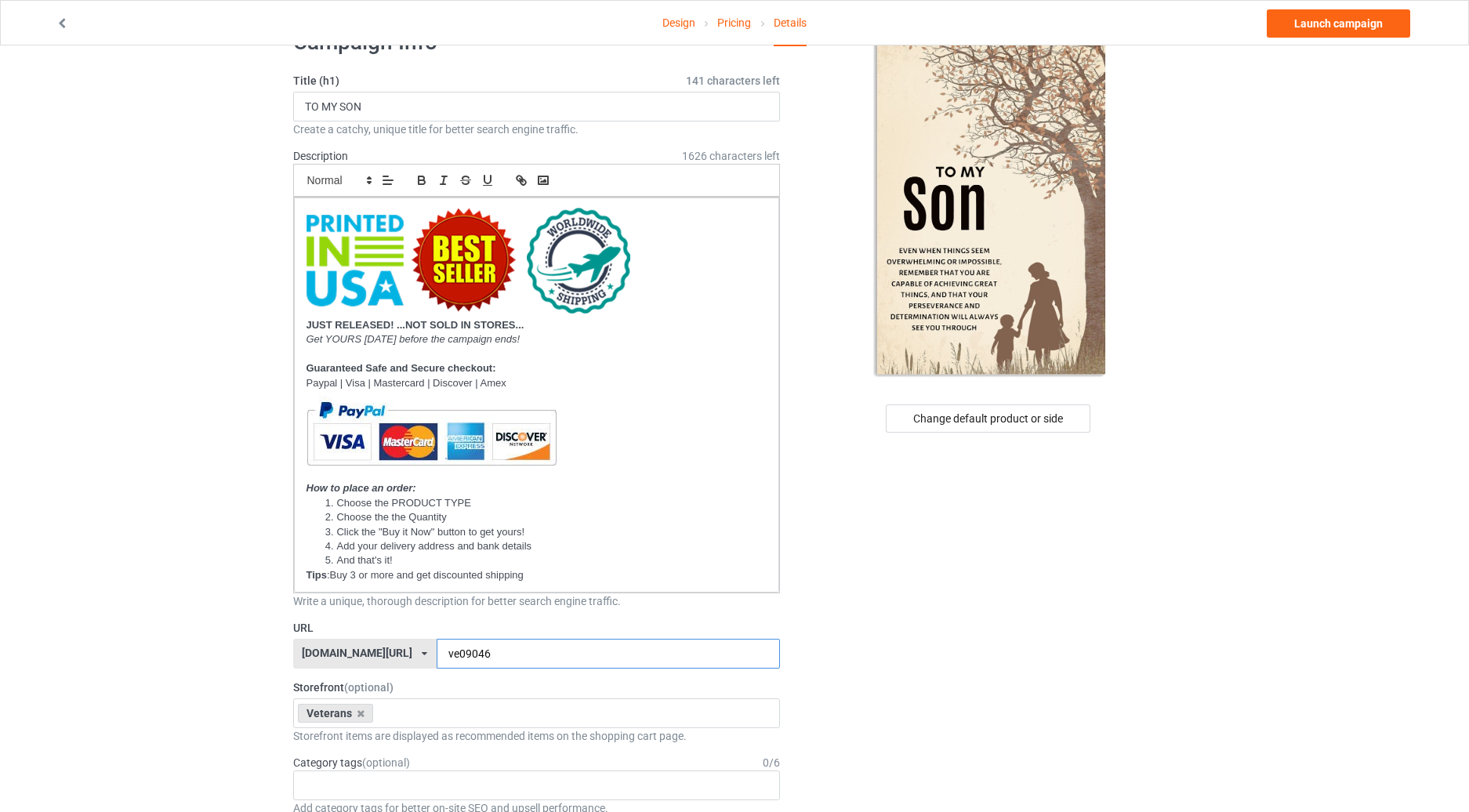
scroll to position [0, 0]
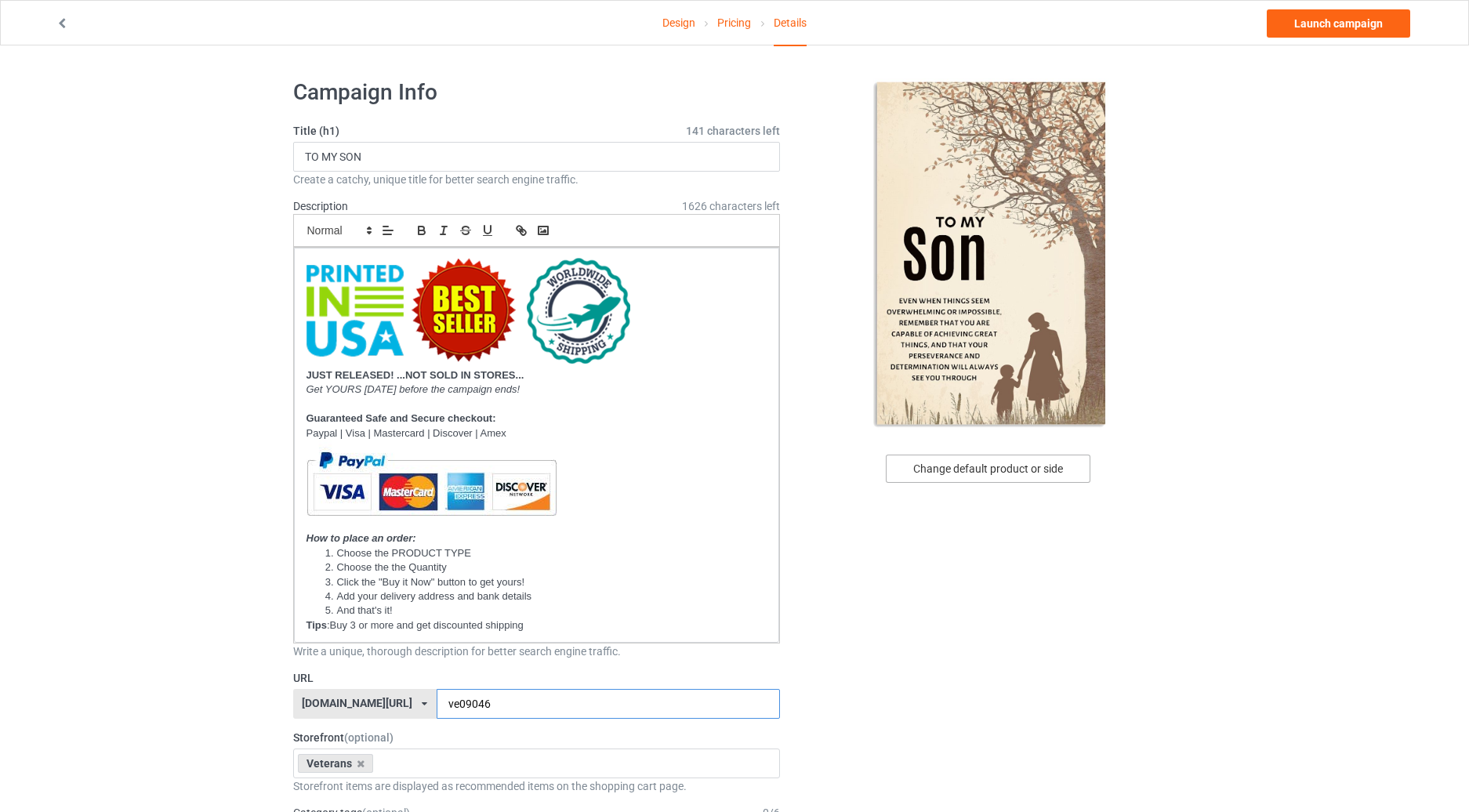
type input "ve09046"
click at [975, 473] on div "Change default product or side" at bounding box center [988, 468] width 204 height 29
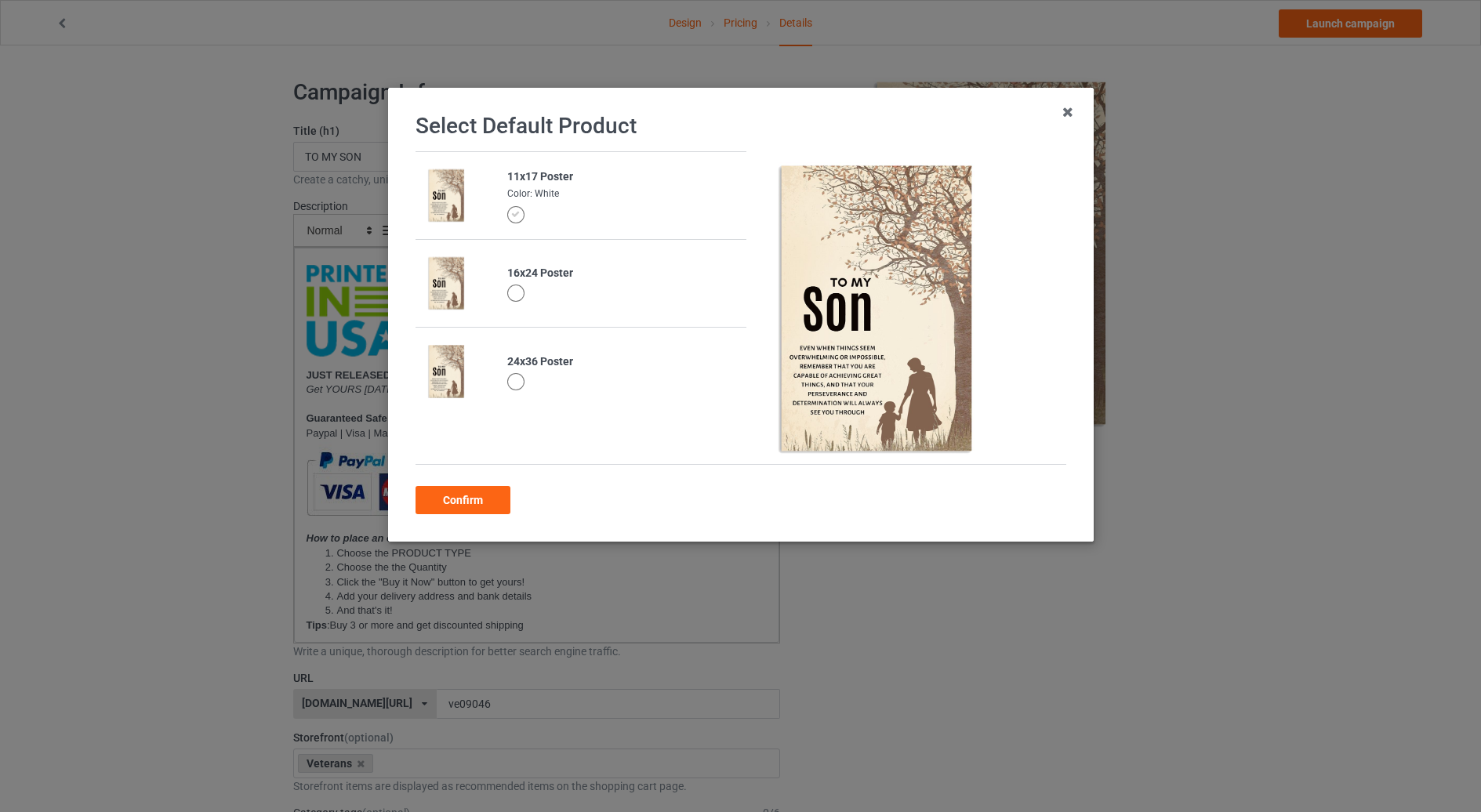
click at [510, 291] on div at bounding box center [514, 293] width 17 height 17
click at [452, 497] on div "Confirm" at bounding box center [463, 501] width 95 height 29
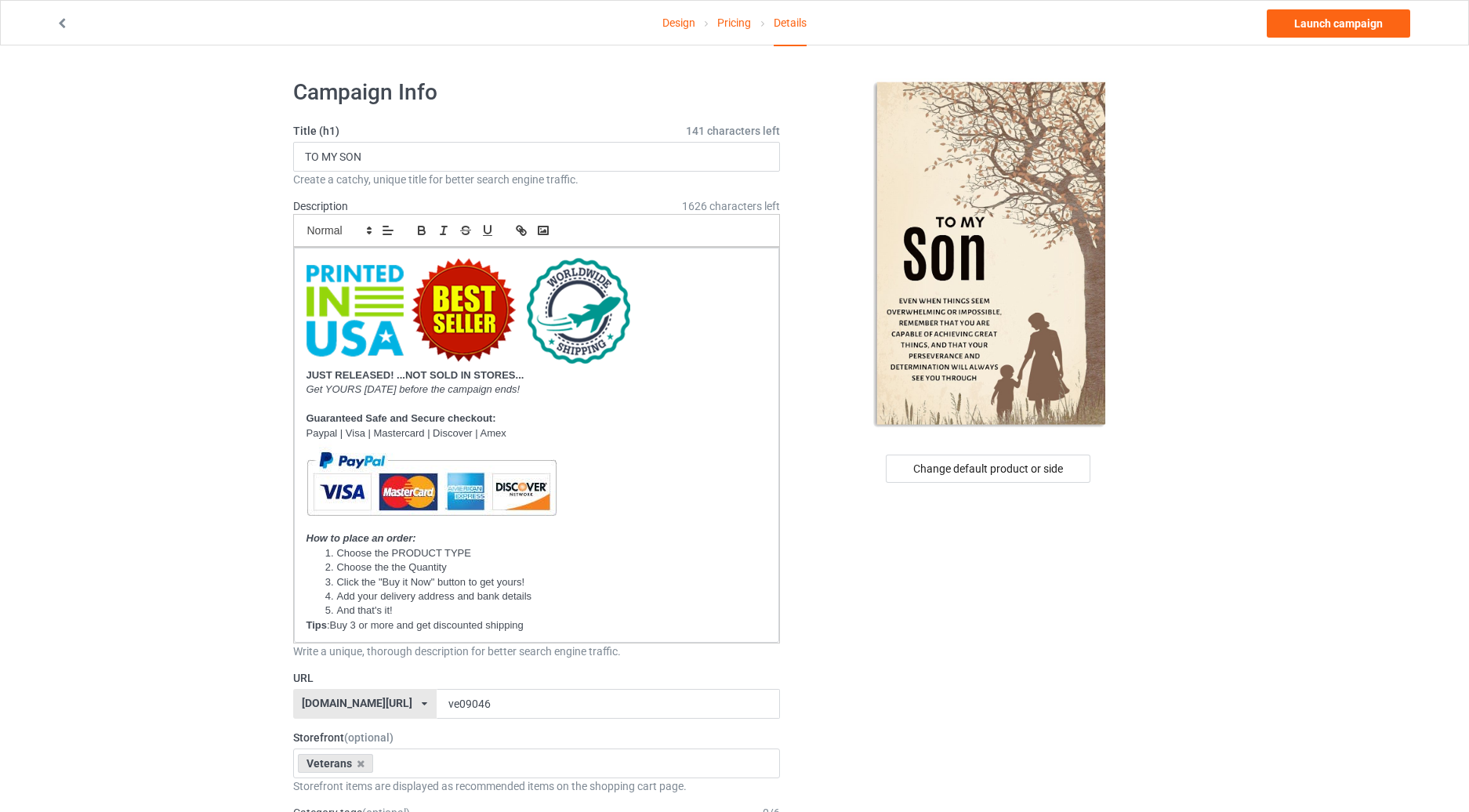
scroll to position [366, 0]
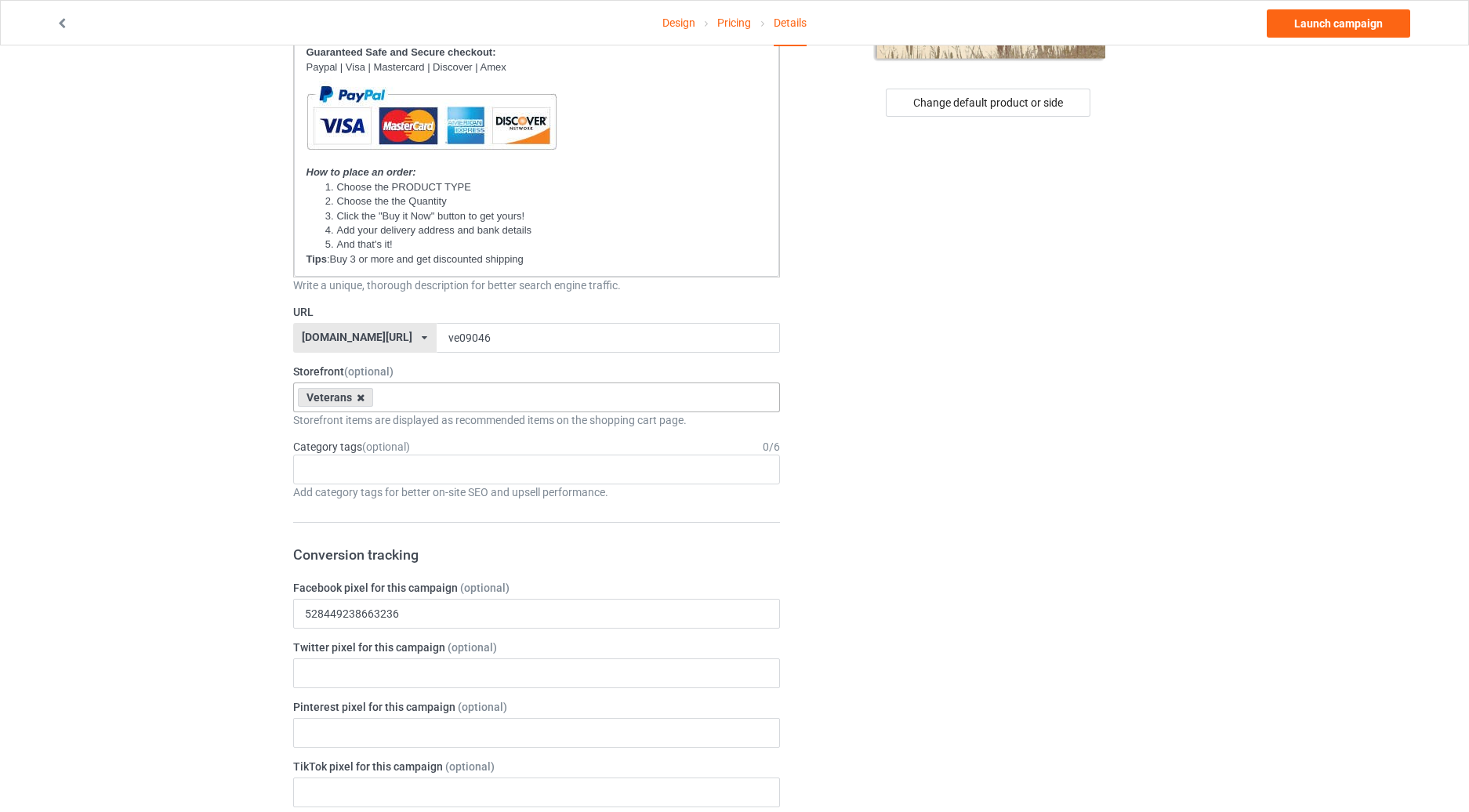
click at [361, 399] on icon at bounding box center [361, 397] width 8 height 10
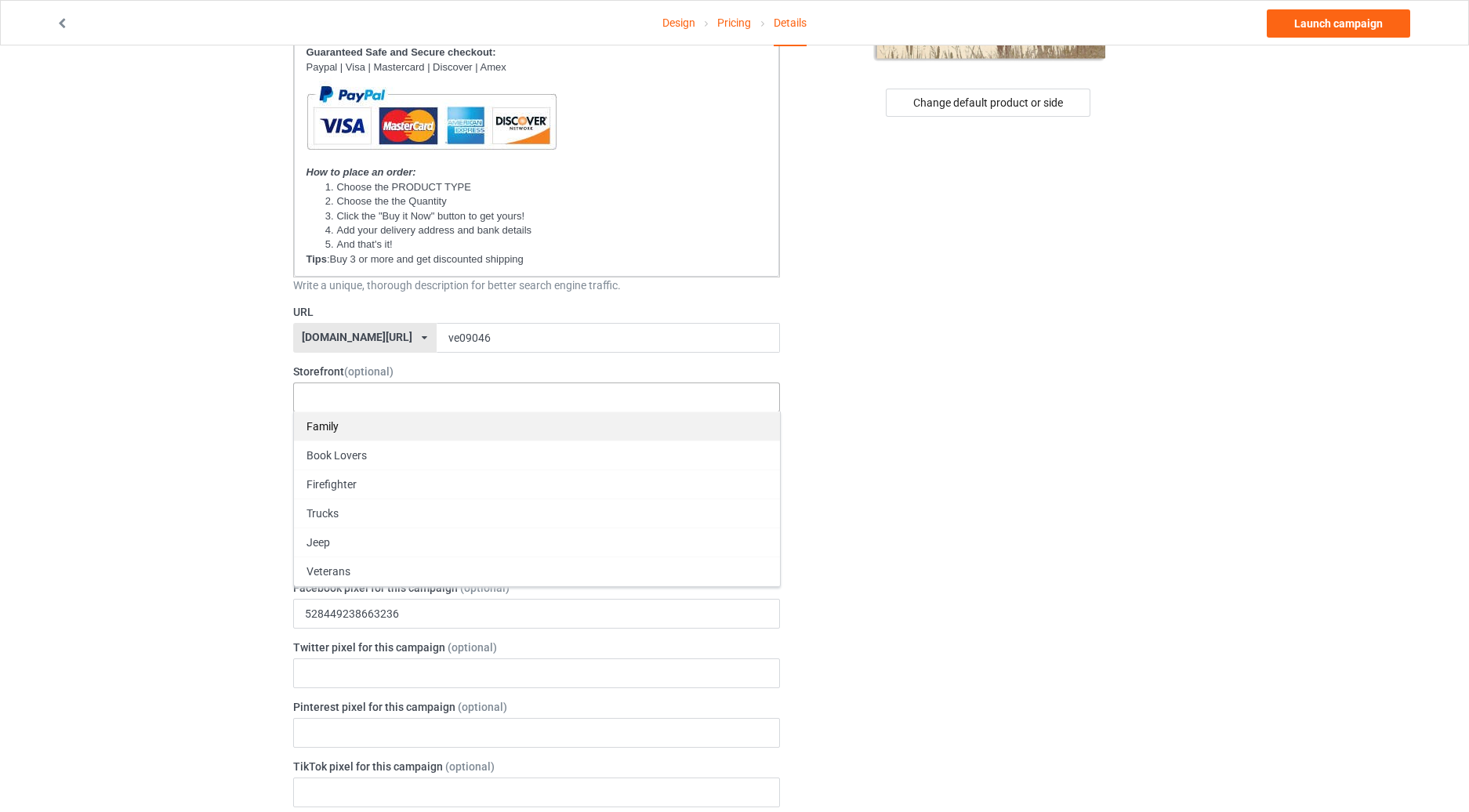
click at [352, 430] on div "Family" at bounding box center [536, 426] width 486 height 29
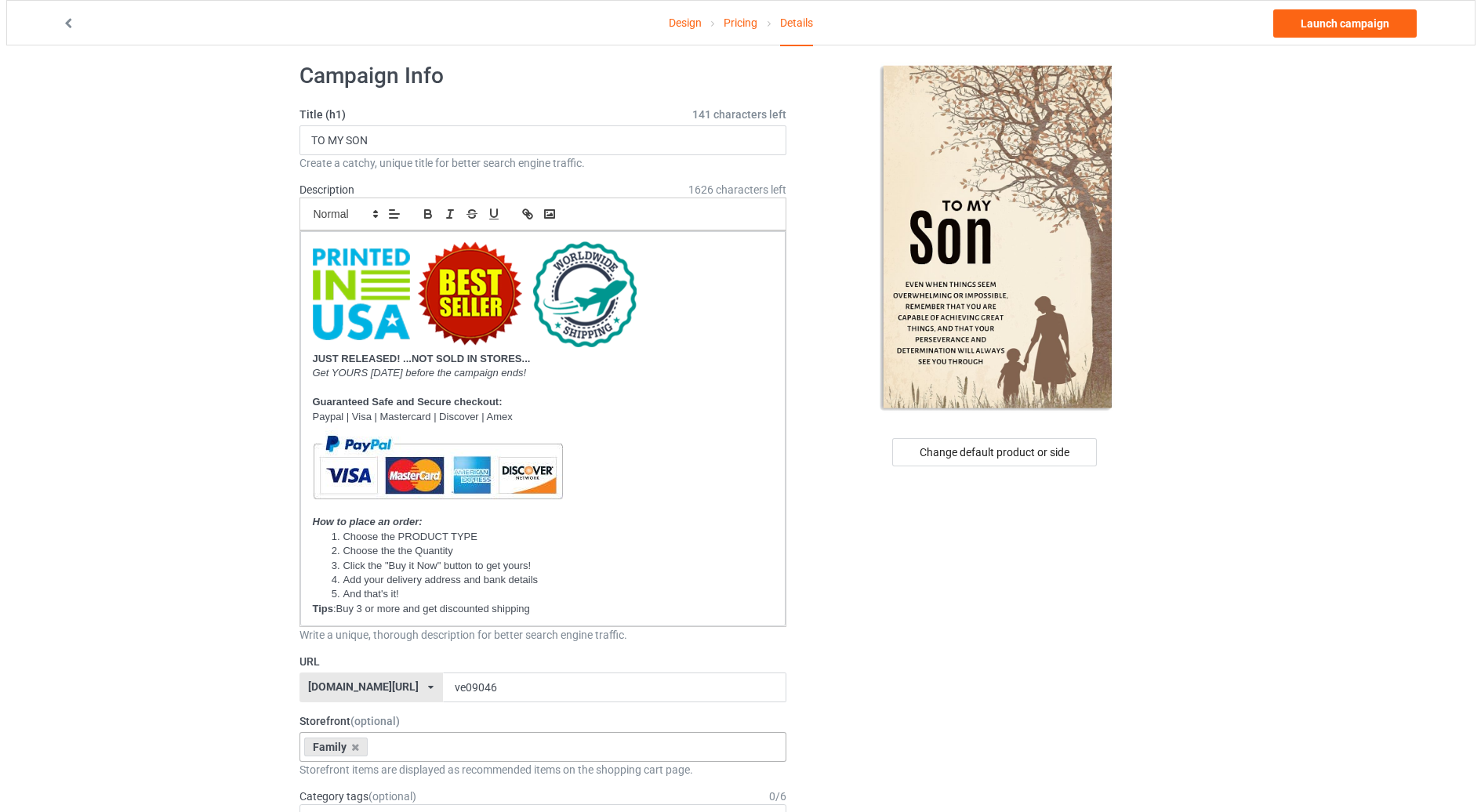
scroll to position [0, 0]
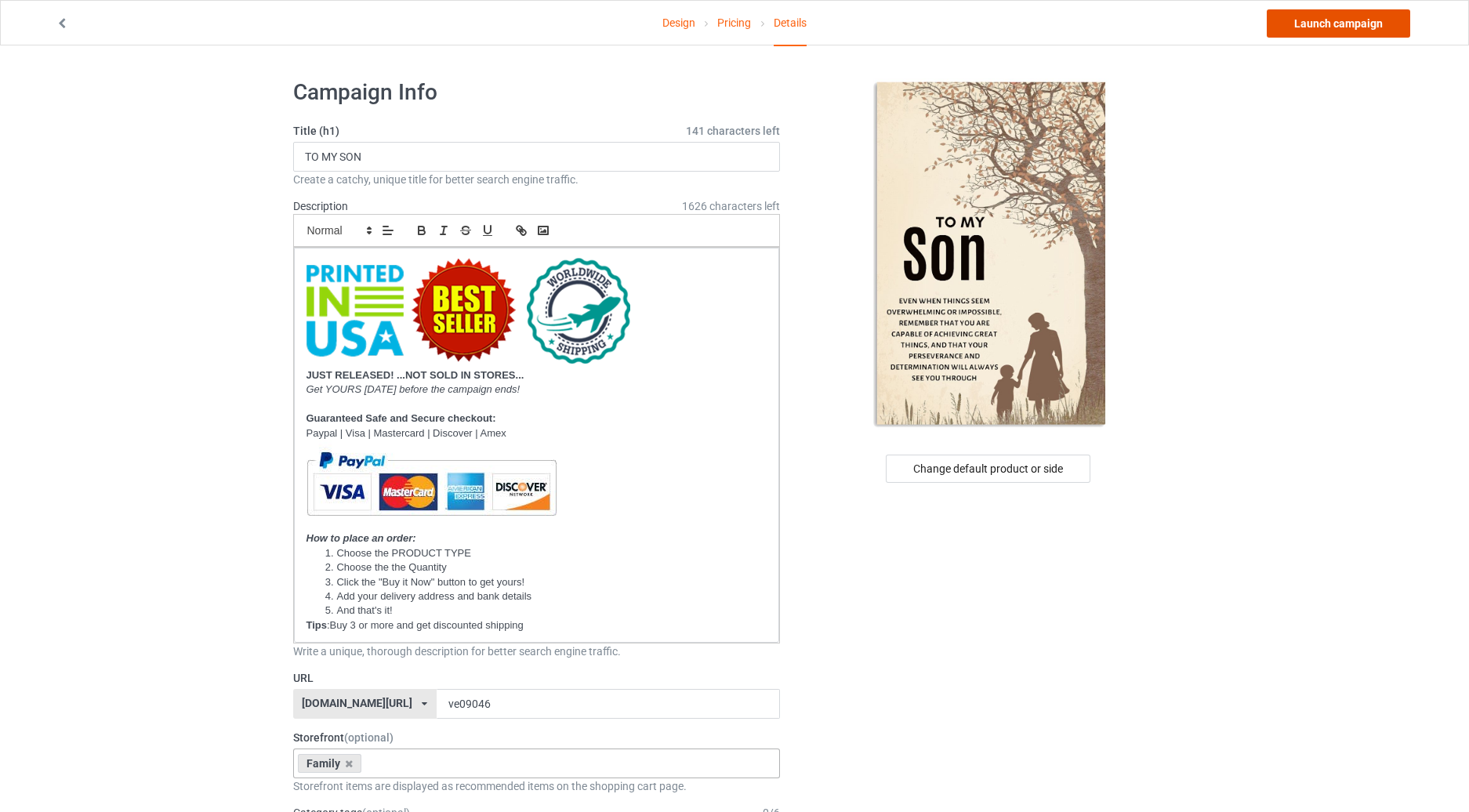
click at [1328, 22] on link "Launch campaign" at bounding box center [1339, 24] width 144 height 29
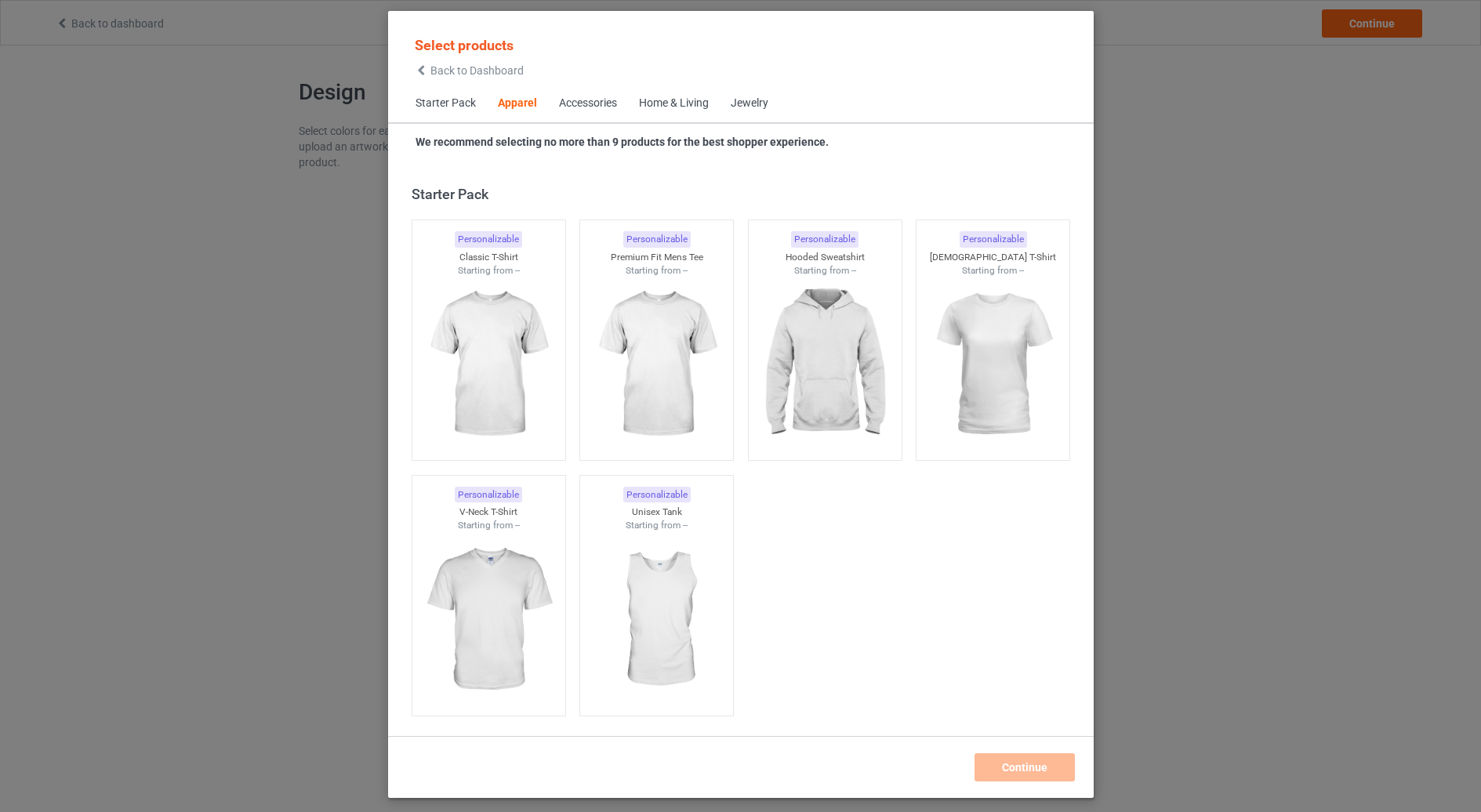
scroll to position [584, 0]
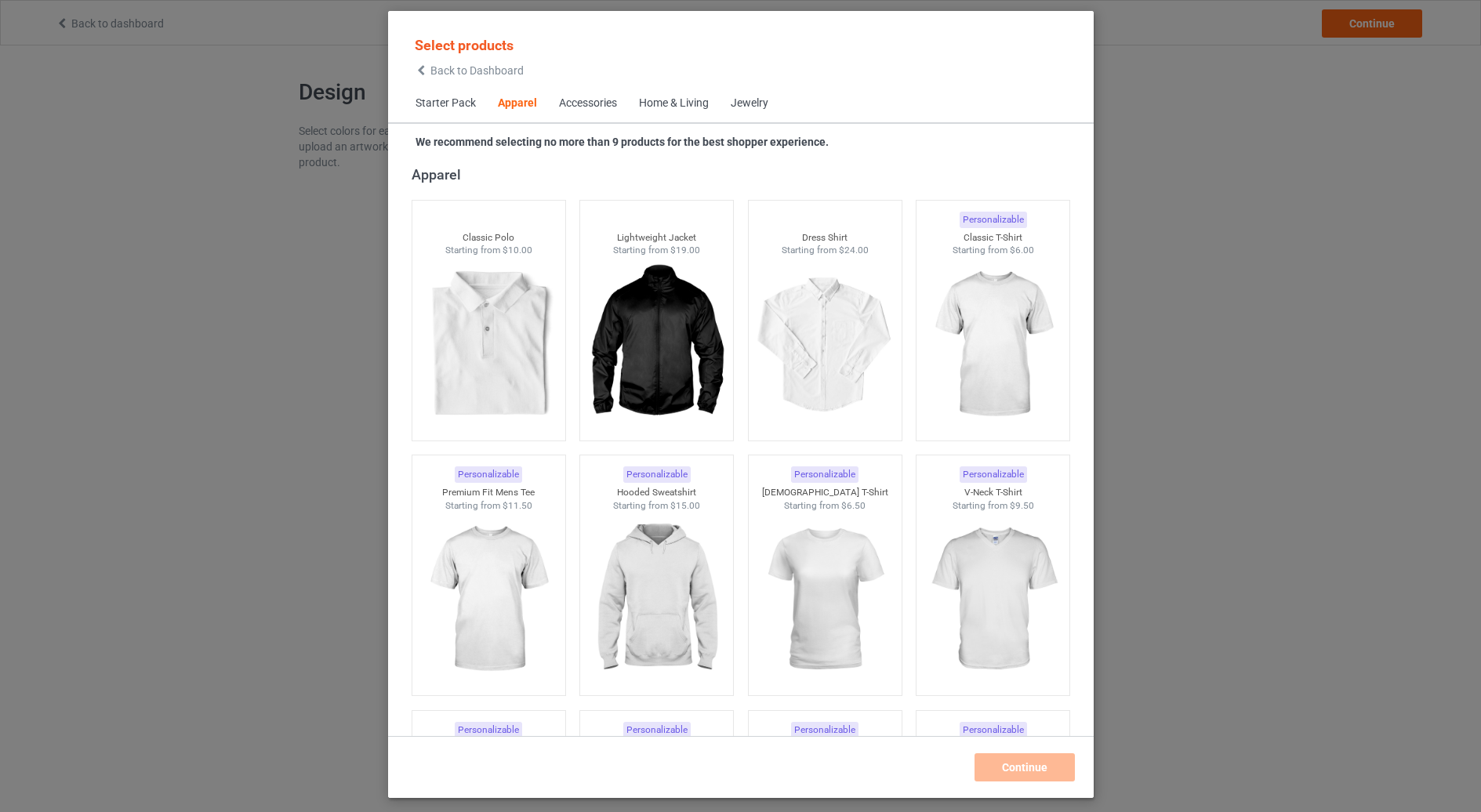
click at [648, 110] on div "Home & Living" at bounding box center [674, 104] width 70 height 16
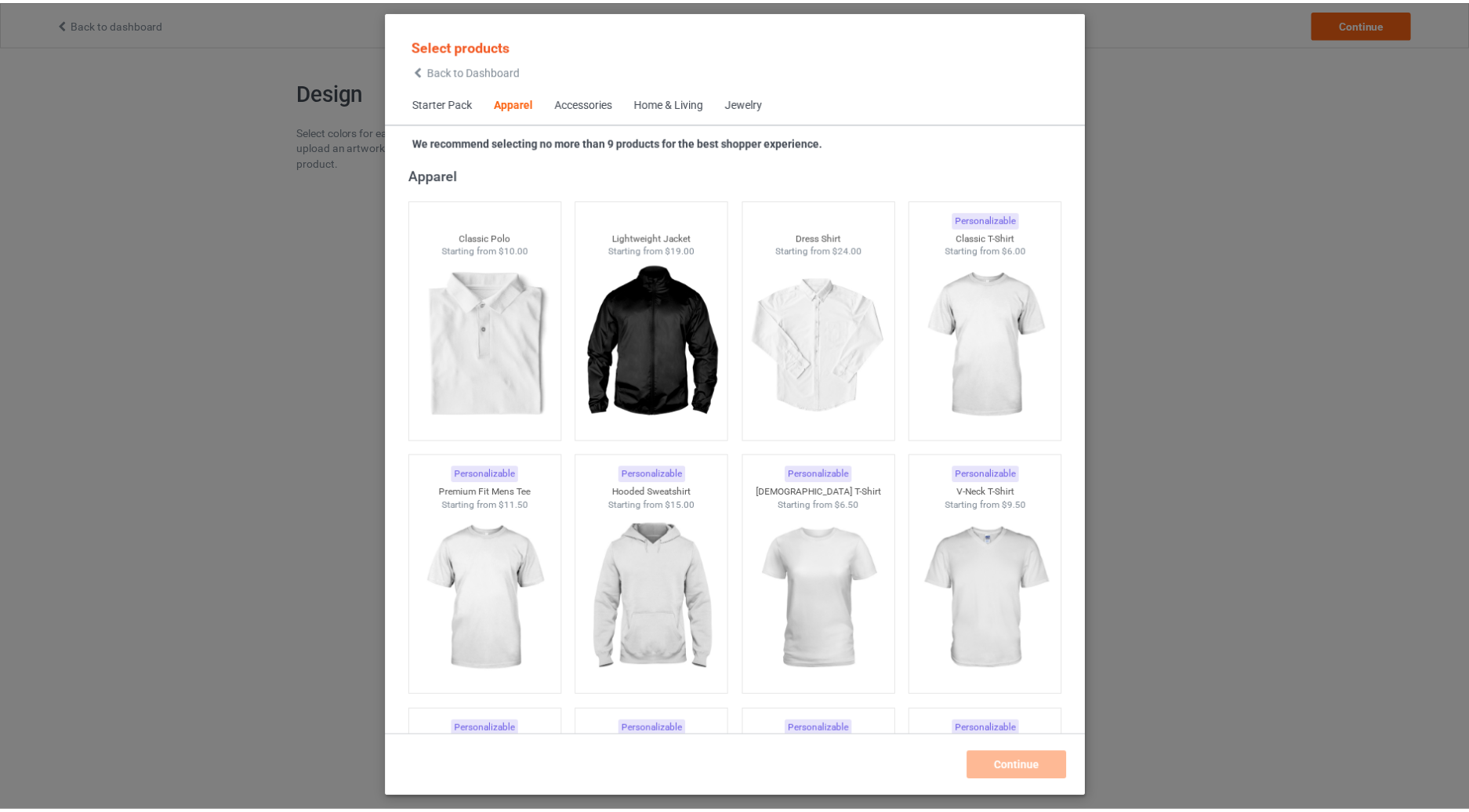
scroll to position [7069, 0]
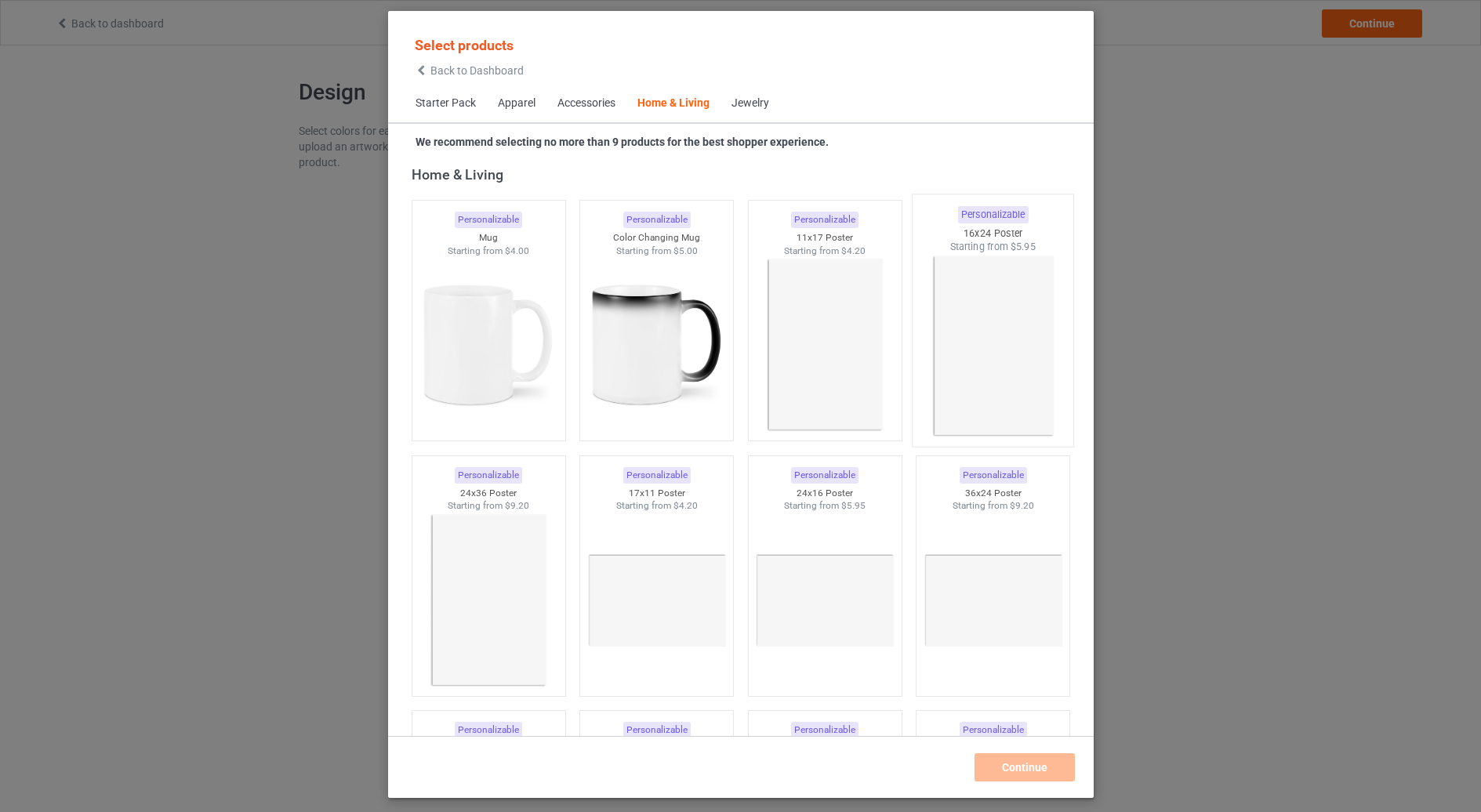
click at [982, 326] on img at bounding box center [993, 346] width 147 height 184
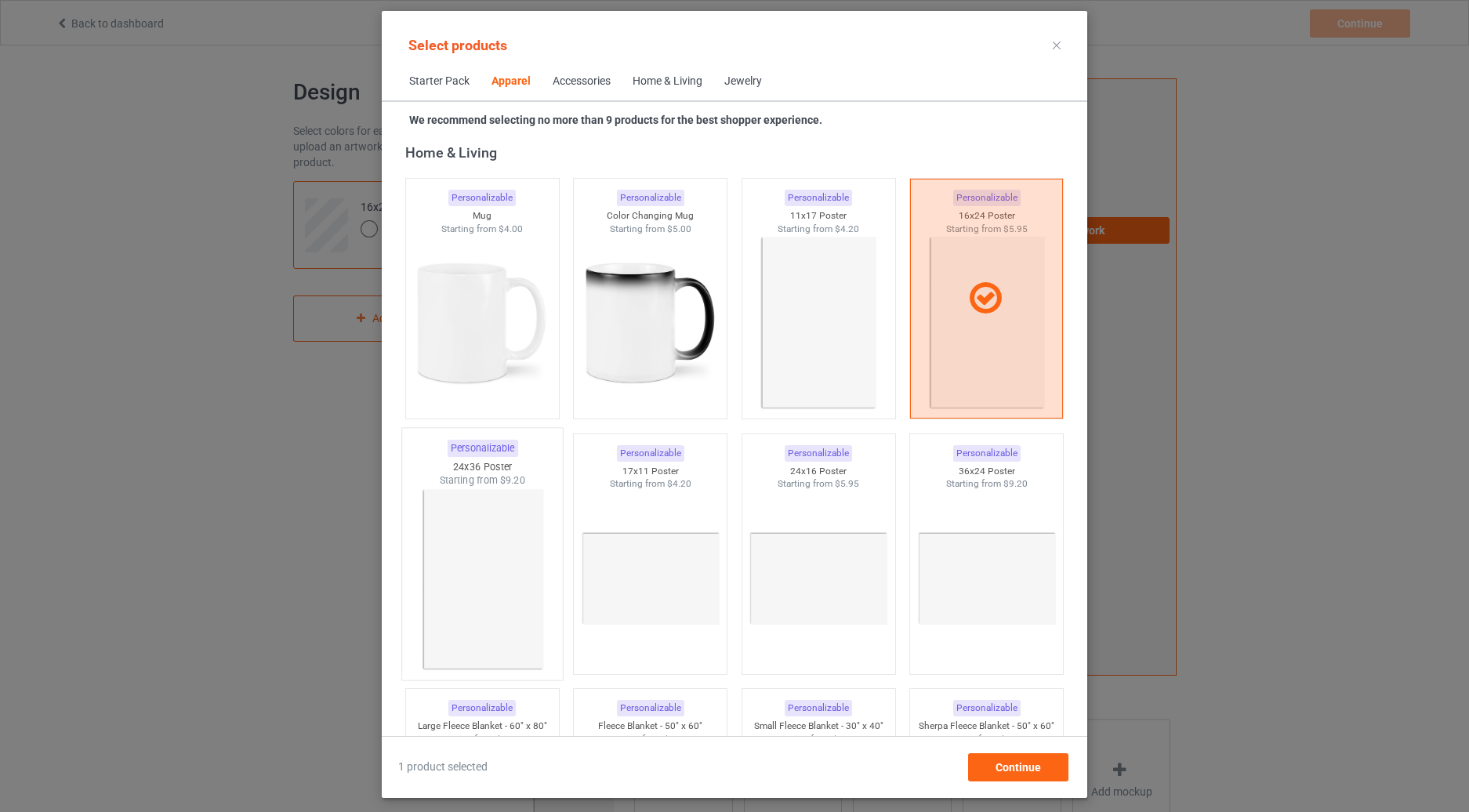
click at [484, 523] on img at bounding box center [482, 579] width 147 height 184
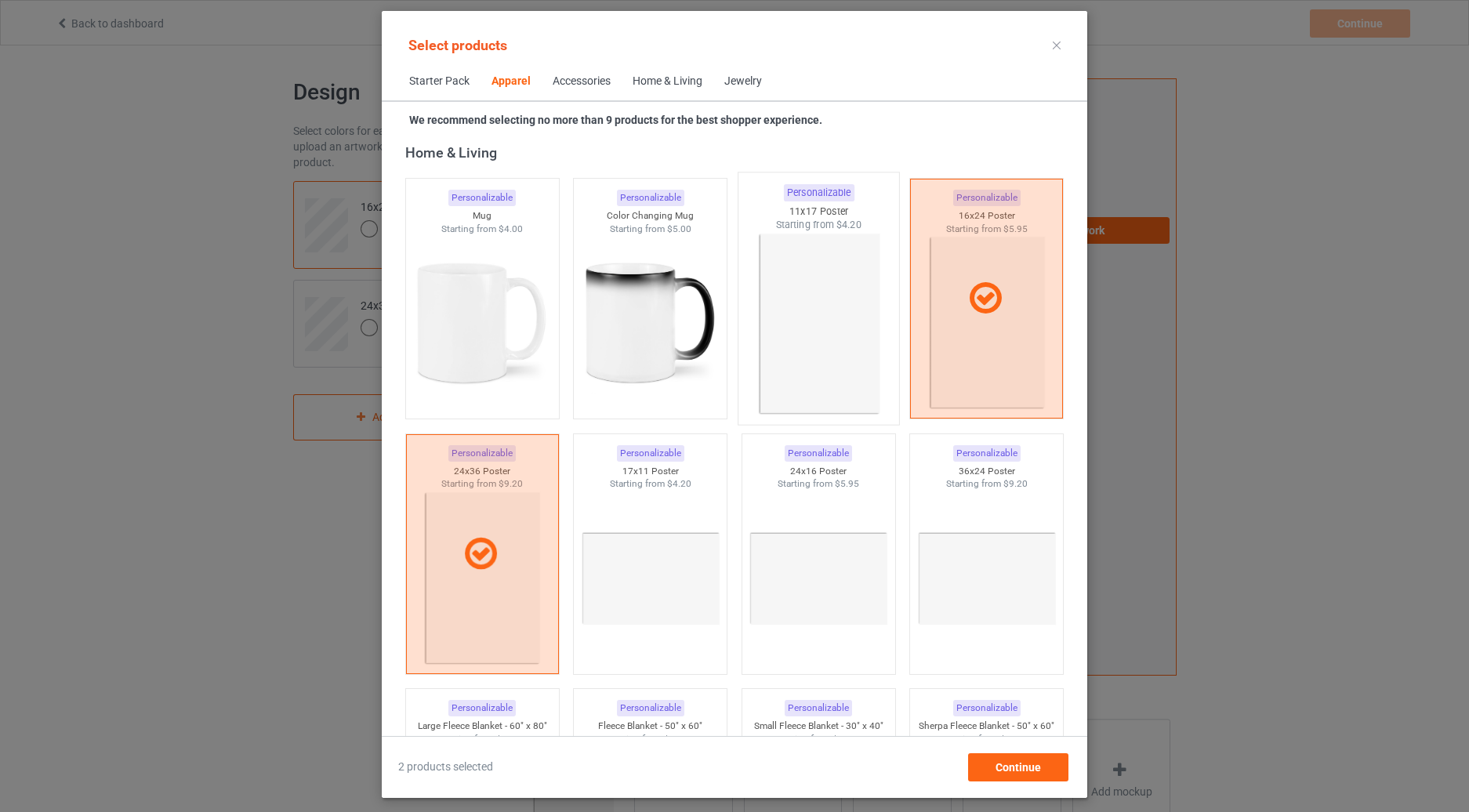
click at [842, 303] on img at bounding box center [817, 324] width 147 height 184
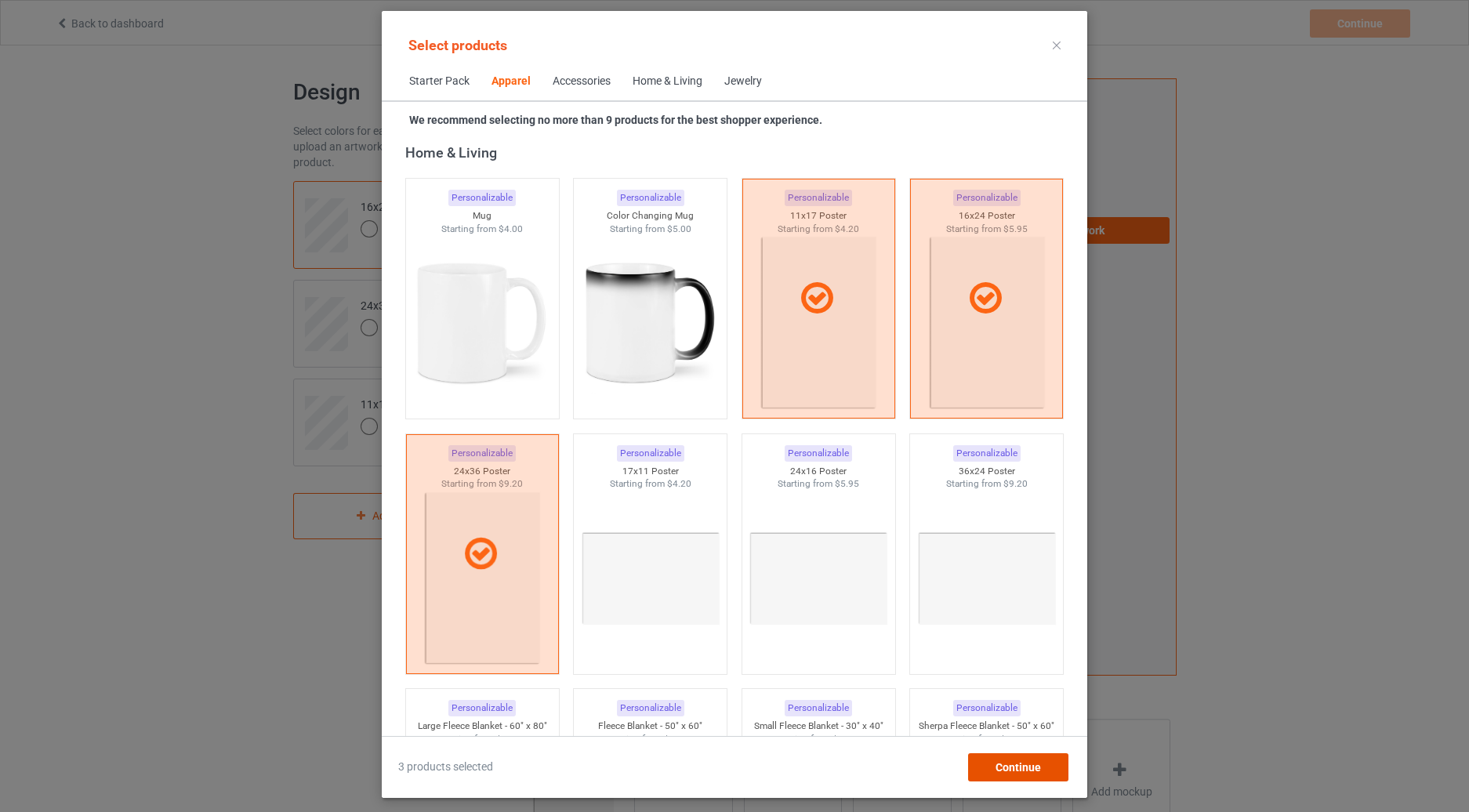
click at [996, 762] on span "Continue" at bounding box center [1018, 767] width 46 height 12
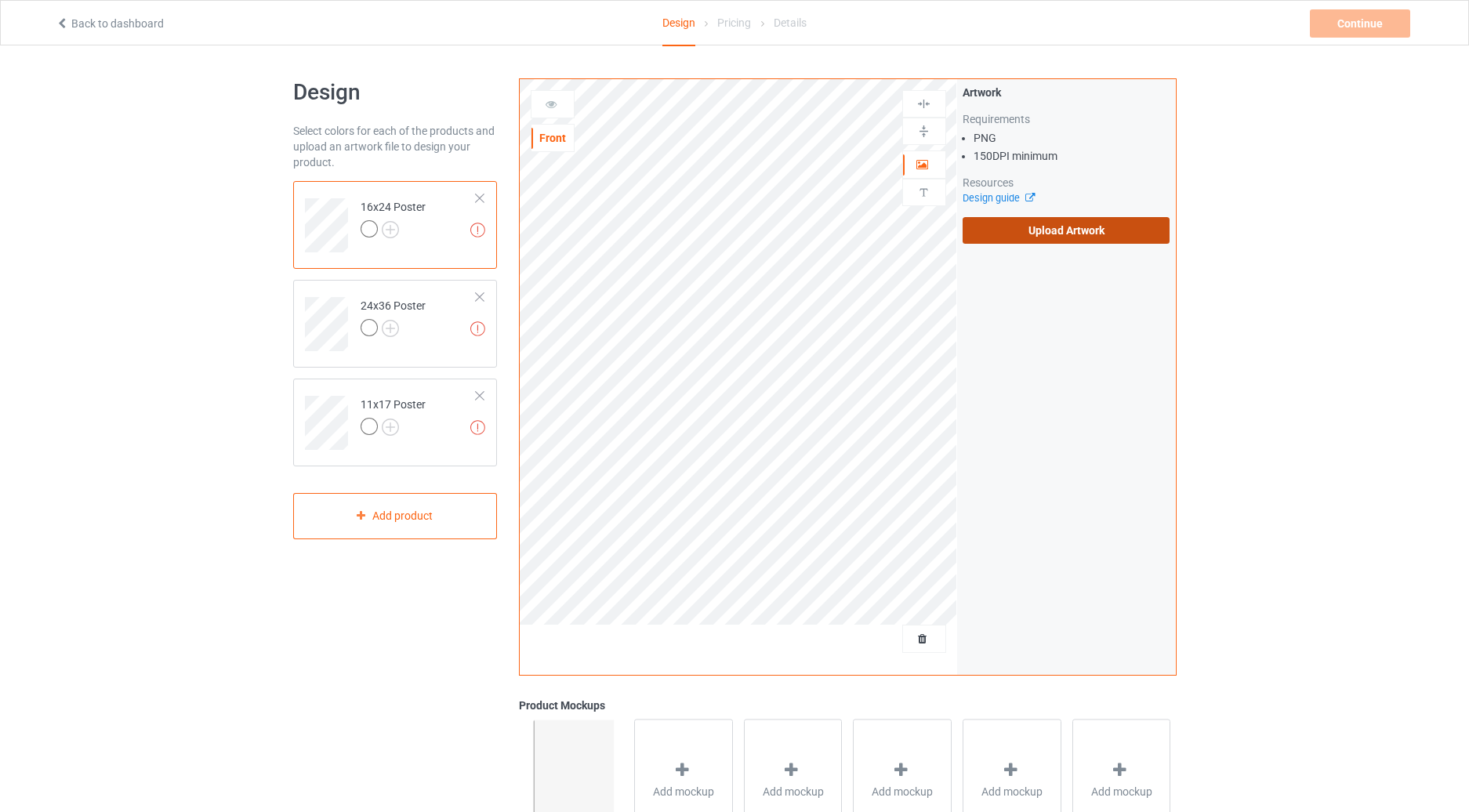
click at [1067, 233] on label "Upload Artwork" at bounding box center [1066, 230] width 208 height 27
click at [0, 0] on input "Upload Artwork" at bounding box center [0, 0] width 0 height 0
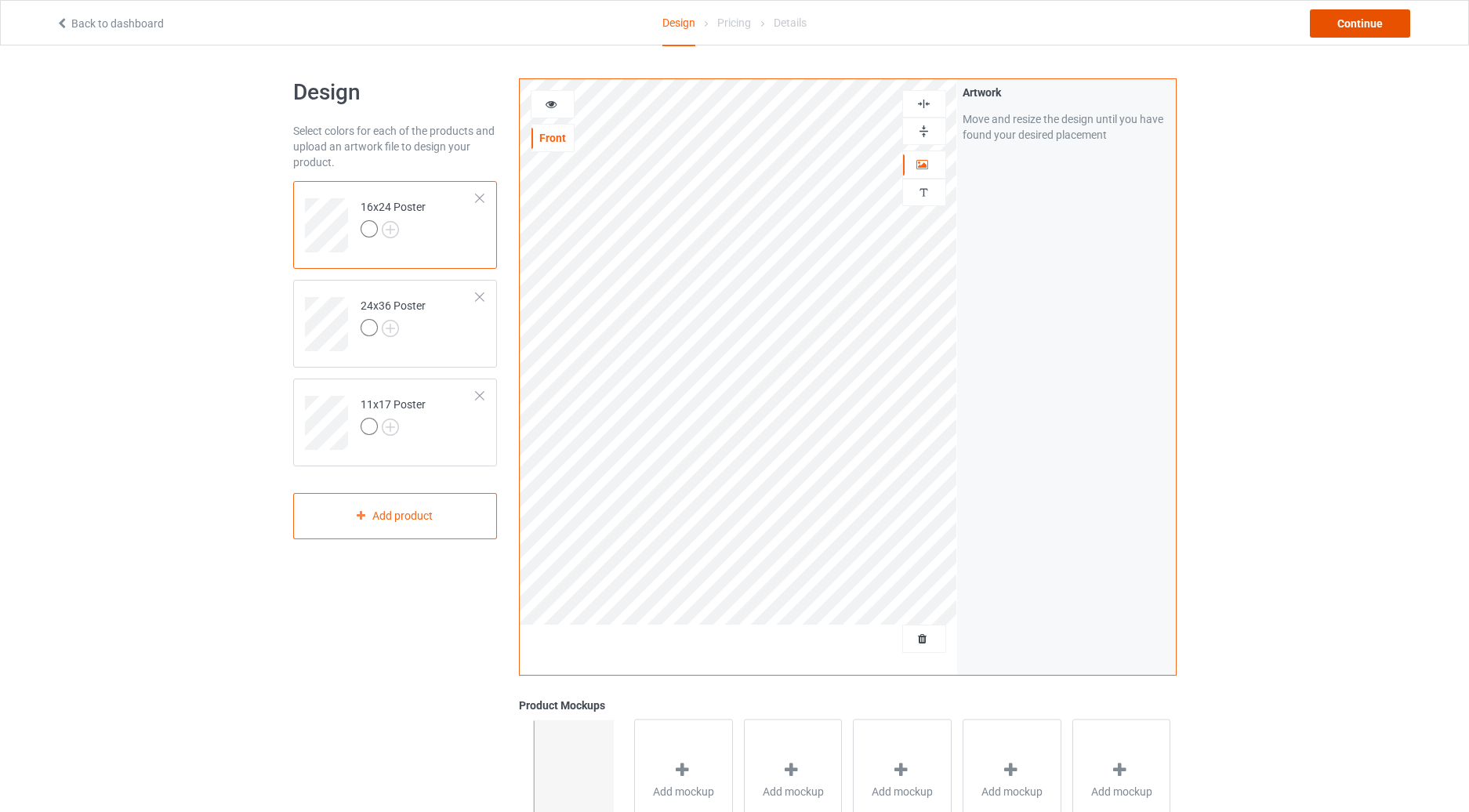
click at [1345, 29] on div "Continue" at bounding box center [1360, 24] width 100 height 29
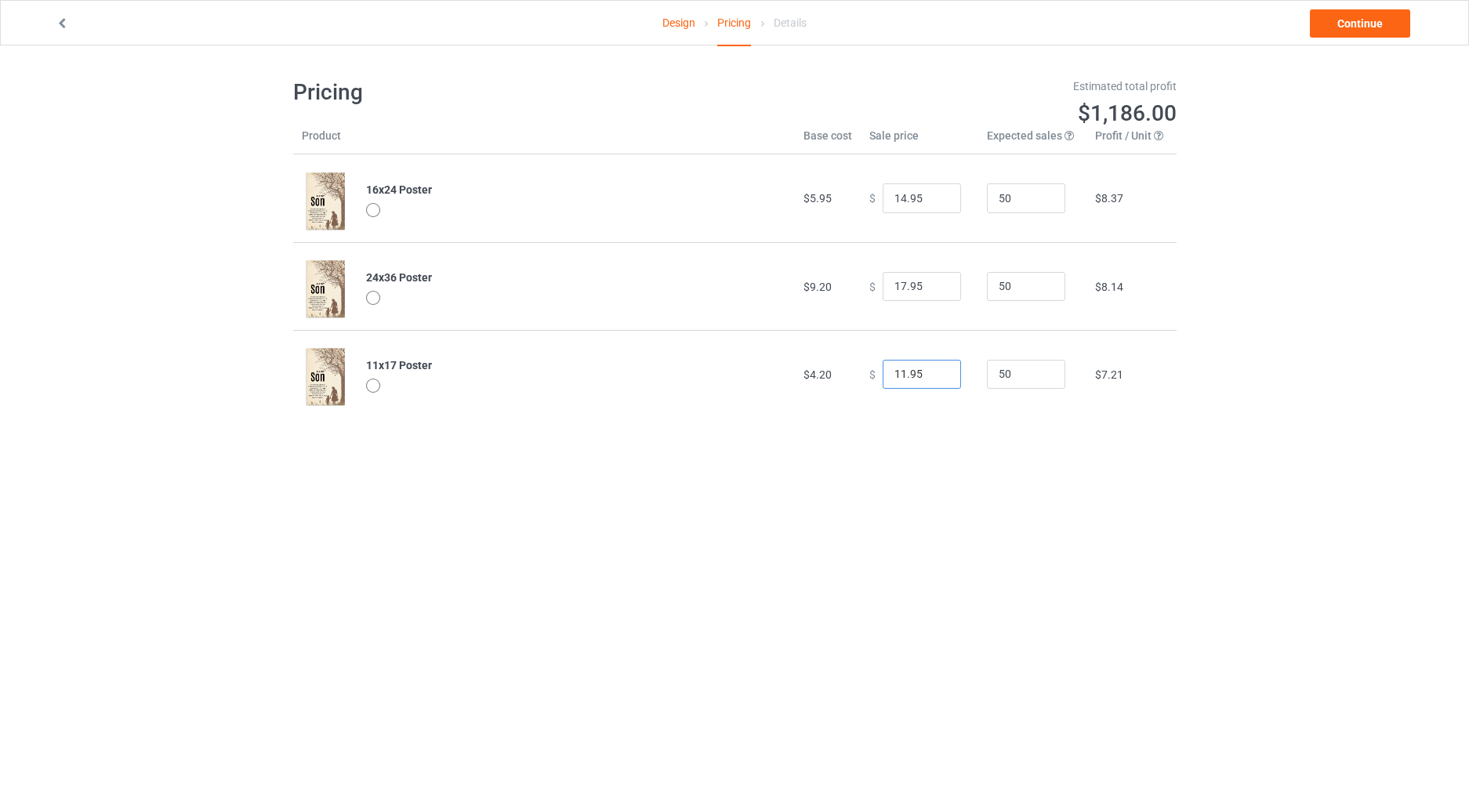
drag, startPoint x: 899, startPoint y: 376, endPoint x: 873, endPoint y: 378, distance: 26.1
click at [873, 378] on div "$ 11.95" at bounding box center [919, 374] width 100 height 29
type input "24.95"
drag, startPoint x: 897, startPoint y: 289, endPoint x: 865, endPoint y: 291, distance: 32.1
click at [869, 291] on div "$ 17.95" at bounding box center [919, 286] width 100 height 29
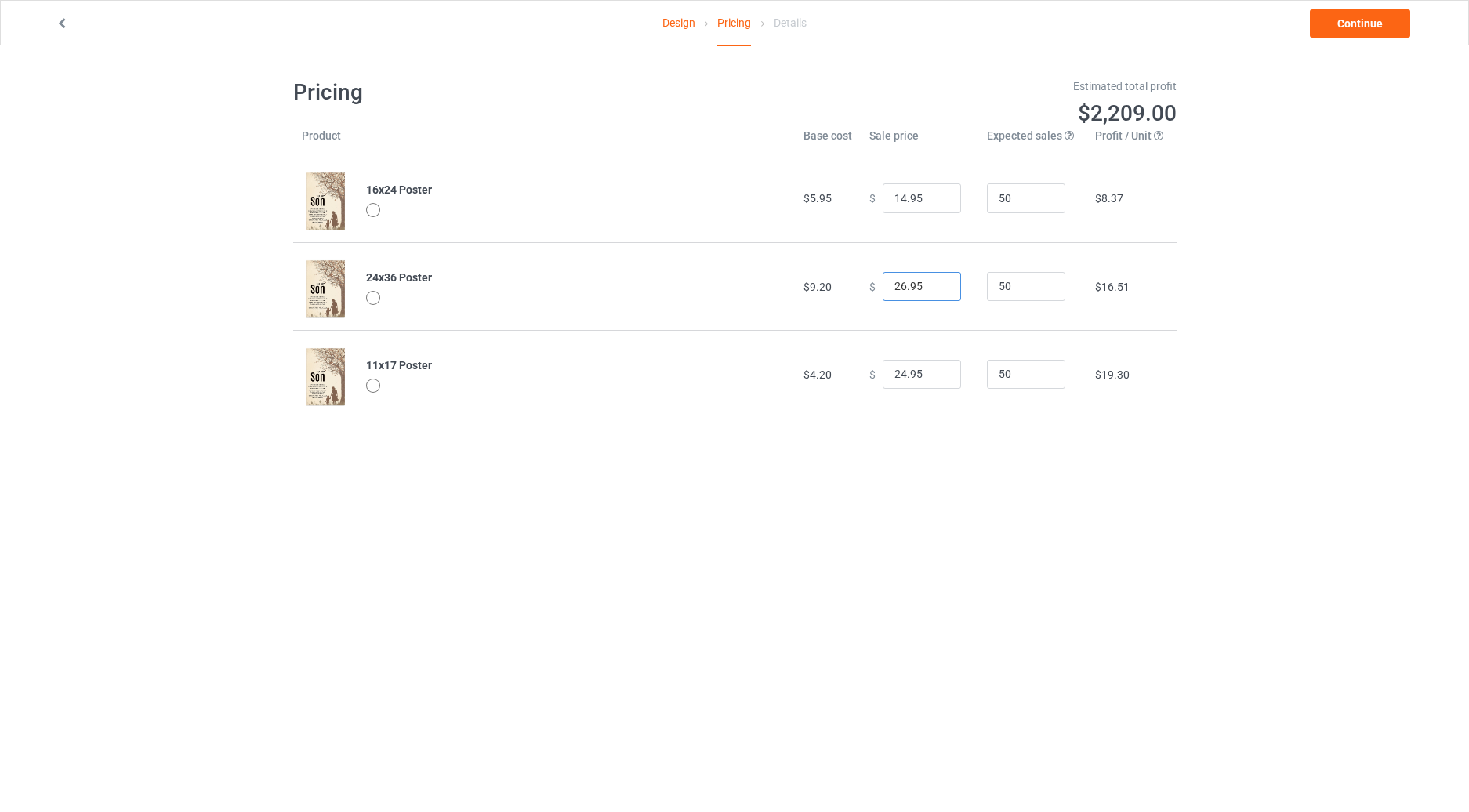
click at [891, 288] on input "26.95" at bounding box center [922, 286] width 79 height 29
click at [892, 287] on input "28.95" at bounding box center [922, 286] width 79 height 29
type input "29.95"
drag, startPoint x: 899, startPoint y: 199, endPoint x: 875, endPoint y: 202, distance: 24.2
click at [883, 202] on input "14.95" at bounding box center [922, 198] width 79 height 29
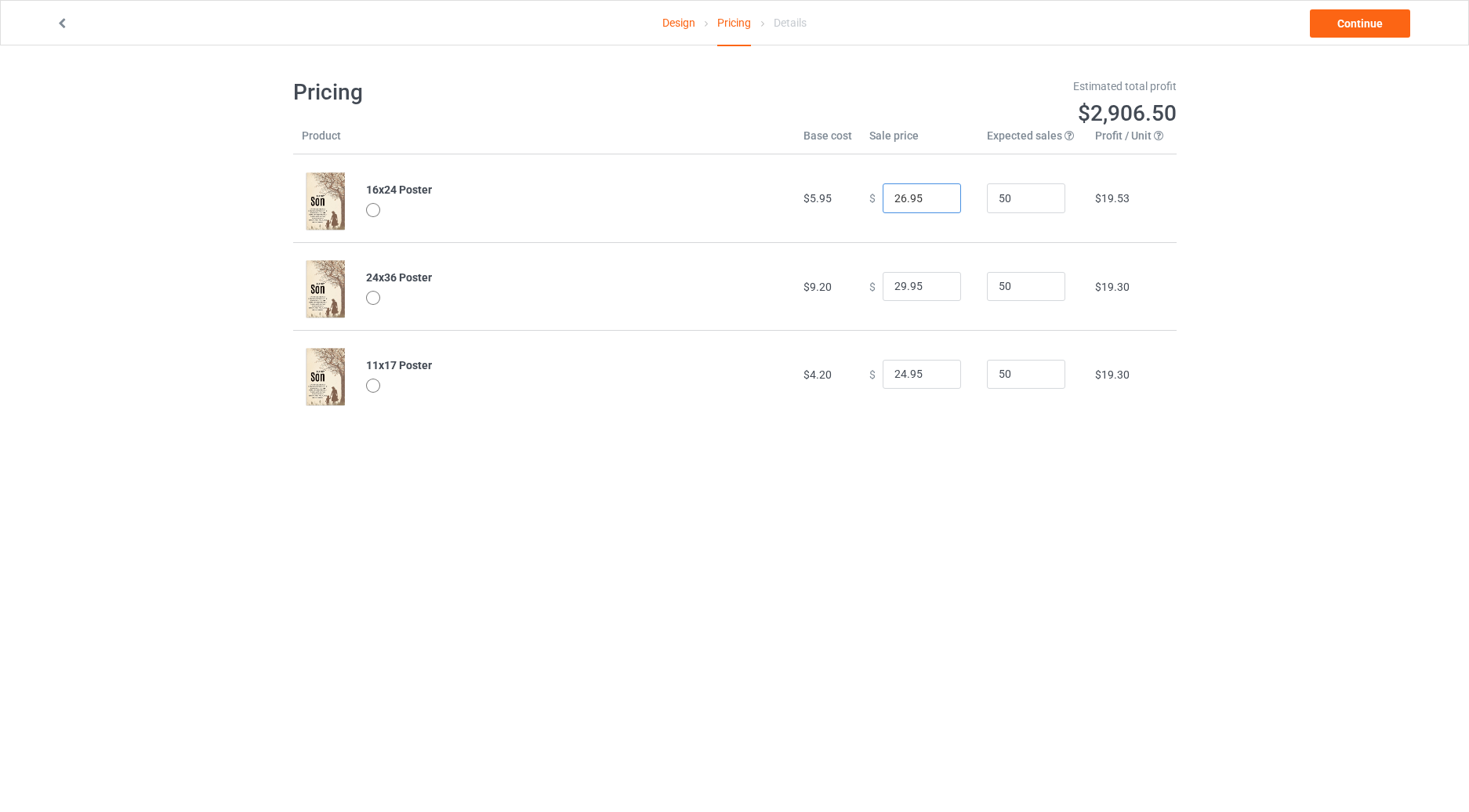
type input "26.95"
click at [1306, 228] on div "Design Pricing Details Continue Pricing Estimated total profit $2,906.50 Produc…" at bounding box center [734, 248] width 1469 height 405
click at [1375, 24] on link "Continue" at bounding box center [1360, 24] width 100 height 29
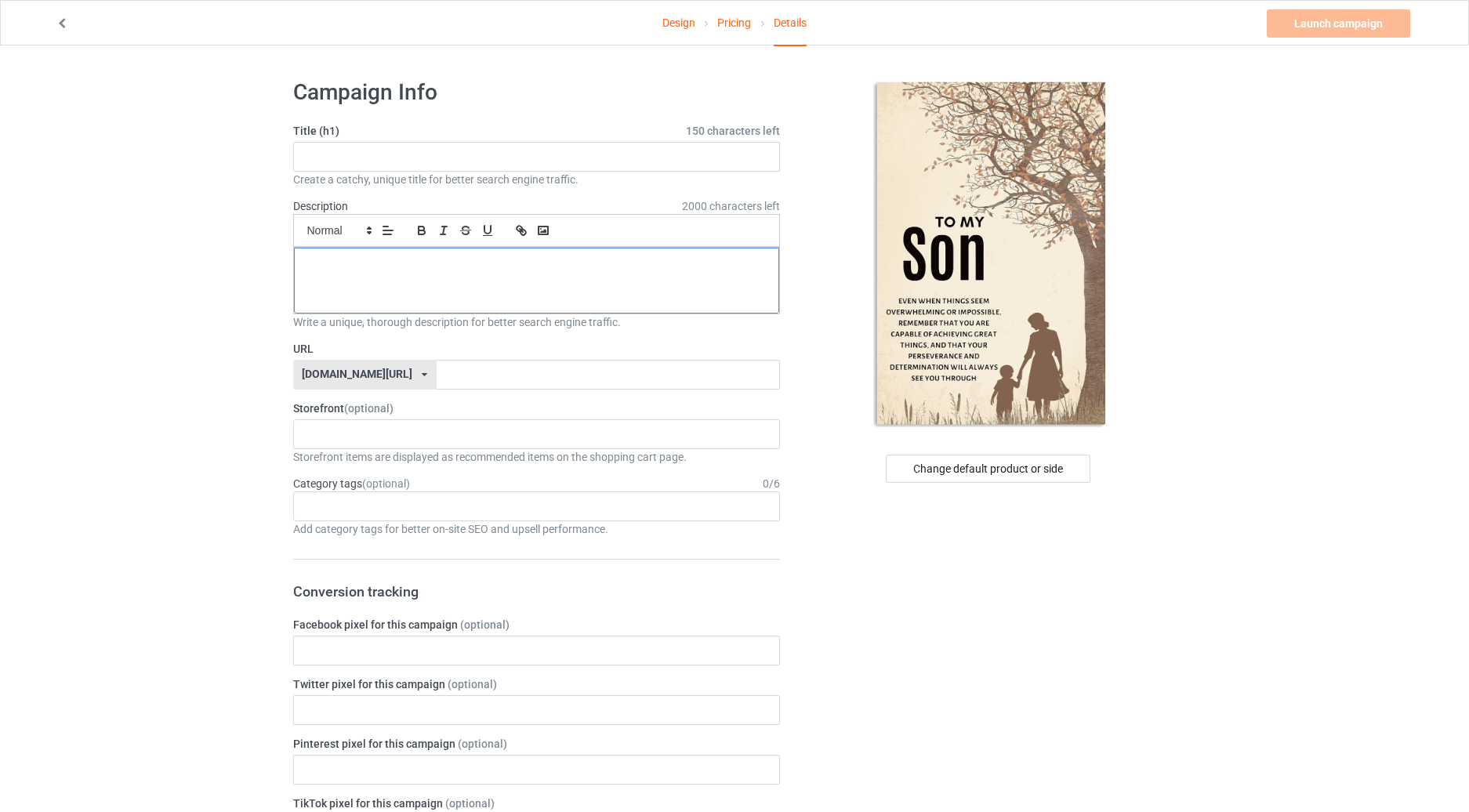
click at [544, 269] on p at bounding box center [536, 265] width 461 height 15
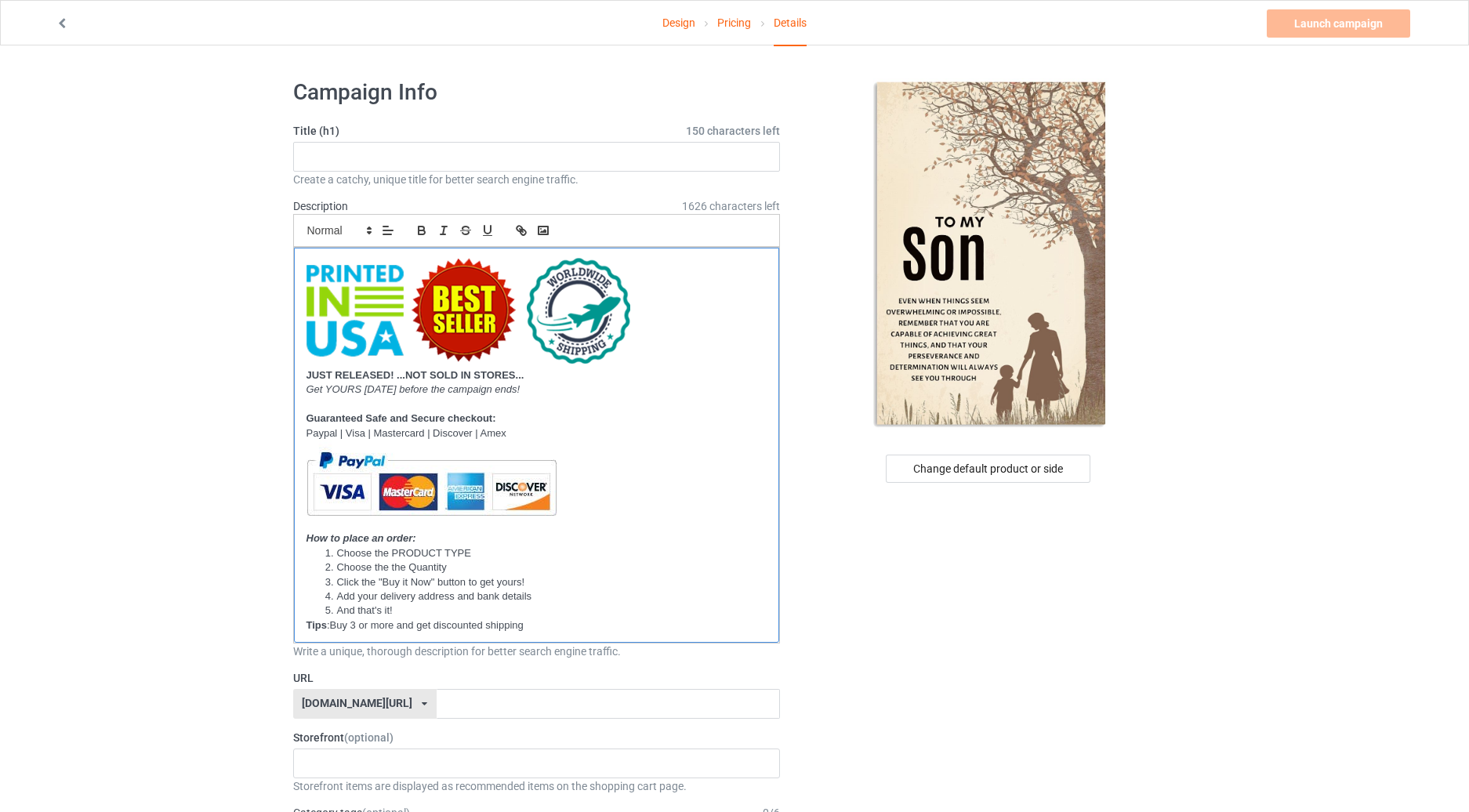
scroll to position [732, 0]
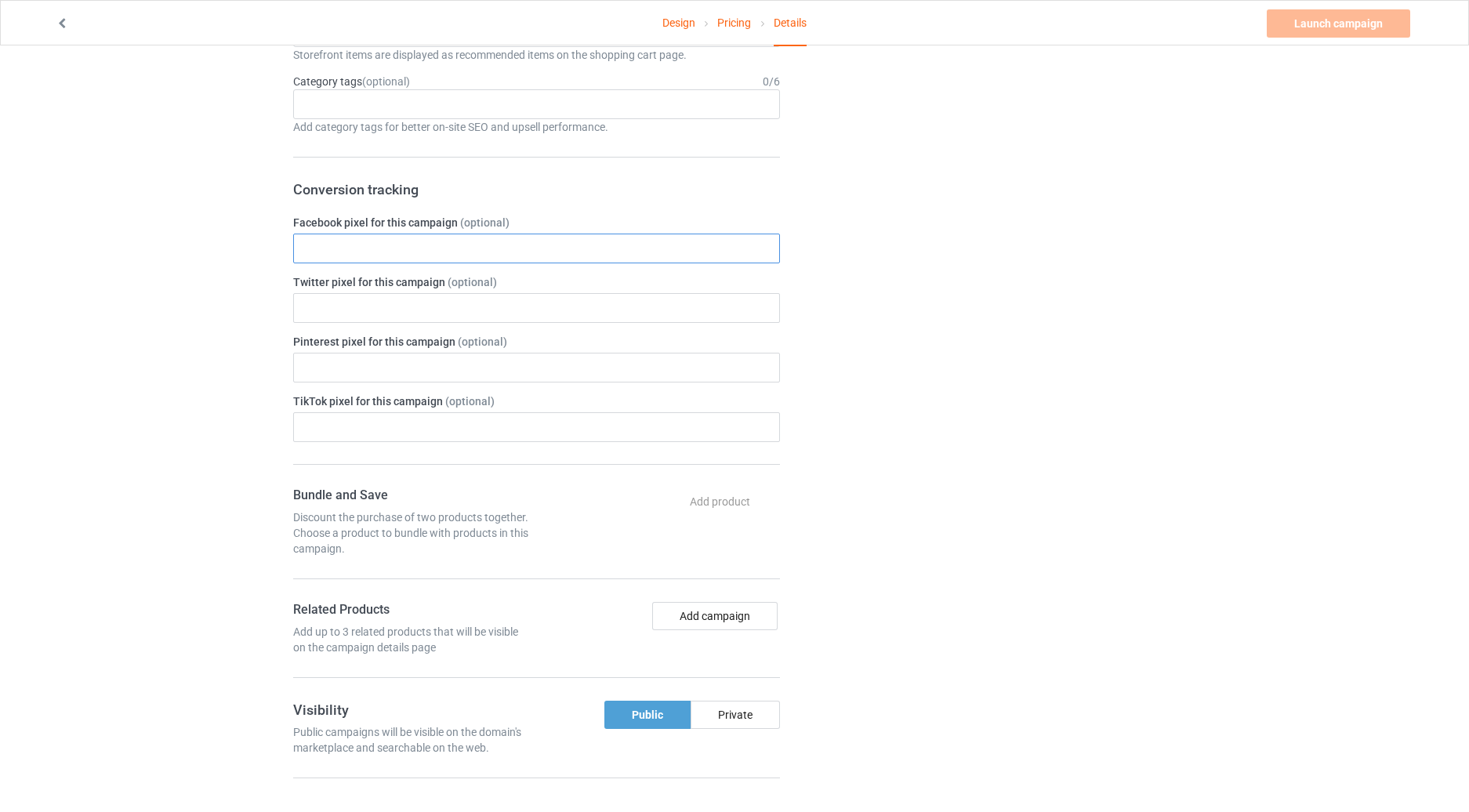
click at [351, 248] on input "text" at bounding box center [537, 248] width 487 height 29
paste input "528449238663236"
type input "528449238663236"
click at [214, 348] on div "Design Pricing Details Launch campaign Please enter campaign title Campaign Inf…" at bounding box center [734, 291] width 1469 height 1954
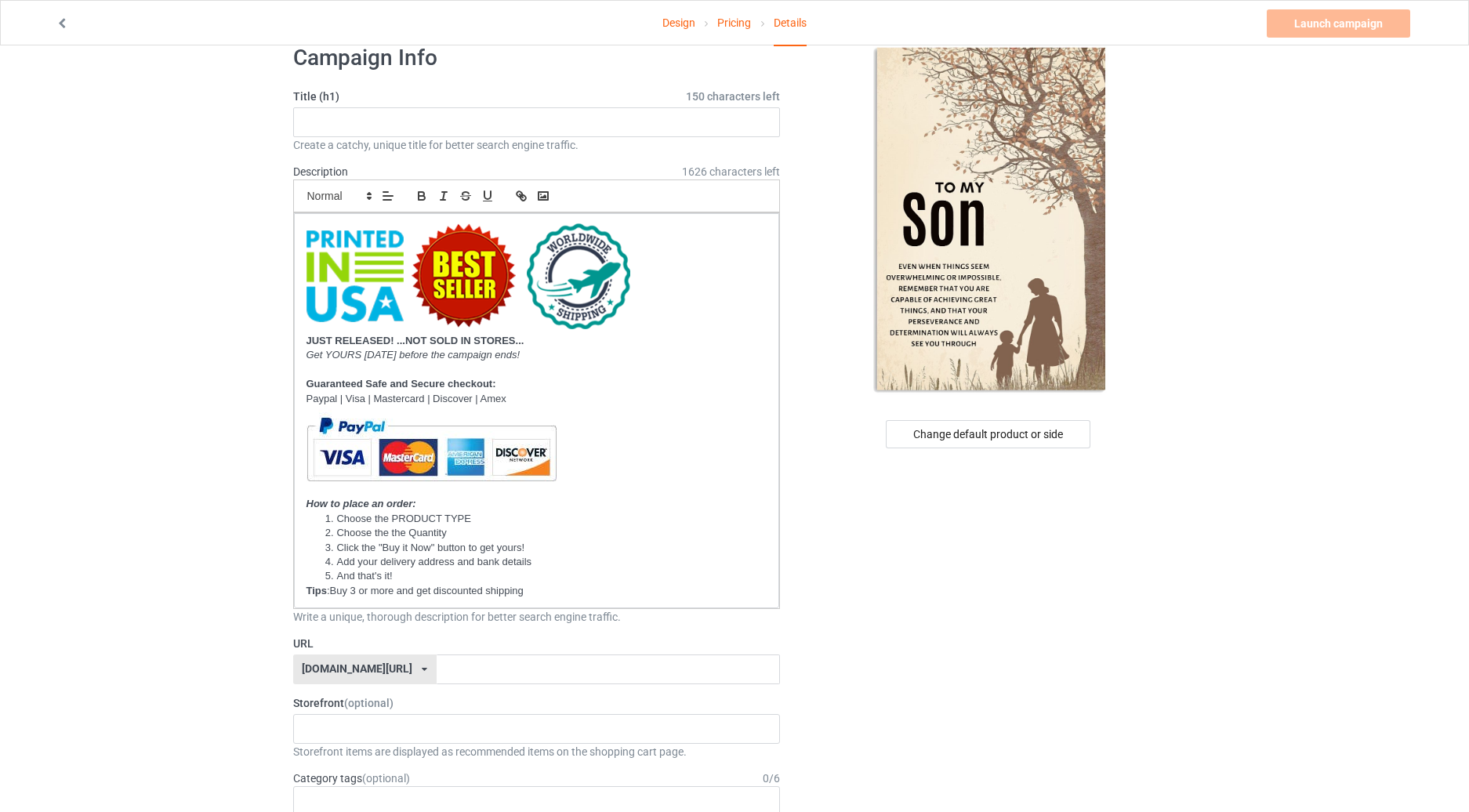
scroll to position [0, 0]
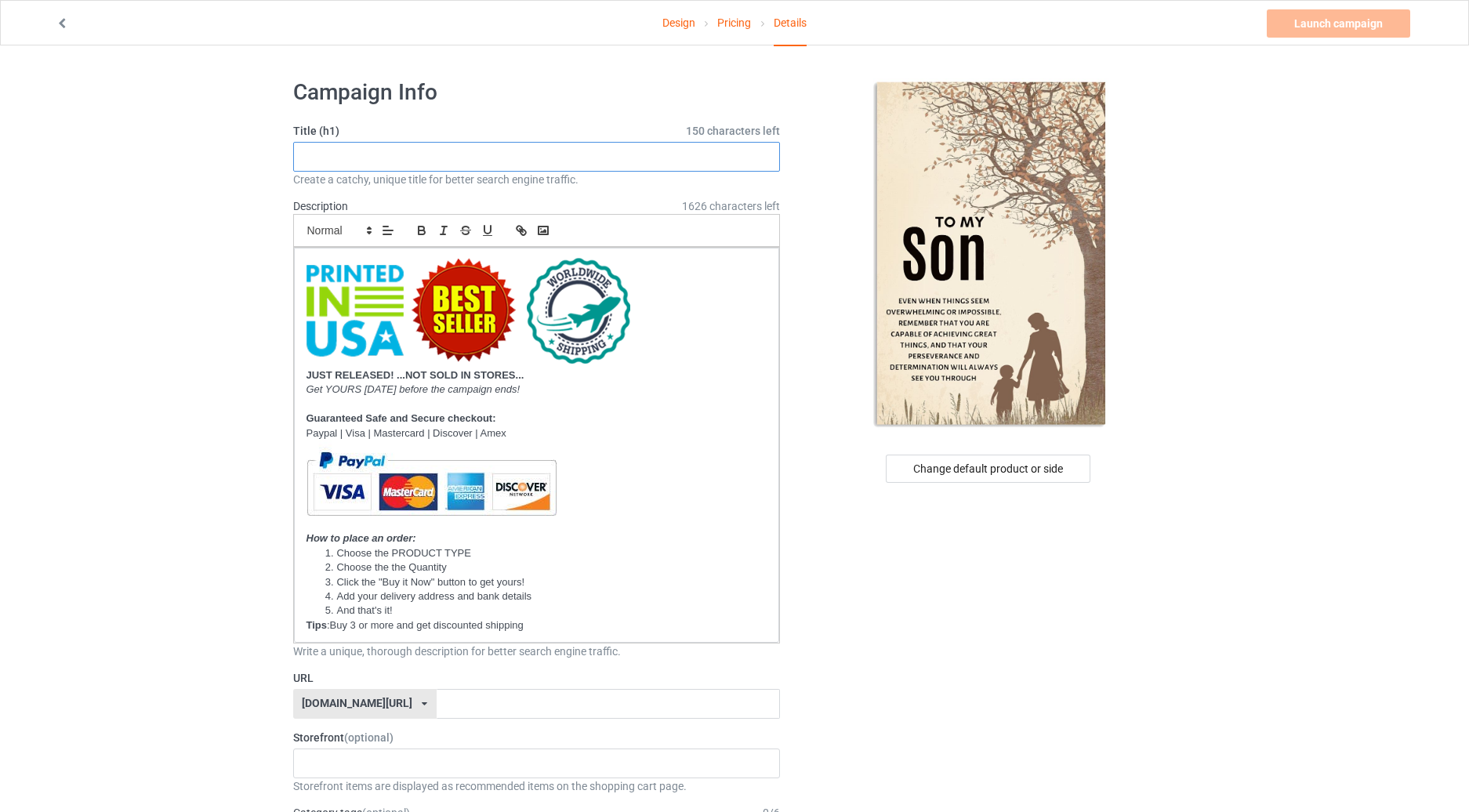
click at [369, 160] on input "text" at bounding box center [537, 156] width 487 height 29
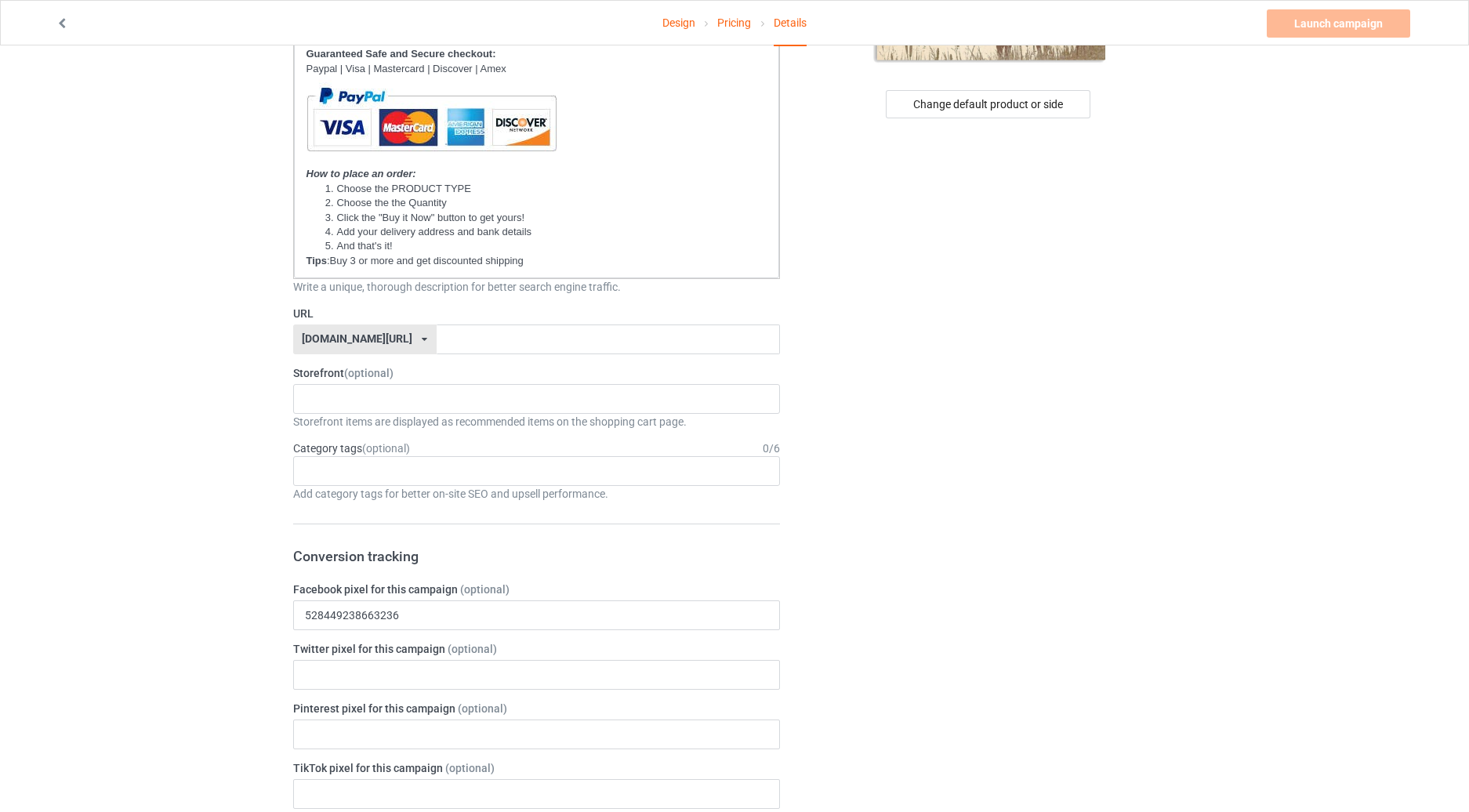
scroll to position [366, 0]
type input "TO MY SON"
click at [369, 325] on div "soilder49.com/ soilder49.com/ wolf49.com/ teechip.com/ 6230c71a6eaa9300350f7055…" at bounding box center [365, 337] width 144 height 29
click at [341, 393] on div "[DOMAIN_NAME][URL]" at bounding box center [364, 396] width 142 height 29
click at [446, 336] on input "text" at bounding box center [608, 337] width 344 height 29
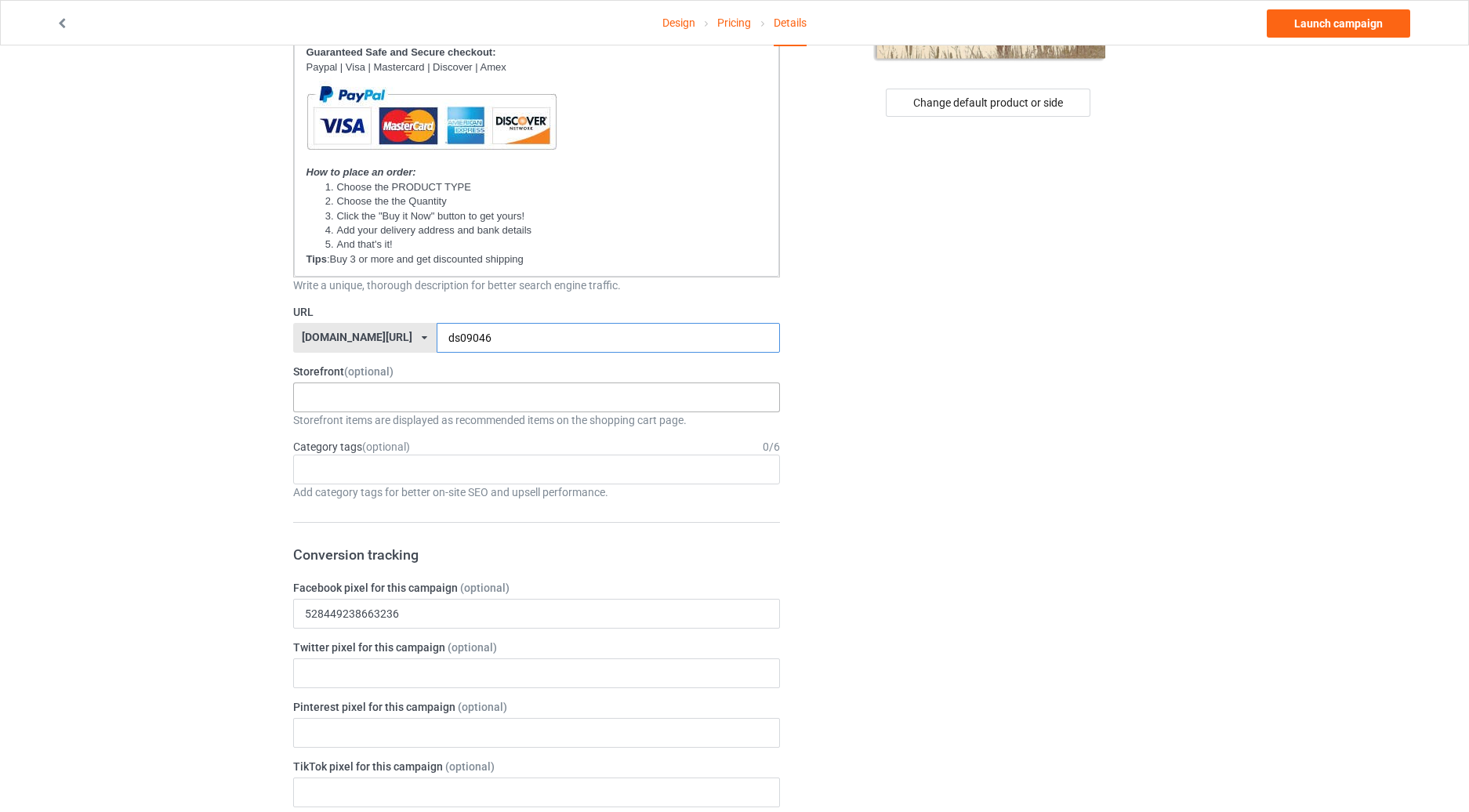
type input "ds09046"
click at [306, 383] on div "Family Book Lovers Firefighter Trucks Jeep Veterans Biker - Motorcycles Anniver…" at bounding box center [537, 397] width 487 height 29
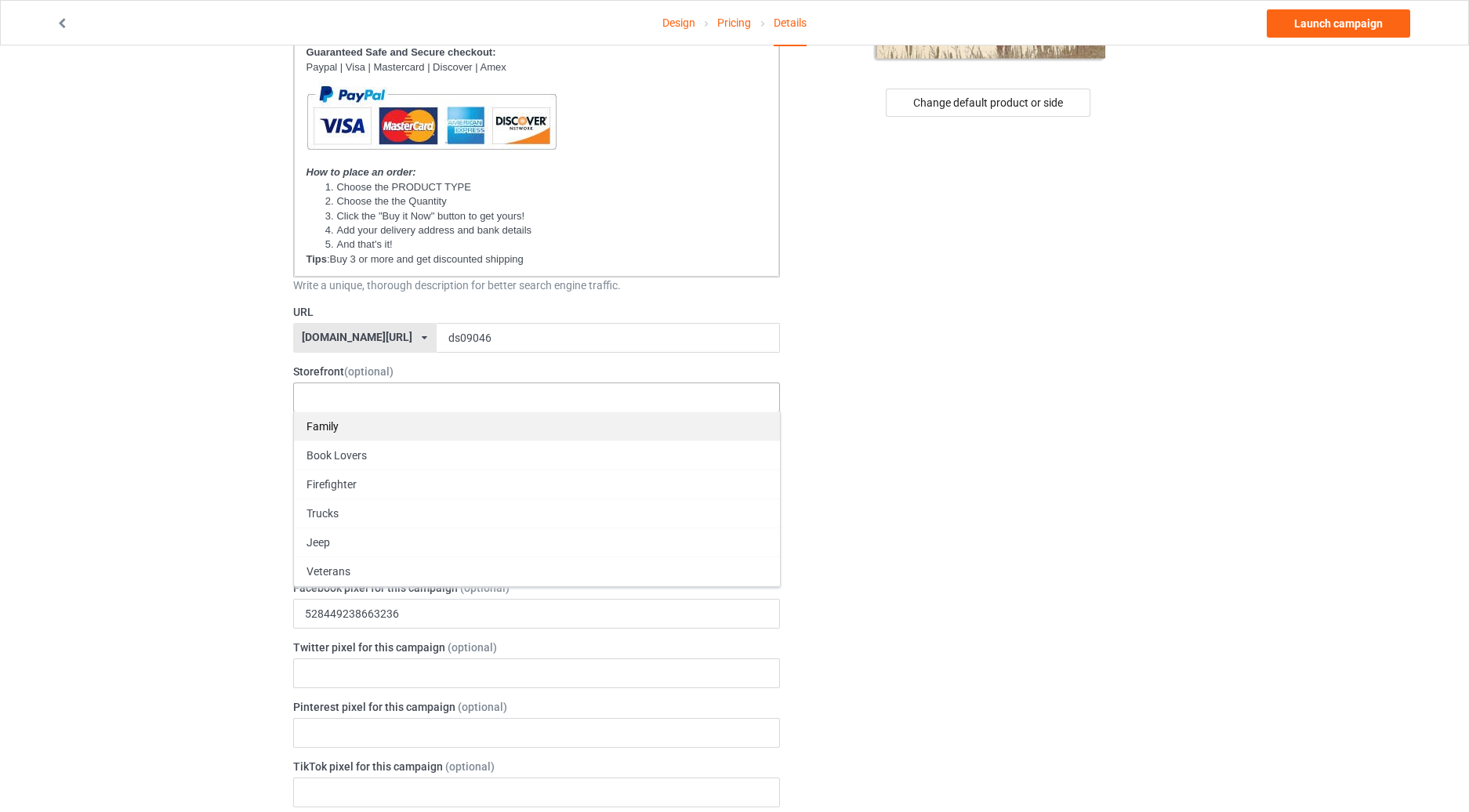
click at [355, 427] on div "Family" at bounding box center [536, 426] width 486 height 29
click at [917, 351] on div "Change default product or side" at bounding box center [989, 656] width 396 height 1910
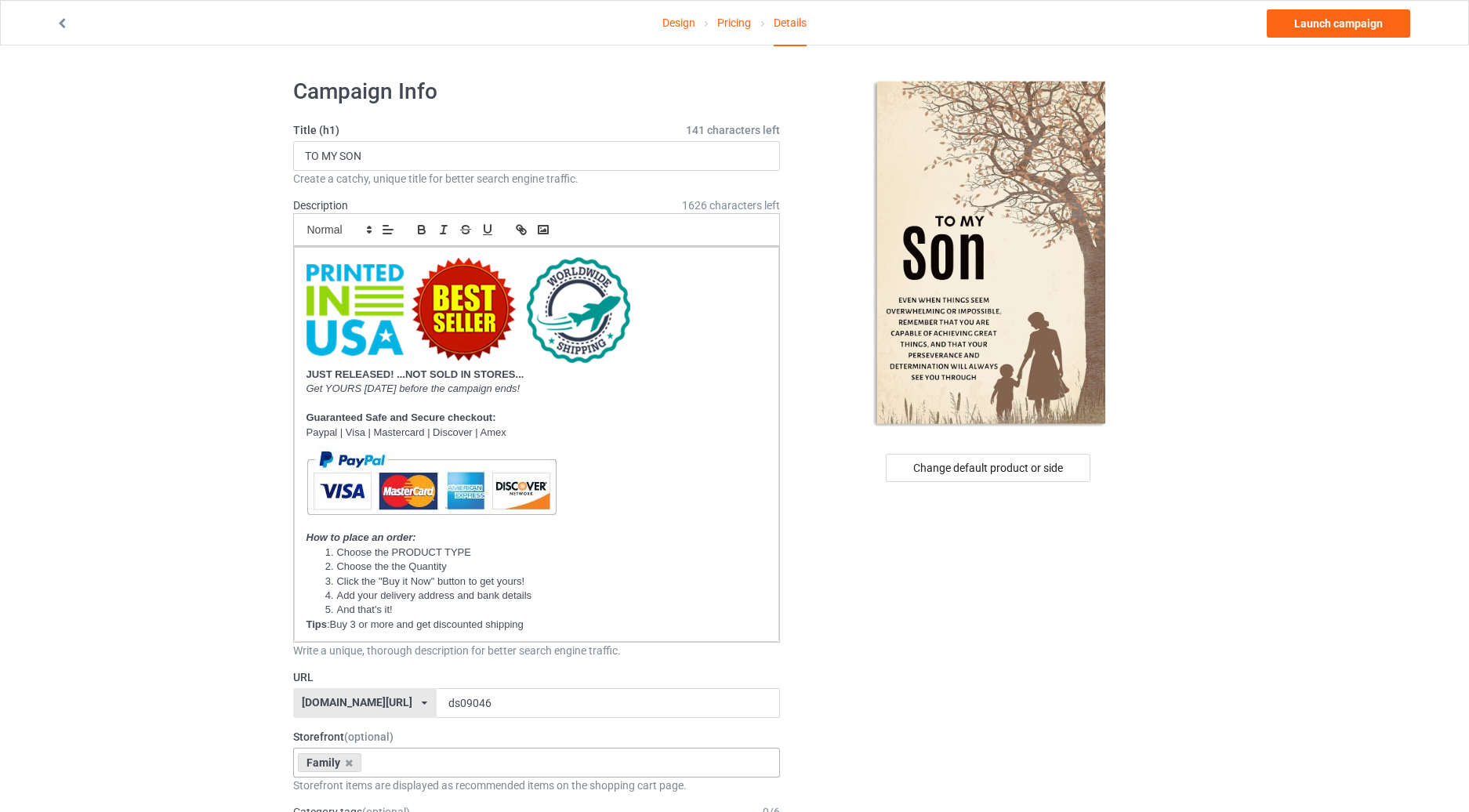
scroll to position [0, 0]
click at [1004, 472] on div "Change default product or side" at bounding box center [988, 468] width 204 height 29
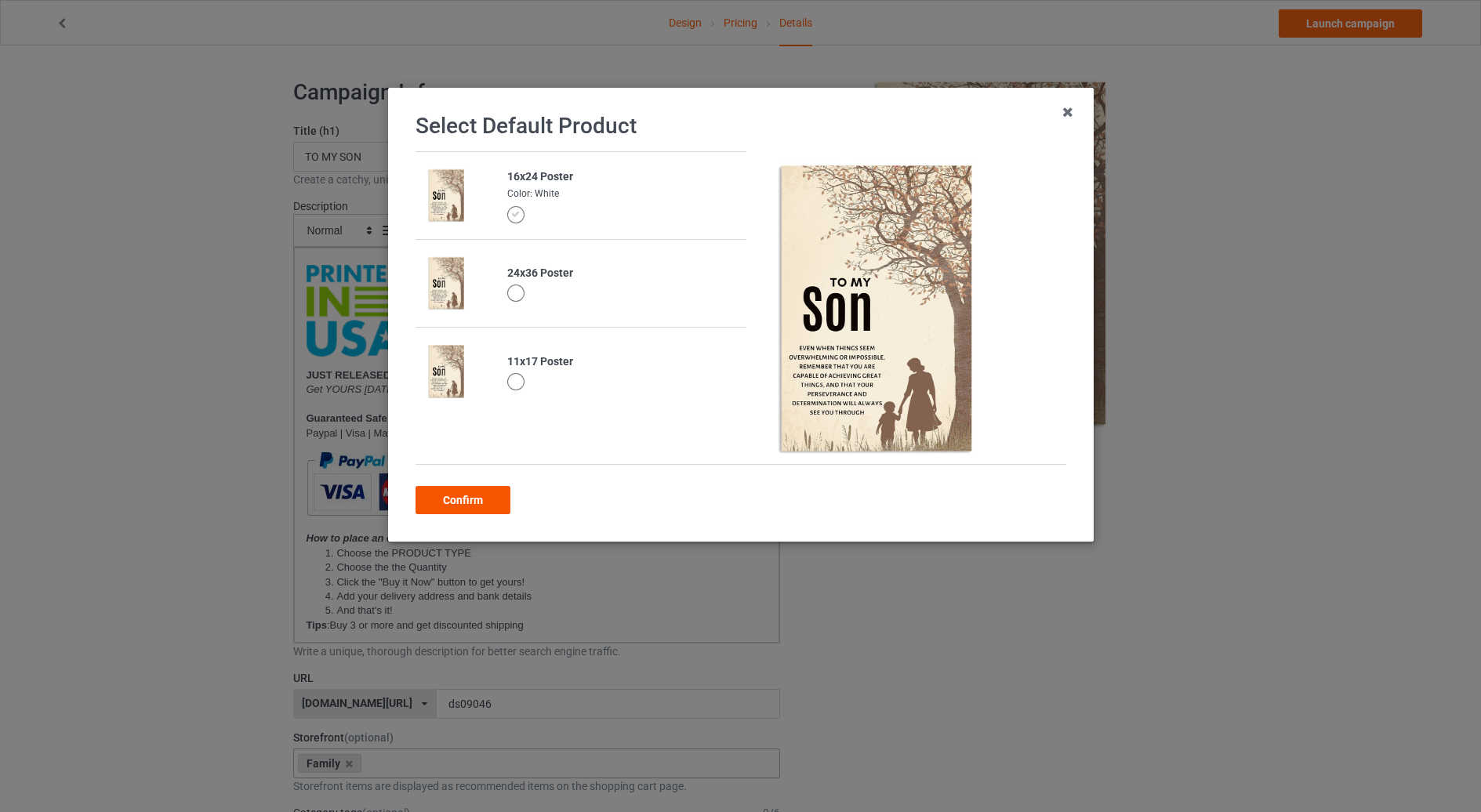
click at [448, 500] on div "Confirm" at bounding box center [463, 501] width 95 height 29
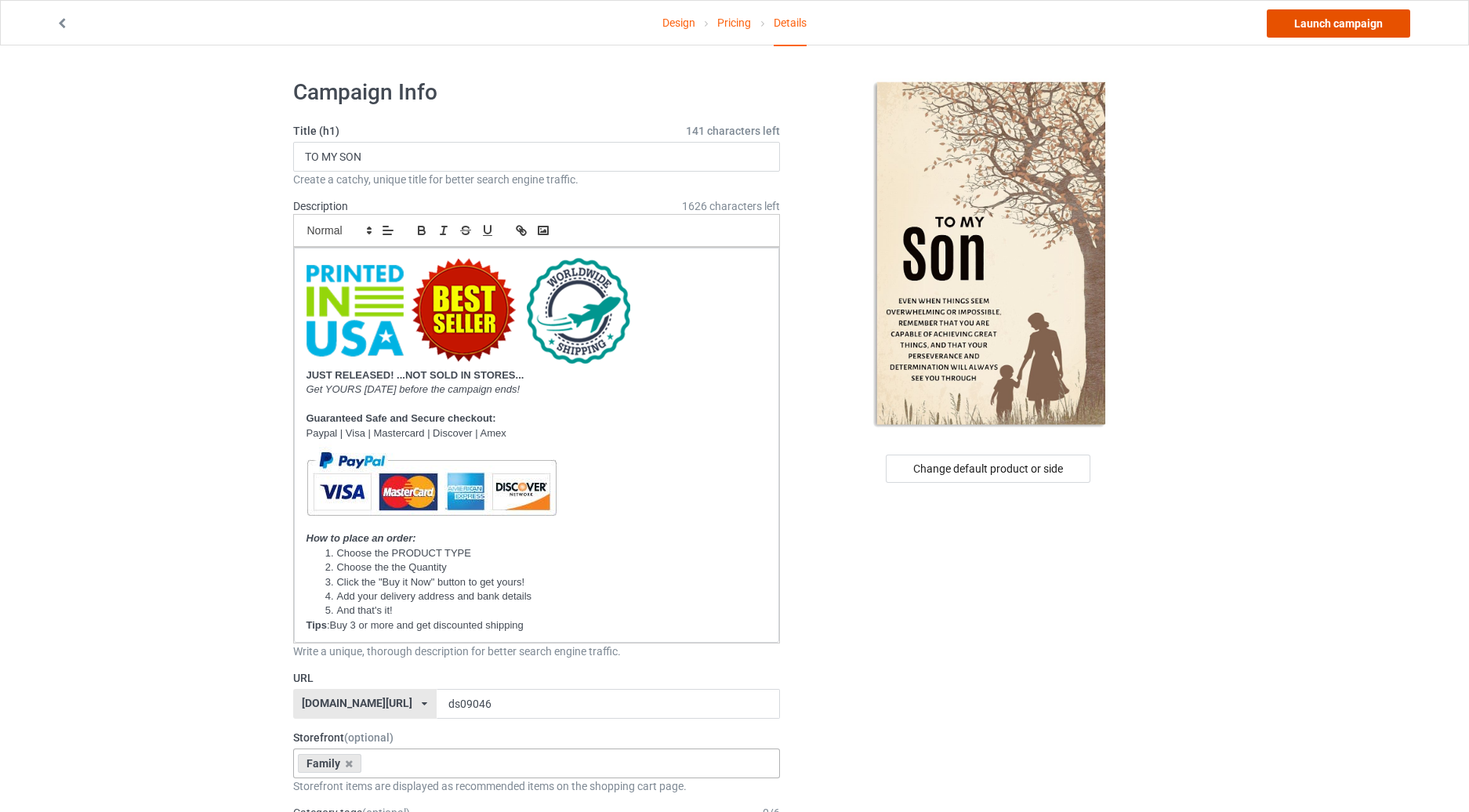
click at [1347, 26] on link "Launch campaign" at bounding box center [1339, 24] width 144 height 29
click at [666, 16] on link "Design" at bounding box center [678, 22] width 33 height 44
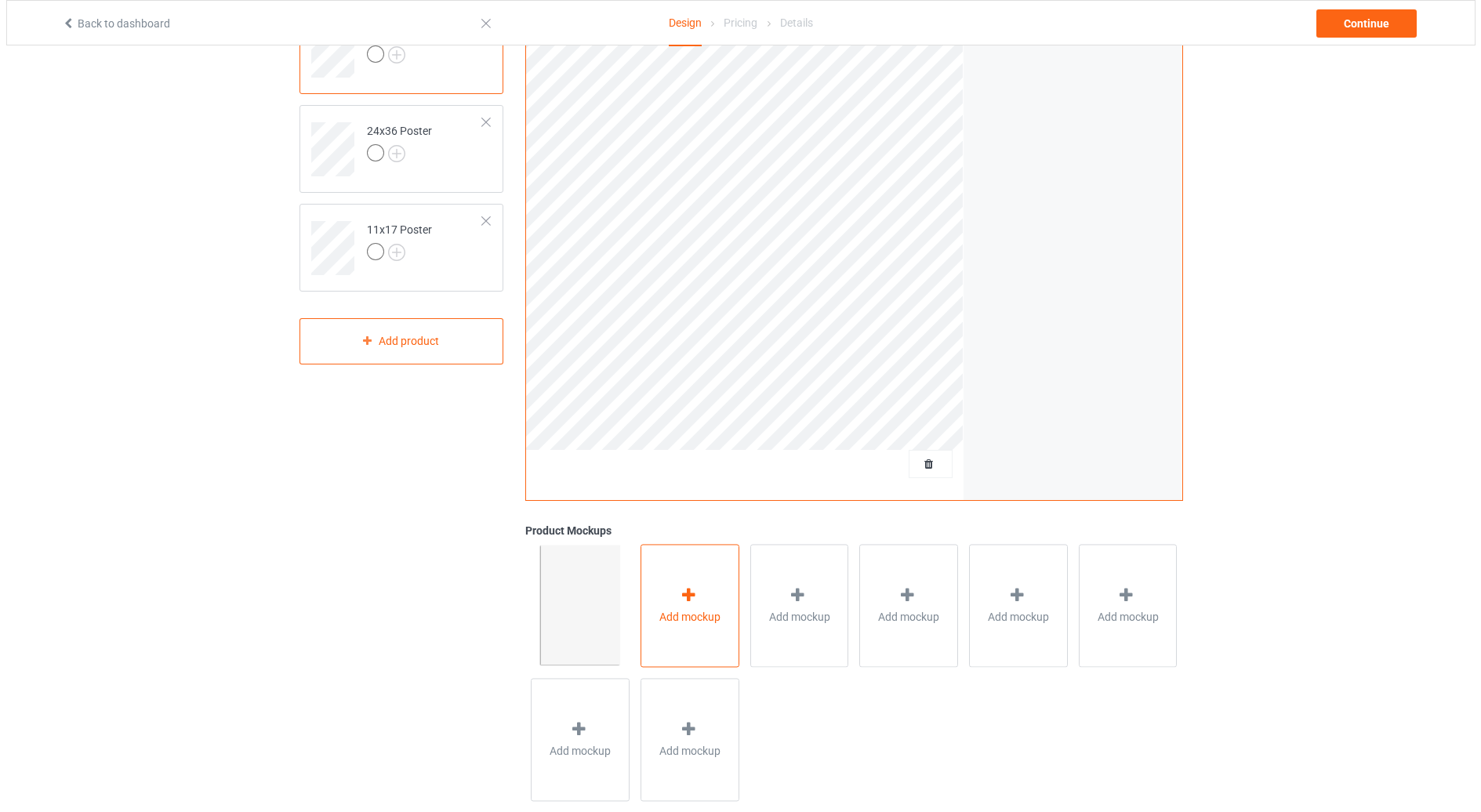
scroll to position [203, 0]
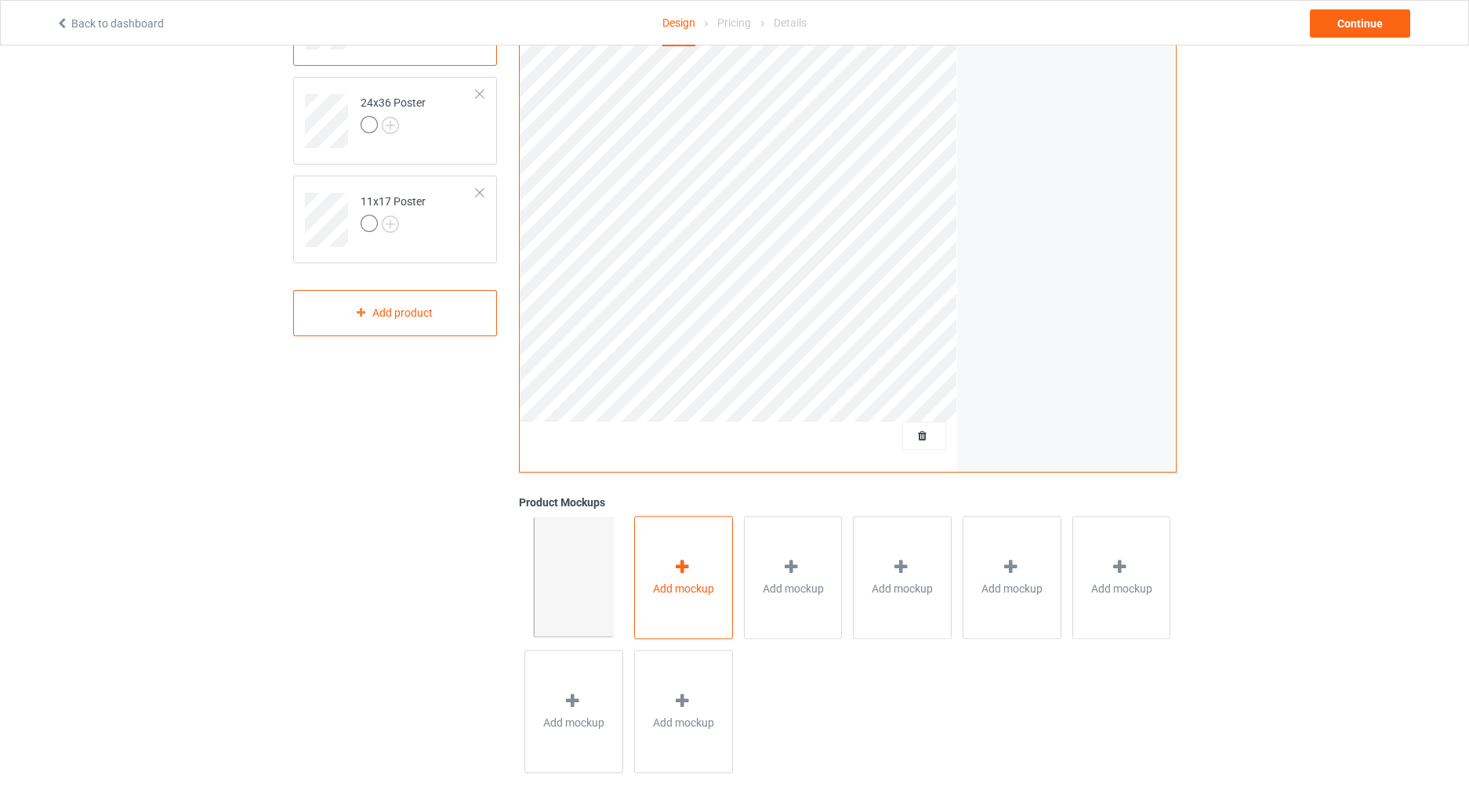
click at [682, 578] on div at bounding box center [684, 568] width 22 height 22
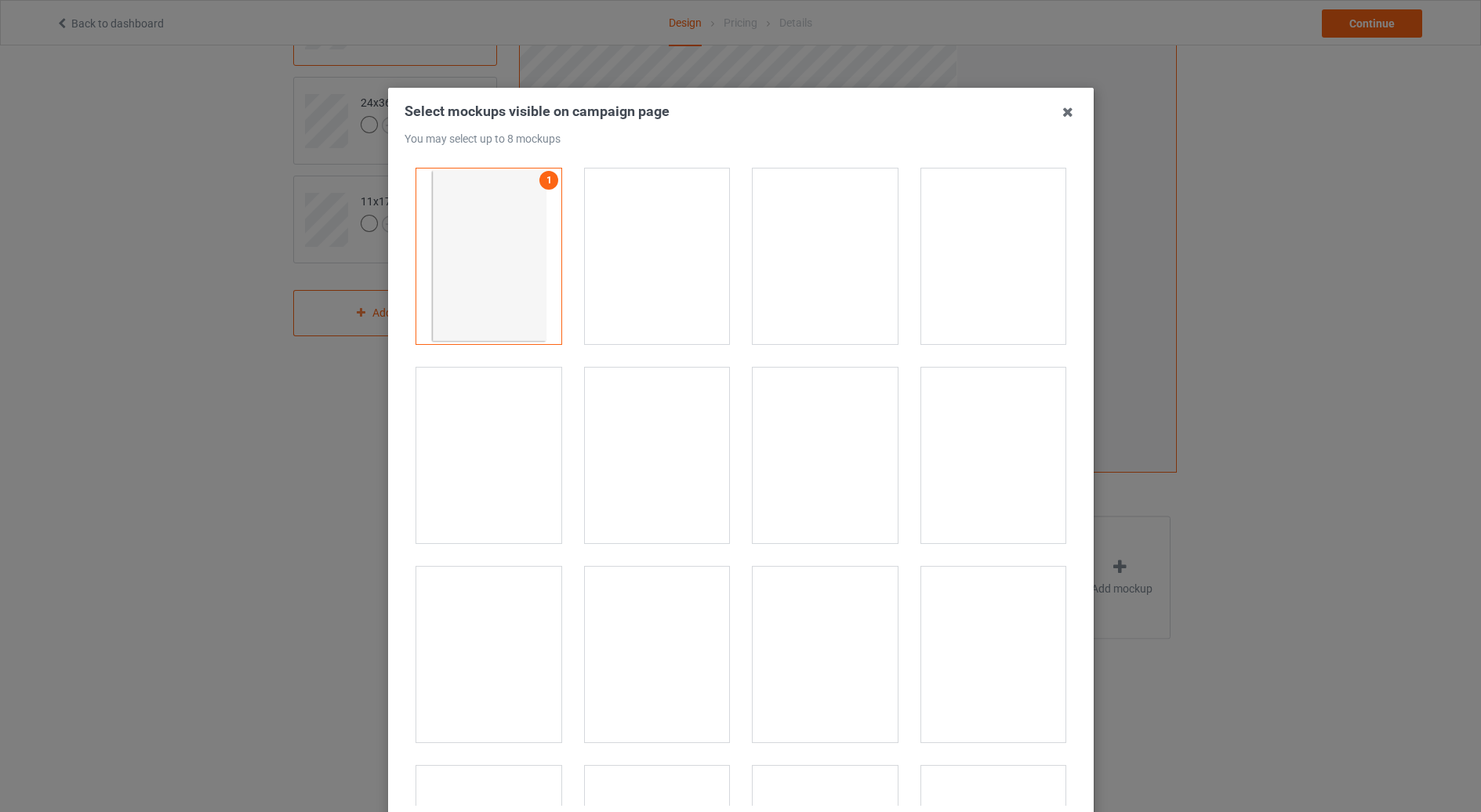
click at [820, 253] on div at bounding box center [825, 256] width 146 height 176
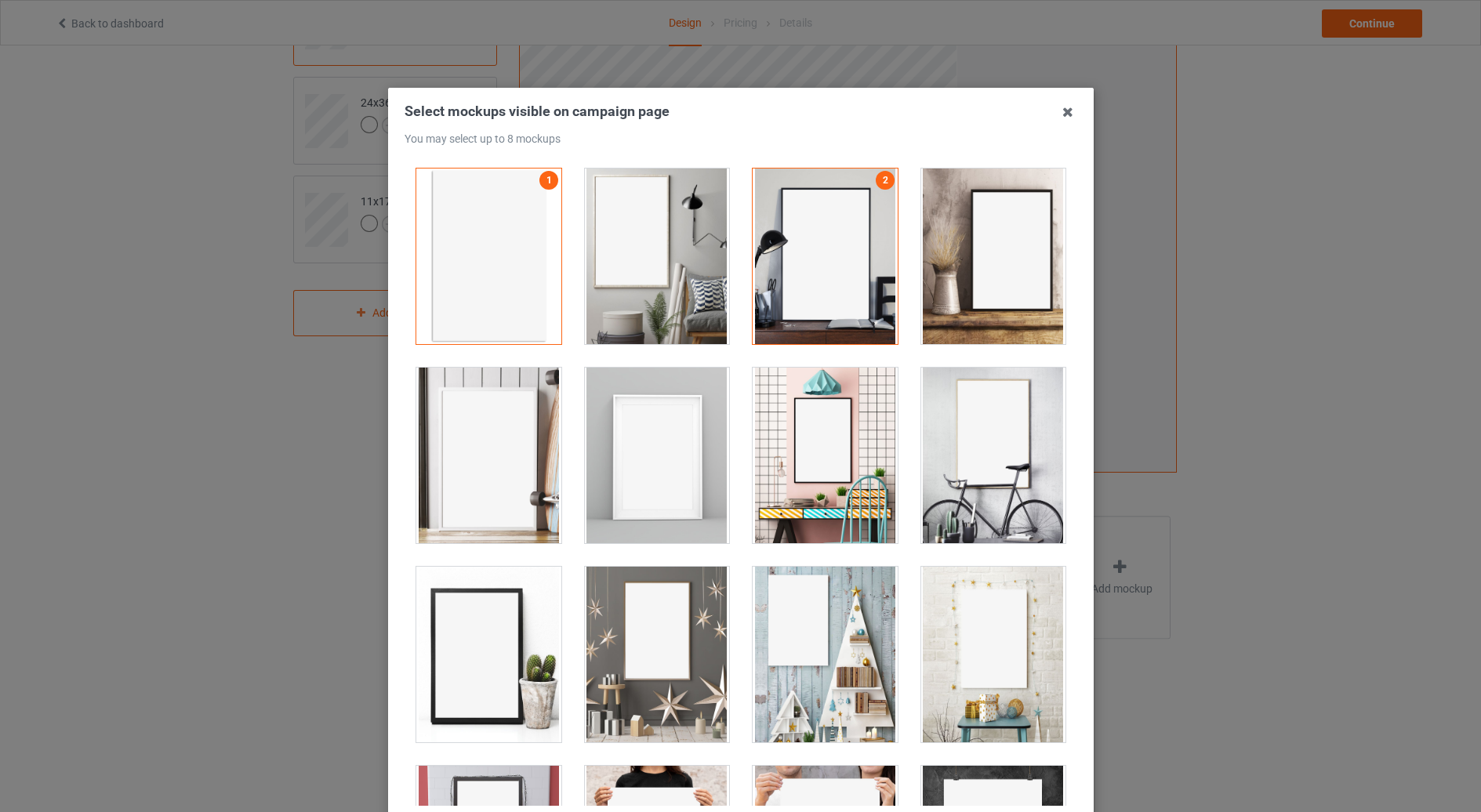
click at [694, 275] on div at bounding box center [656, 256] width 146 height 176
click at [920, 236] on div at bounding box center [993, 256] width 146 height 176
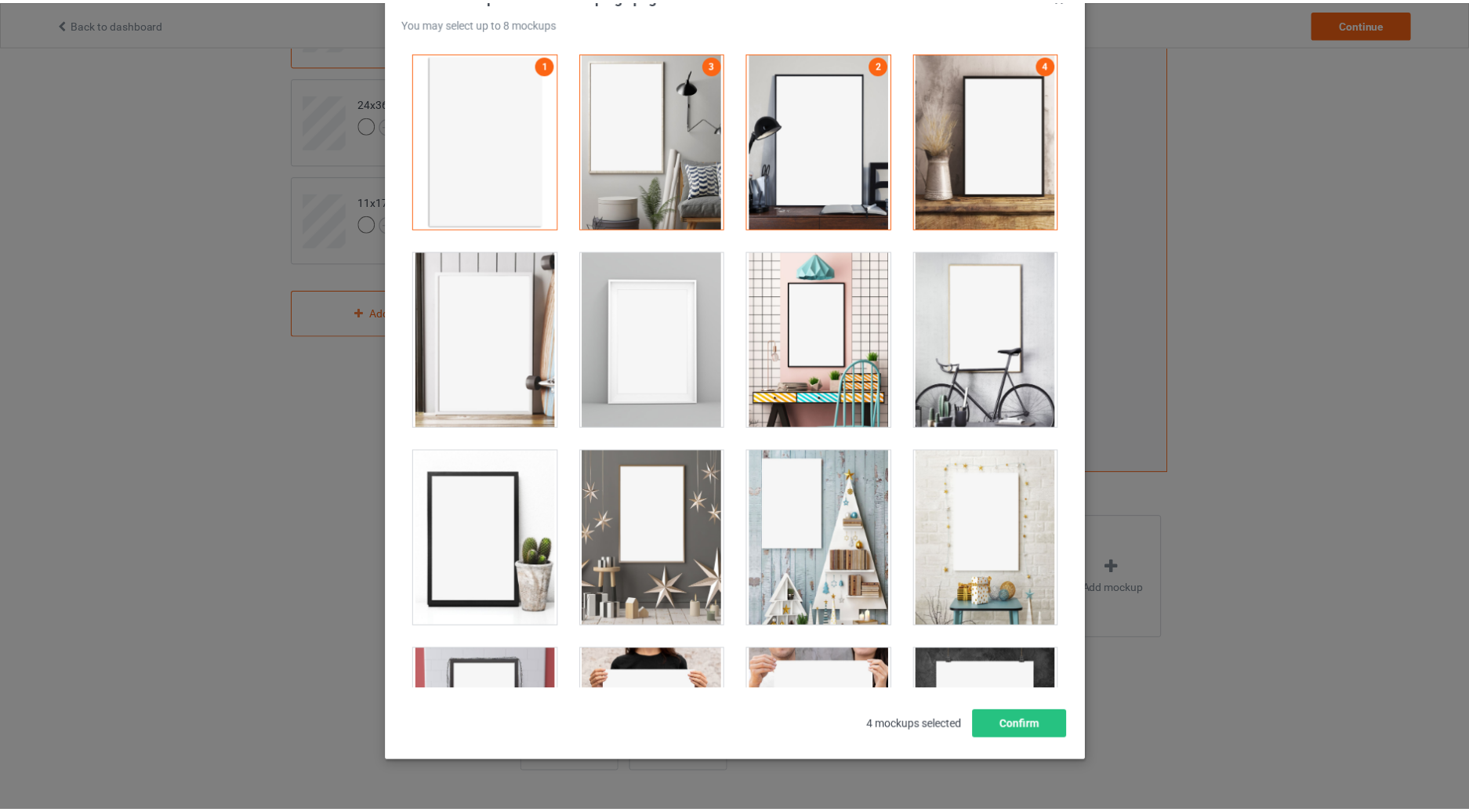
scroll to position [153, 0]
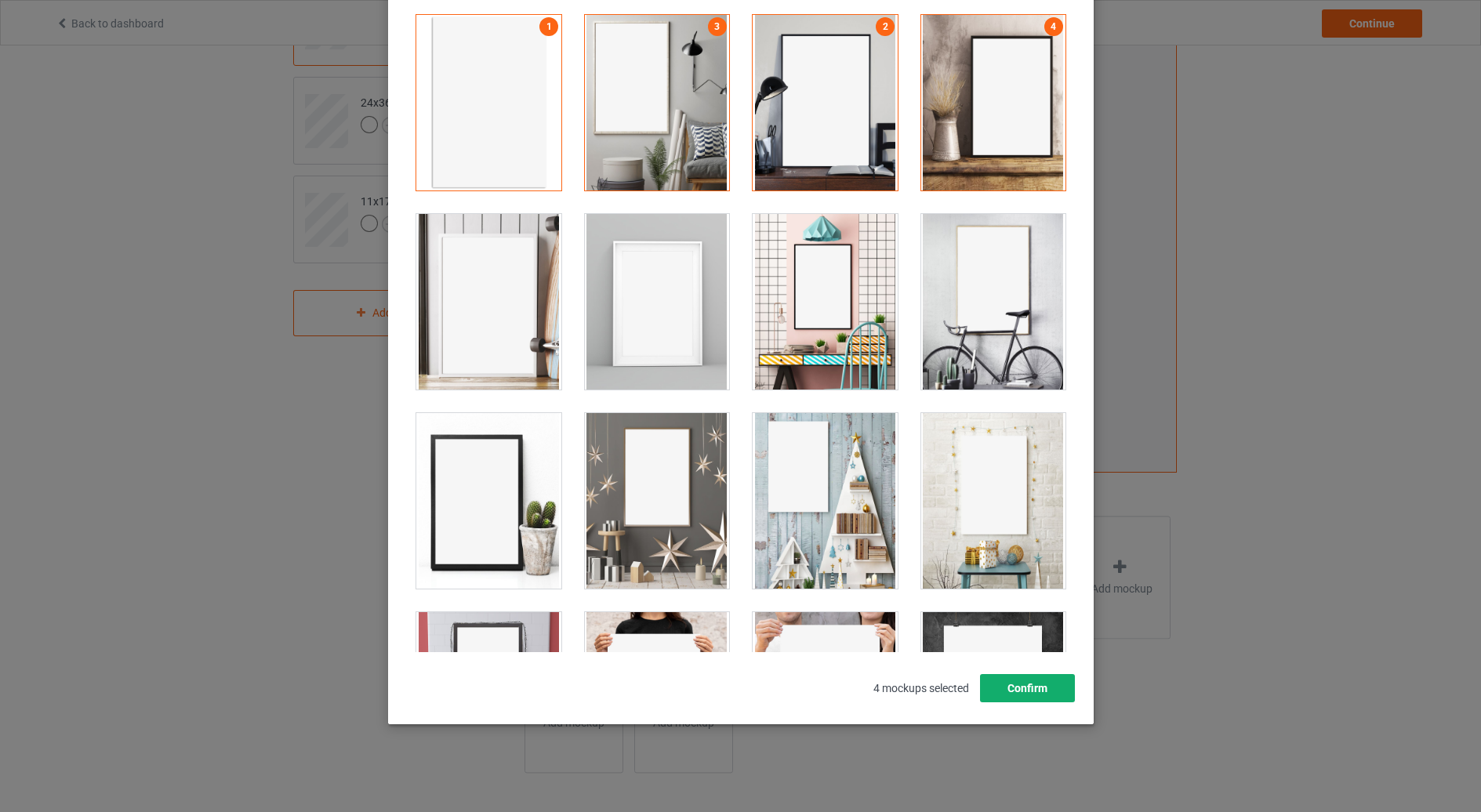
click at [1010, 692] on button "Confirm" at bounding box center [1027, 688] width 95 height 29
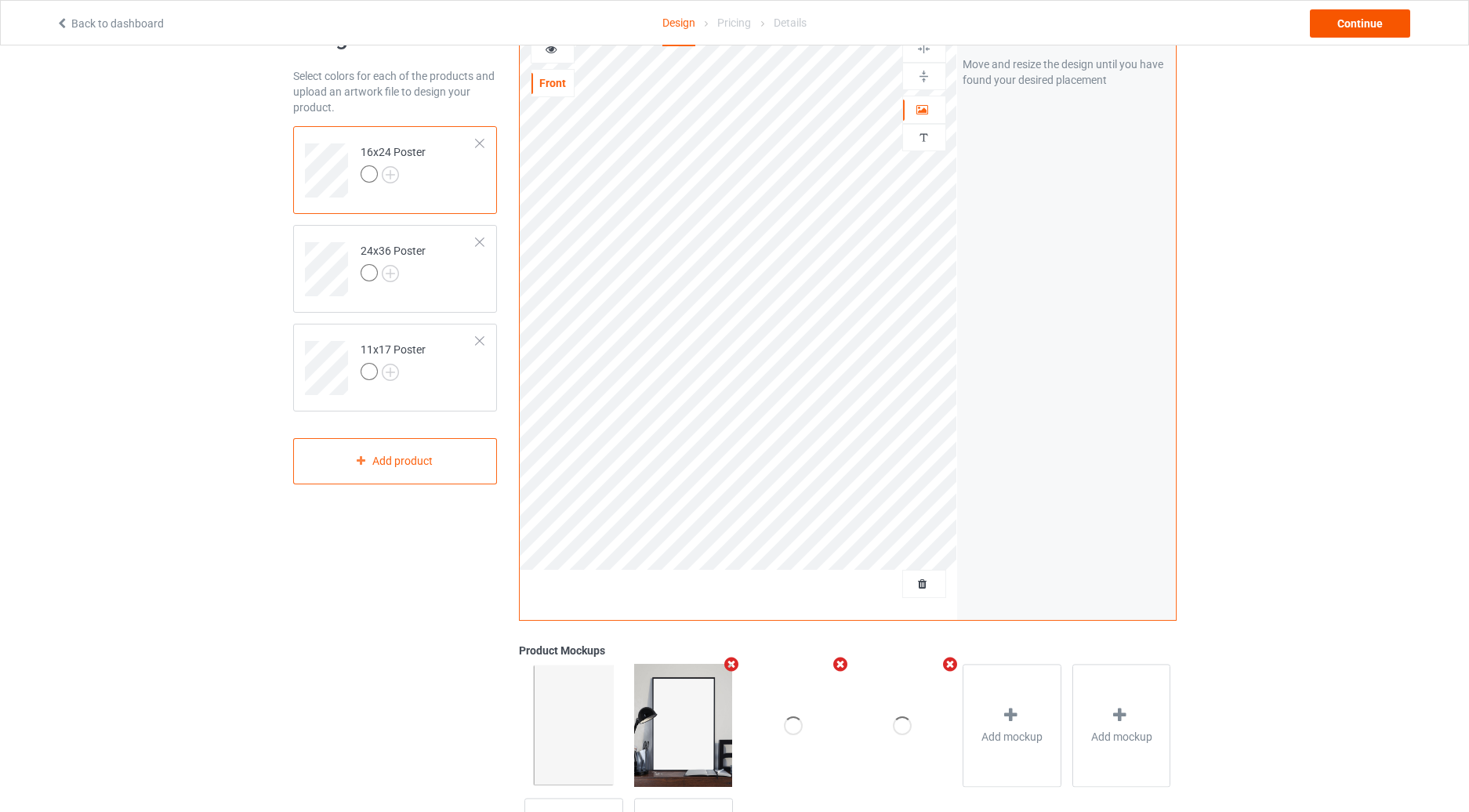
scroll to position [0, 0]
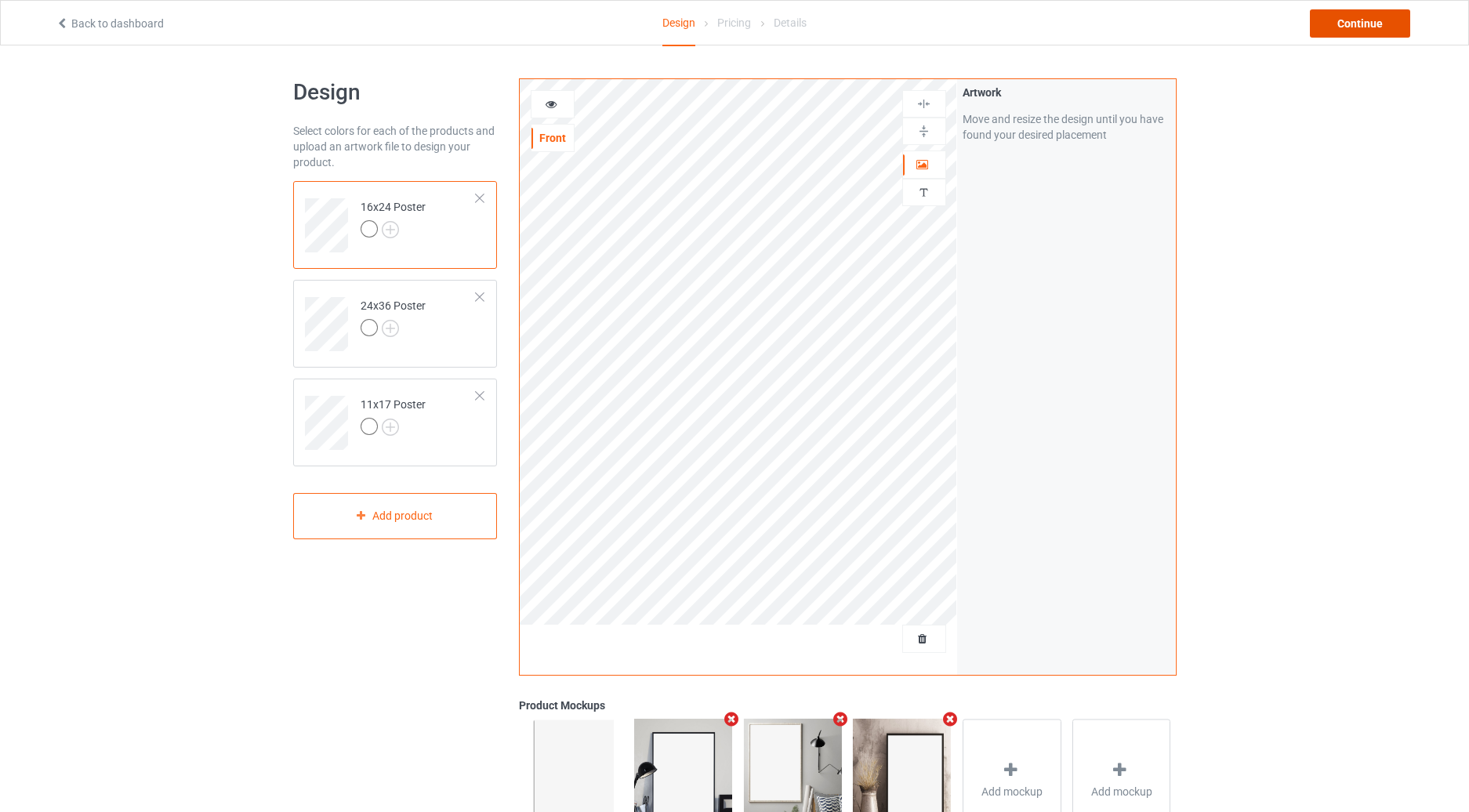
click at [1339, 16] on div "Continue" at bounding box center [1360, 24] width 100 height 29
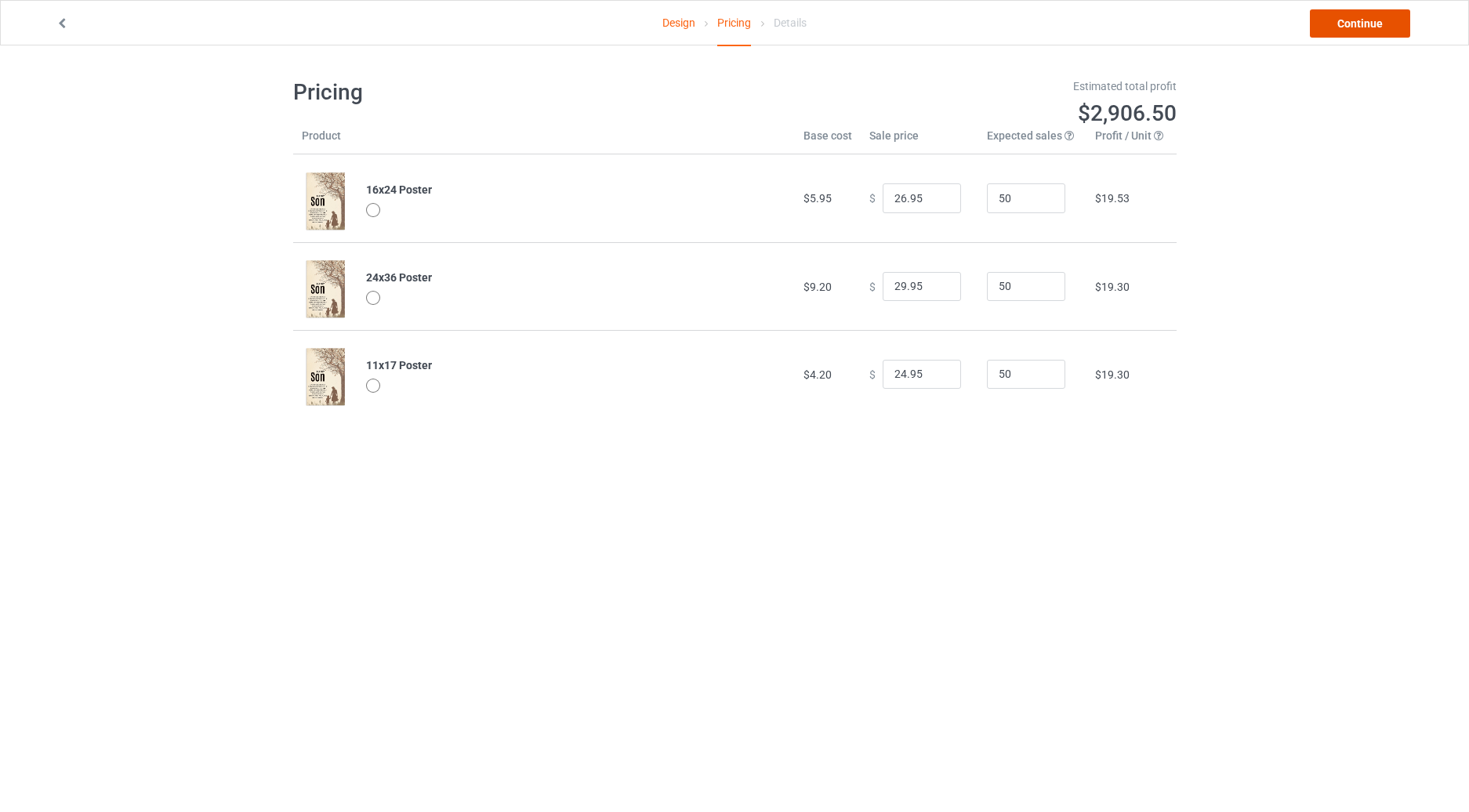
click at [1355, 21] on link "Continue" at bounding box center [1360, 24] width 100 height 29
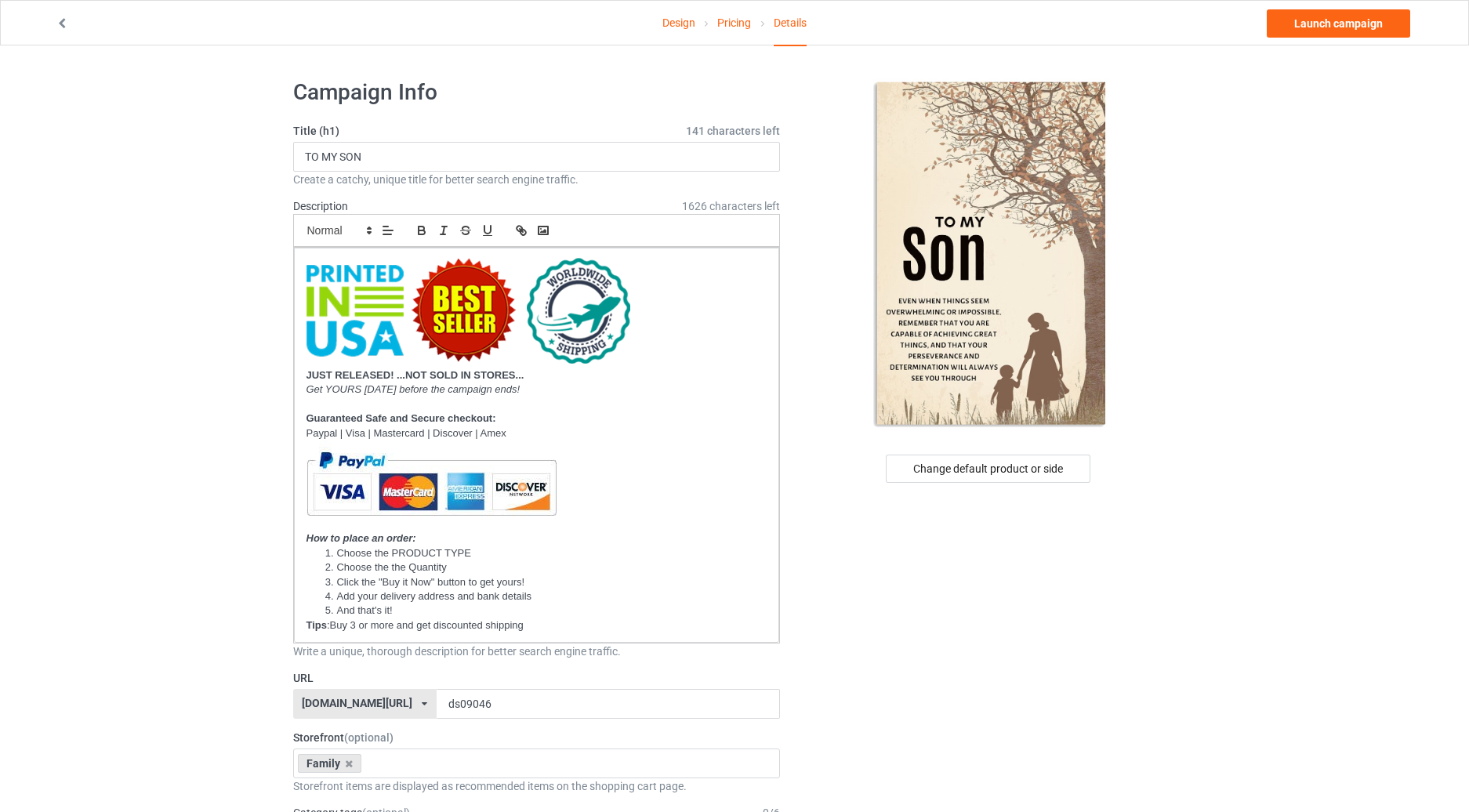
click at [679, 25] on link "Design" at bounding box center [678, 22] width 33 height 44
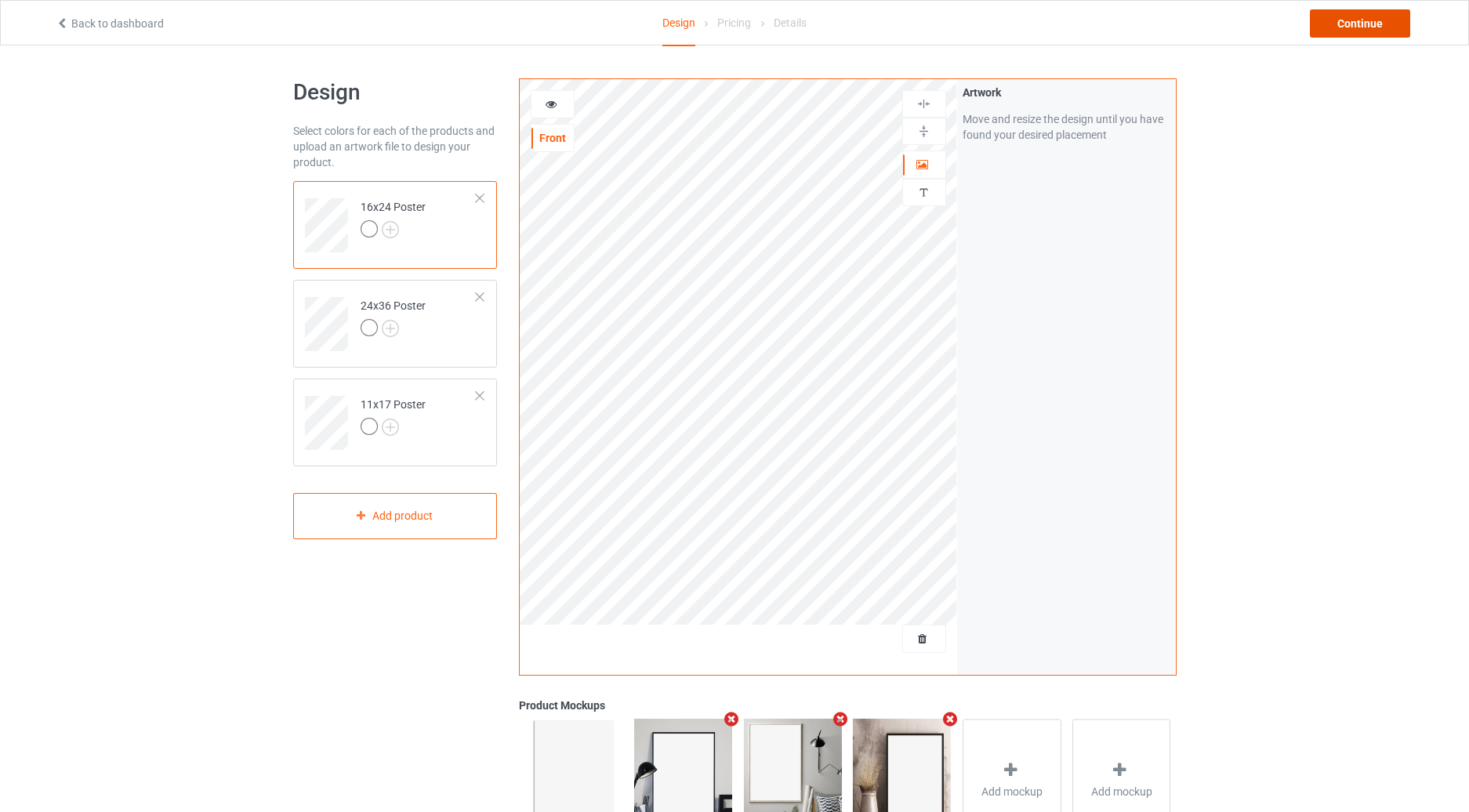
click at [1330, 35] on div "Continue" at bounding box center [1360, 24] width 100 height 29
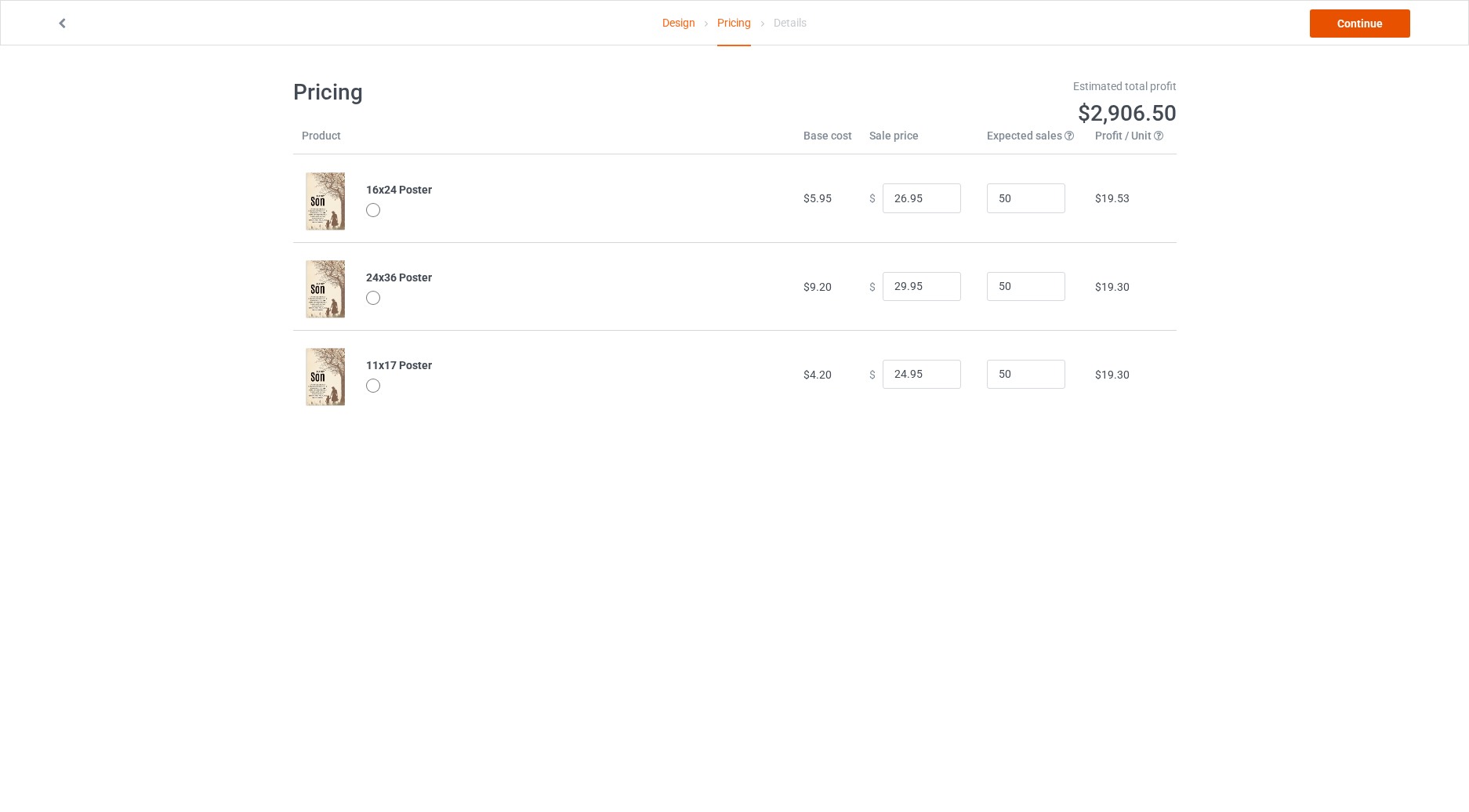
click at [1375, 25] on link "Continue" at bounding box center [1360, 24] width 100 height 29
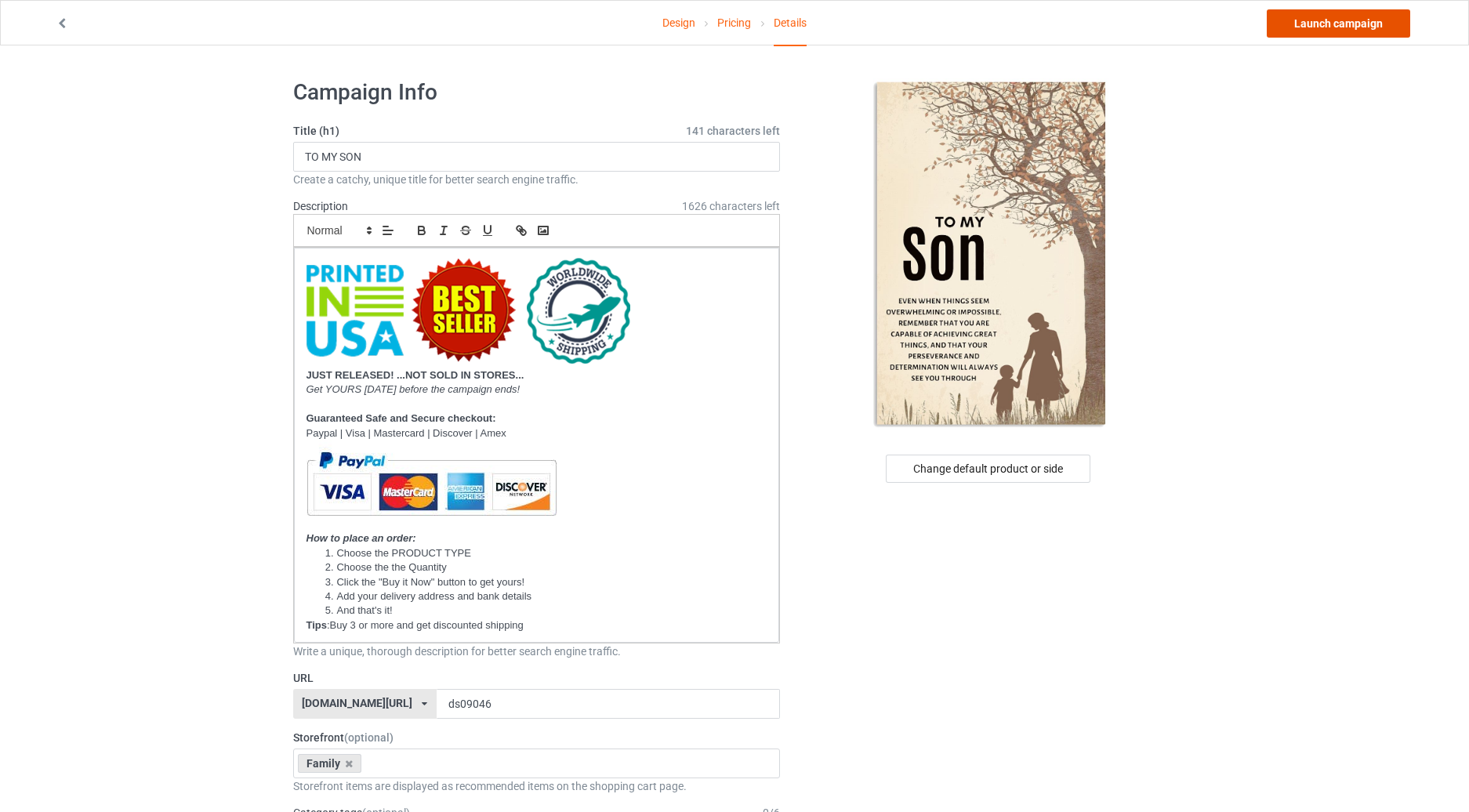
click at [1343, 23] on link "Launch campaign" at bounding box center [1339, 24] width 144 height 29
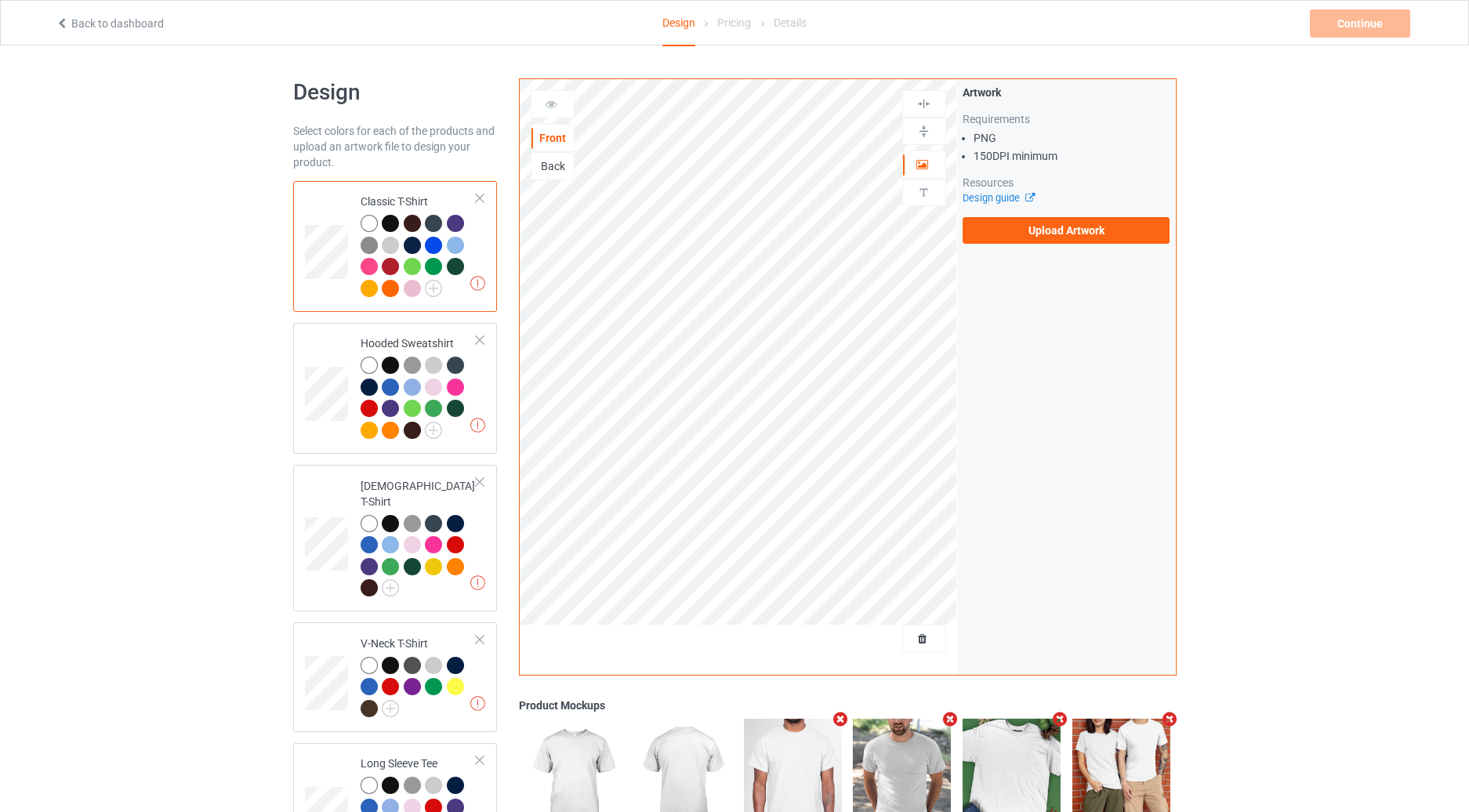
click at [92, 30] on div "Back to dashboard" at bounding box center [275, 24] width 461 height 16
click at [129, 26] on link "Back to dashboard" at bounding box center [109, 23] width 108 height 12
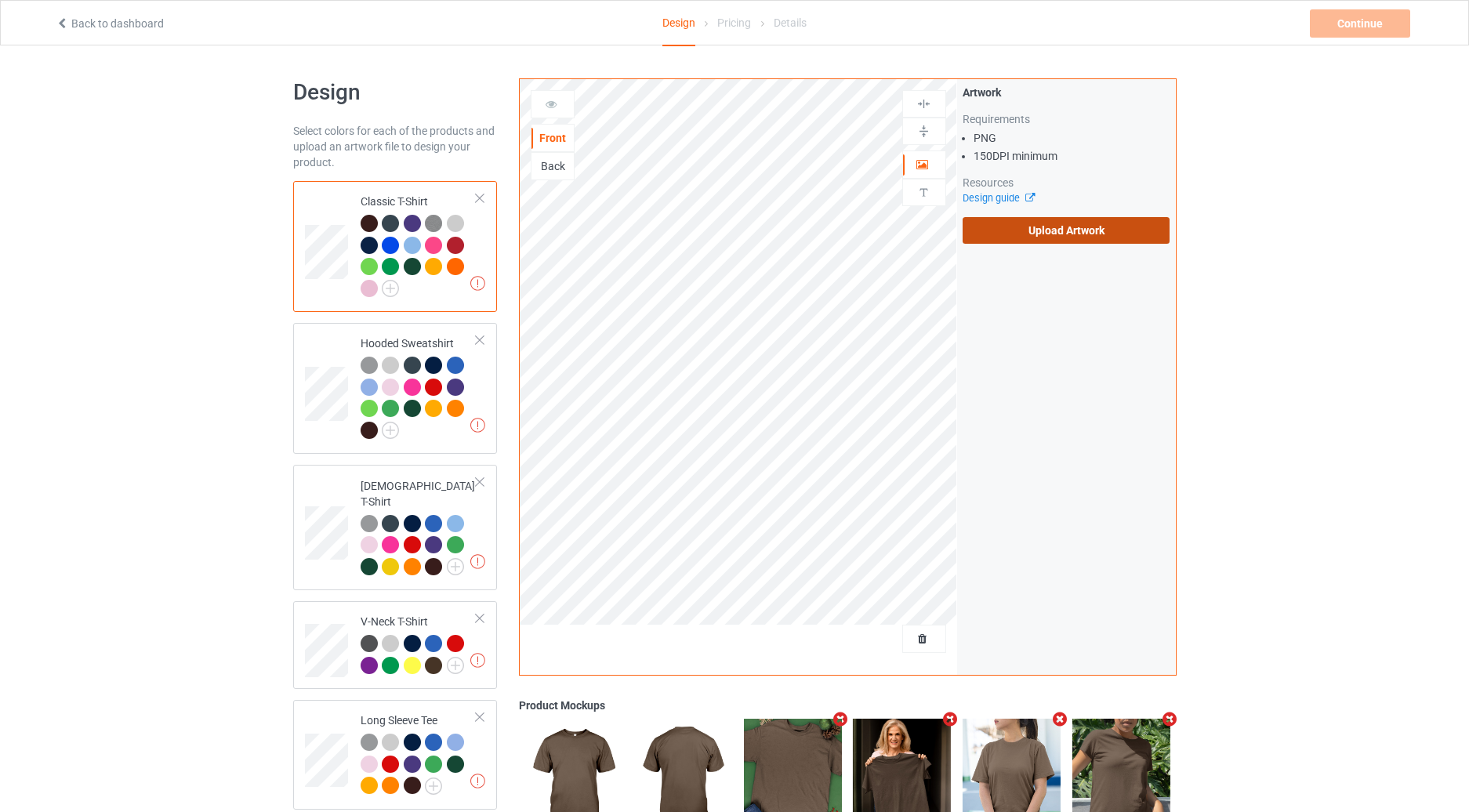
click at [1008, 220] on label "Upload Artwork" at bounding box center [1066, 230] width 208 height 27
click at [0, 0] on input "Upload Artwork" at bounding box center [0, 0] width 0 height 0
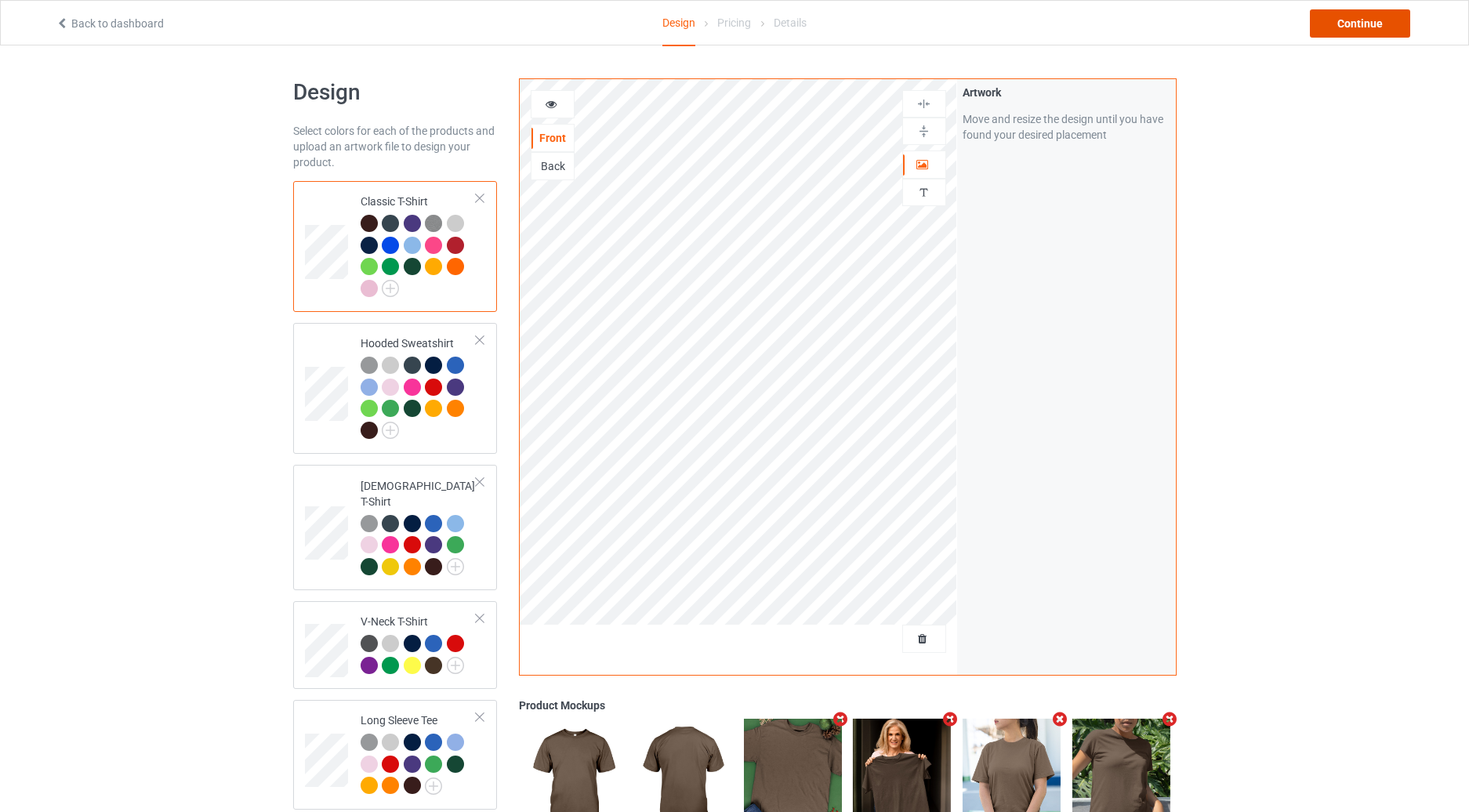
click at [1350, 22] on div "Continue" at bounding box center [1360, 24] width 100 height 29
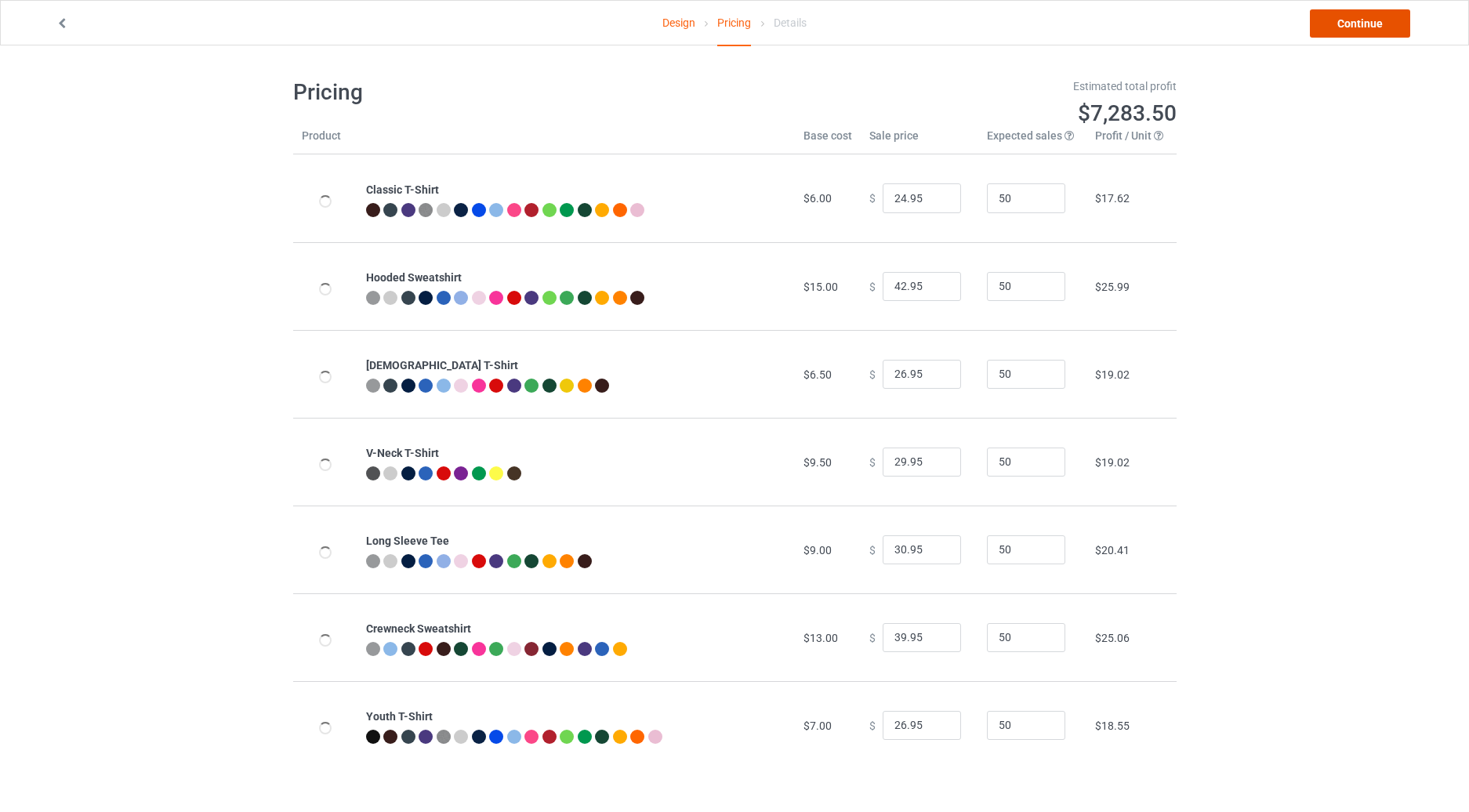
click at [1349, 22] on link "Continue" at bounding box center [1360, 24] width 100 height 29
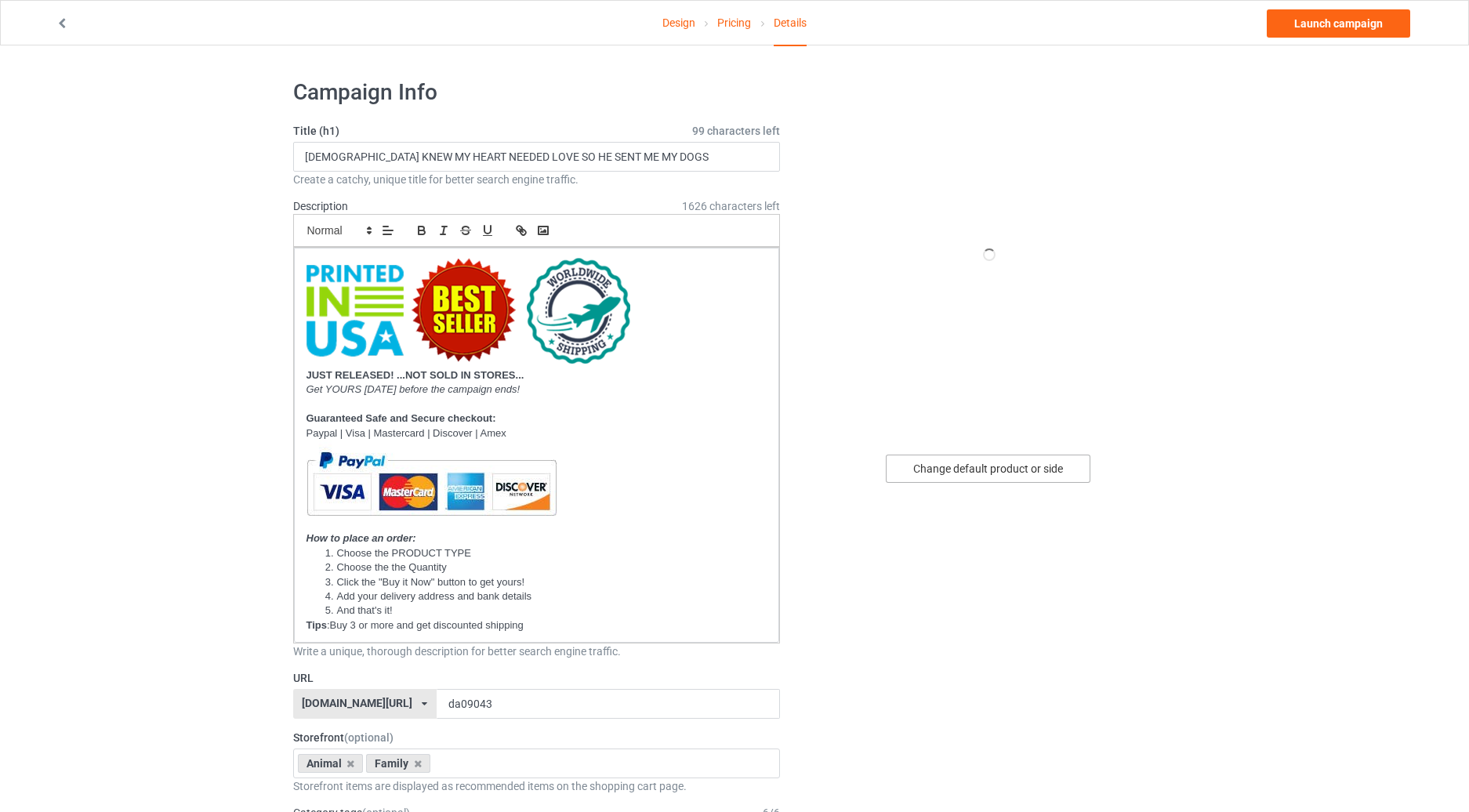
click at [945, 461] on div "Change default product or side" at bounding box center [988, 468] width 204 height 29
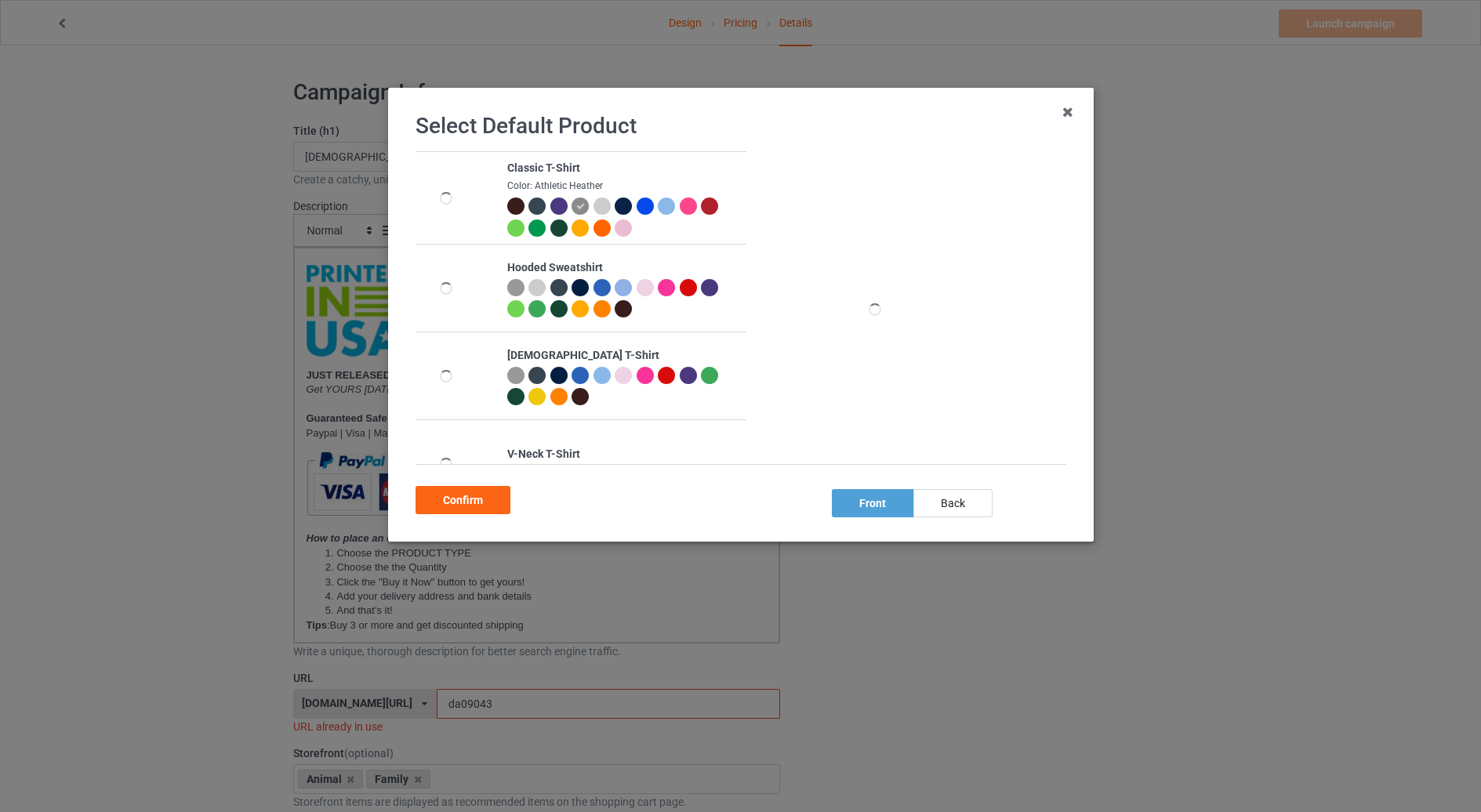
drag, startPoint x: 440, startPoint y: 489, endPoint x: 454, endPoint y: 408, distance: 82.2
click at [440, 490] on div "Confirm" at bounding box center [463, 501] width 95 height 29
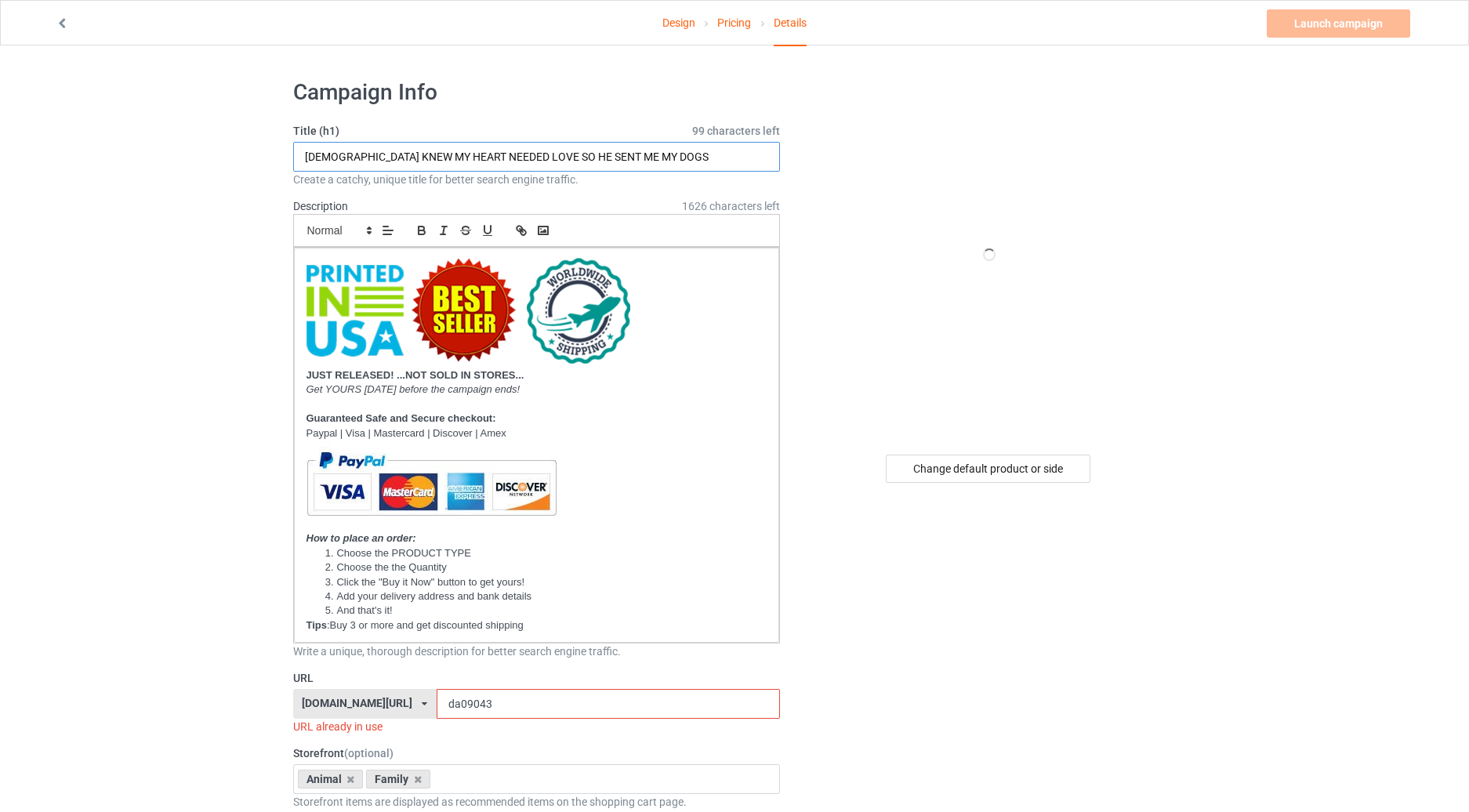
drag, startPoint x: 633, startPoint y: 153, endPoint x: 591, endPoint y: 162, distance: 43.0
click at [591, 162] on input "[DEMOGRAPHIC_DATA] KNEW MY HEART NEEDED LOVE SO HE SENT ME MY DOGS" at bounding box center [537, 156] width 487 height 29
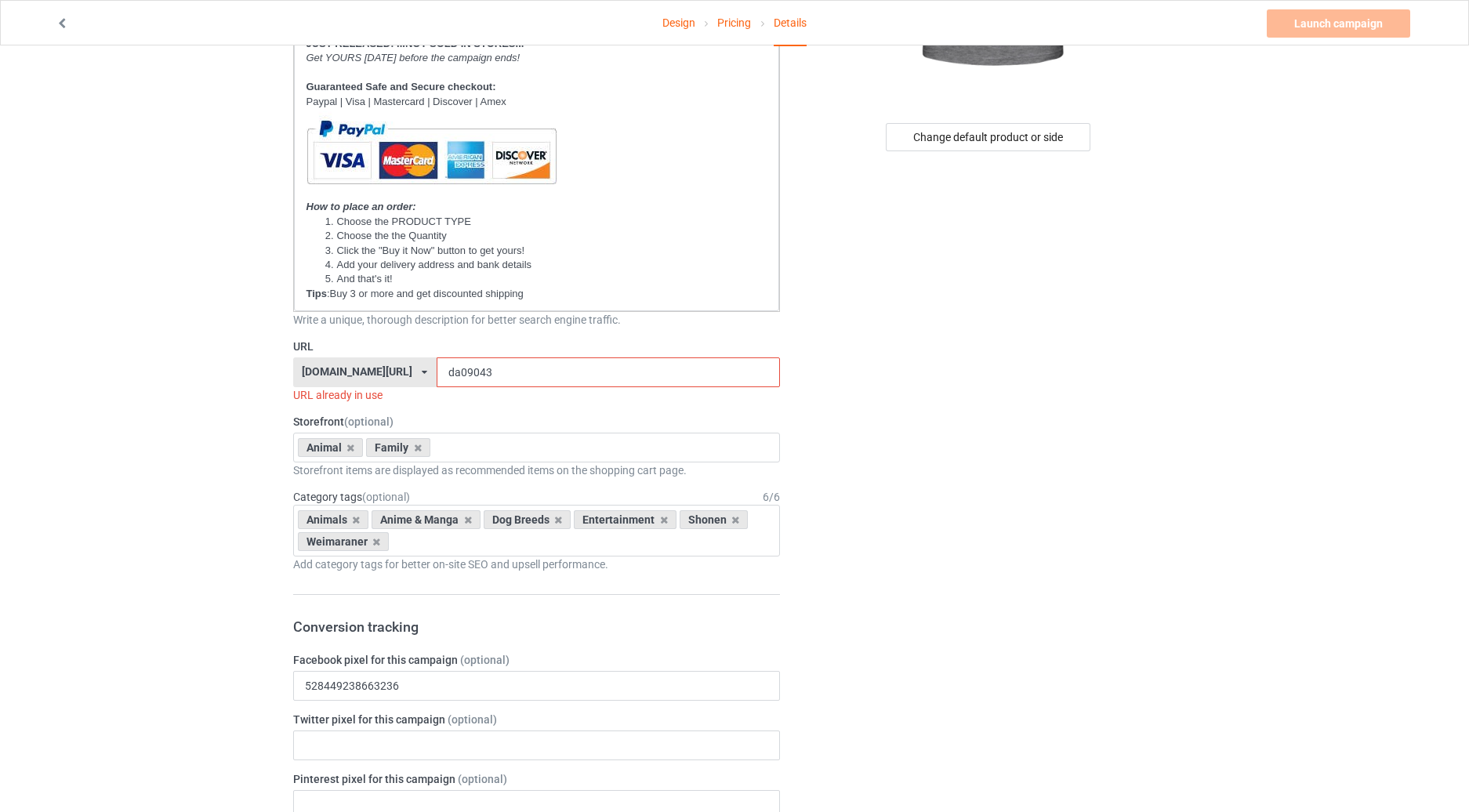
scroll to position [366, 0]
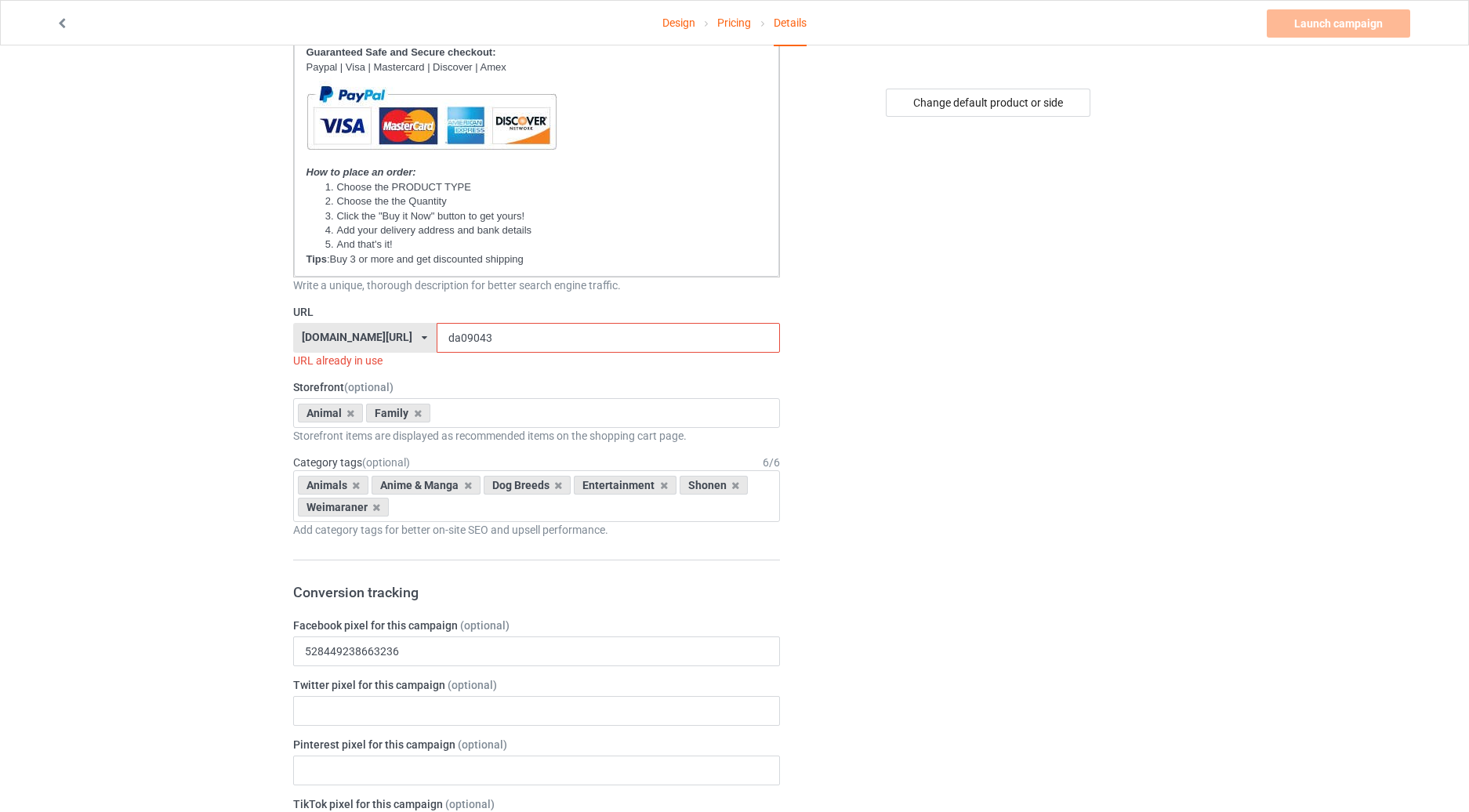
type input "[DEMOGRAPHIC_DATA] KNEW MY HEART NEEDED LOVE SO HE SENT ME MY HORSES"
drag, startPoint x: 449, startPoint y: 338, endPoint x: 410, endPoint y: 344, distance: 39.5
click at [436, 344] on input "da09043" at bounding box center [608, 337] width 344 height 29
click at [461, 337] on input "da09043" at bounding box center [608, 337] width 344 height 29
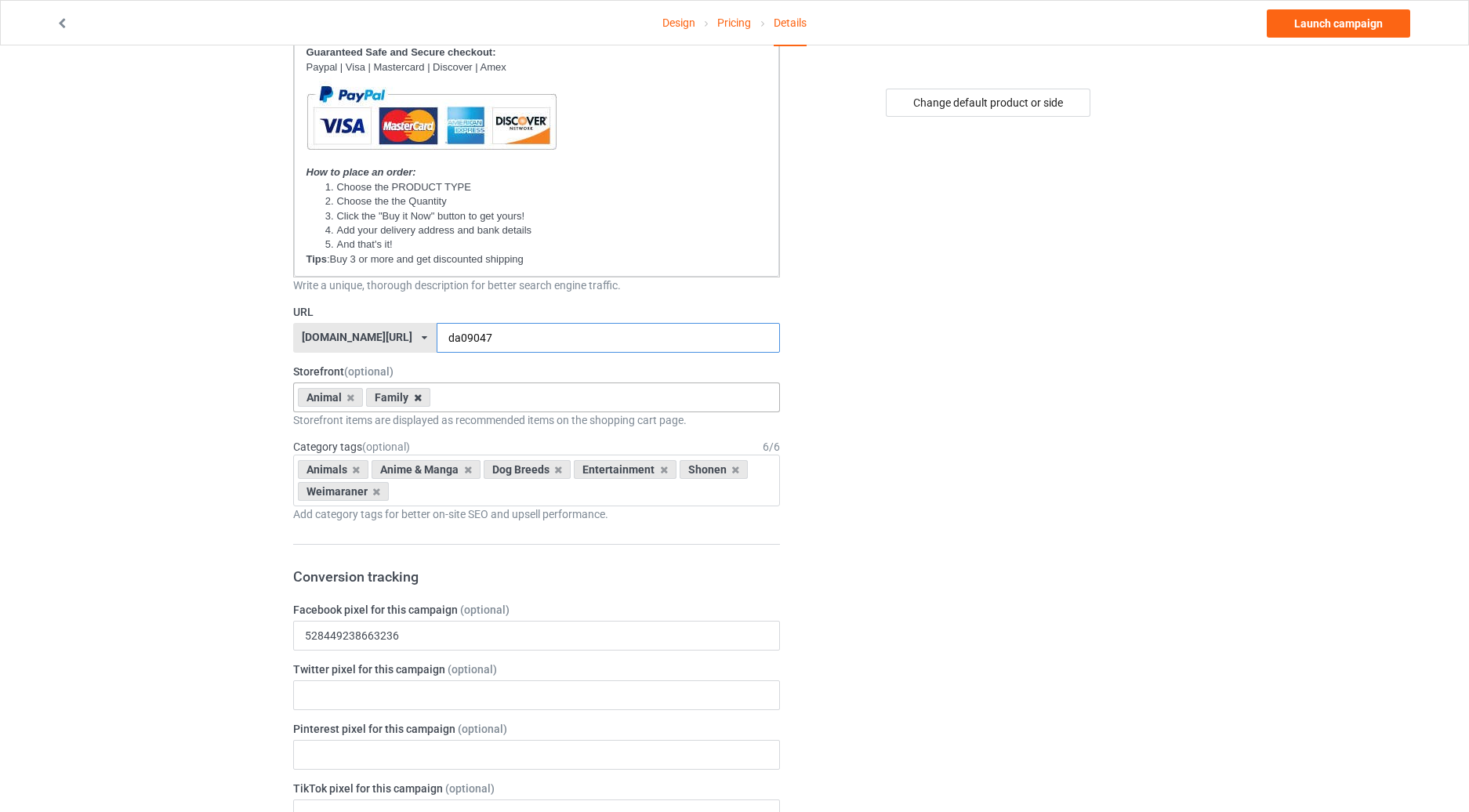
type input "da09047"
click at [419, 394] on icon at bounding box center [418, 397] width 8 height 10
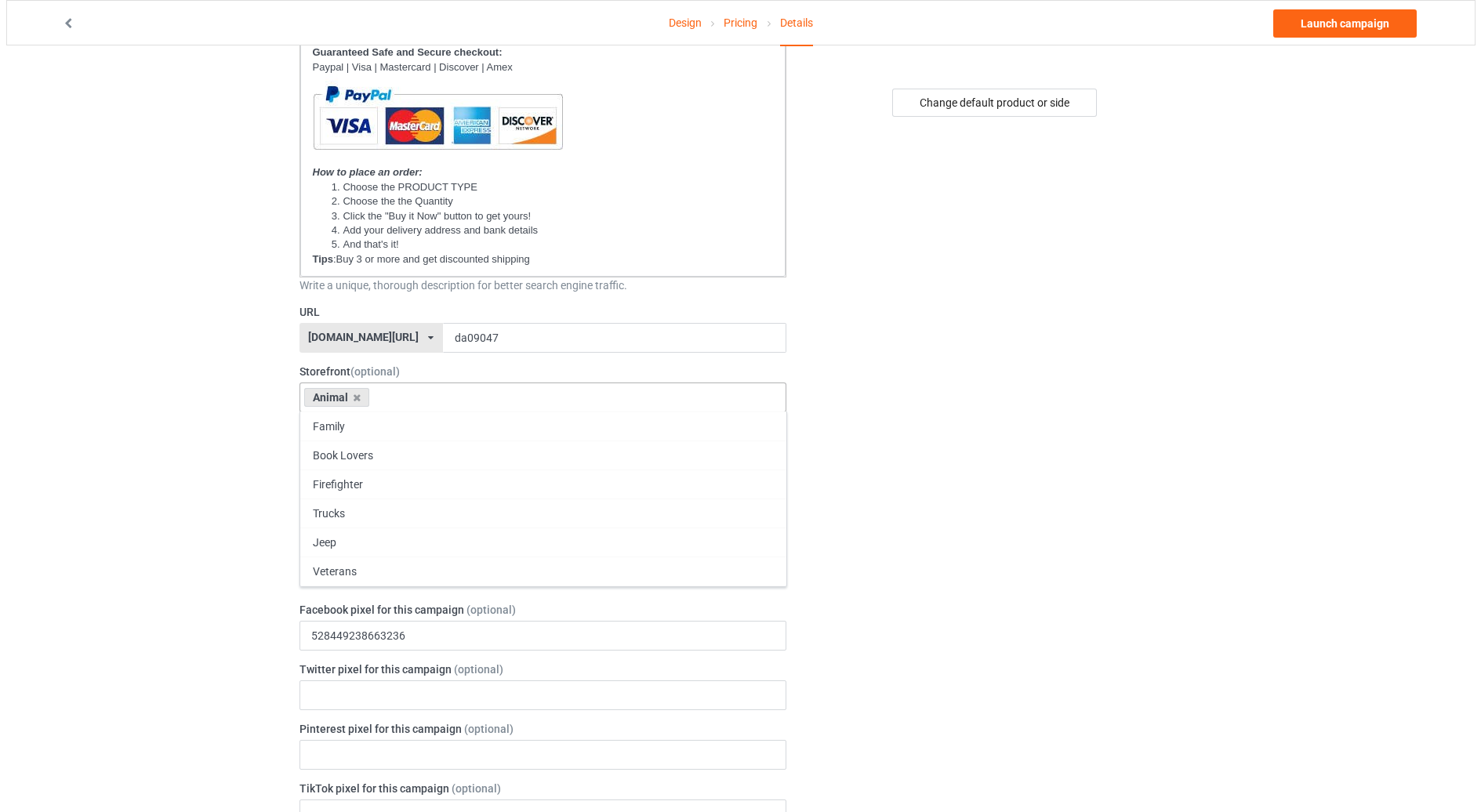
scroll to position [0, 0]
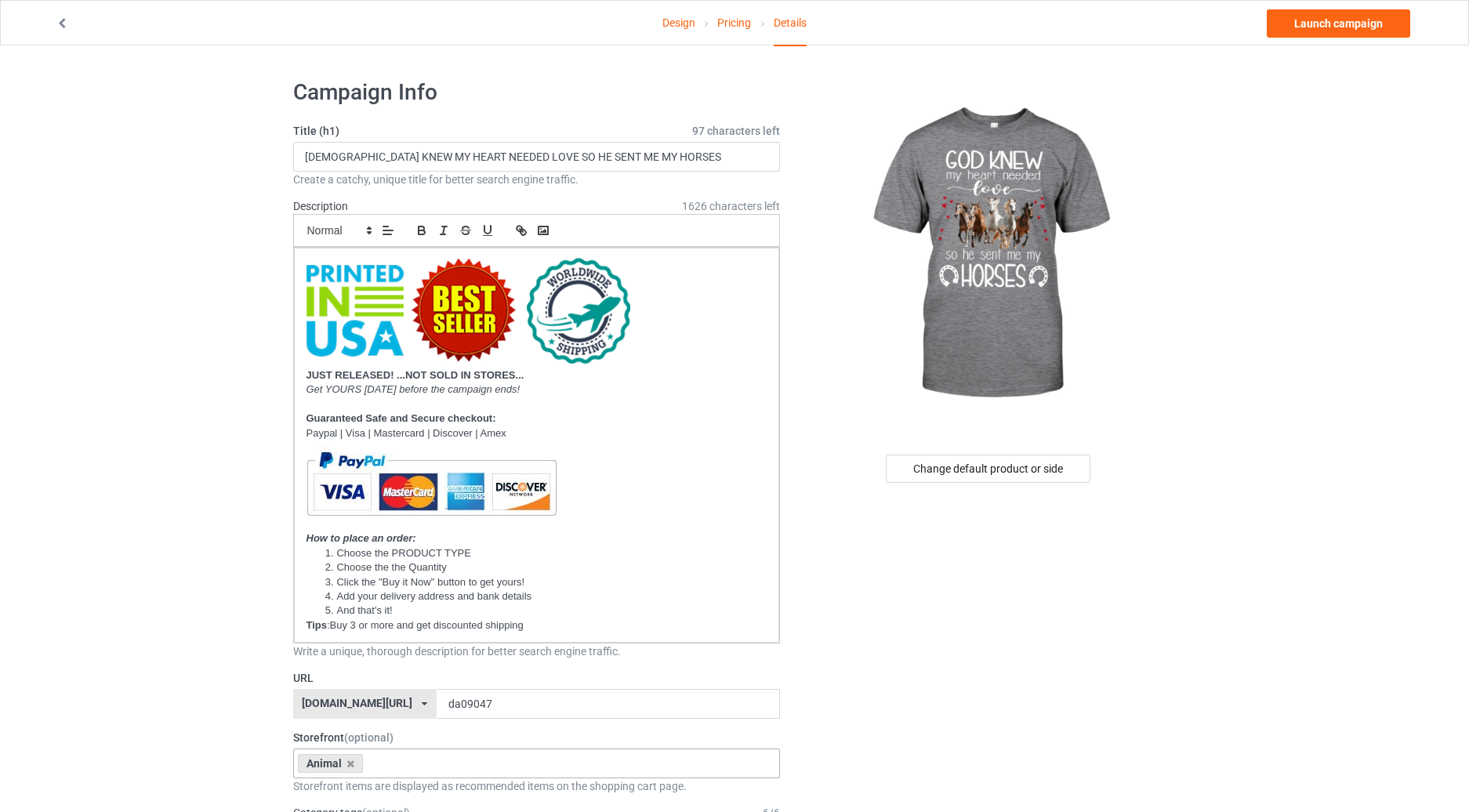
drag, startPoint x: 1257, startPoint y: 309, endPoint x: 1313, endPoint y: 103, distance: 213.5
click at [1318, 21] on link "Launch campaign" at bounding box center [1339, 24] width 144 height 29
